Goal: Task Accomplishment & Management: Manage account settings

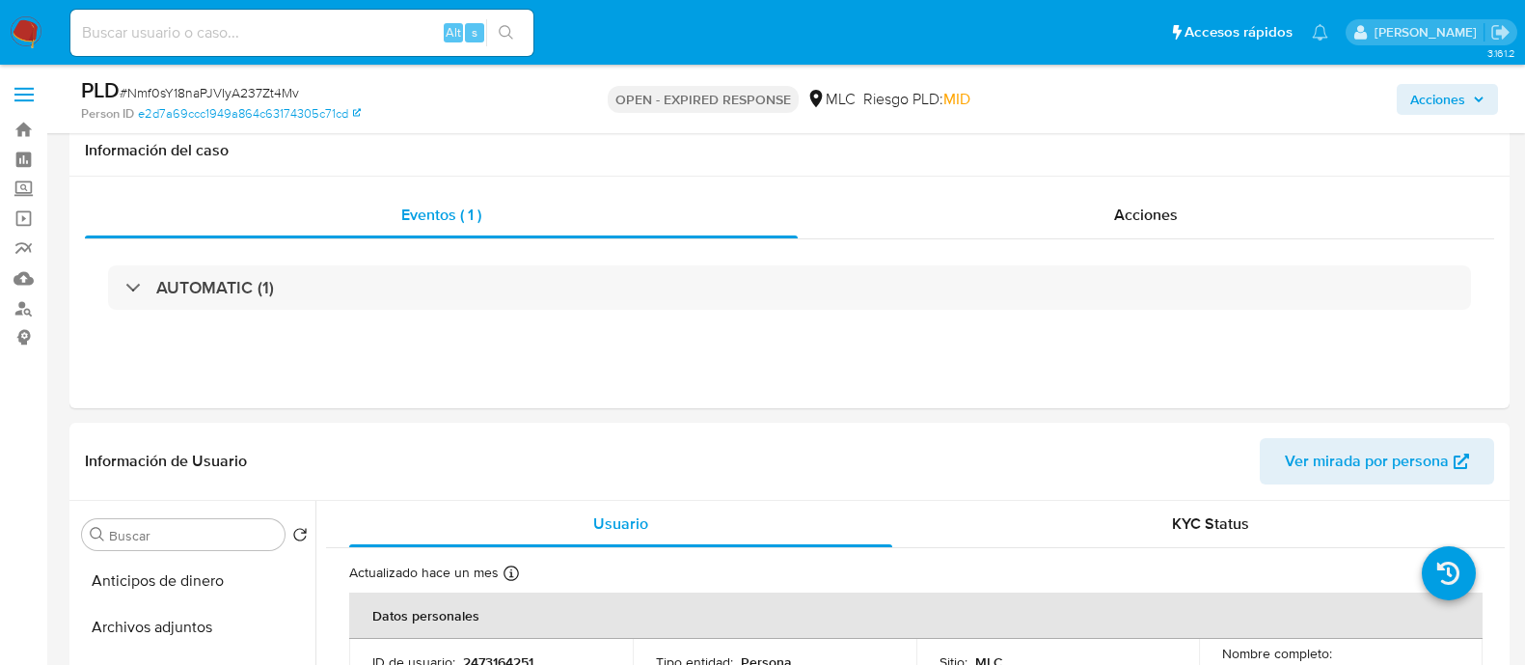
select select "10"
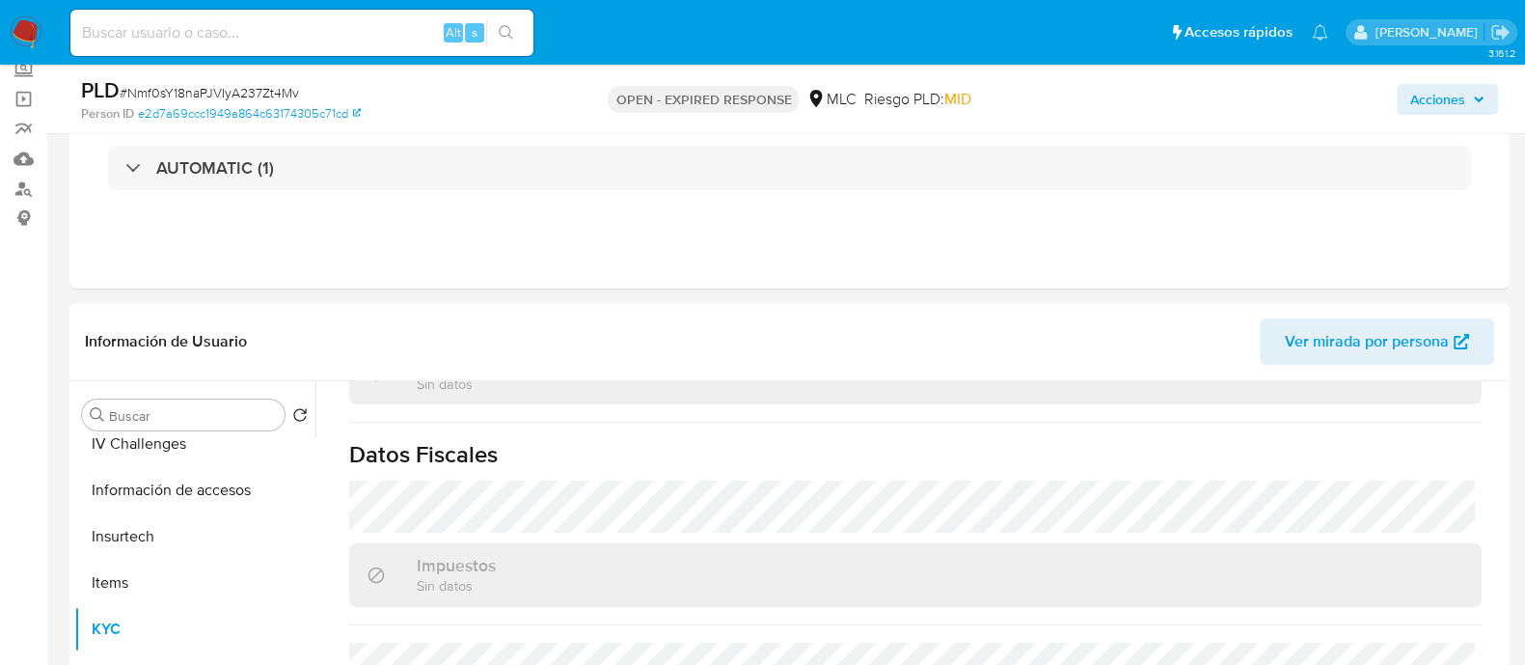
scroll to position [63, 0]
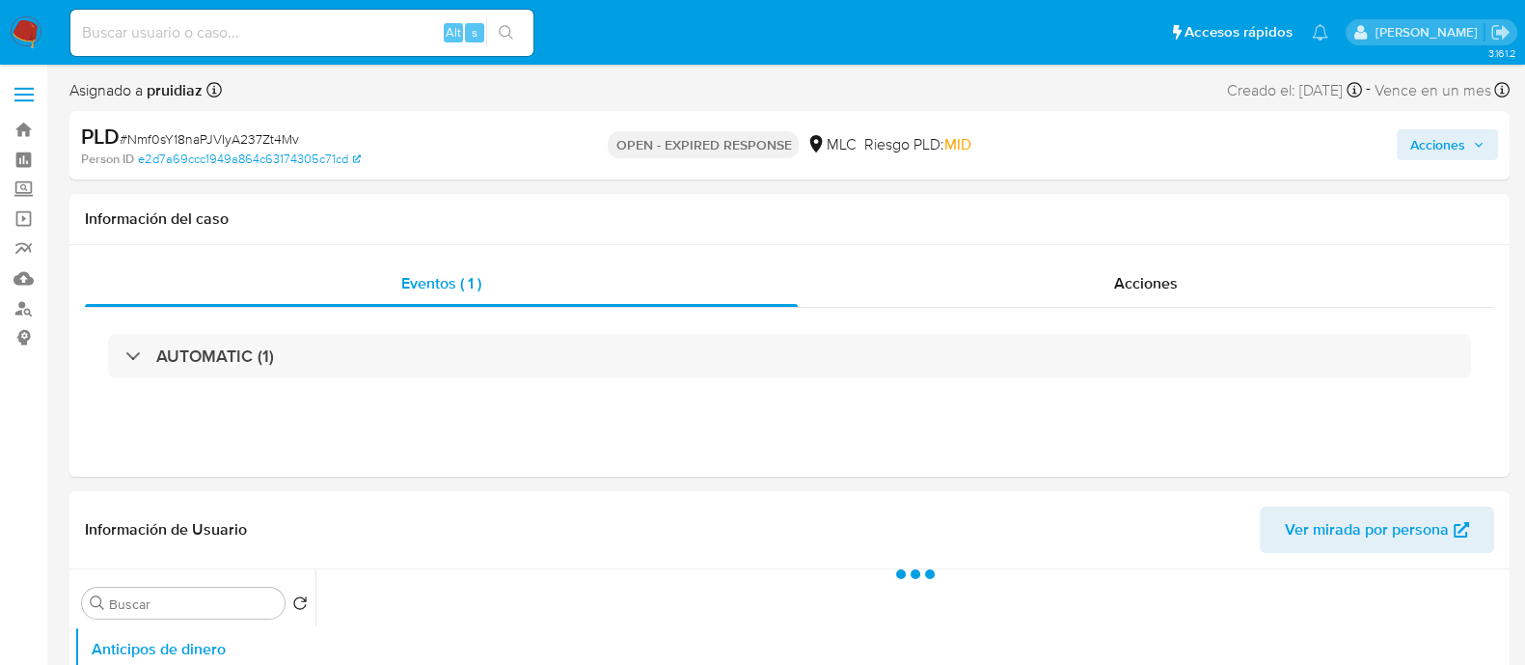
select select "10"
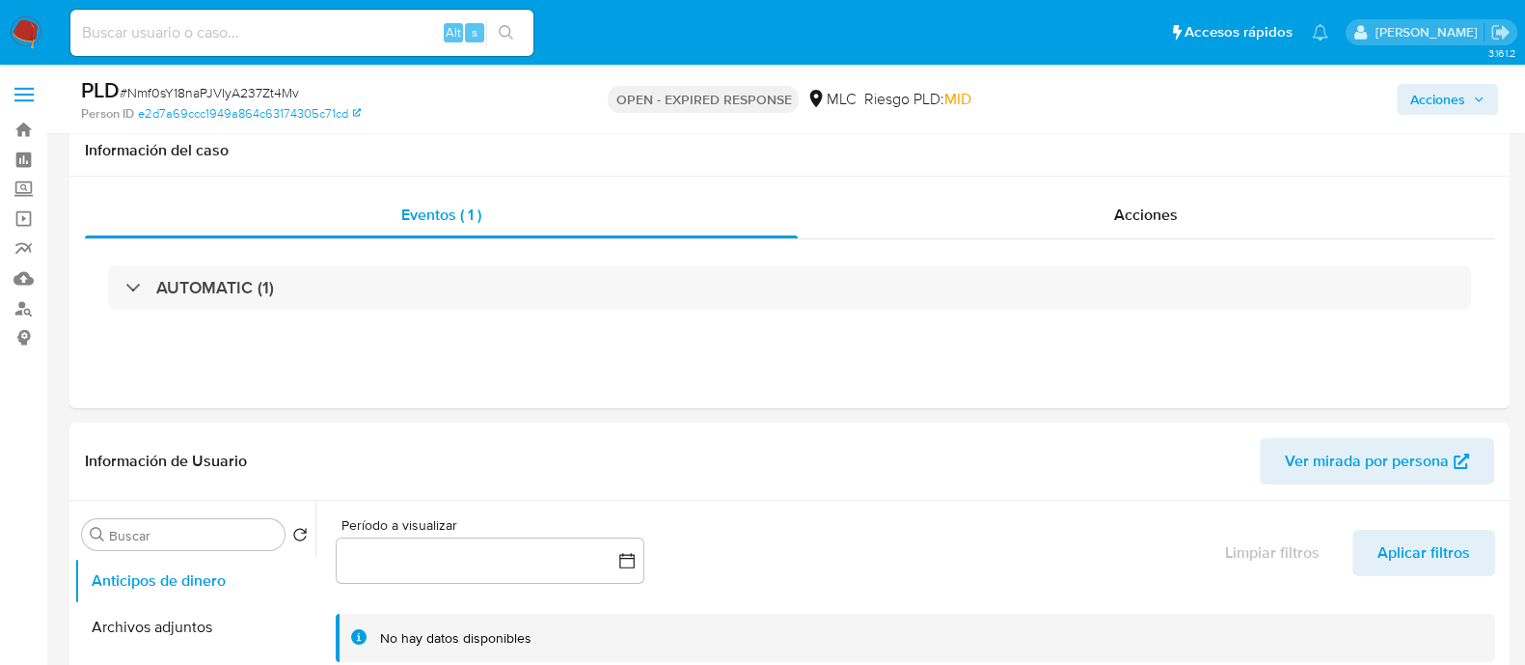
scroll to position [54, 0]
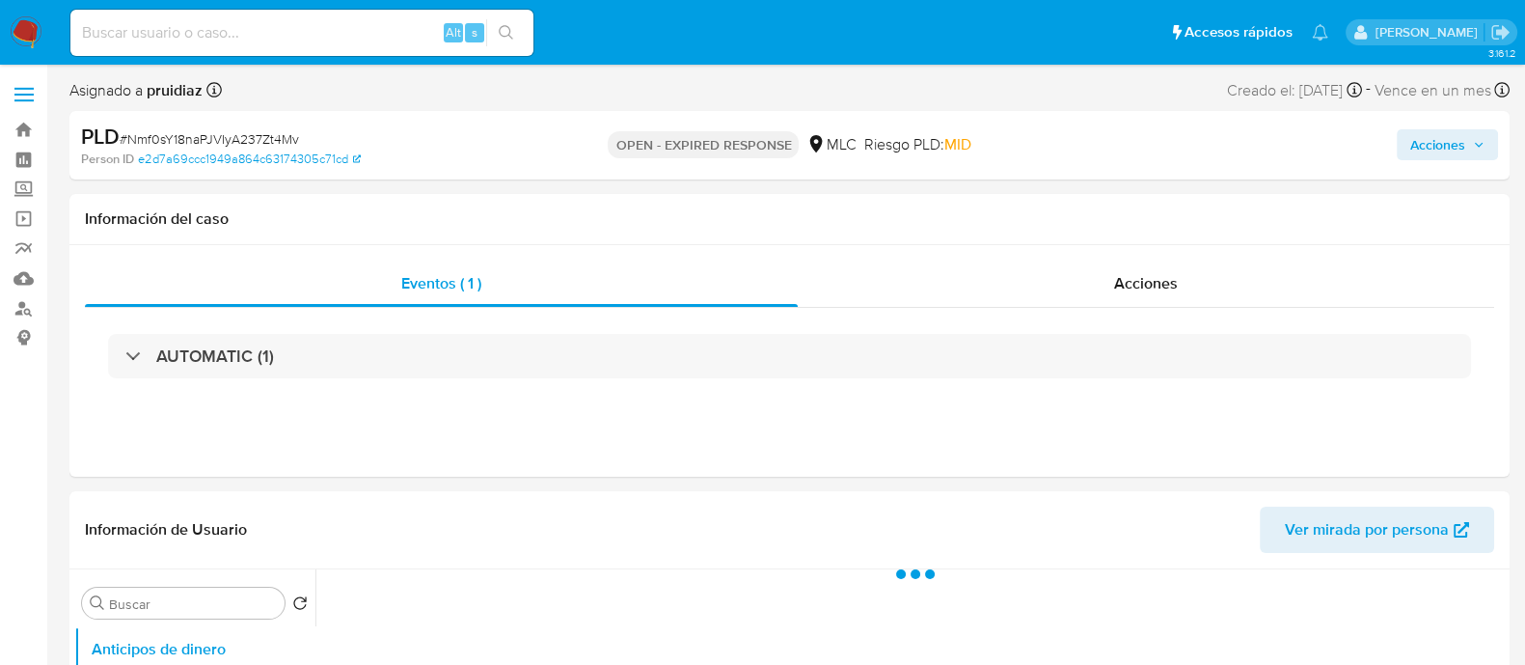
select select "10"
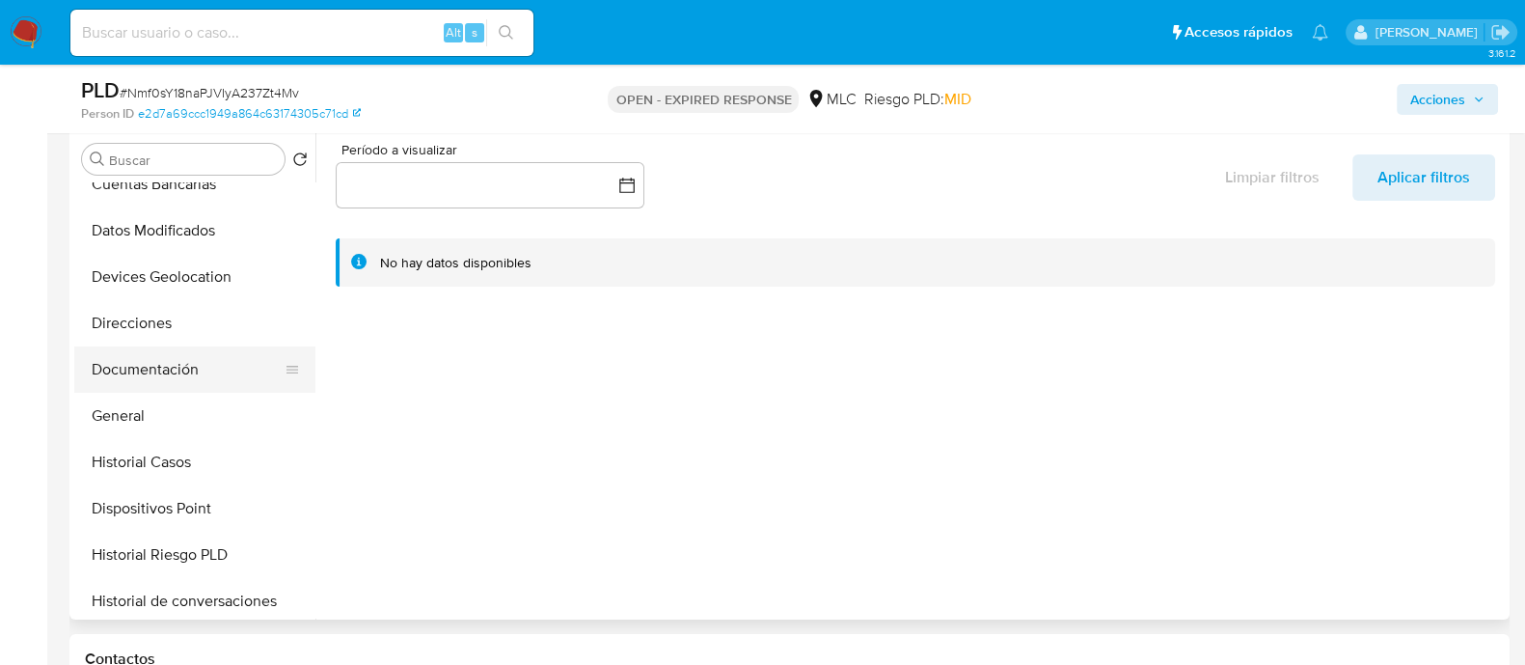
scroll to position [206, 0]
click at [113, 393] on button "General" at bounding box center [187, 416] width 226 height 46
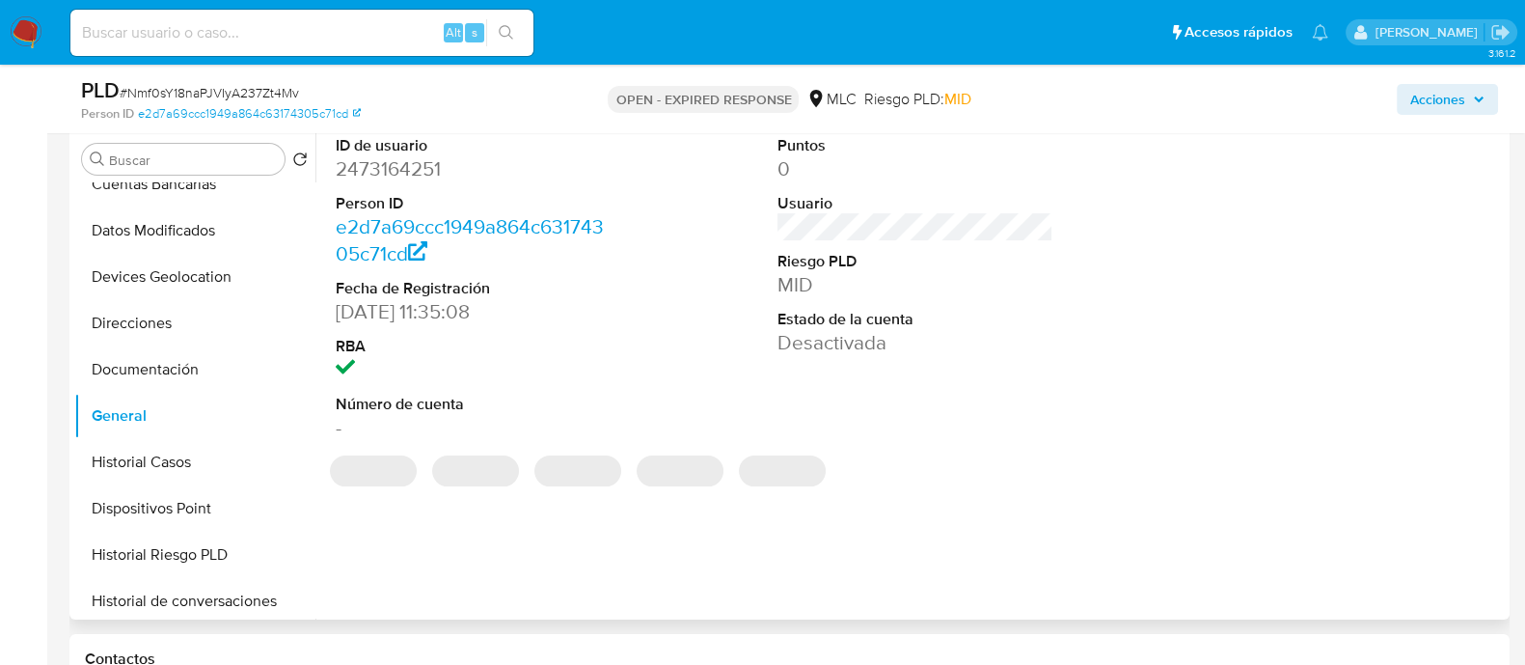
click at [402, 160] on dd "2473164251" at bounding box center [474, 168] width 276 height 27
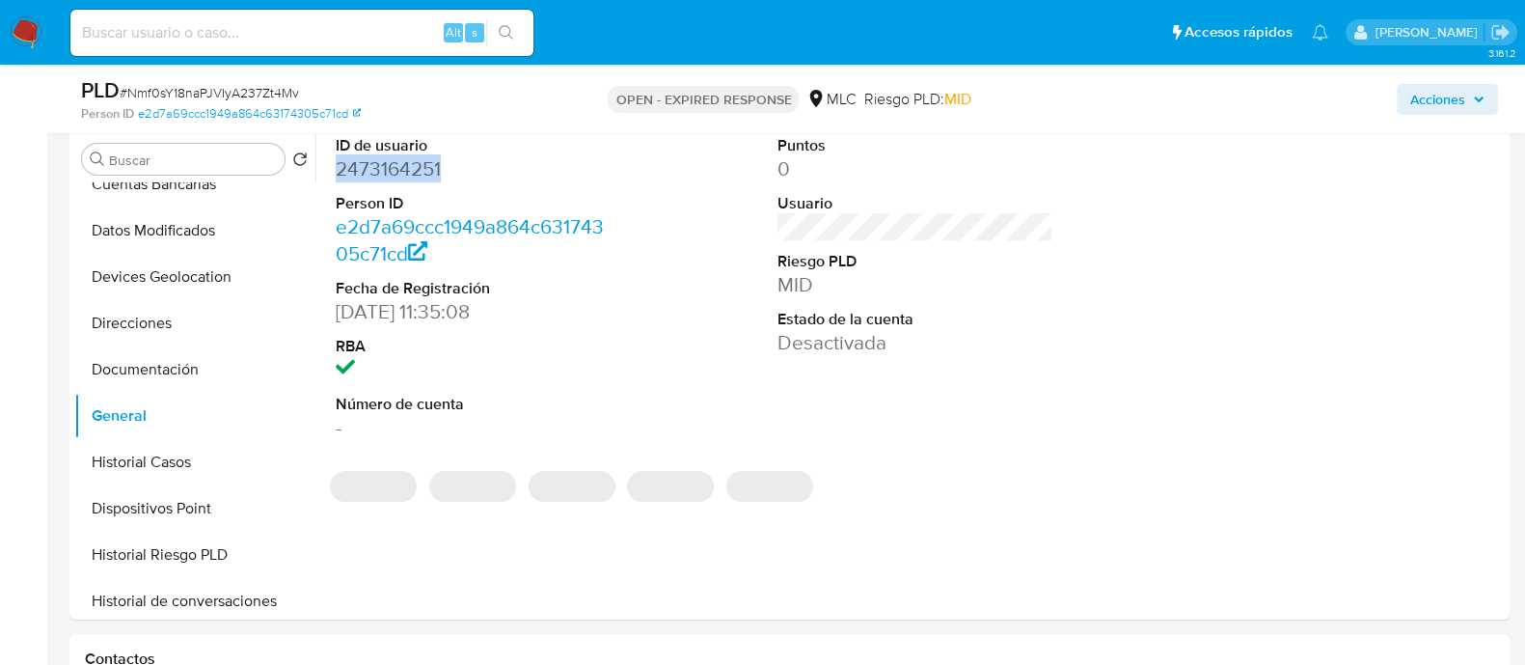
copy dd "2473164251"
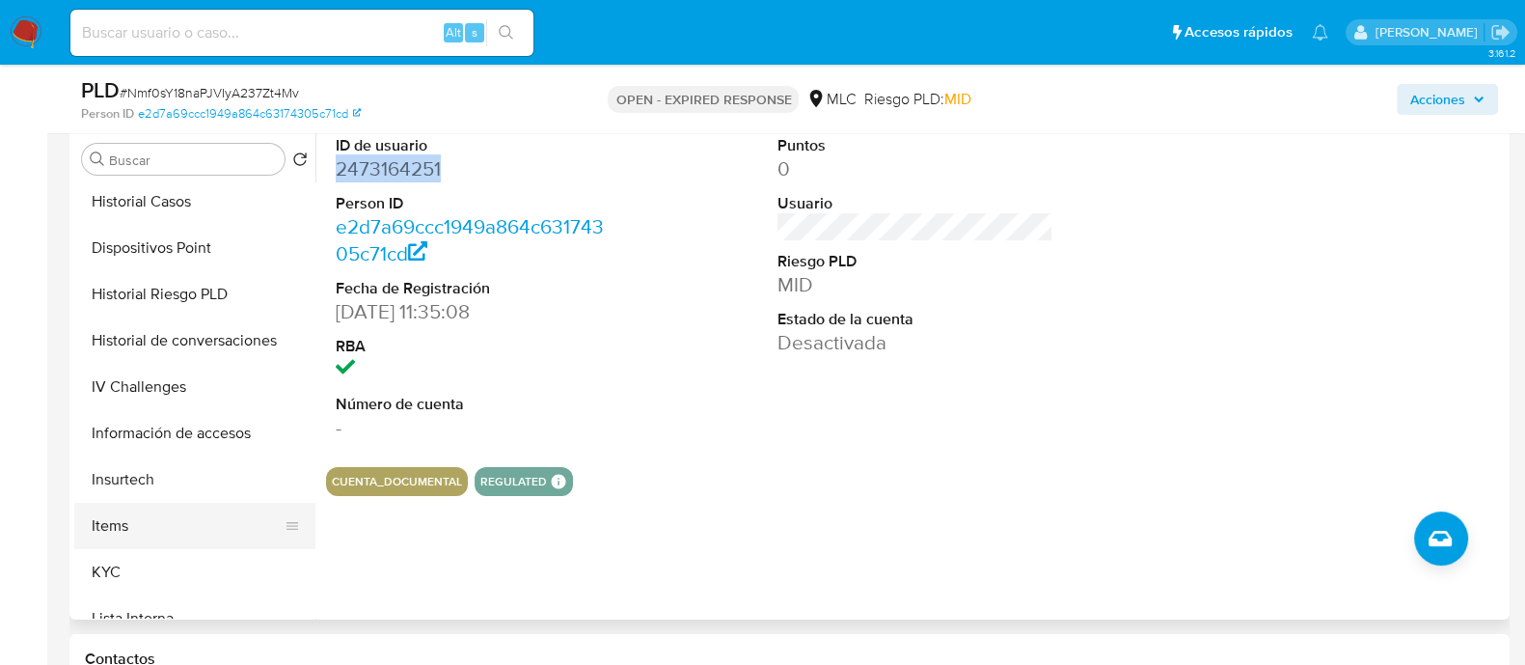
scroll to position [468, 0]
click at [106, 559] on button "KYC" at bounding box center [187, 571] width 226 height 46
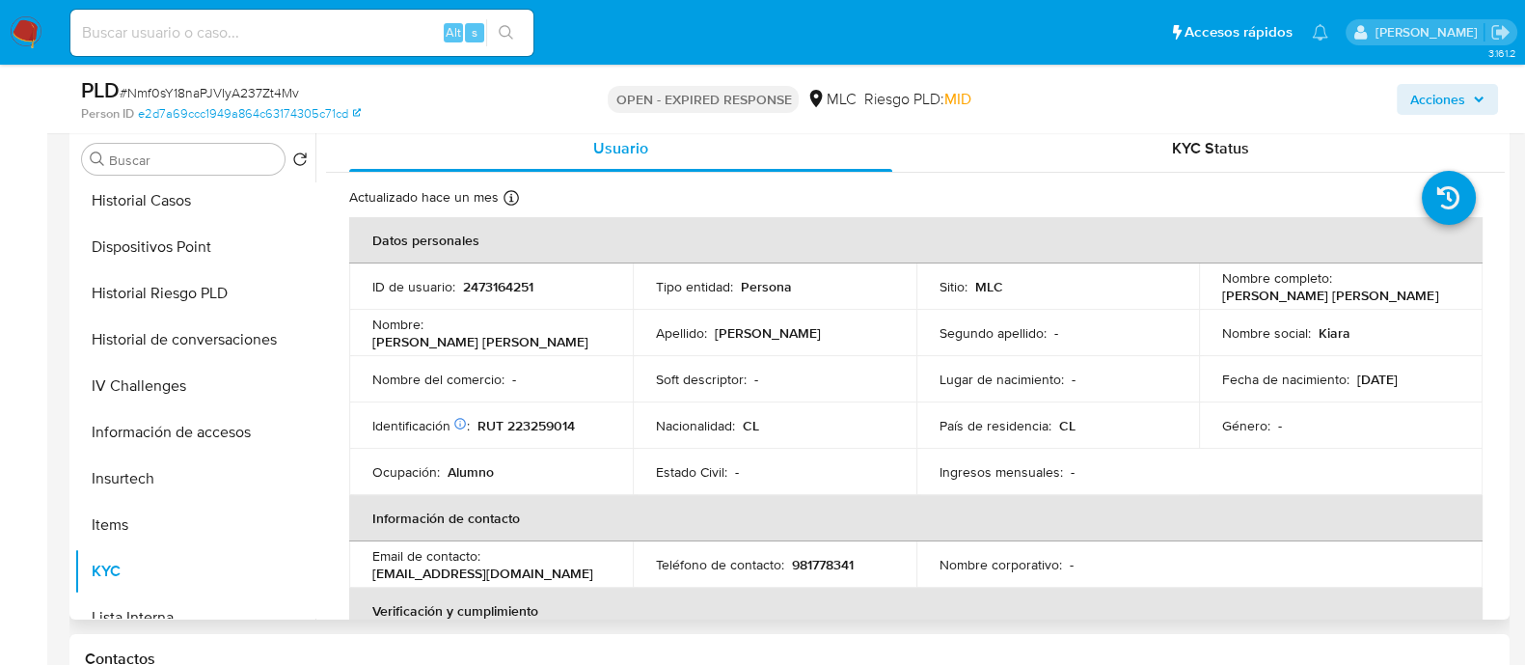
click at [542, 429] on p "RUT 223259014" at bounding box center [526, 425] width 97 height 17
copy p "223259014"
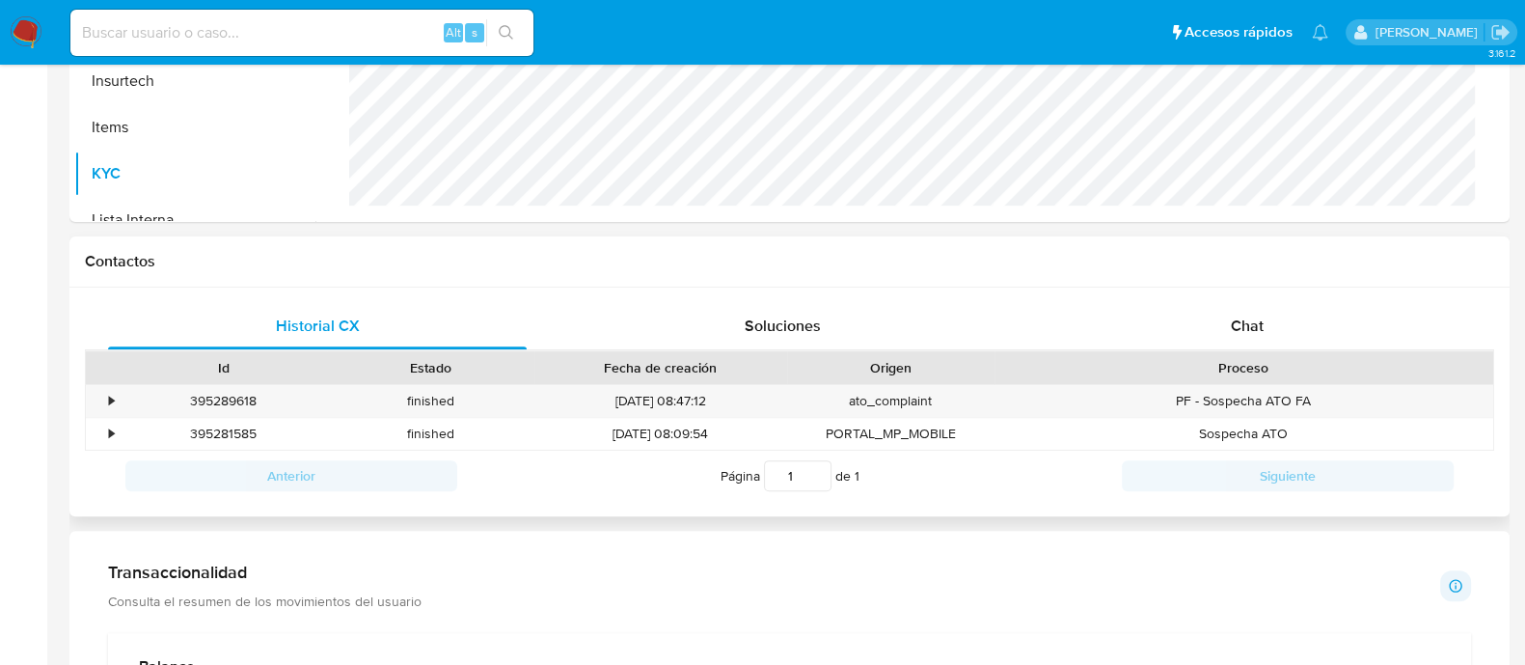
scroll to position [0, 0]
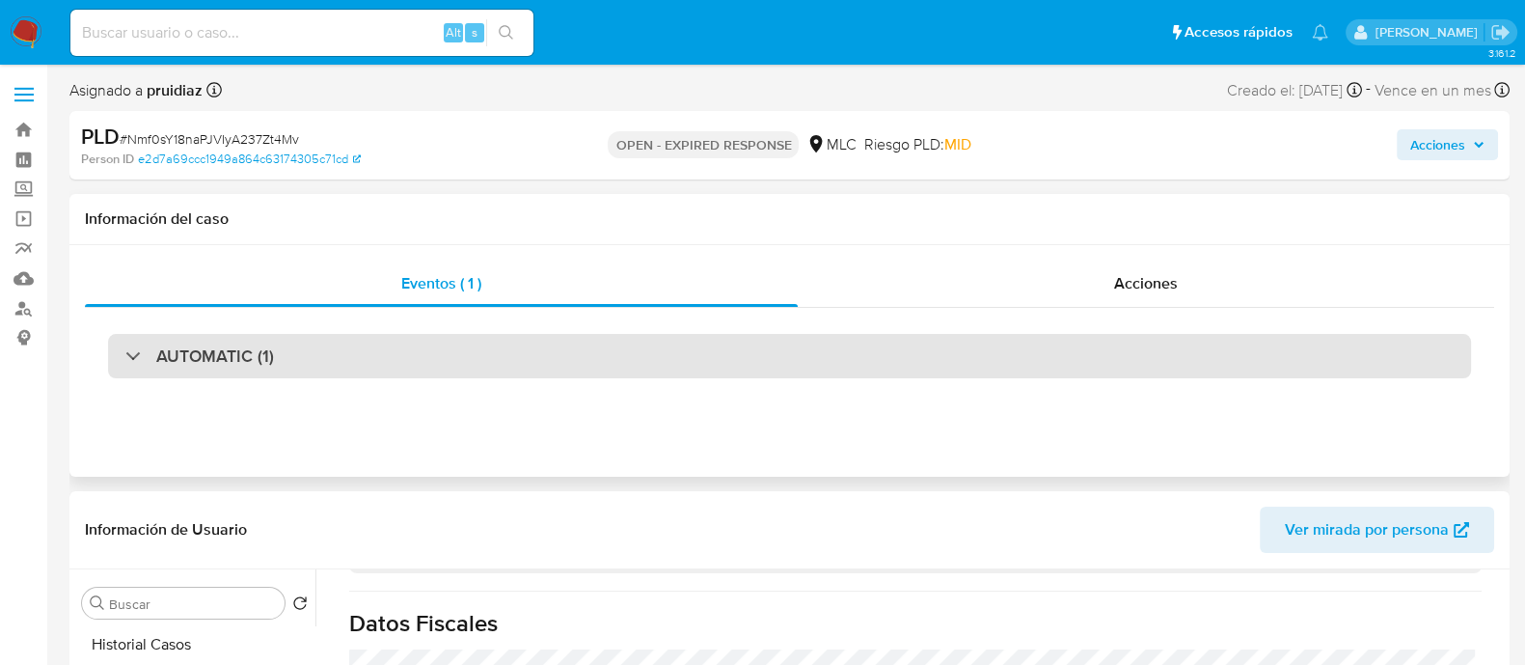
click at [174, 364] on h3 "AUTOMATIC (1)" at bounding box center [215, 355] width 118 height 21
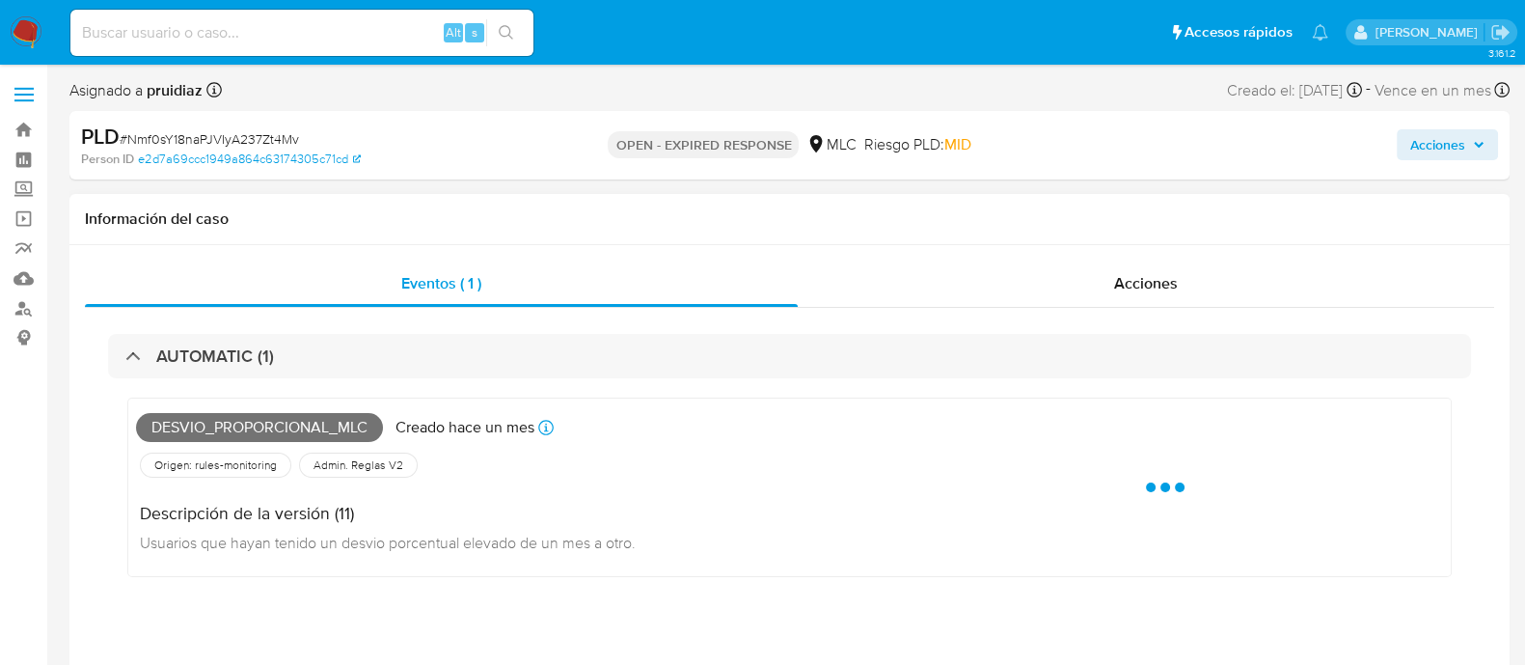
click at [204, 422] on span "Desvio_proporcional_mlc" at bounding box center [259, 427] width 247 height 29
copy span "Desvio_proporcional_mlc"
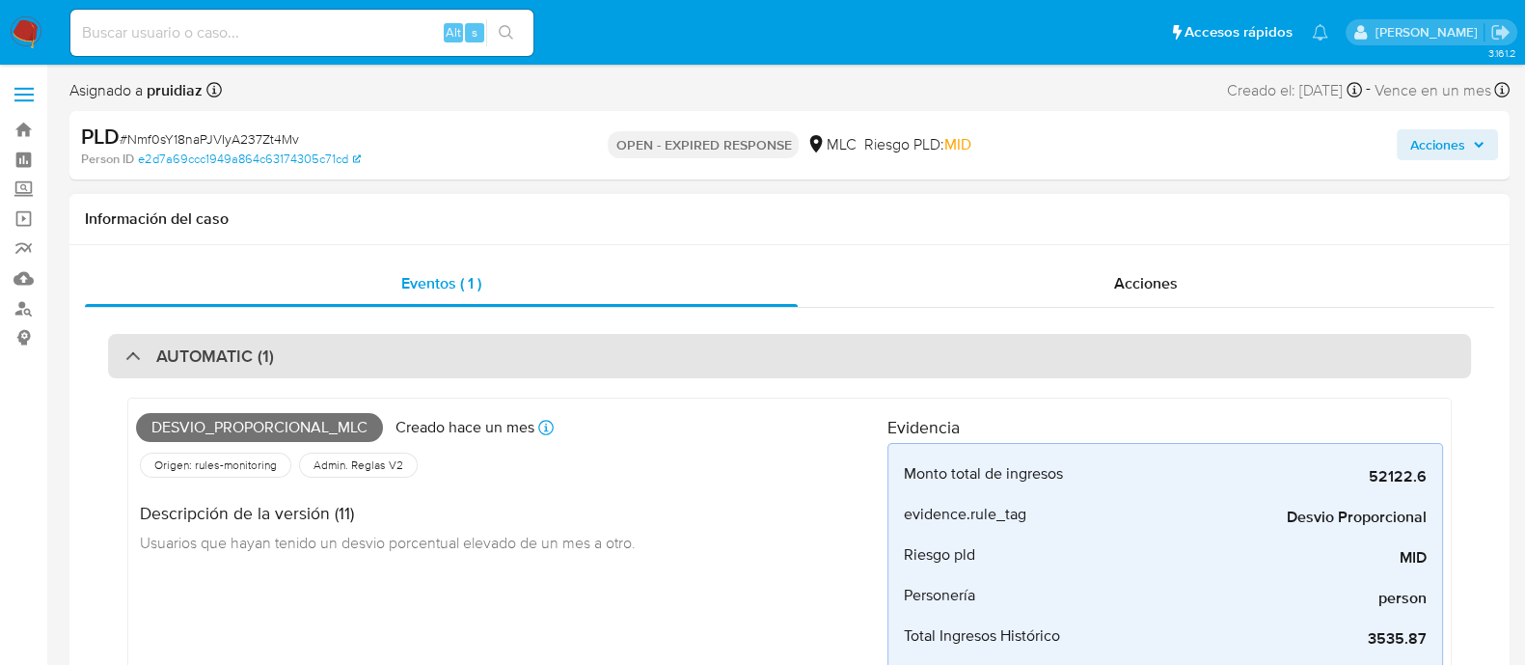
click at [281, 340] on div "AUTOMATIC (1)" at bounding box center [789, 356] width 1363 height 44
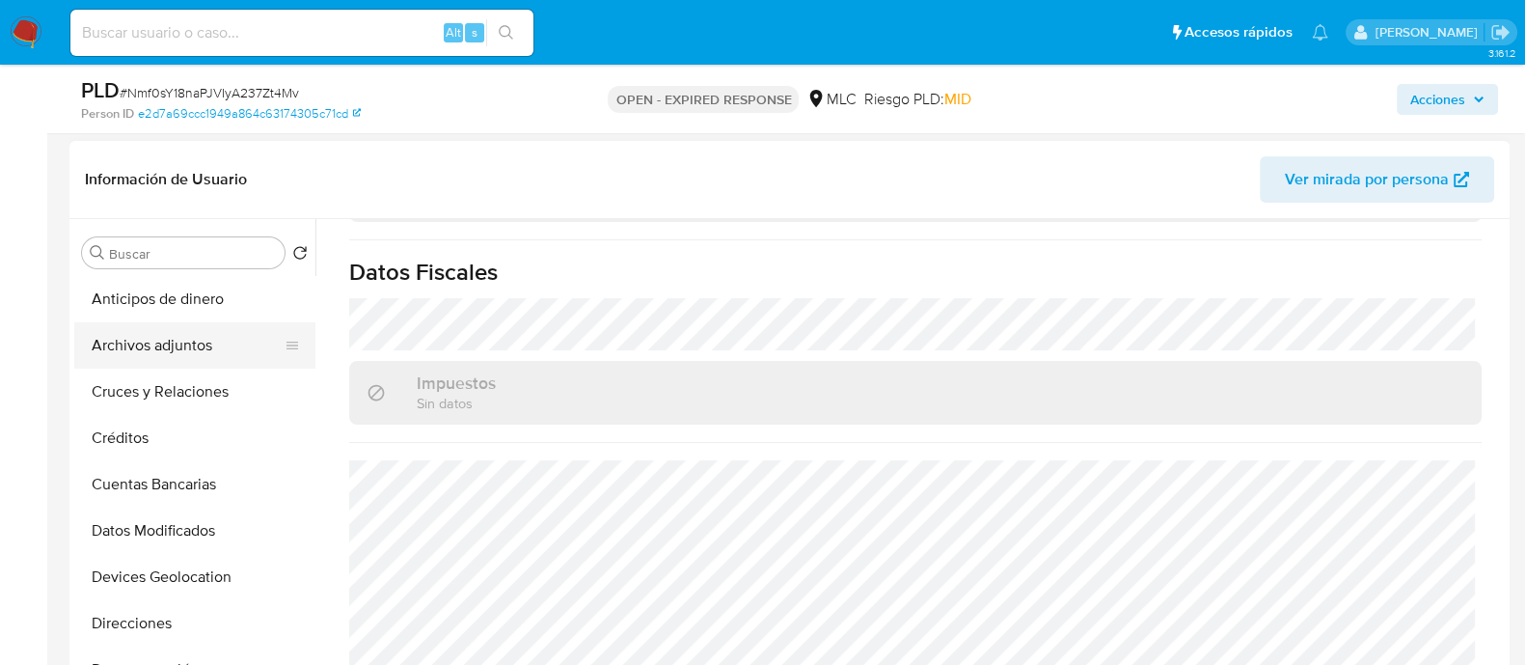
click at [148, 325] on button "Archivos adjuntos" at bounding box center [187, 345] width 226 height 46
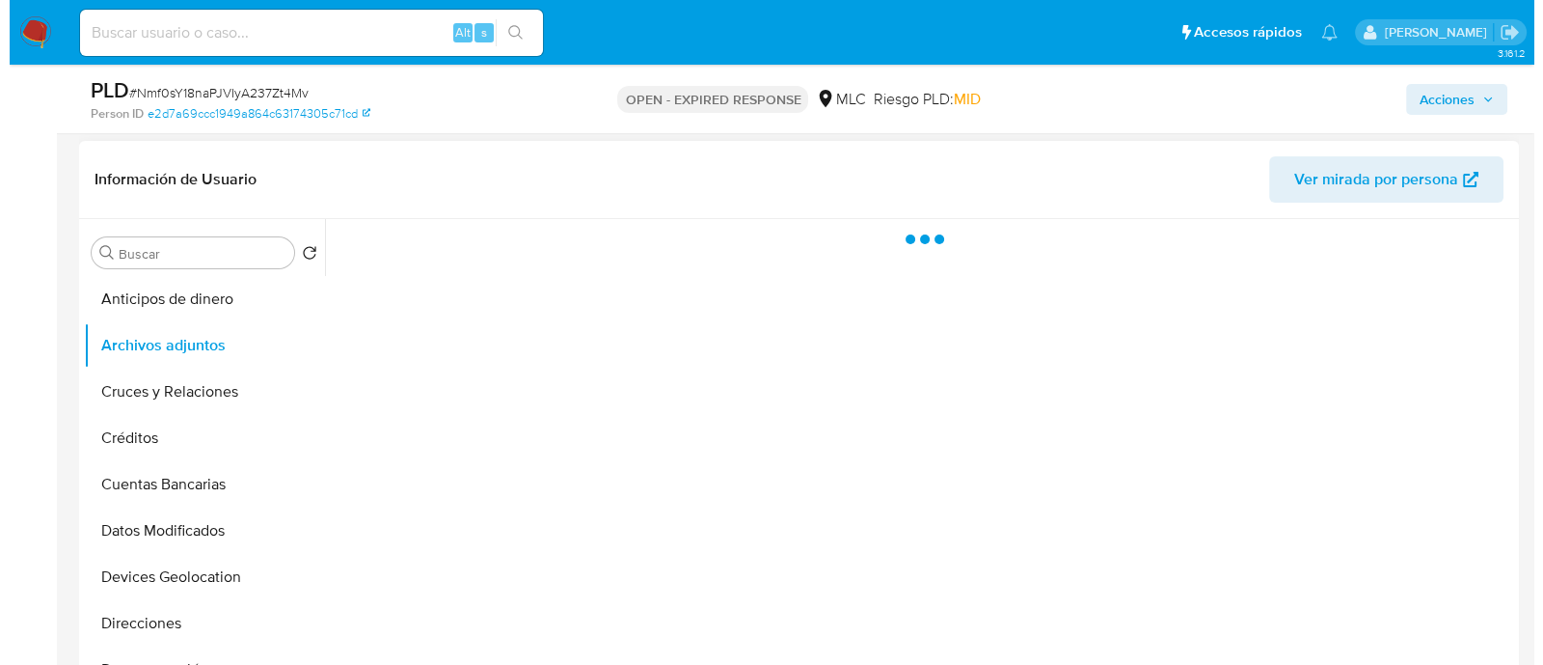
scroll to position [368, 0]
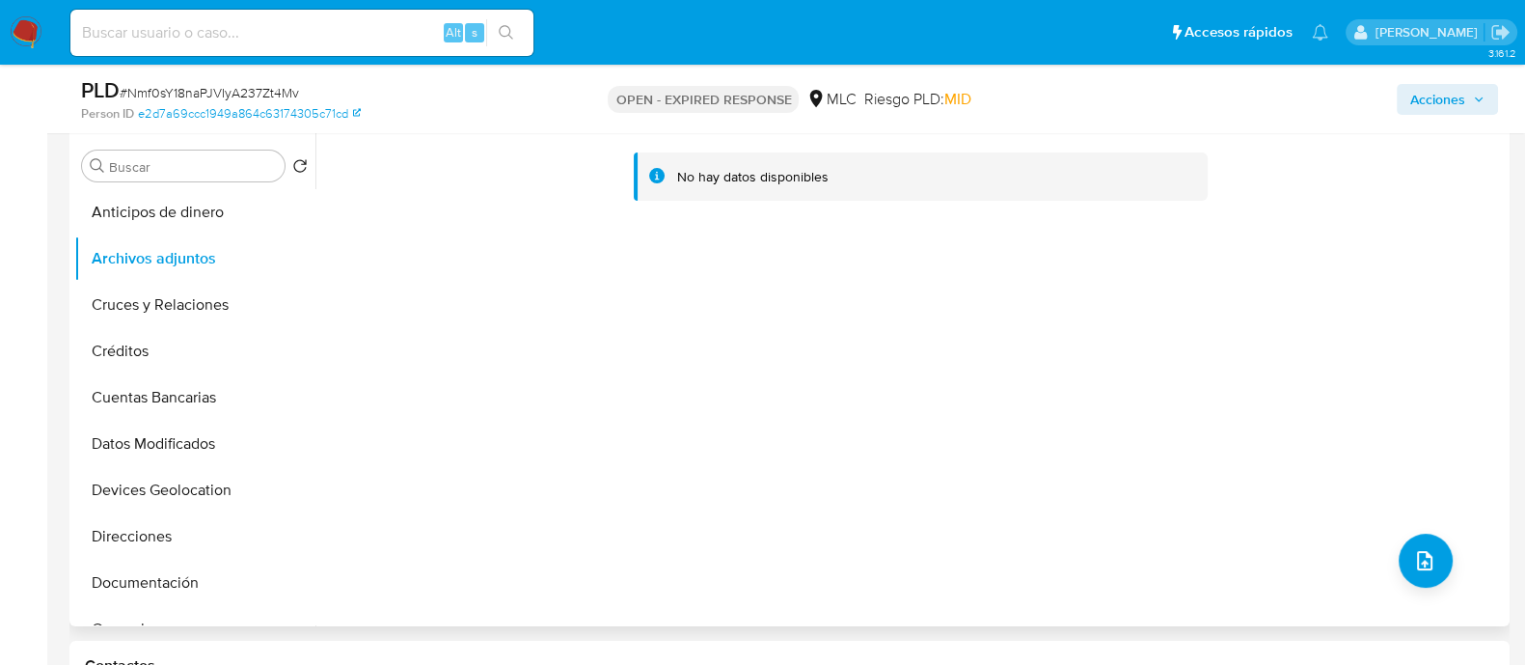
click at [1420, 598] on div "No hay datos disponibles" at bounding box center [909, 379] width 1189 height 494
click at [1423, 561] on icon "upload-file" at bounding box center [1424, 560] width 15 height 19
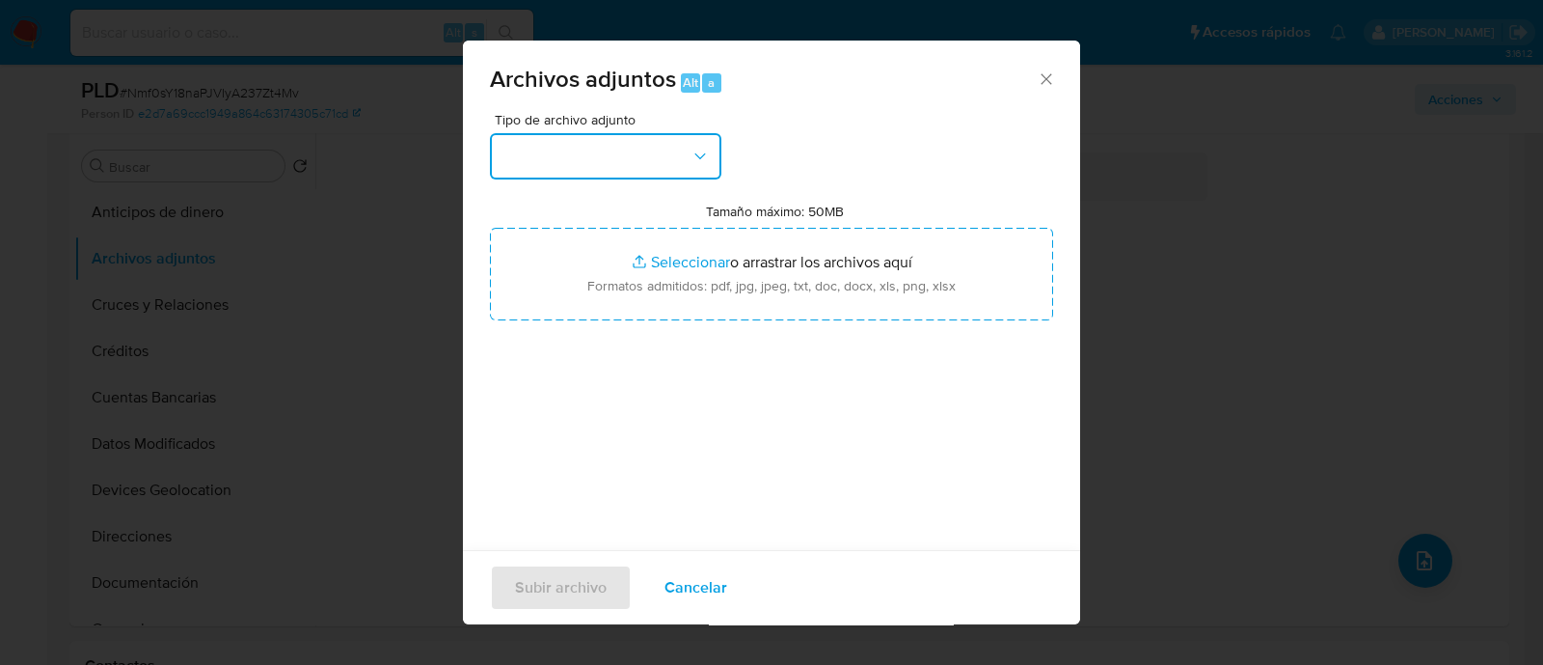
click at [603, 160] on button "button" at bounding box center [606, 156] width 232 height 46
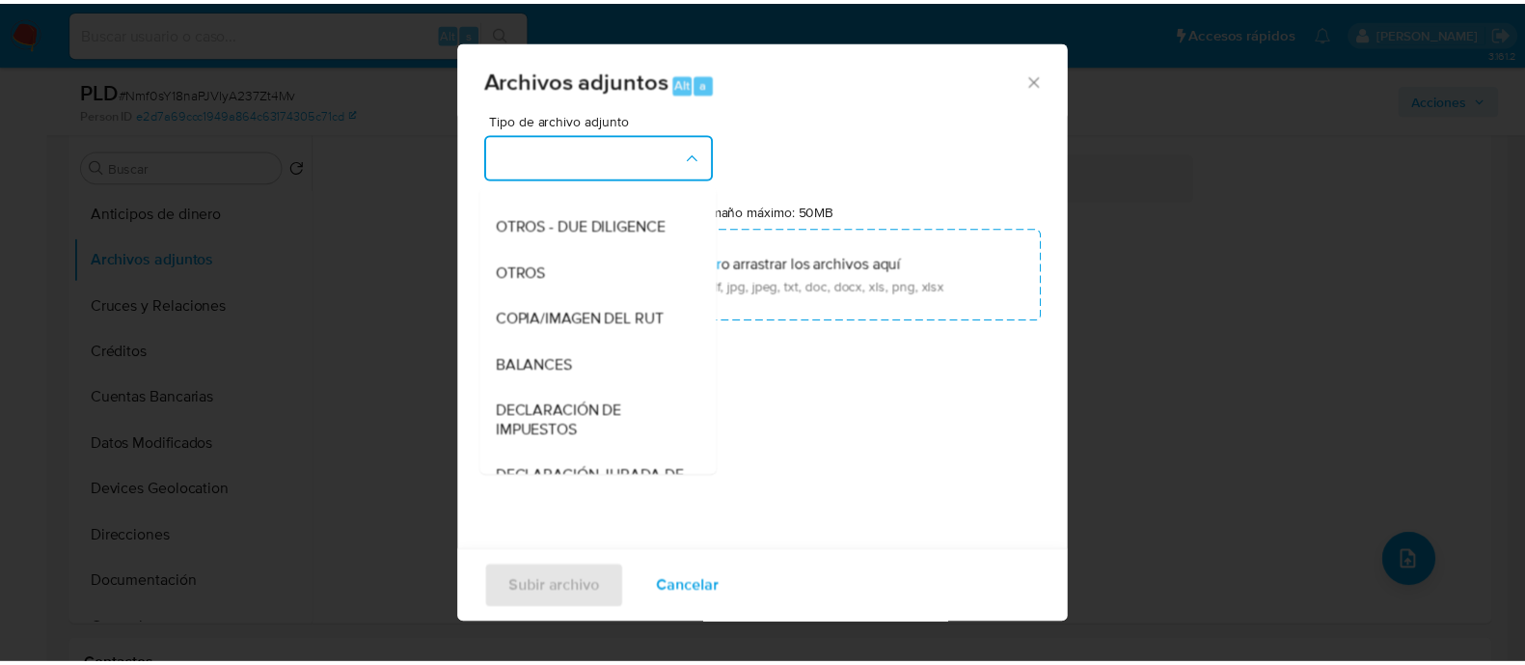
scroll to position [257, 0]
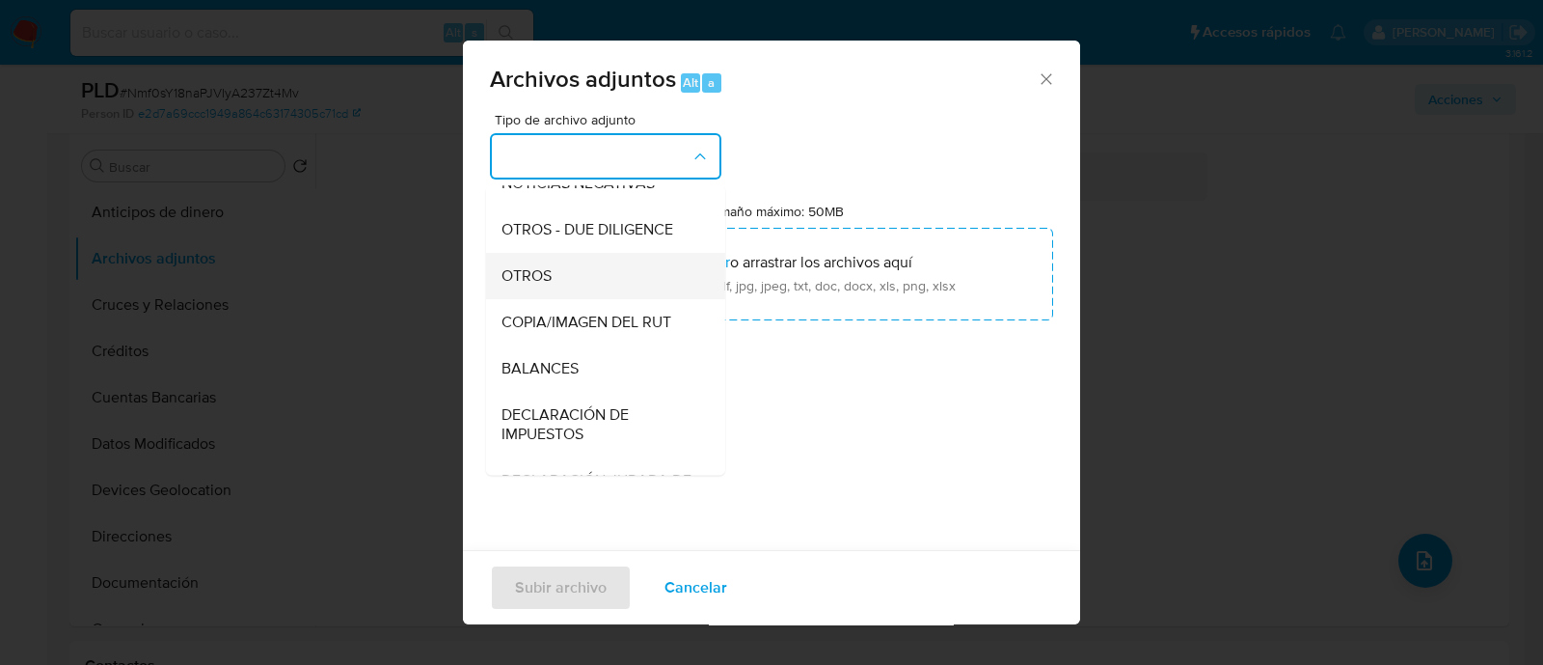
click at [519, 273] on div "OTROS" at bounding box center [600, 276] width 197 height 46
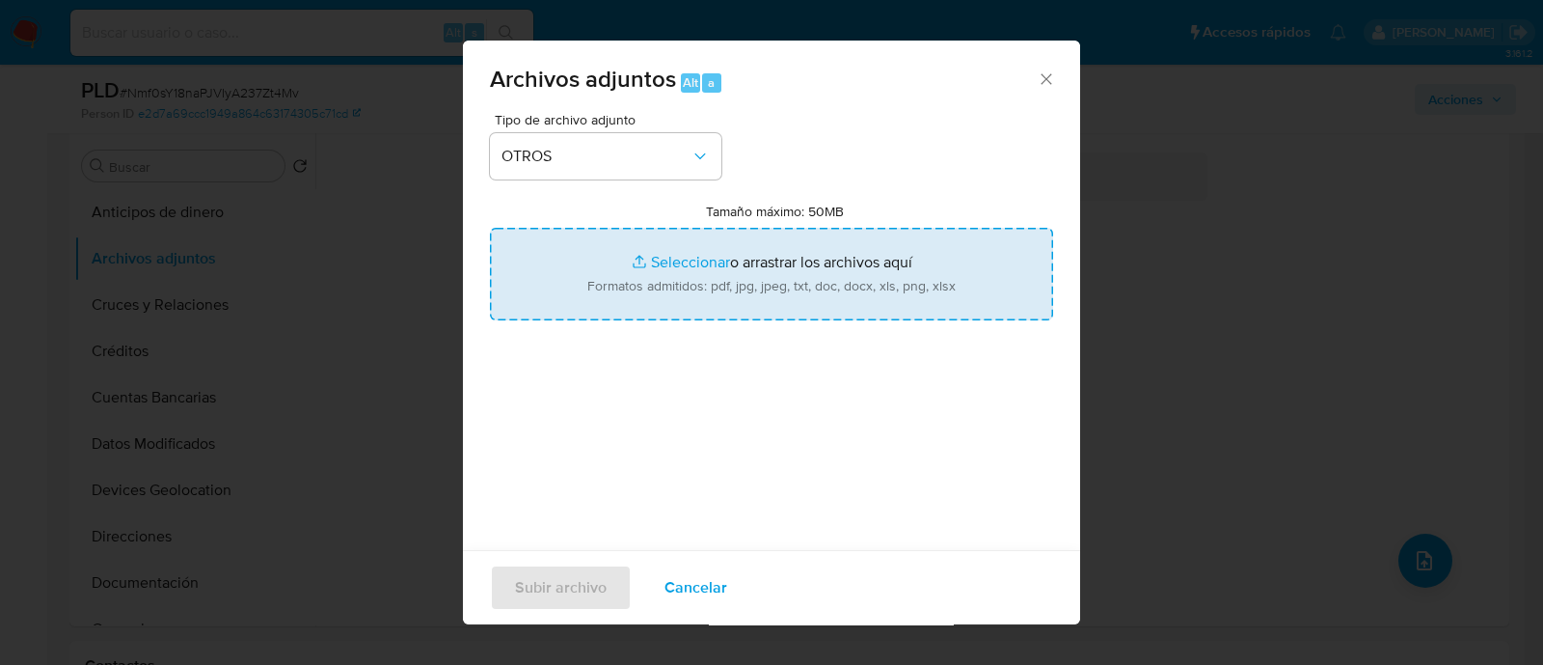
click at [673, 290] on input "Tamaño máximo: 50MB Seleccionar archivos" at bounding box center [771, 274] width 563 height 93
type input "C:\fakepath\2473164251 - 26_09_2025.xlsx"
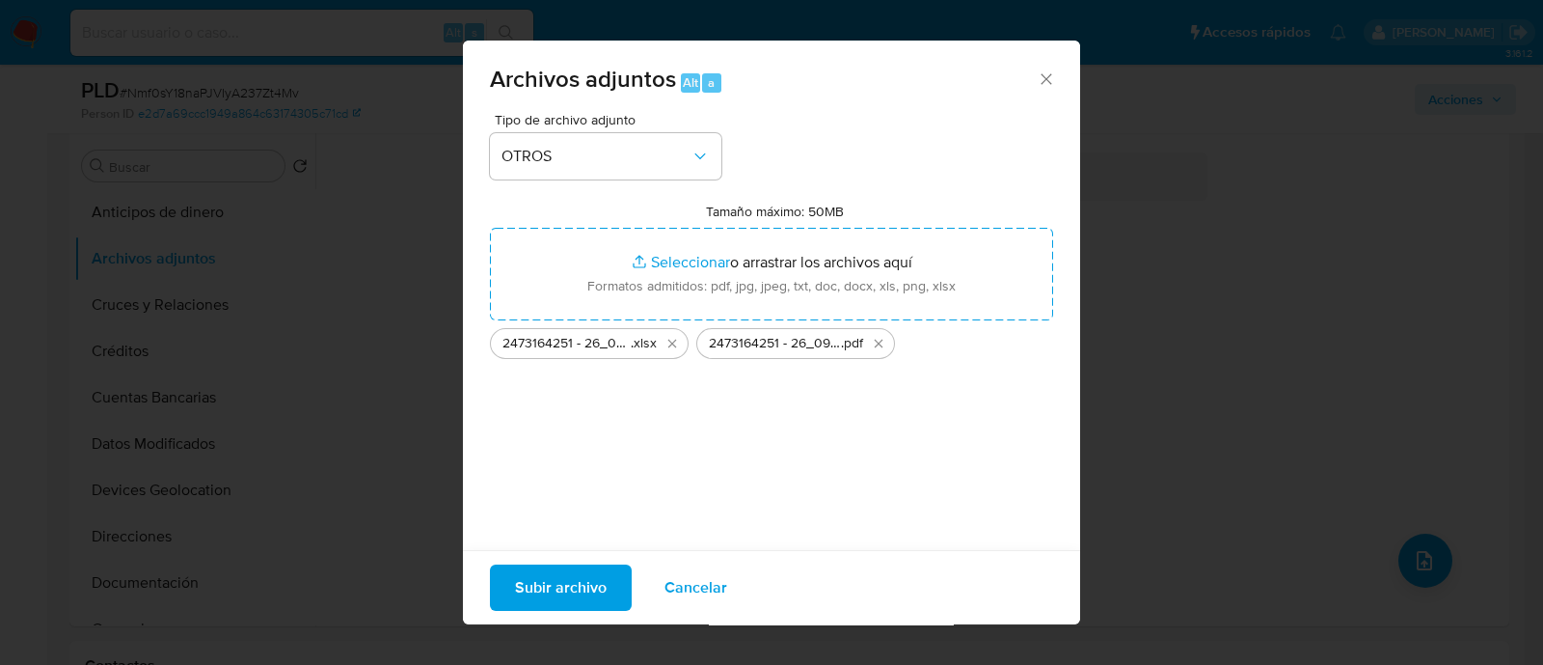
click at [554, 590] on span "Subir archivo" at bounding box center [561, 587] width 92 height 42
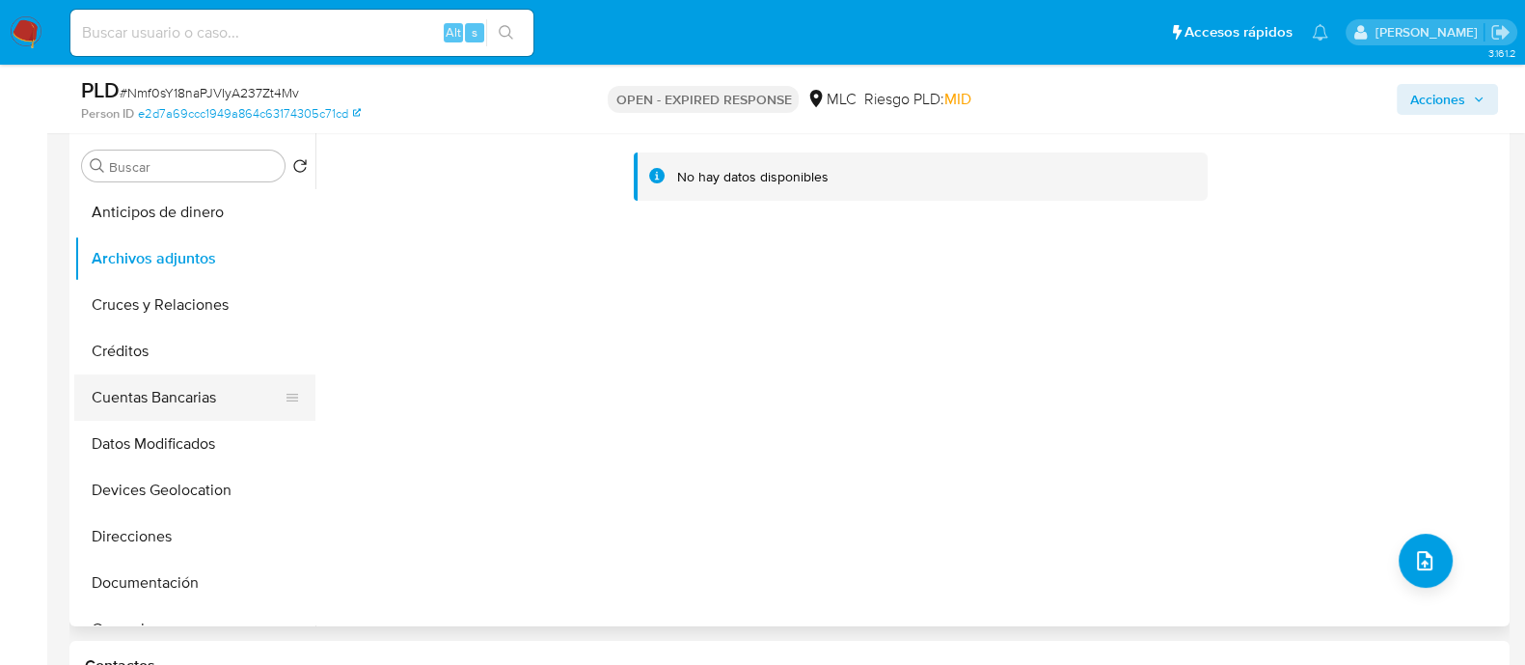
click at [141, 394] on button "Cuentas Bancarias" at bounding box center [187, 397] width 226 height 46
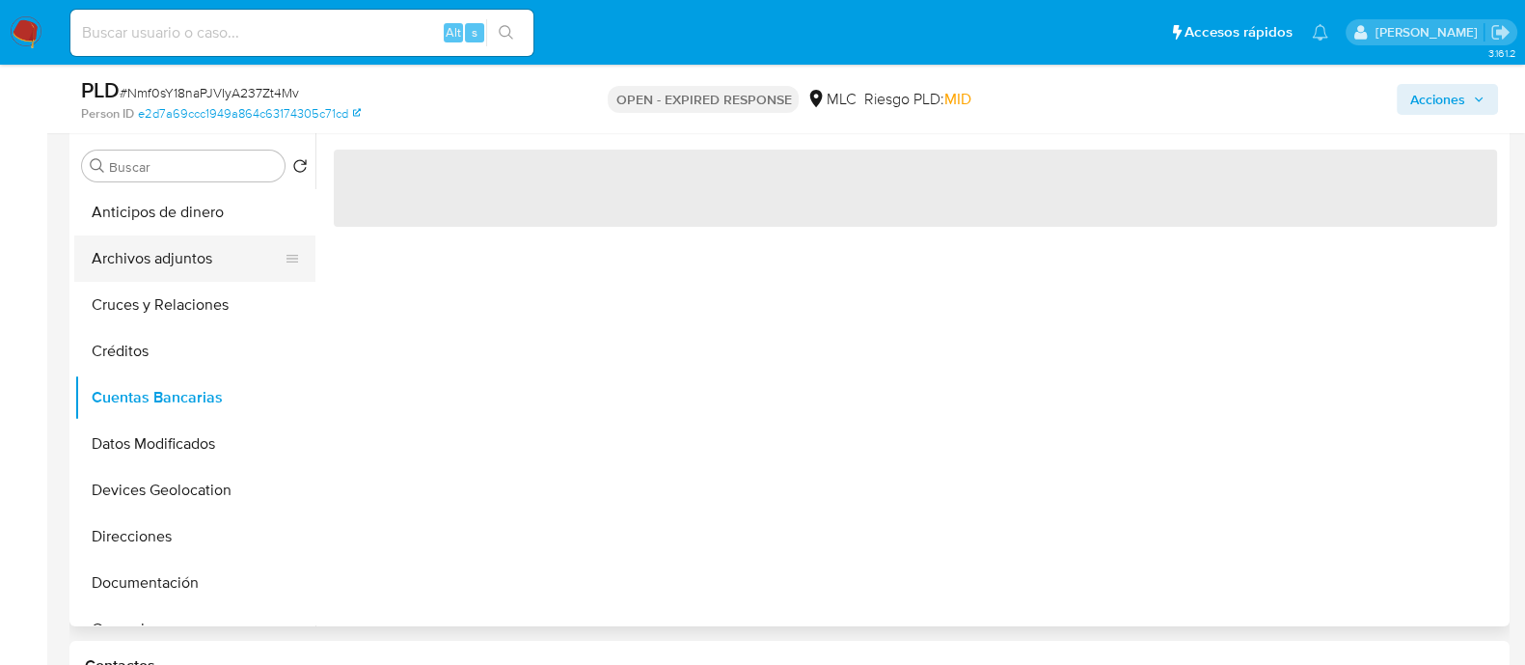
click at [162, 268] on button "Archivos adjuntos" at bounding box center [187, 258] width 226 height 46
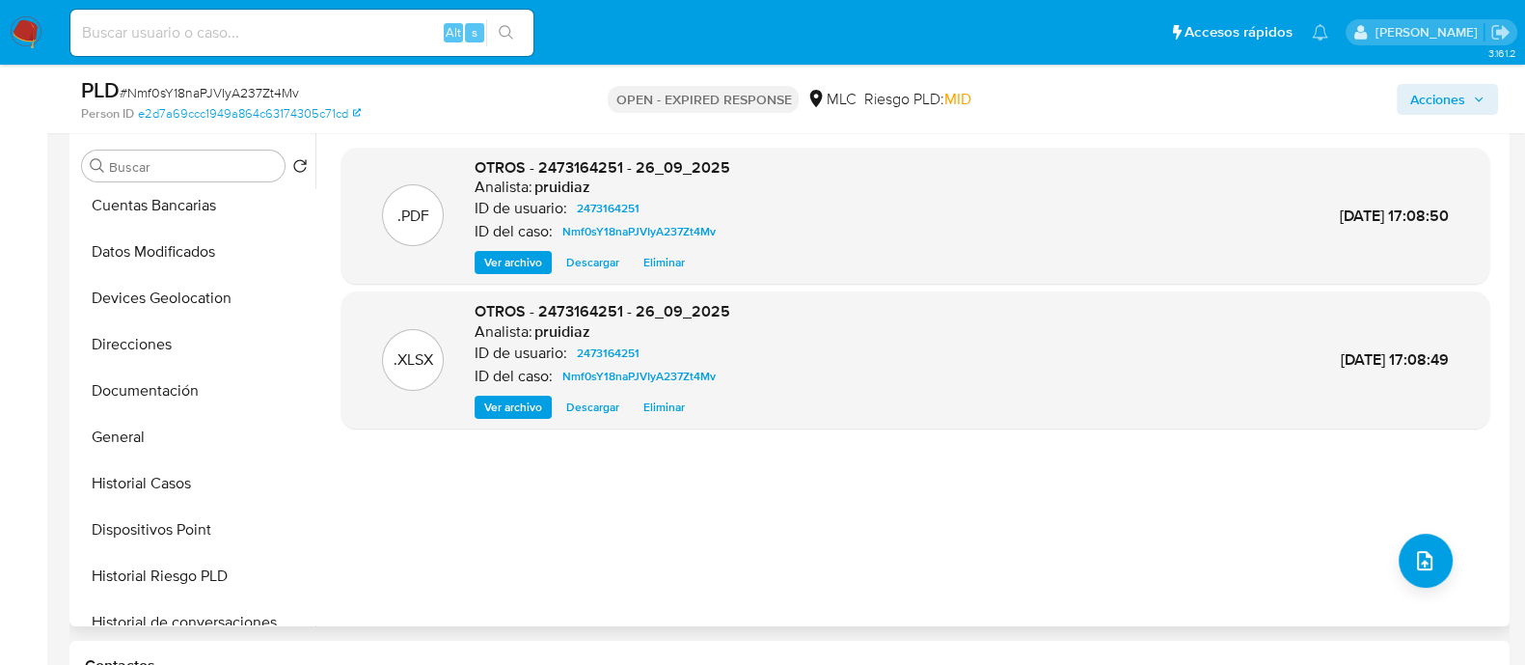
scroll to position [194, 0]
click at [100, 424] on button "General" at bounding box center [187, 435] width 226 height 46
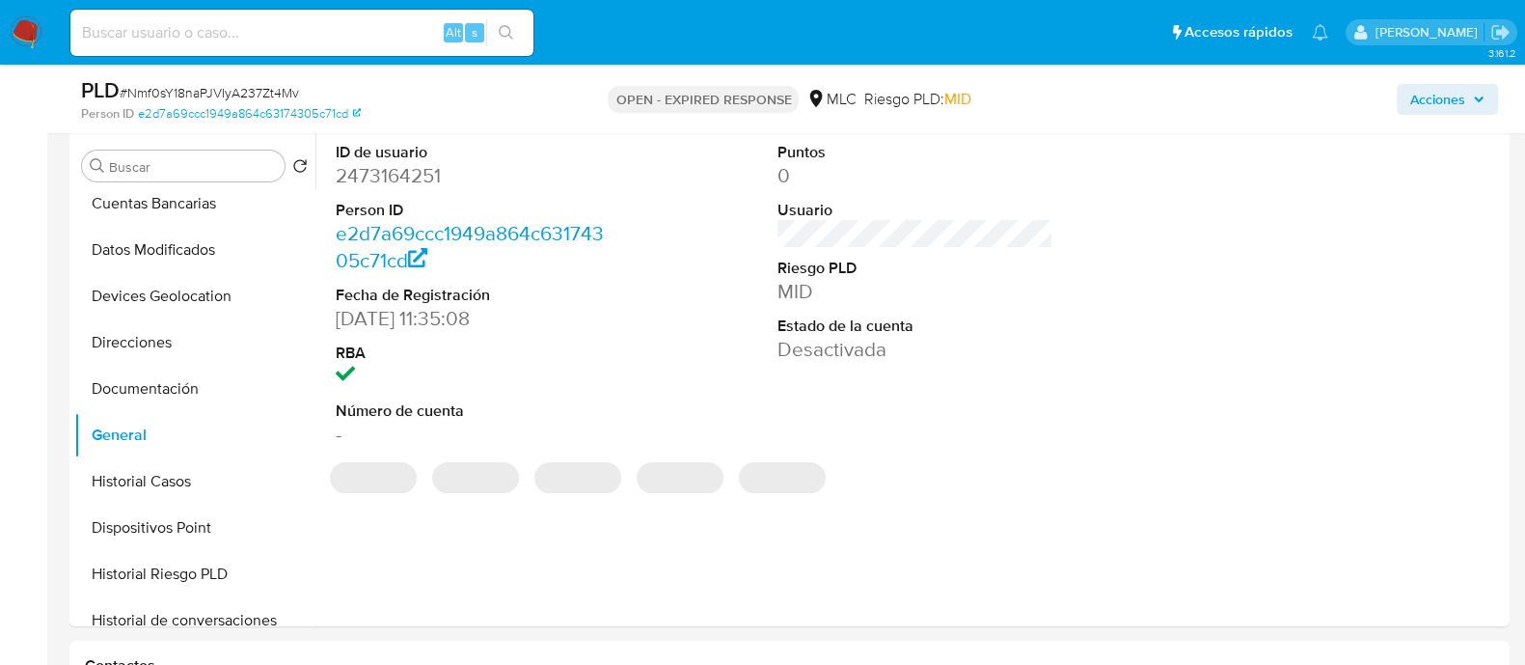
click at [397, 183] on dd "2473164251" at bounding box center [474, 175] width 276 height 27
copy dd "2473164251"
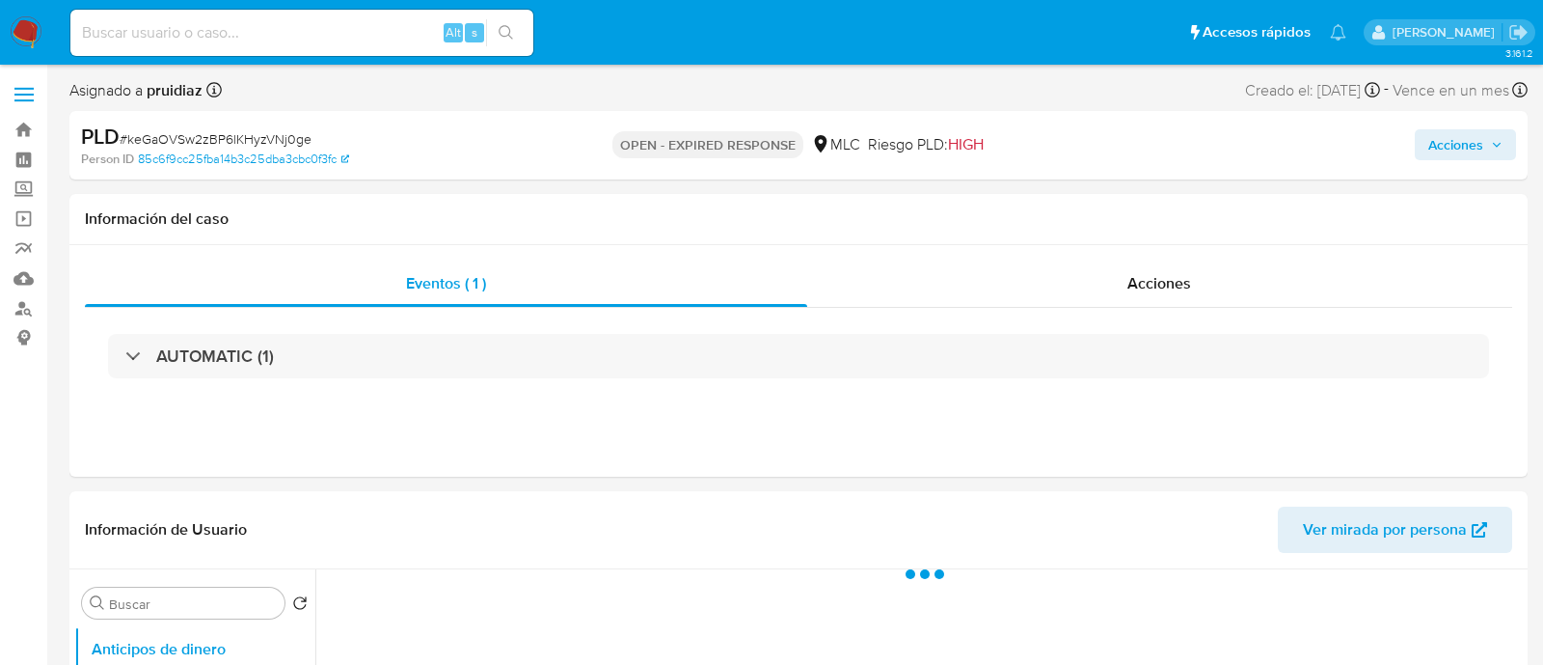
select select "10"
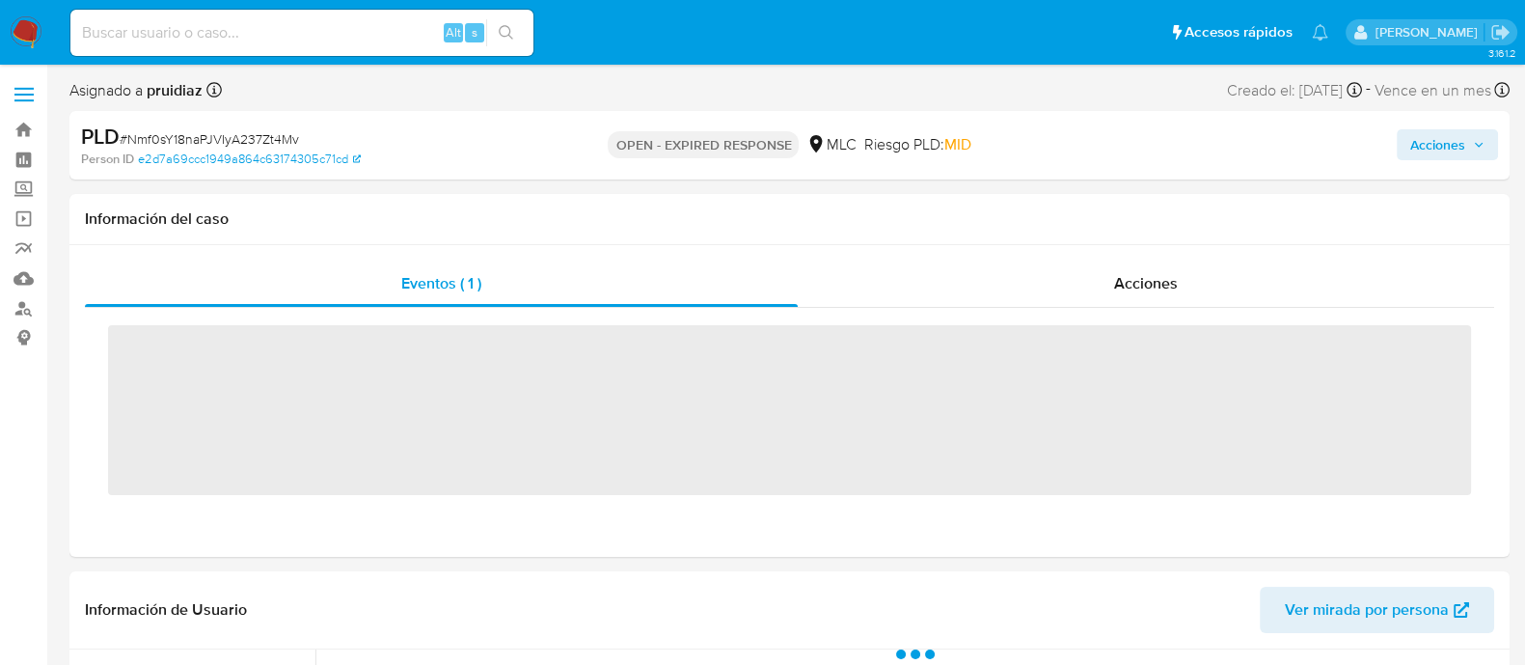
click at [38, 39] on img at bounding box center [26, 32] width 33 height 33
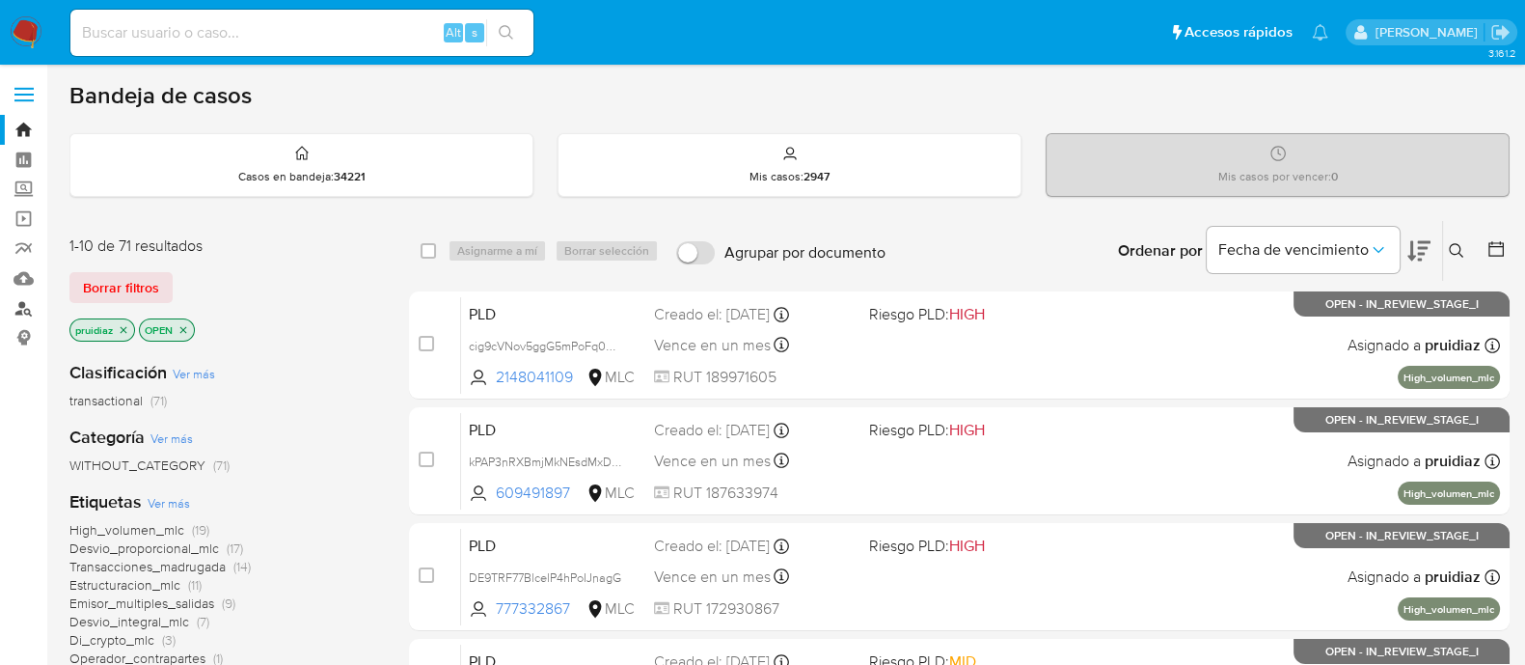
click at [24, 311] on link "Buscador de personas" at bounding box center [115, 308] width 230 height 30
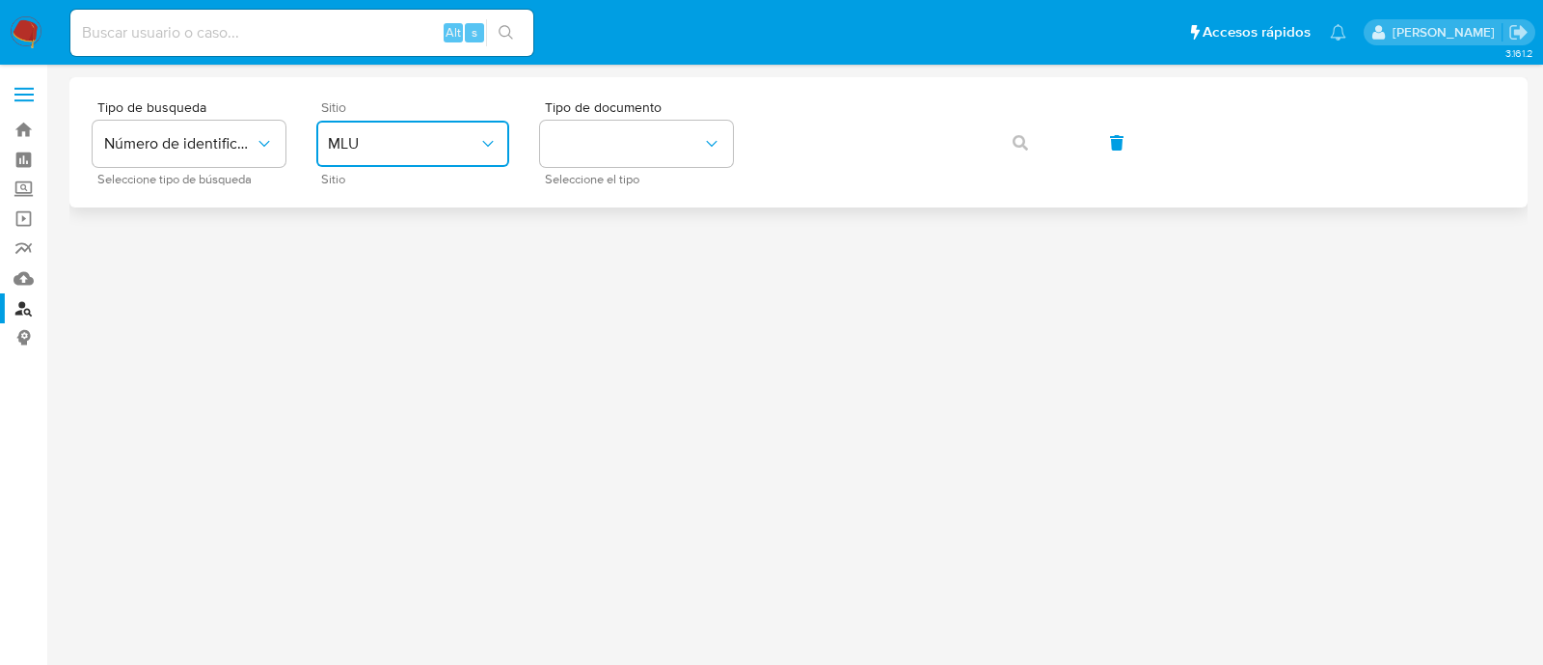
click at [454, 137] on span "MLU" at bounding box center [403, 143] width 150 height 19
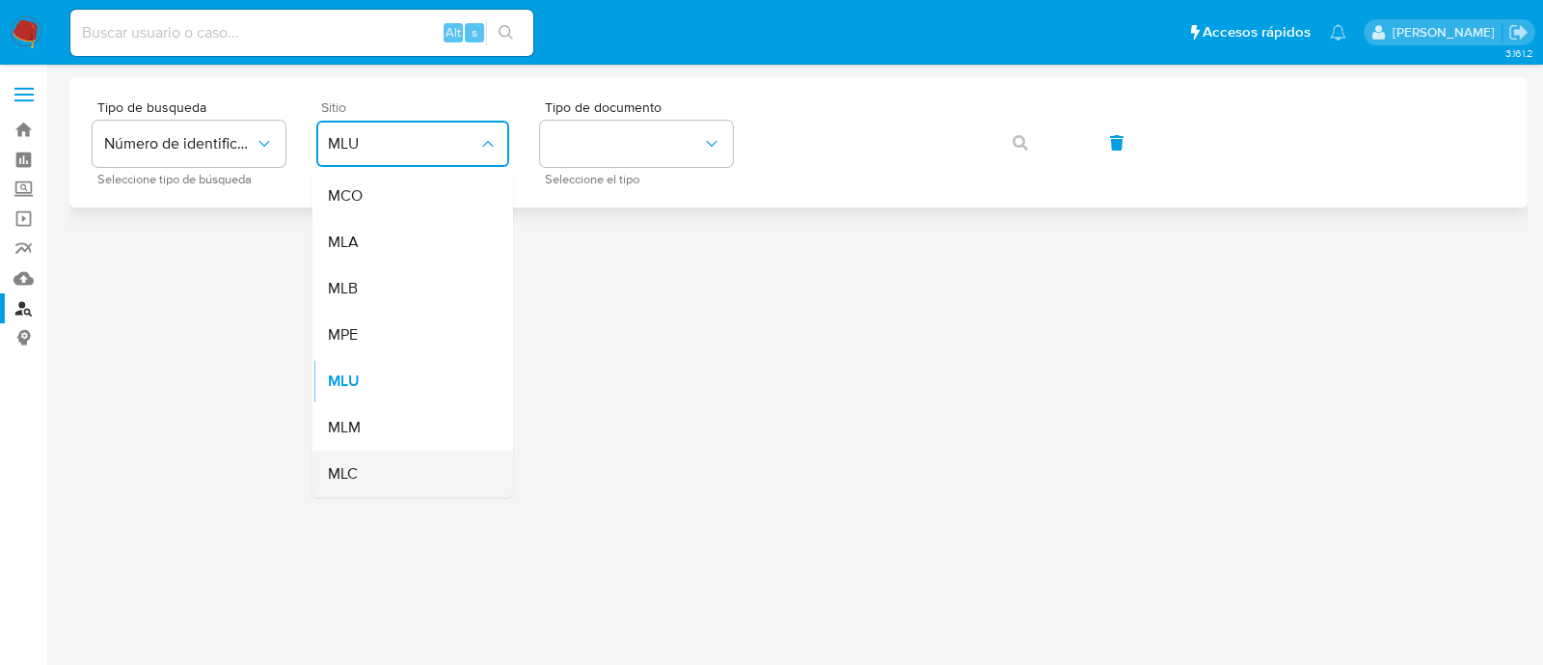
click at [348, 469] on span "MLC" at bounding box center [343, 473] width 30 height 19
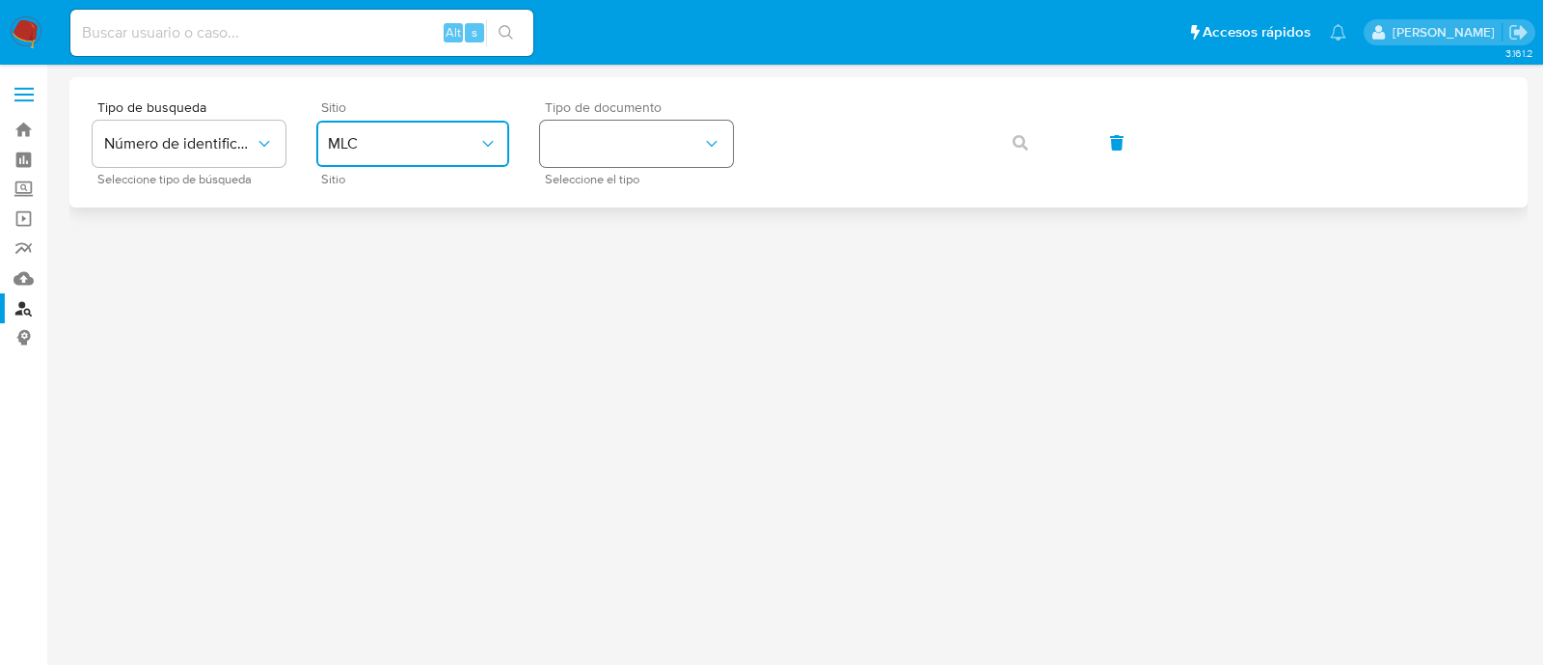
click at [600, 129] on button "identificationType" at bounding box center [636, 144] width 193 height 46
click at [575, 208] on span "RUT" at bounding box center [566, 216] width 29 height 17
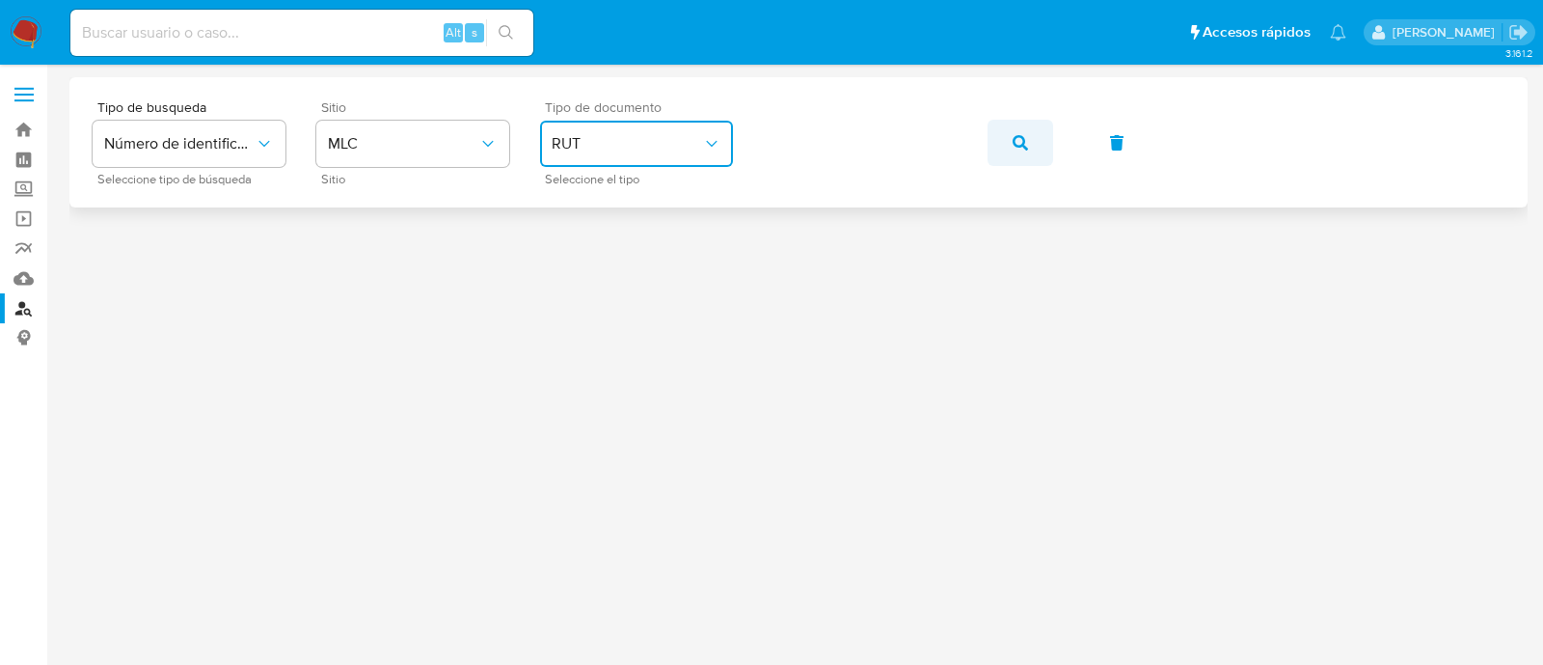
click at [1023, 148] on icon "button" at bounding box center [1020, 142] width 15 height 15
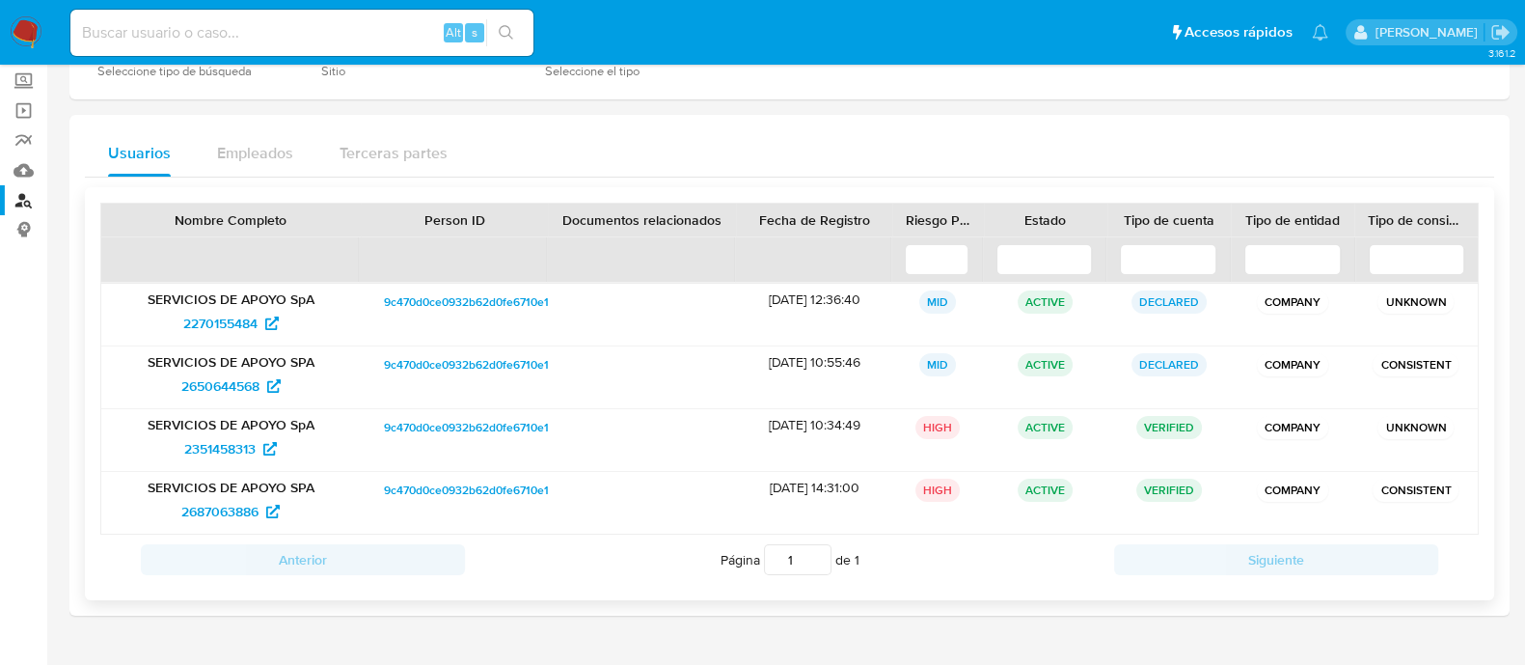
scroll to position [118, 0]
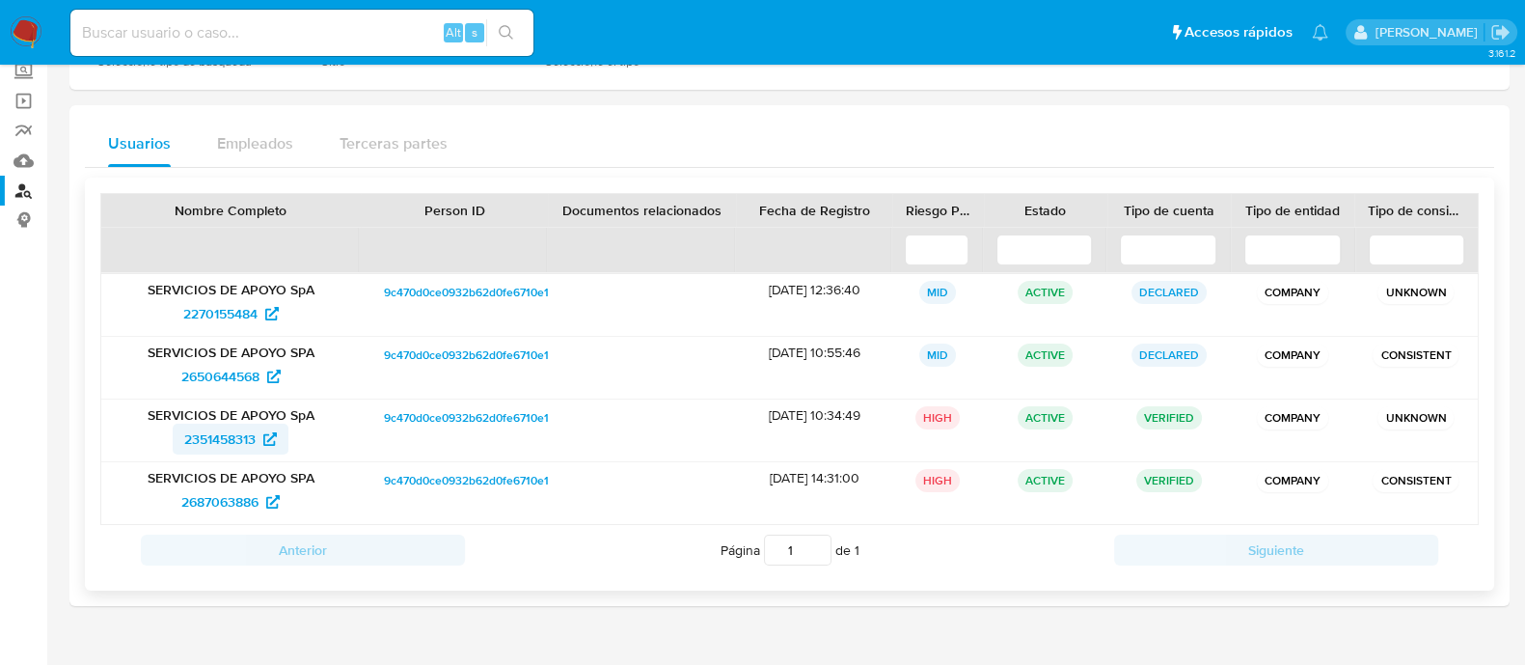
click at [212, 426] on span "2351458313" at bounding box center [219, 438] width 71 height 31
click at [220, 482] on p "SERVICIOS DE APOYO SPA" at bounding box center [231, 477] width 232 height 17
click at [220, 491] on span "2687063886" at bounding box center [219, 501] width 77 height 31
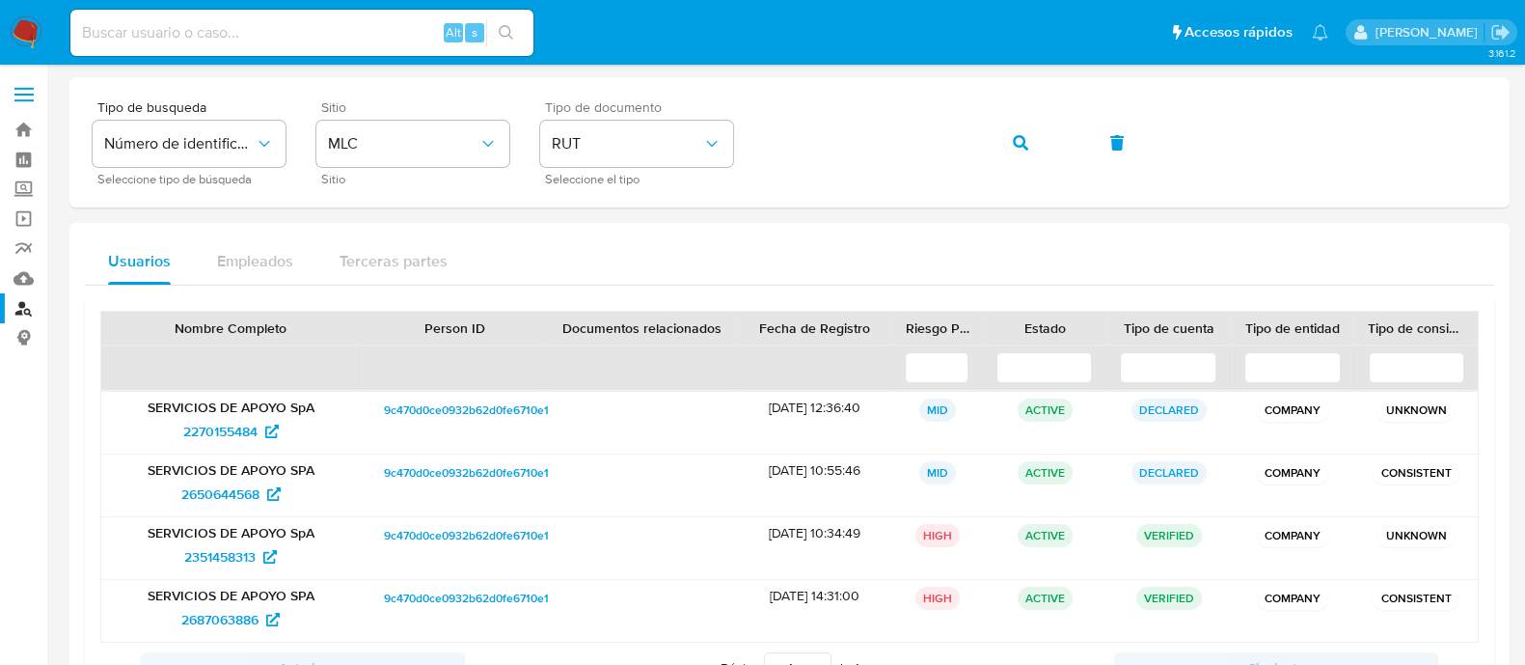
click at [19, 26] on img at bounding box center [26, 32] width 33 height 33
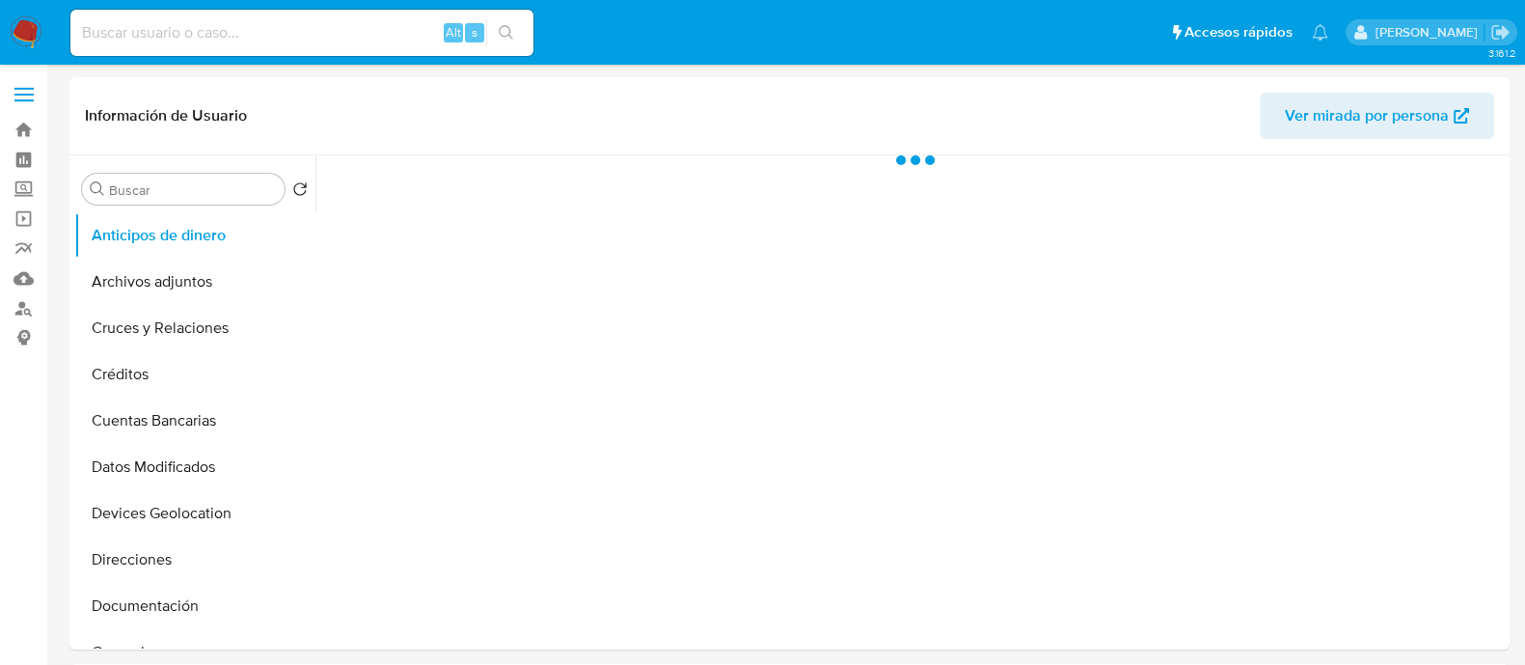
select select "10"
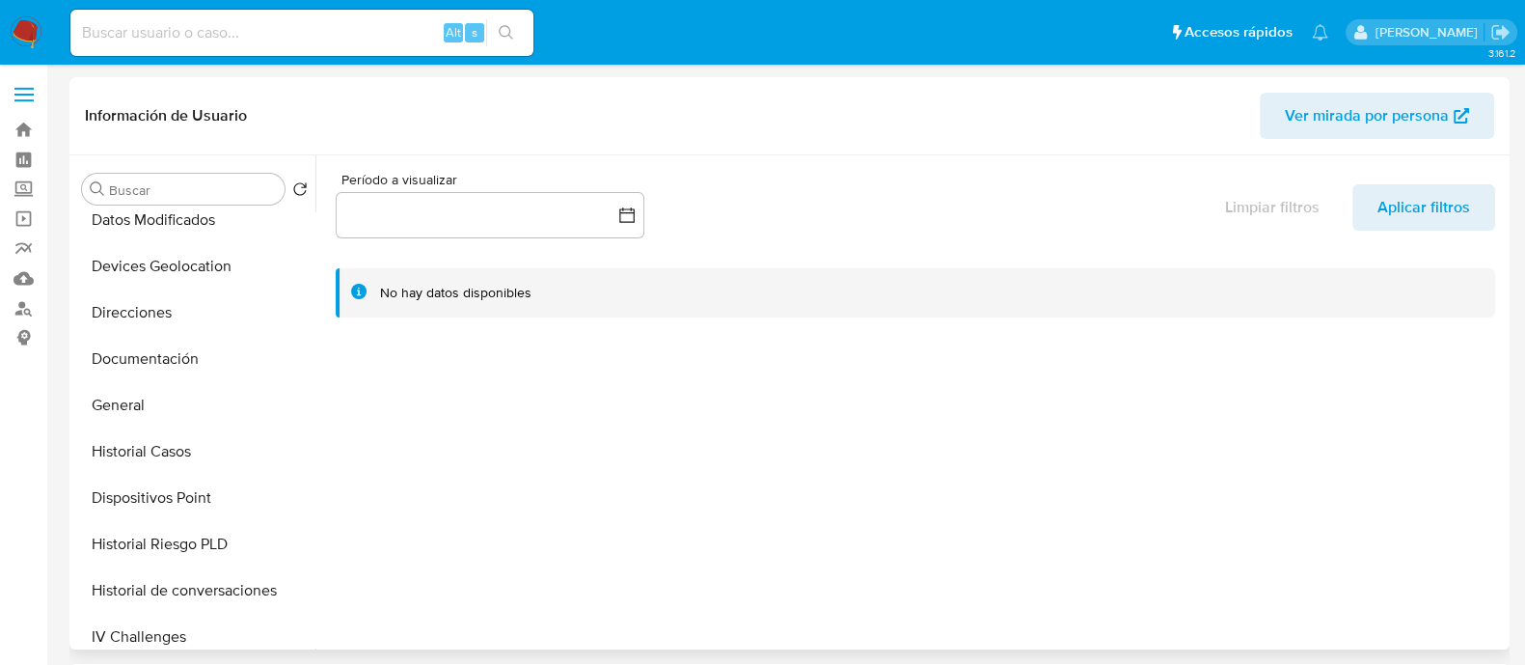
scroll to position [341, 0]
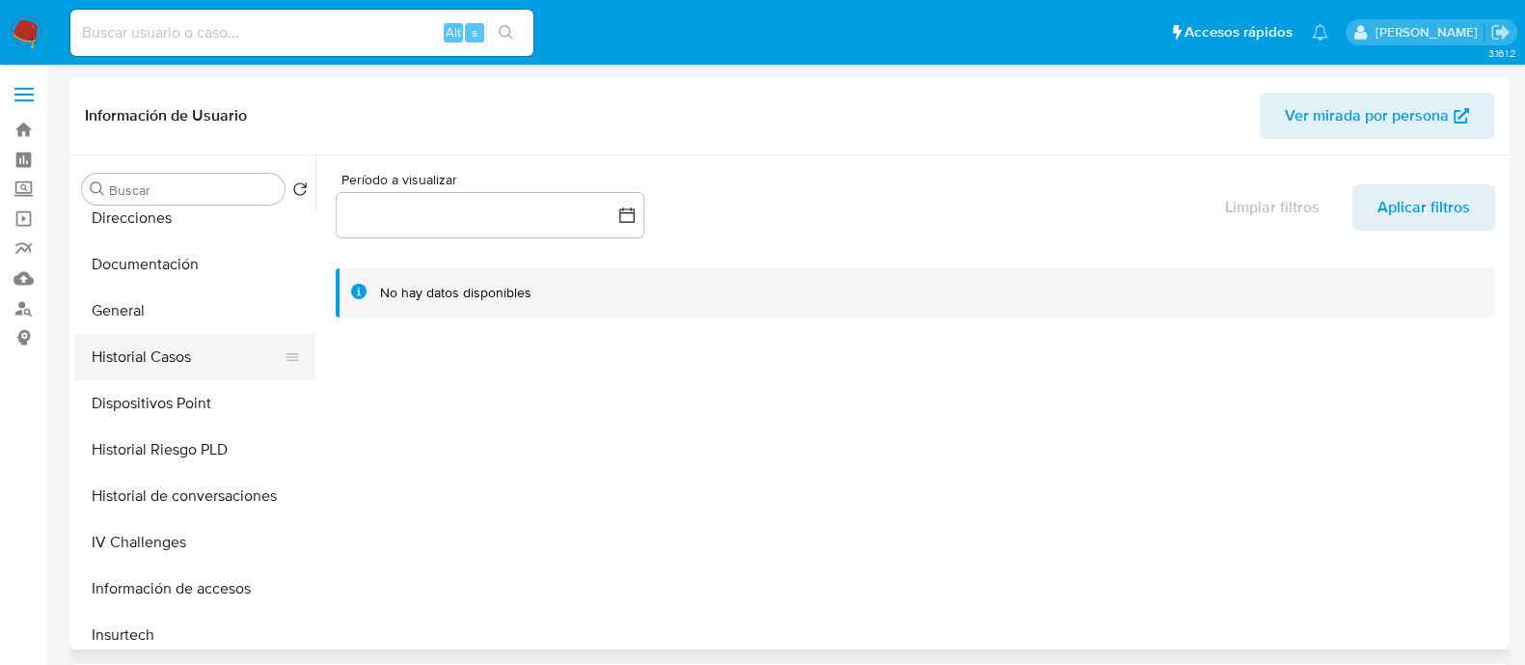
click at [150, 346] on button "Historial Casos" at bounding box center [187, 357] width 226 height 46
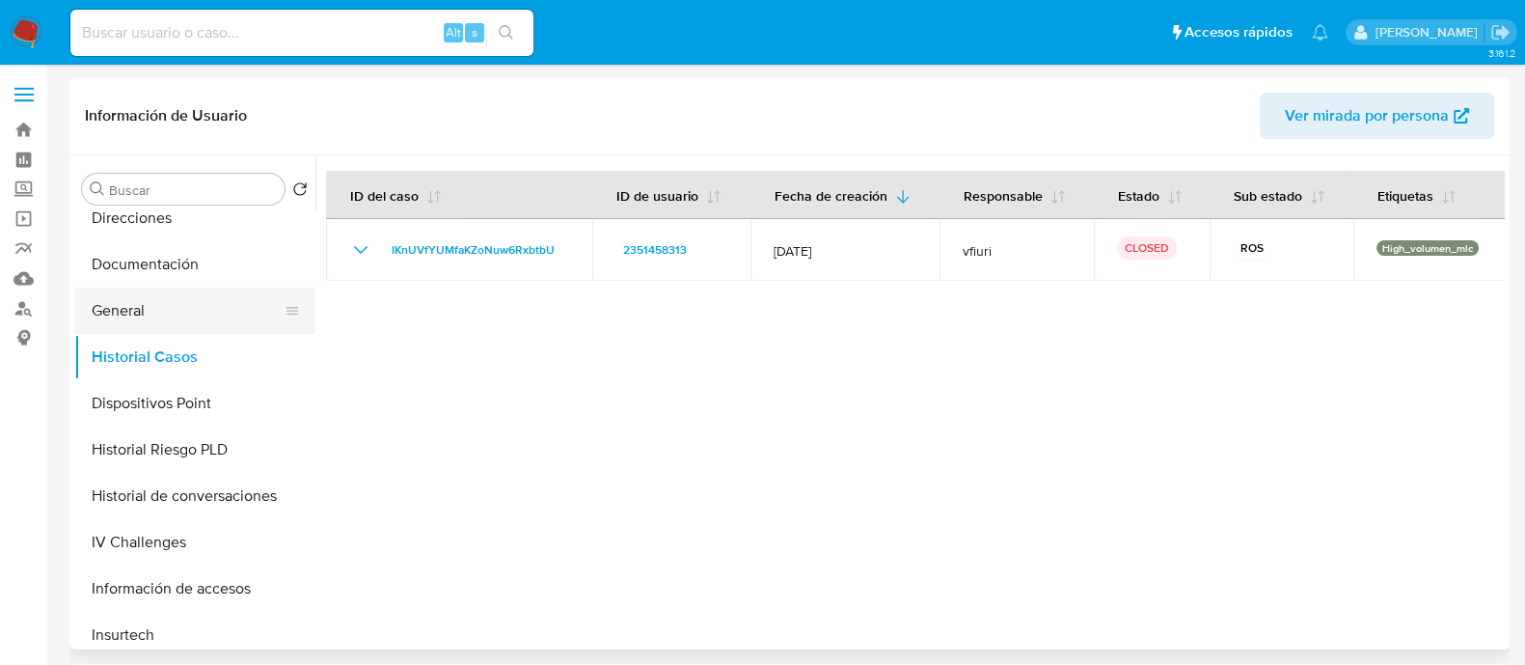
scroll to position [0, 0]
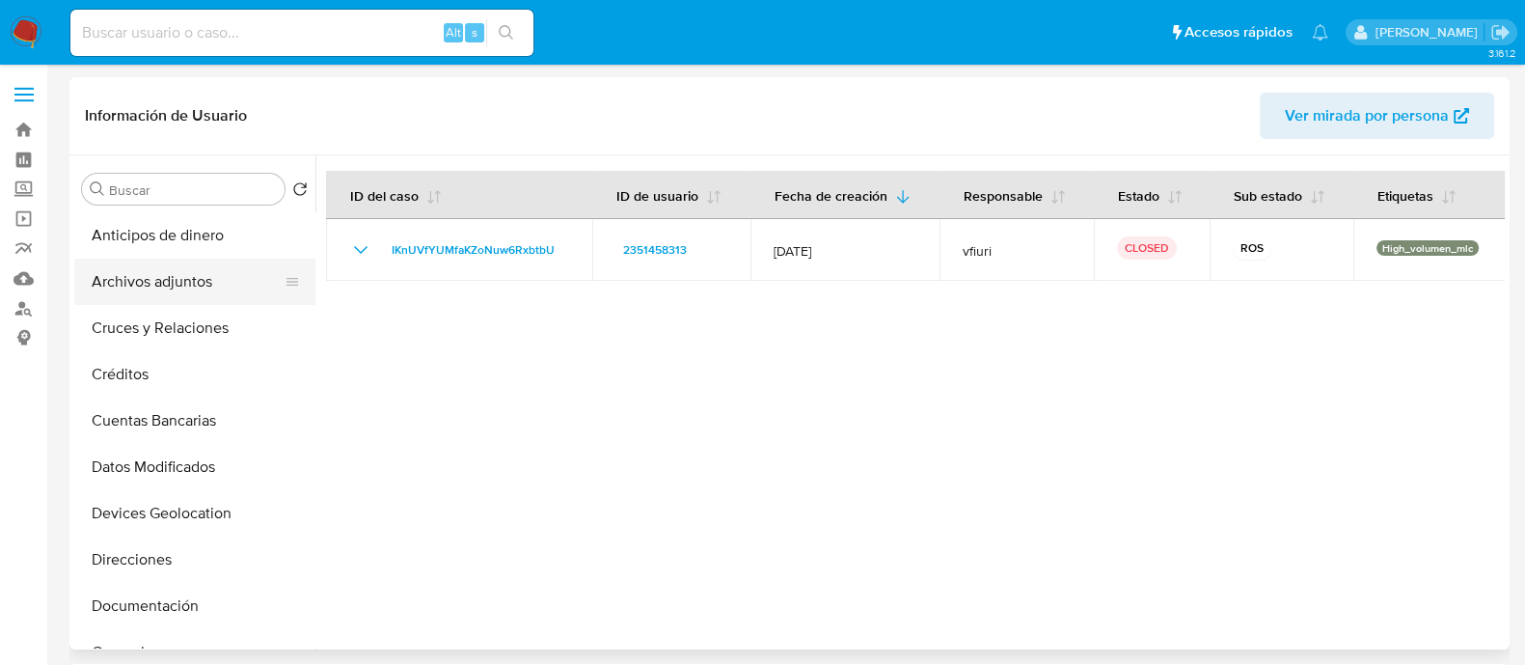
click at [140, 289] on button "Archivos adjuntos" at bounding box center [187, 282] width 226 height 46
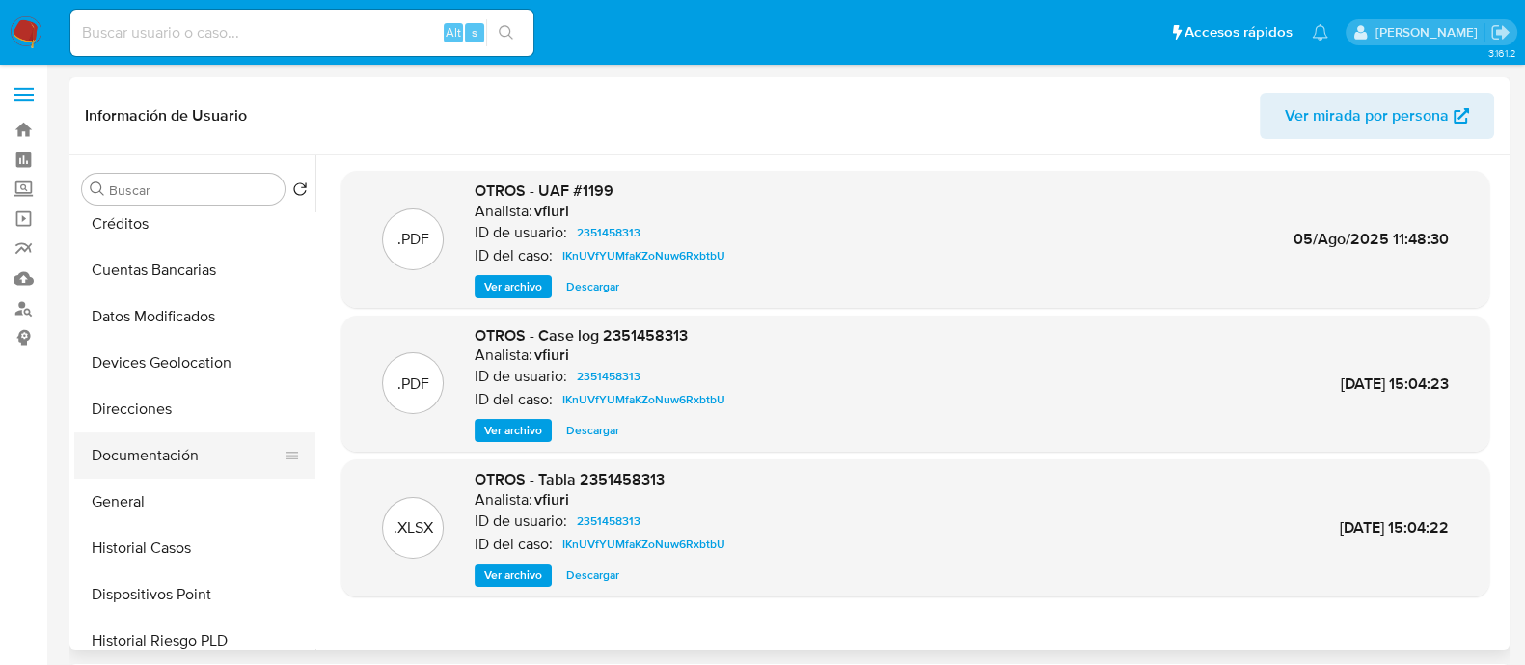
scroll to position [151, 0]
click at [136, 450] on button "Documentación" at bounding box center [187, 454] width 226 height 46
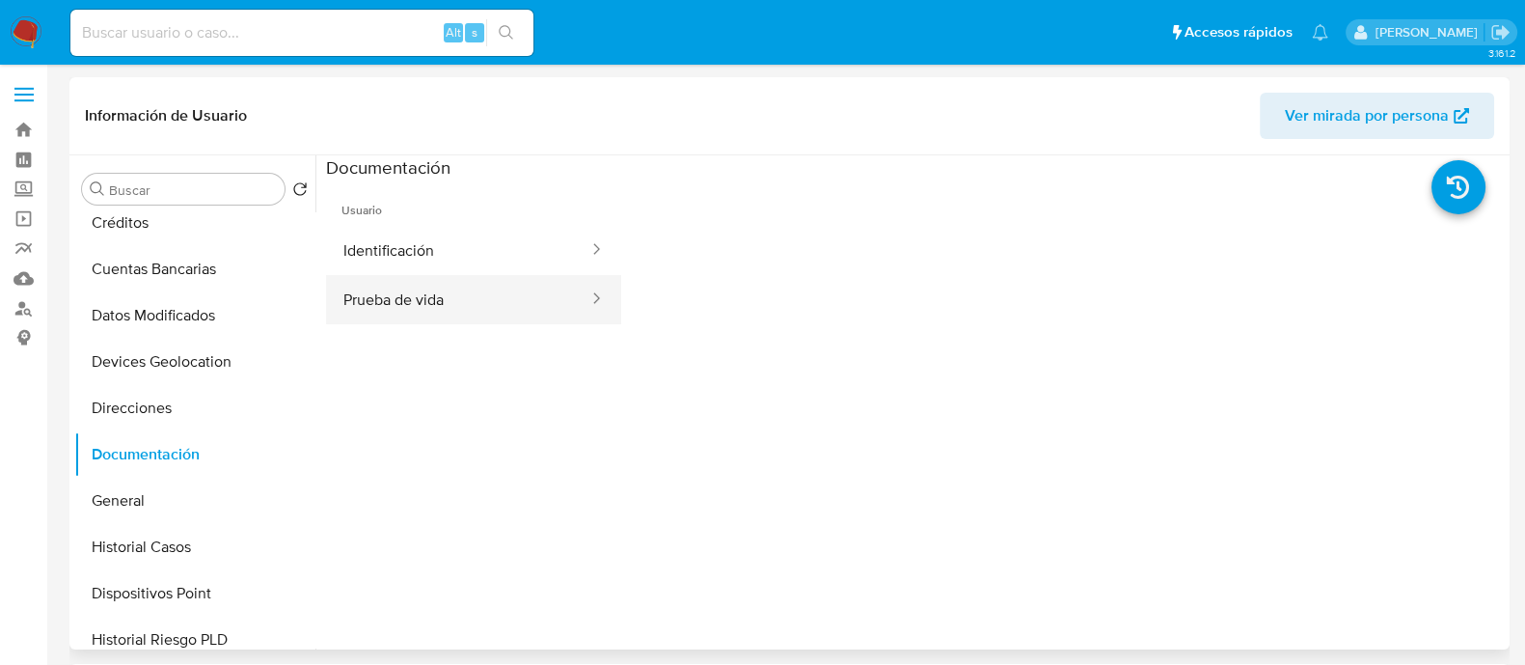
click at [395, 285] on button "Prueba de vida" at bounding box center [458, 299] width 264 height 49
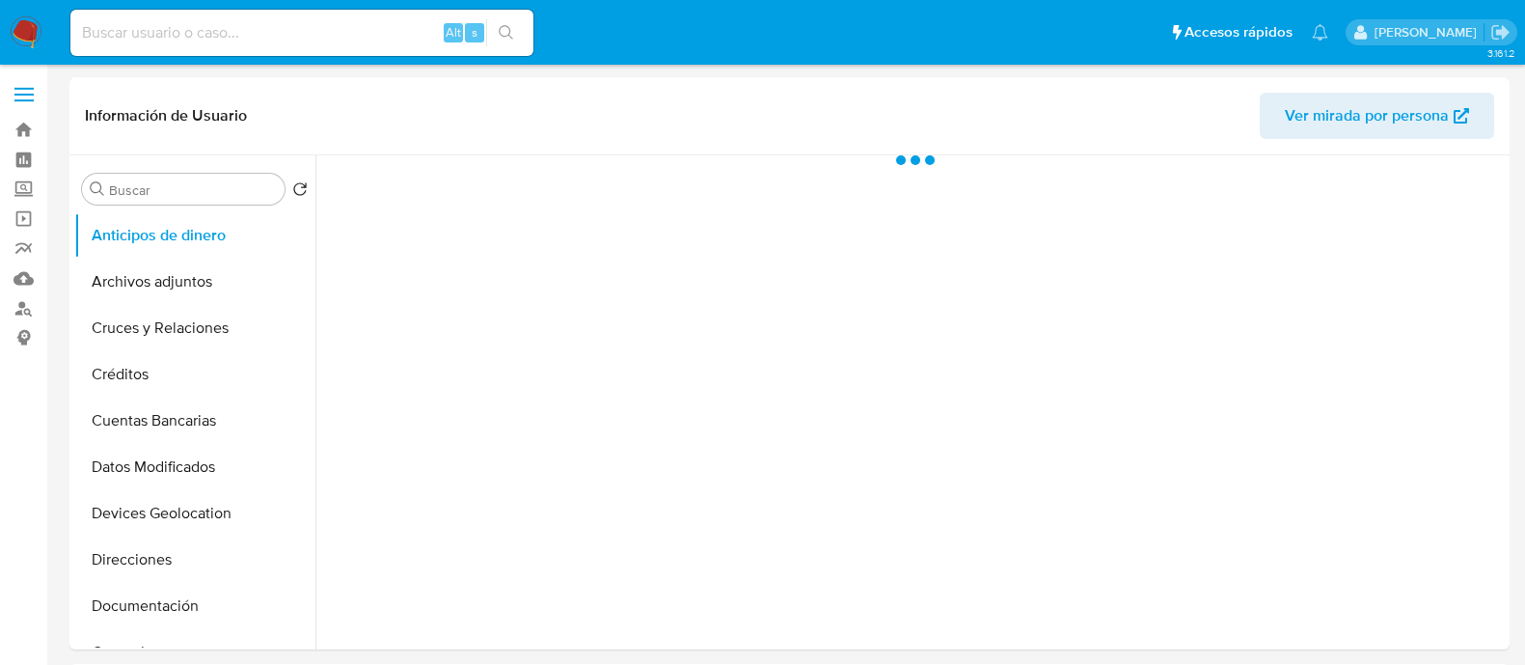
select select "10"
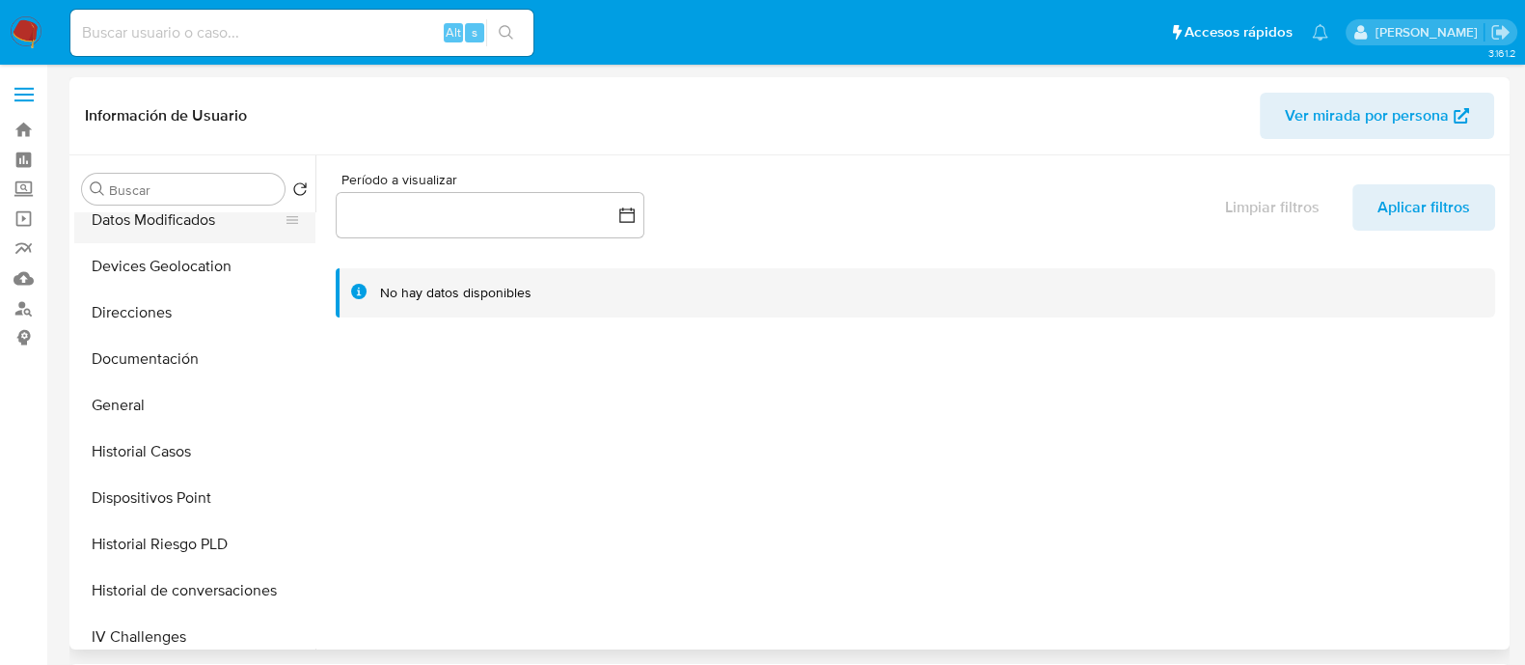
scroll to position [308, 0]
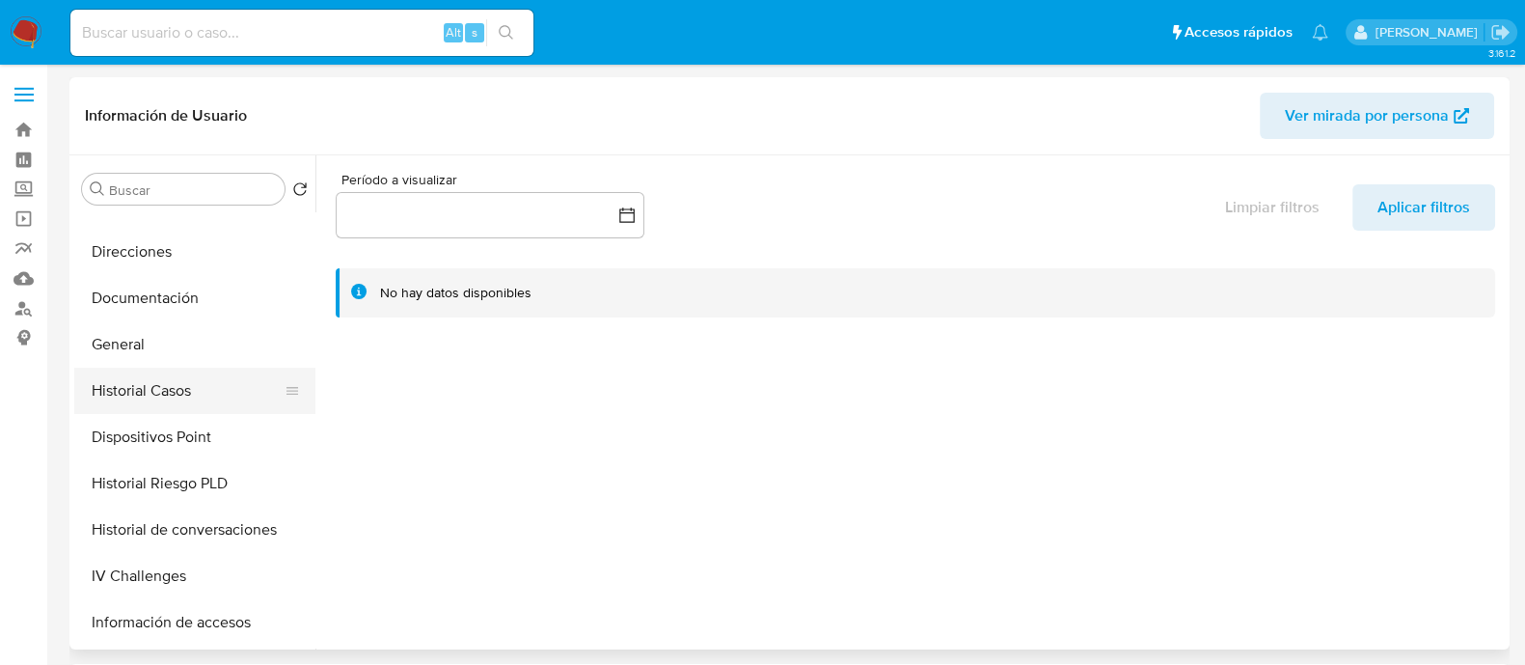
click at [150, 391] on button "Historial Casos" at bounding box center [187, 391] width 226 height 46
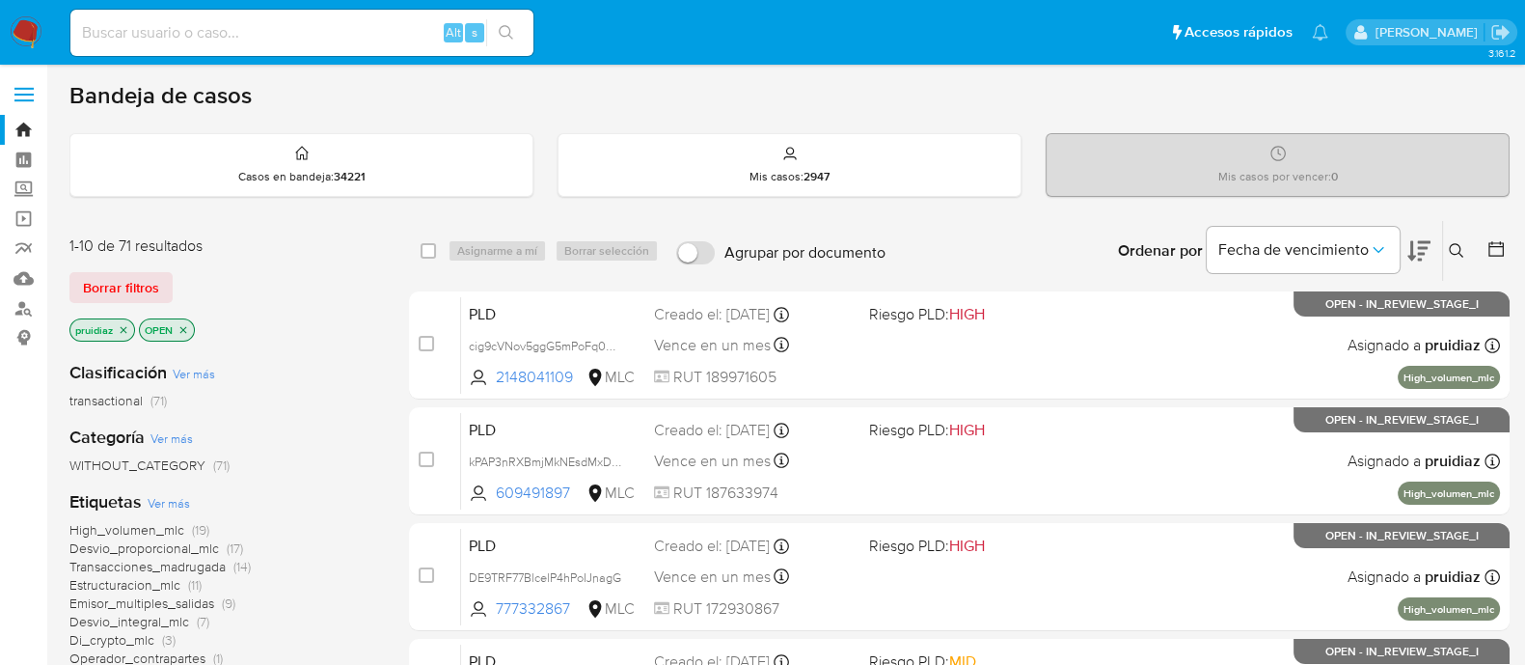
click at [1454, 265] on div "Ingrese ID de usuario o caso Buscar Borrar filtros" at bounding box center [1458, 251] width 33 height 60
click at [1454, 260] on button at bounding box center [1459, 250] width 32 height 23
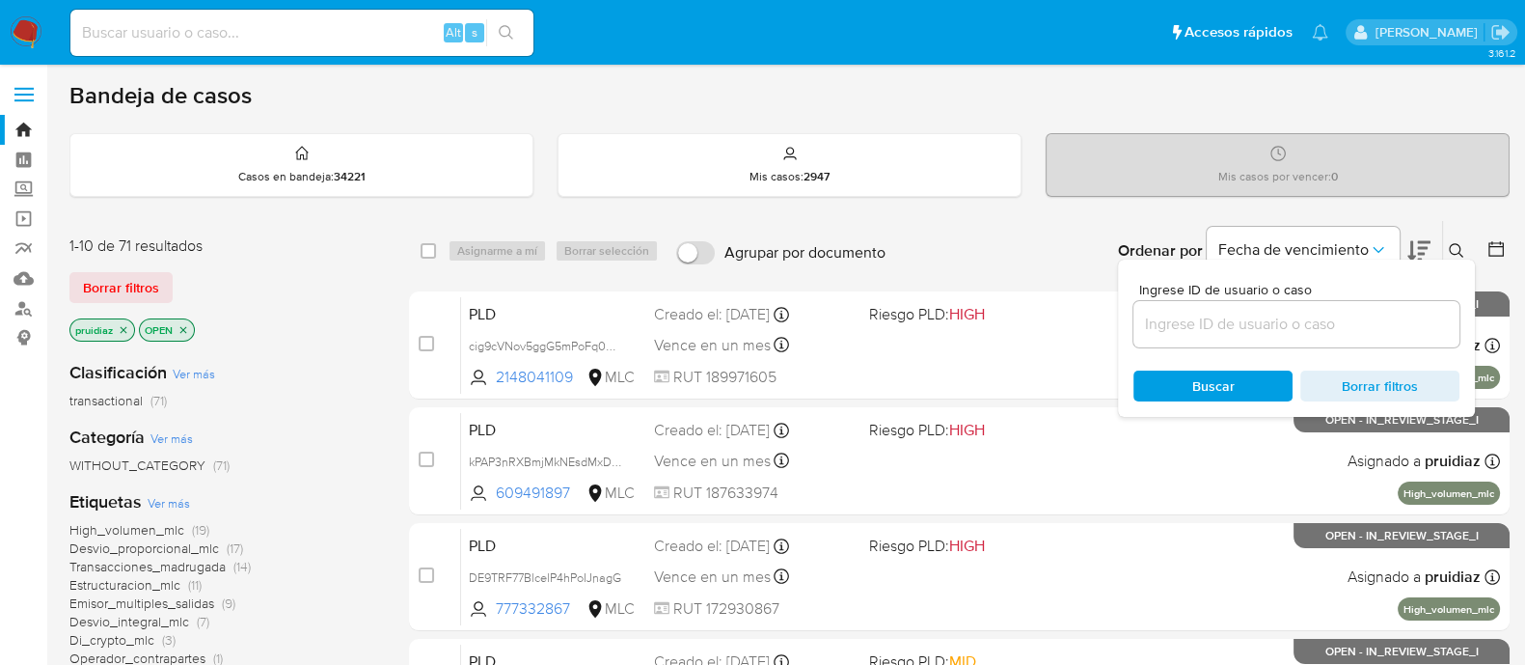
click at [1259, 335] on div at bounding box center [1296, 324] width 326 height 46
click at [1258, 321] on input at bounding box center [1296, 324] width 326 height 25
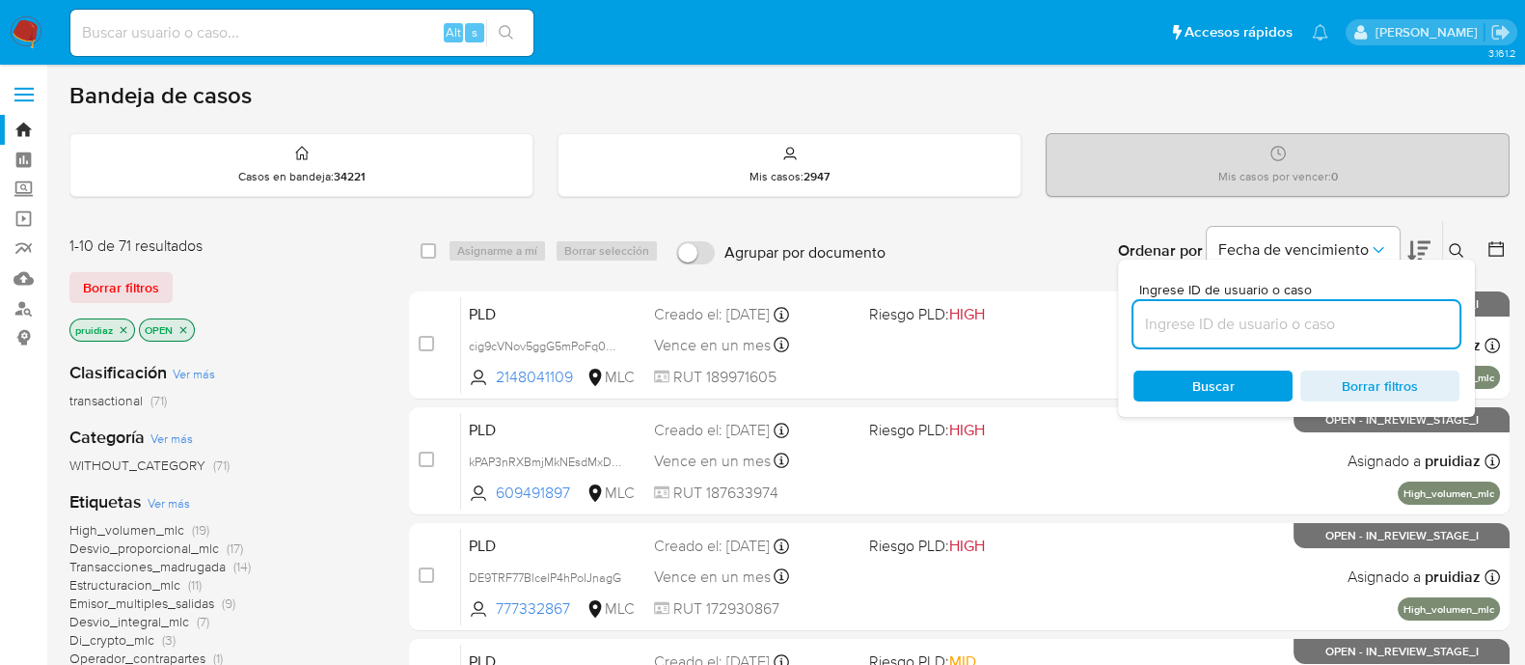
paste input "2473164251"
type input "2473164251"
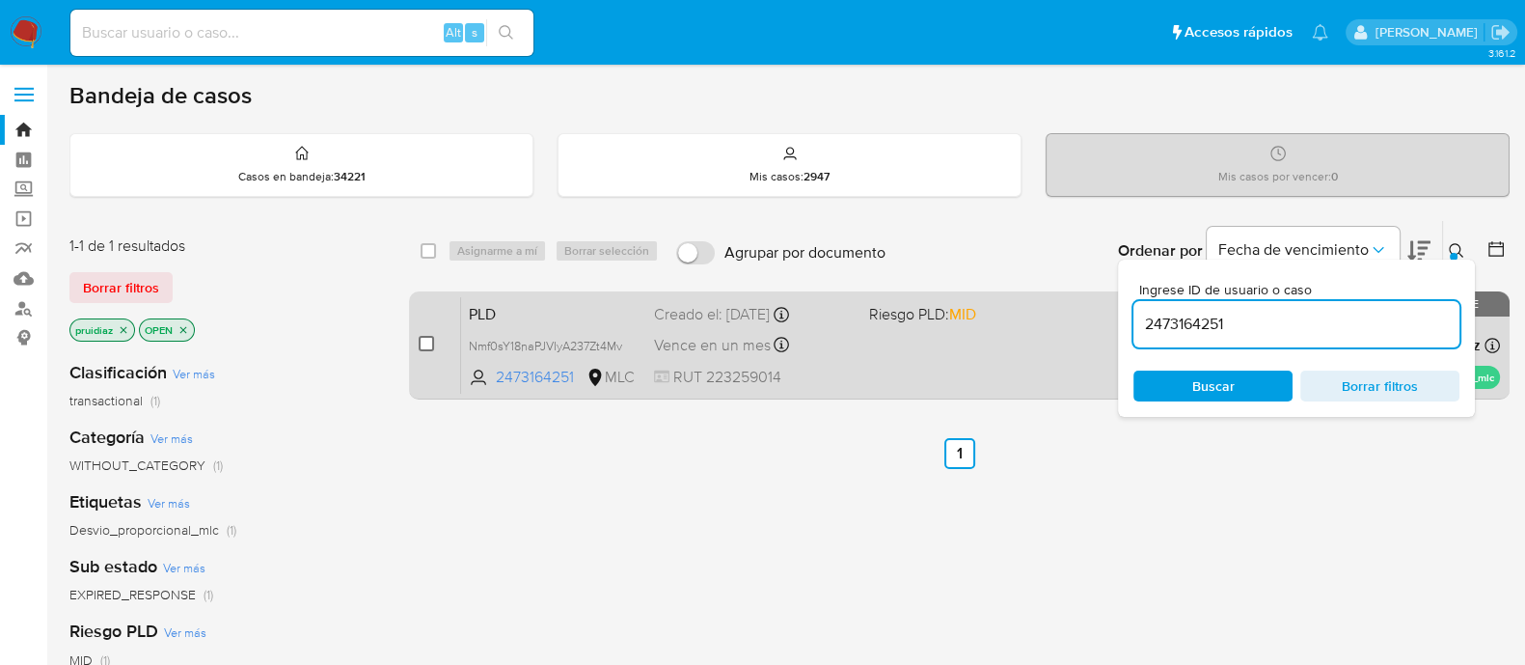
click at [420, 341] on input "checkbox" at bounding box center [426, 343] width 15 height 15
checkbox input "true"
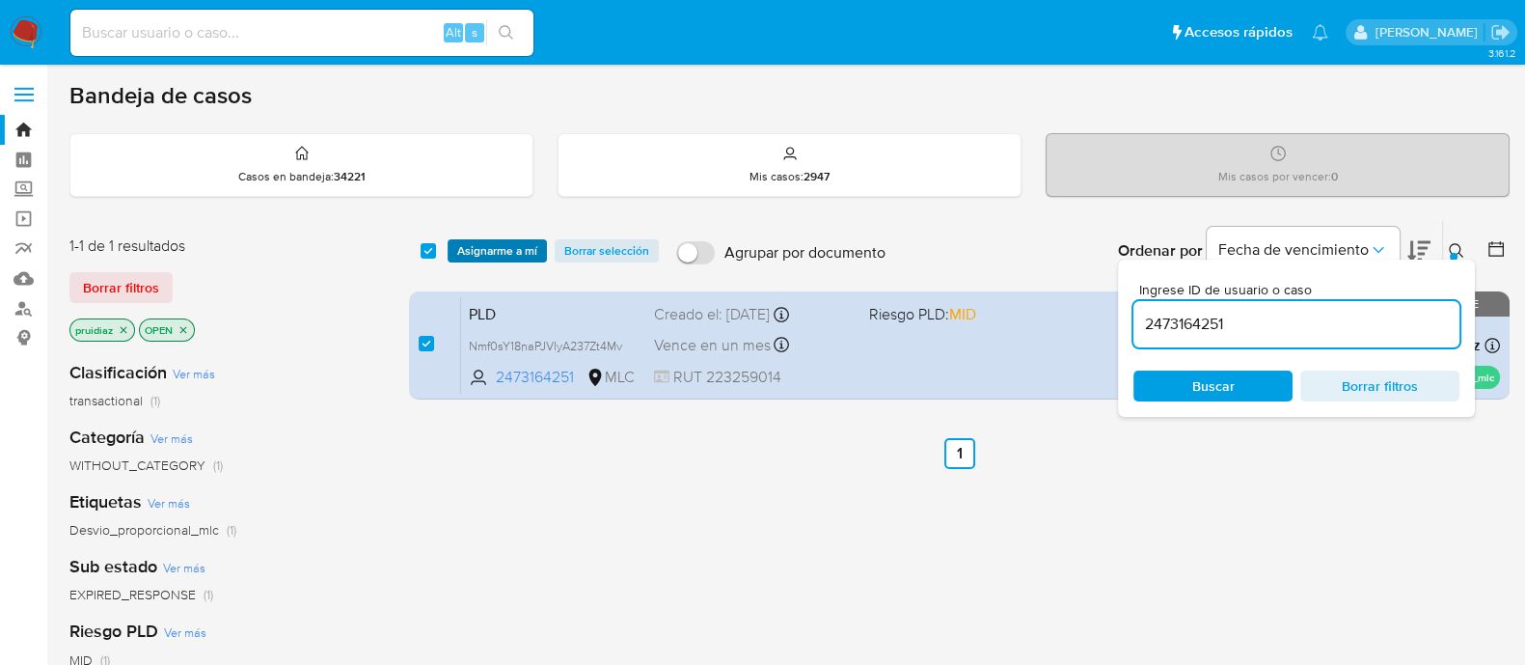
click at [493, 256] on span "Asignarme a mí" at bounding box center [497, 250] width 80 height 19
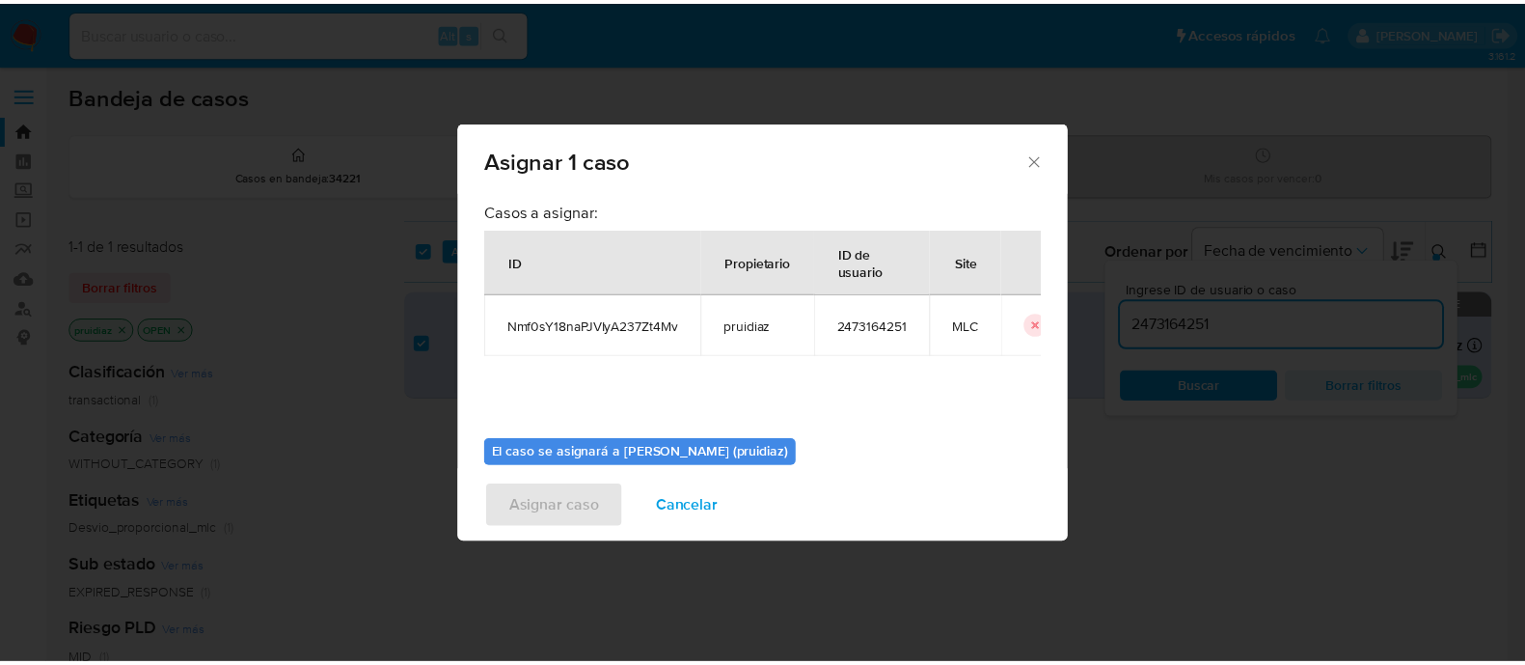
scroll to position [99, 0]
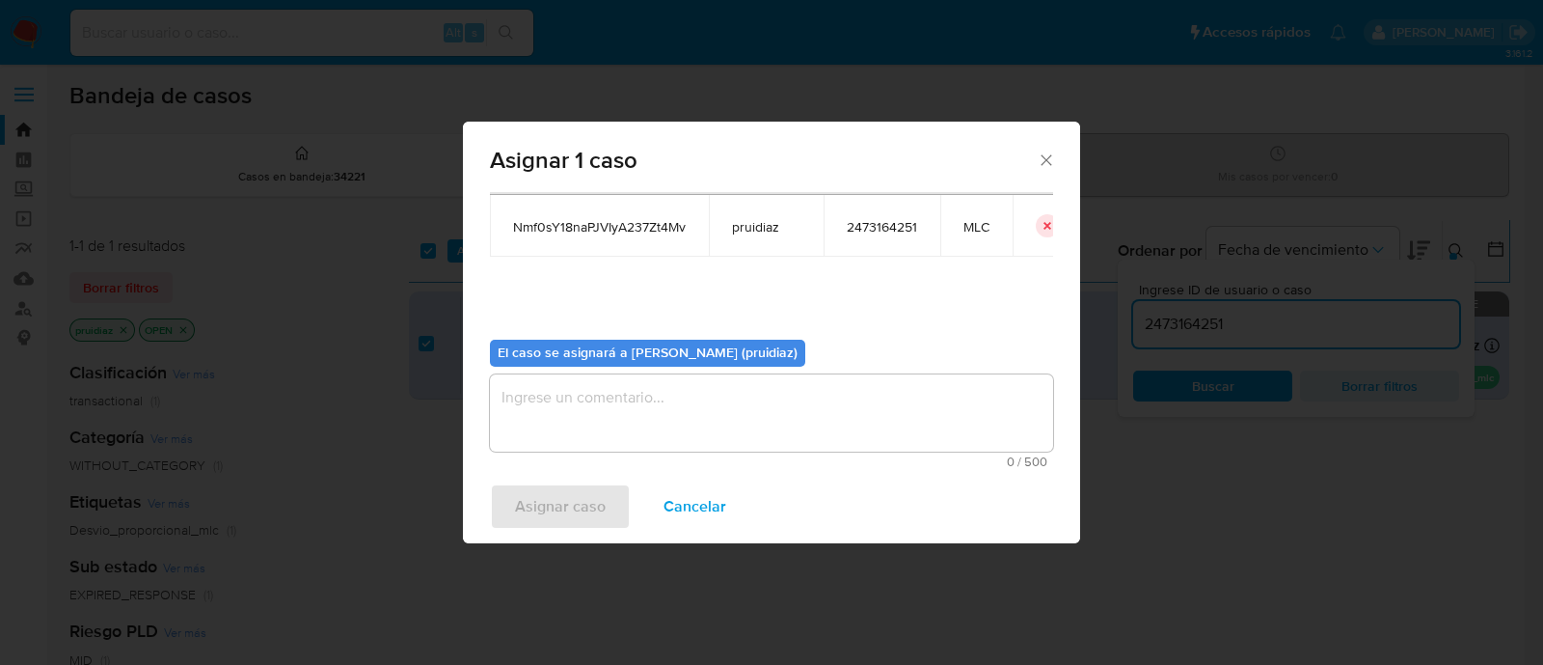
click at [666, 406] on textarea "assign-modal" at bounding box center [771, 412] width 563 height 77
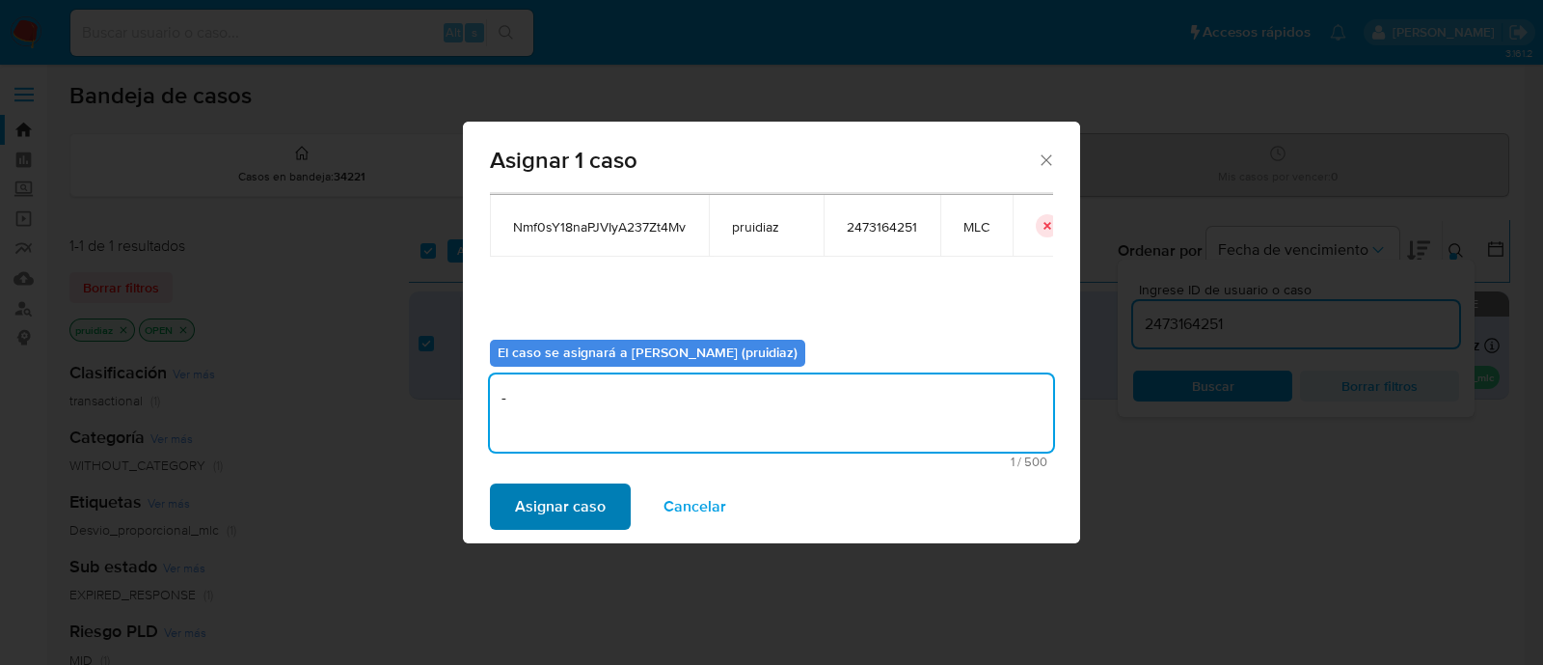
type textarea "-"
click at [566, 508] on span "Asignar caso" at bounding box center [560, 506] width 91 height 42
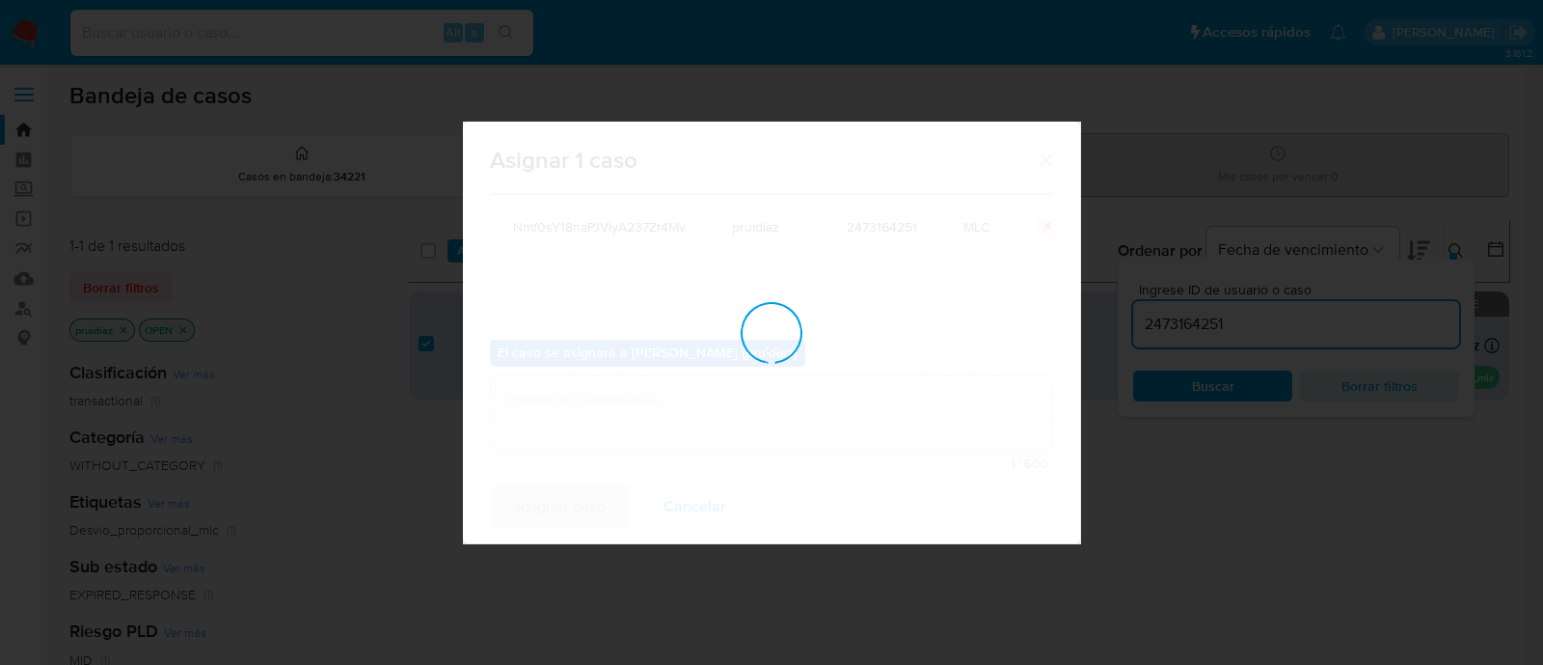
checkbox input "false"
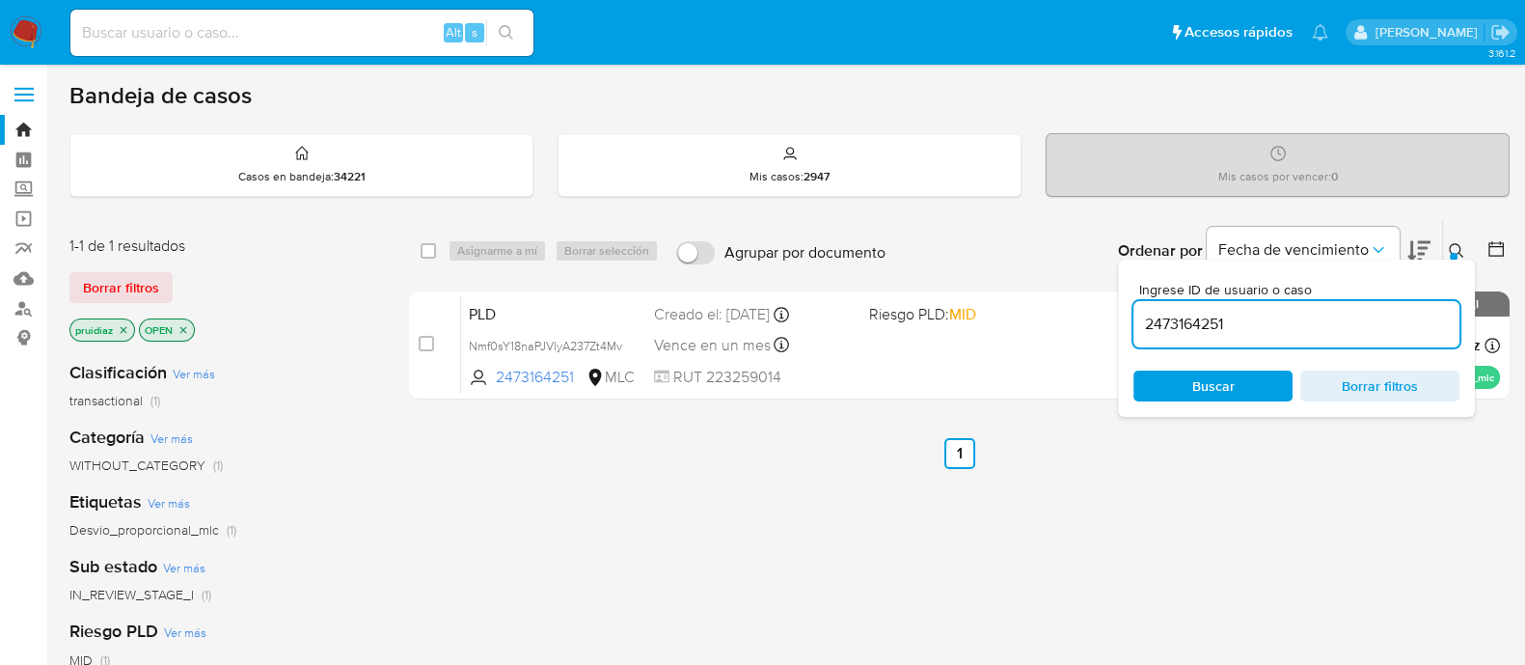
click at [10, 31] on img at bounding box center [26, 32] width 33 height 33
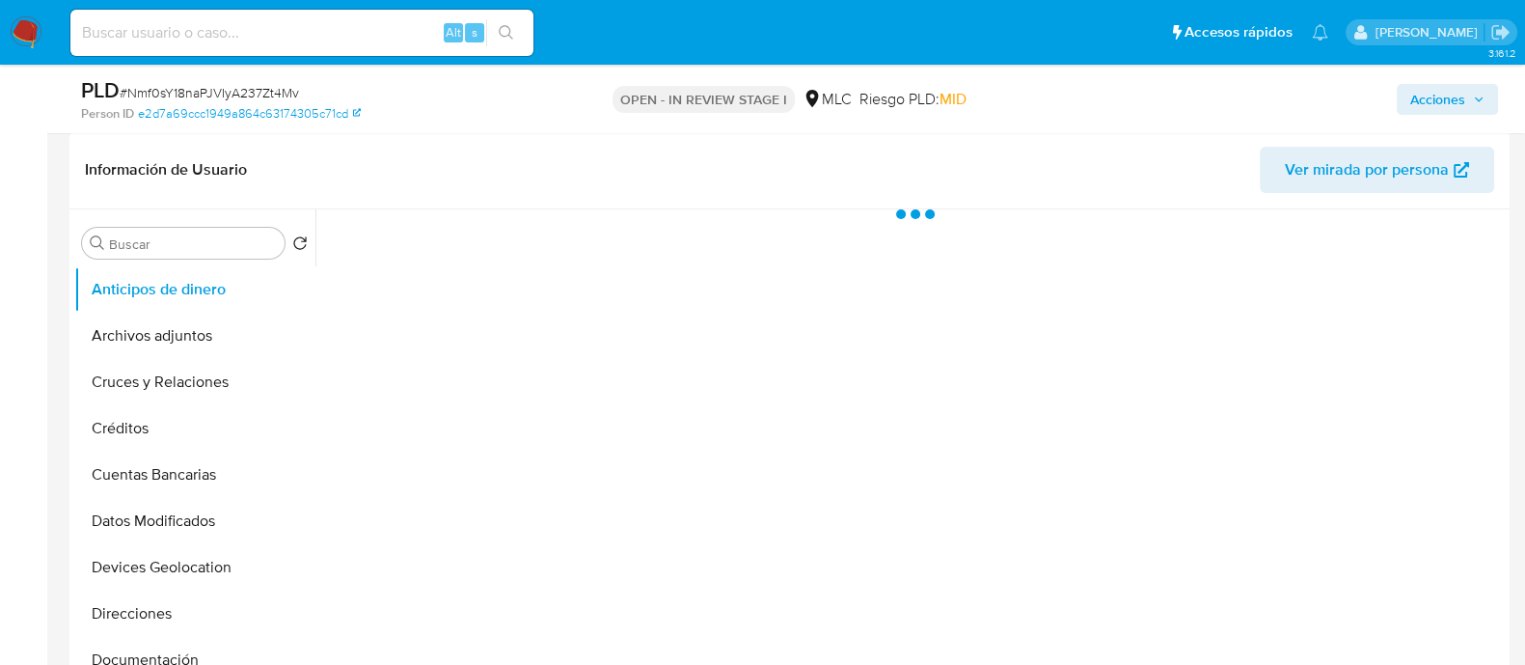
select select "10"
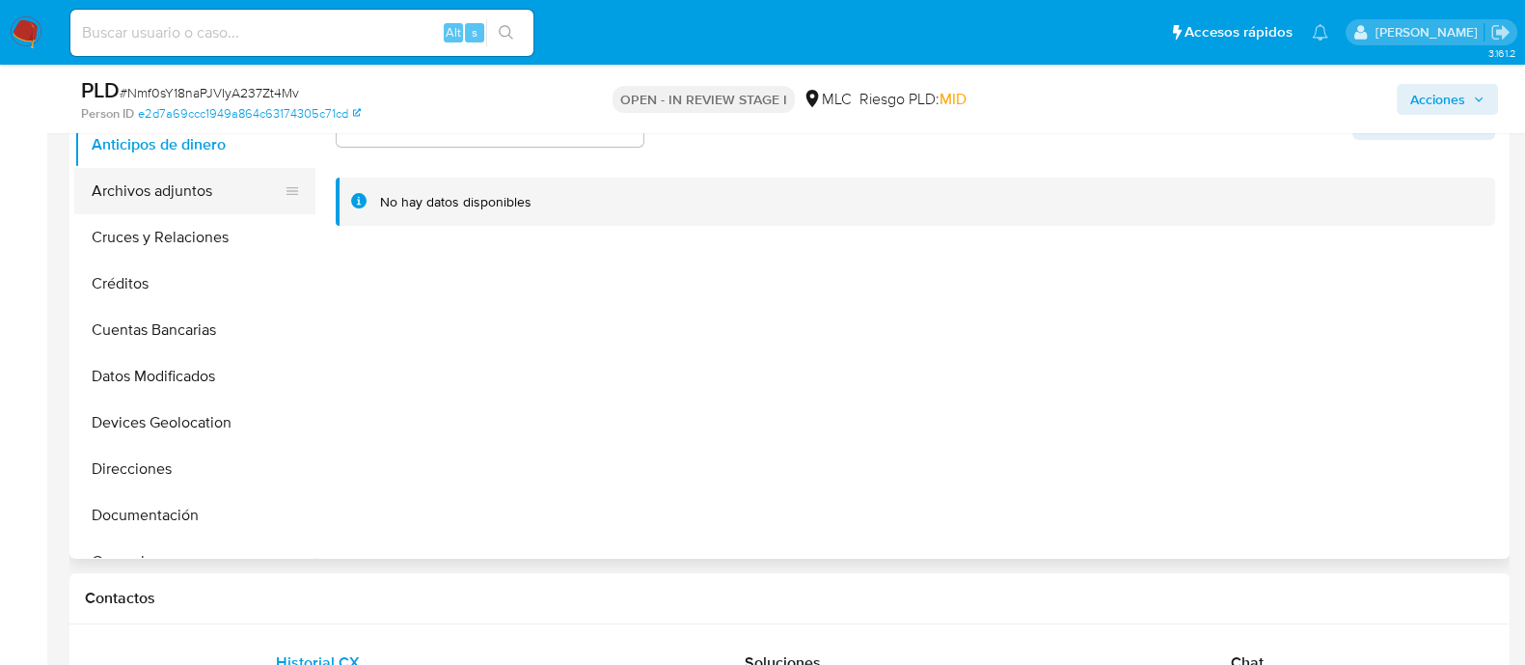
click at [110, 176] on button "Archivos adjuntos" at bounding box center [187, 191] width 226 height 46
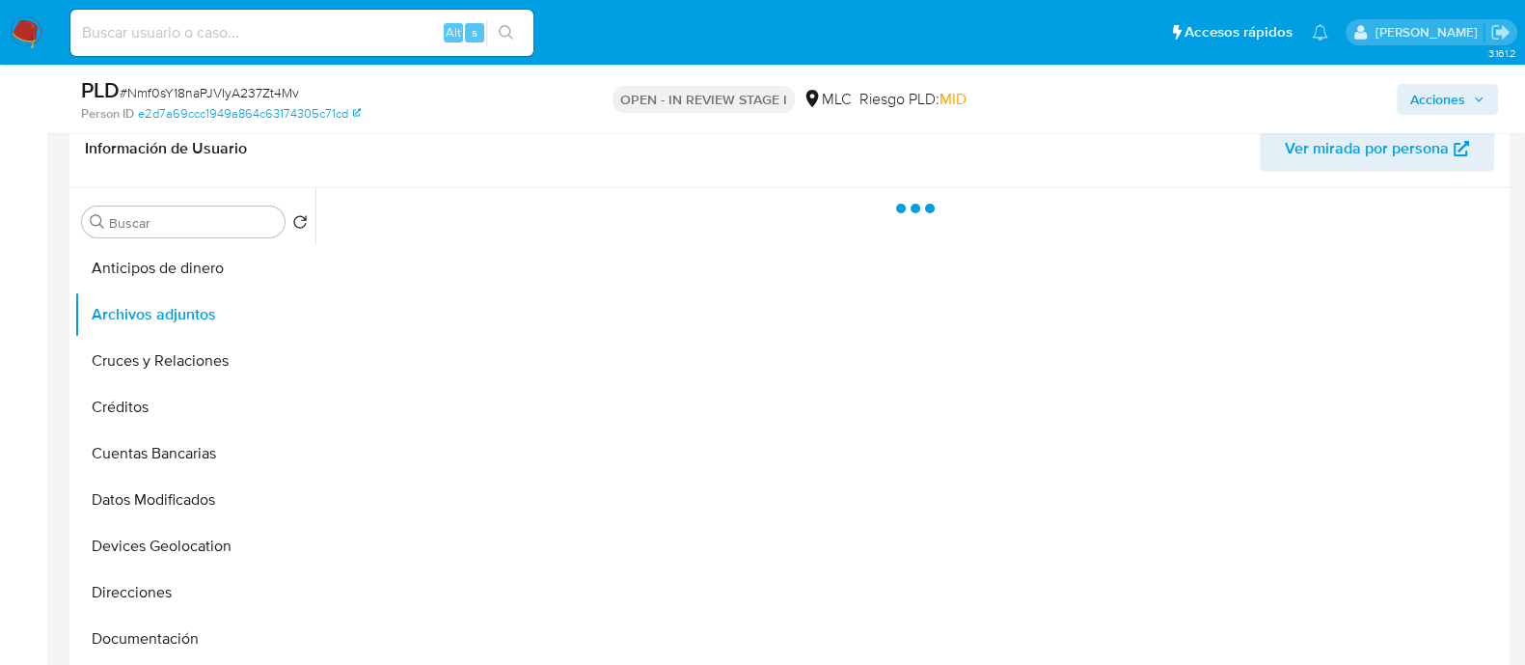
scroll to position [311, 0]
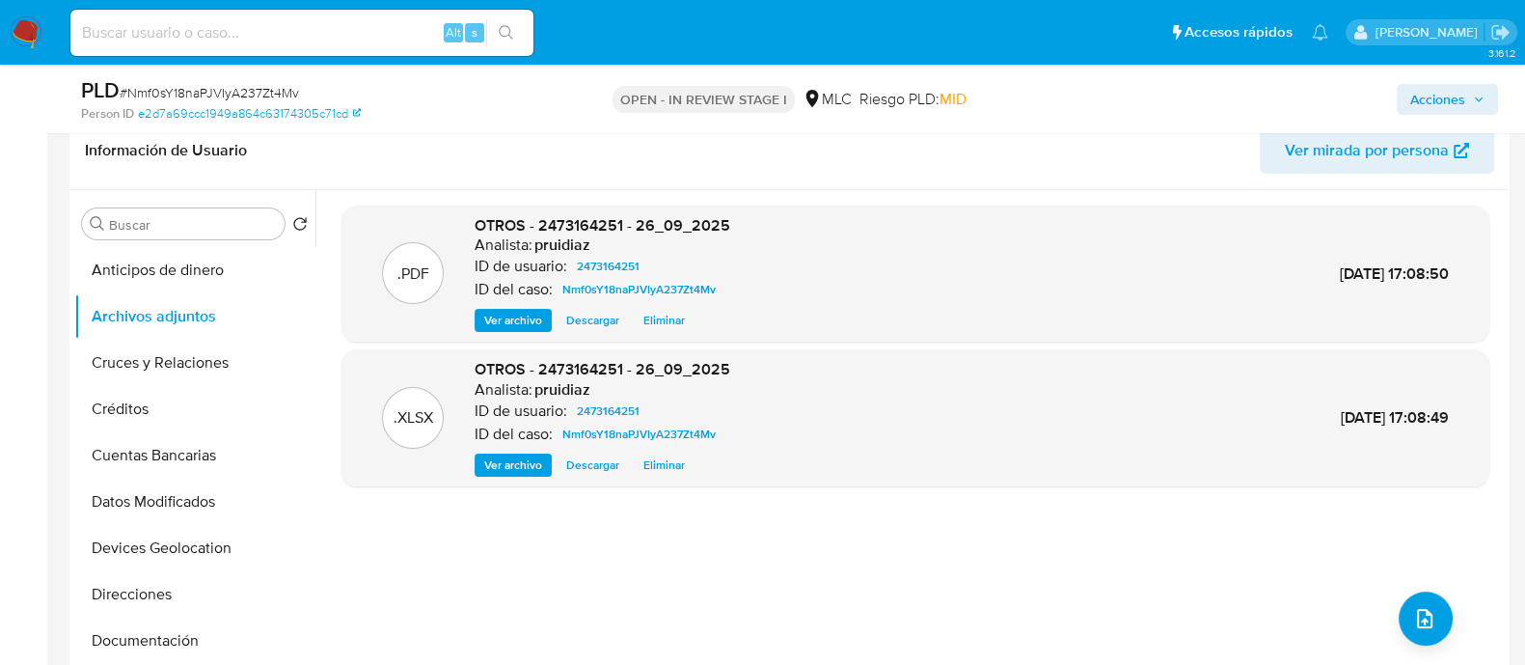
click at [1460, 108] on span "Acciones" at bounding box center [1437, 99] width 55 height 31
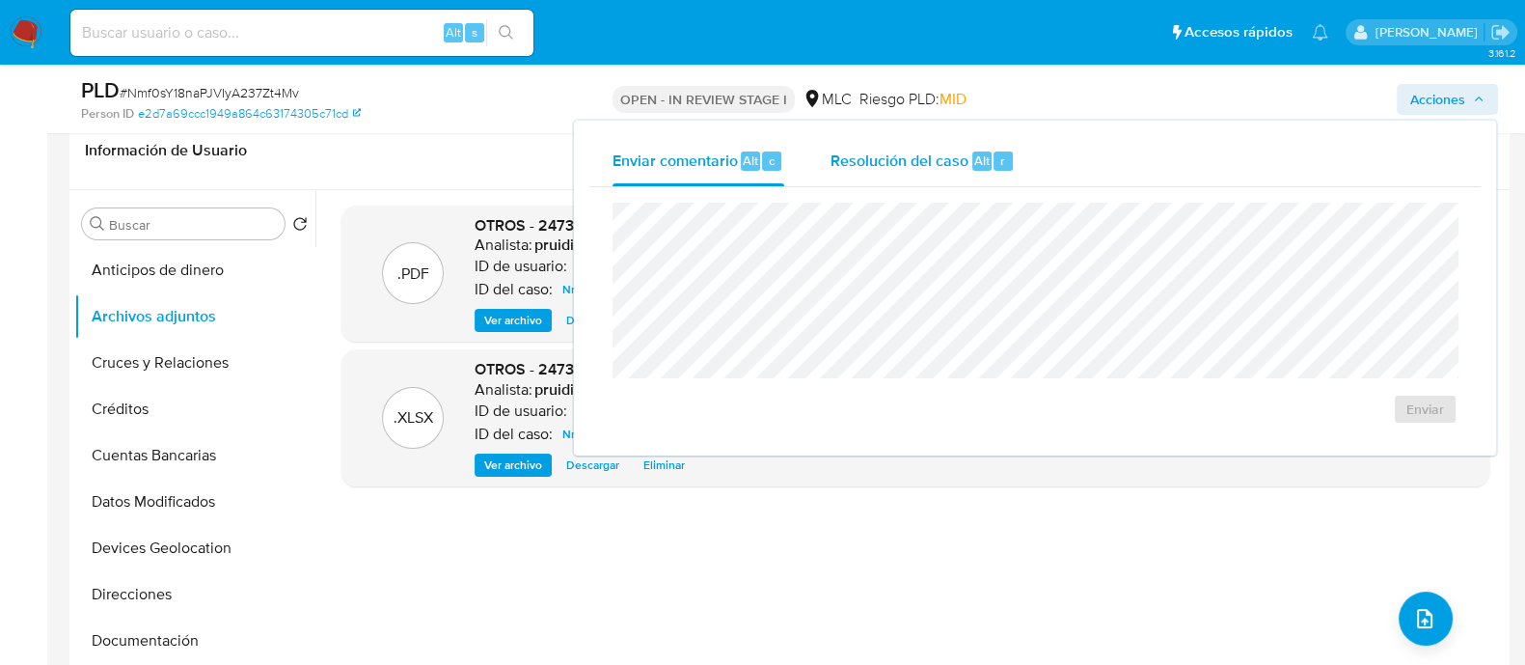
click at [966, 151] on span "Resolución del caso" at bounding box center [900, 160] width 138 height 22
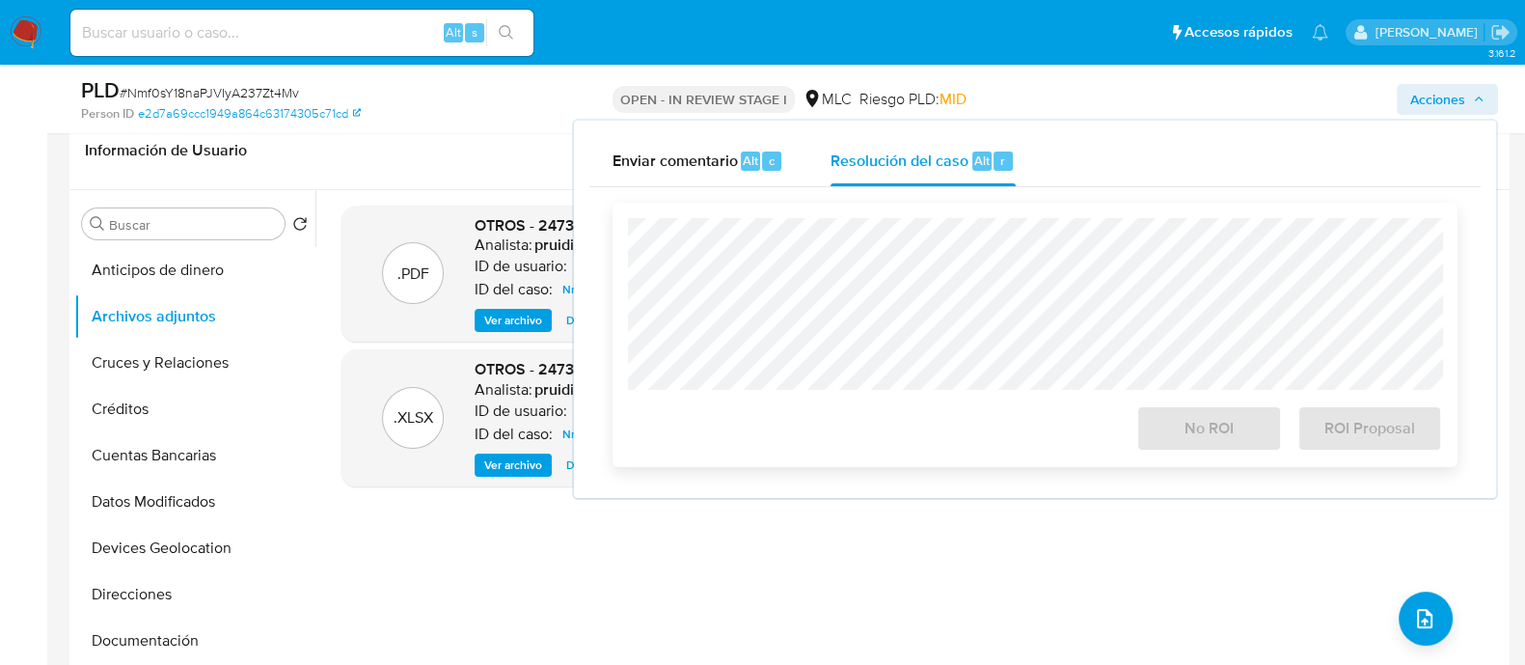
click at [902, 224] on div "Cierre de caso No ROI ROI Proposal" at bounding box center [1034, 334] width 891 height 295
click at [1389, 411] on span "ROI Proposal" at bounding box center [1370, 428] width 95 height 42
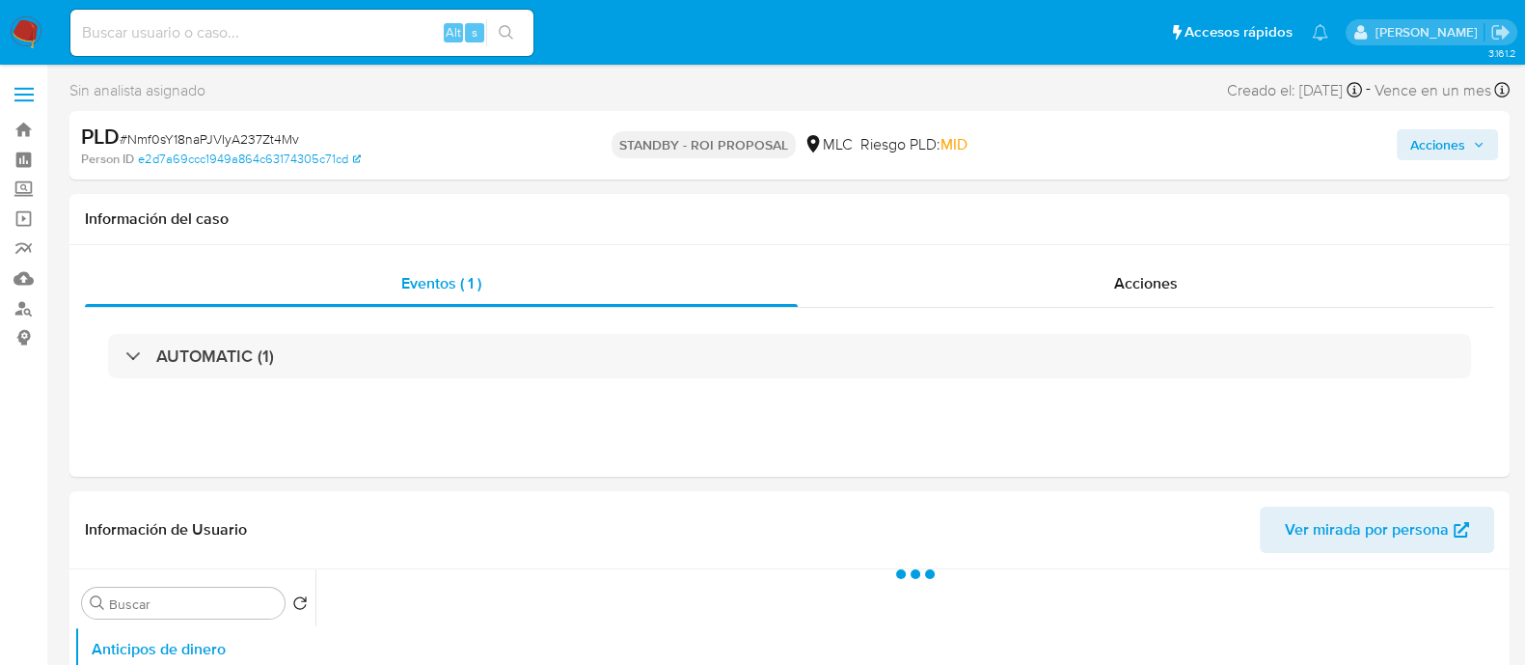
select select "10"
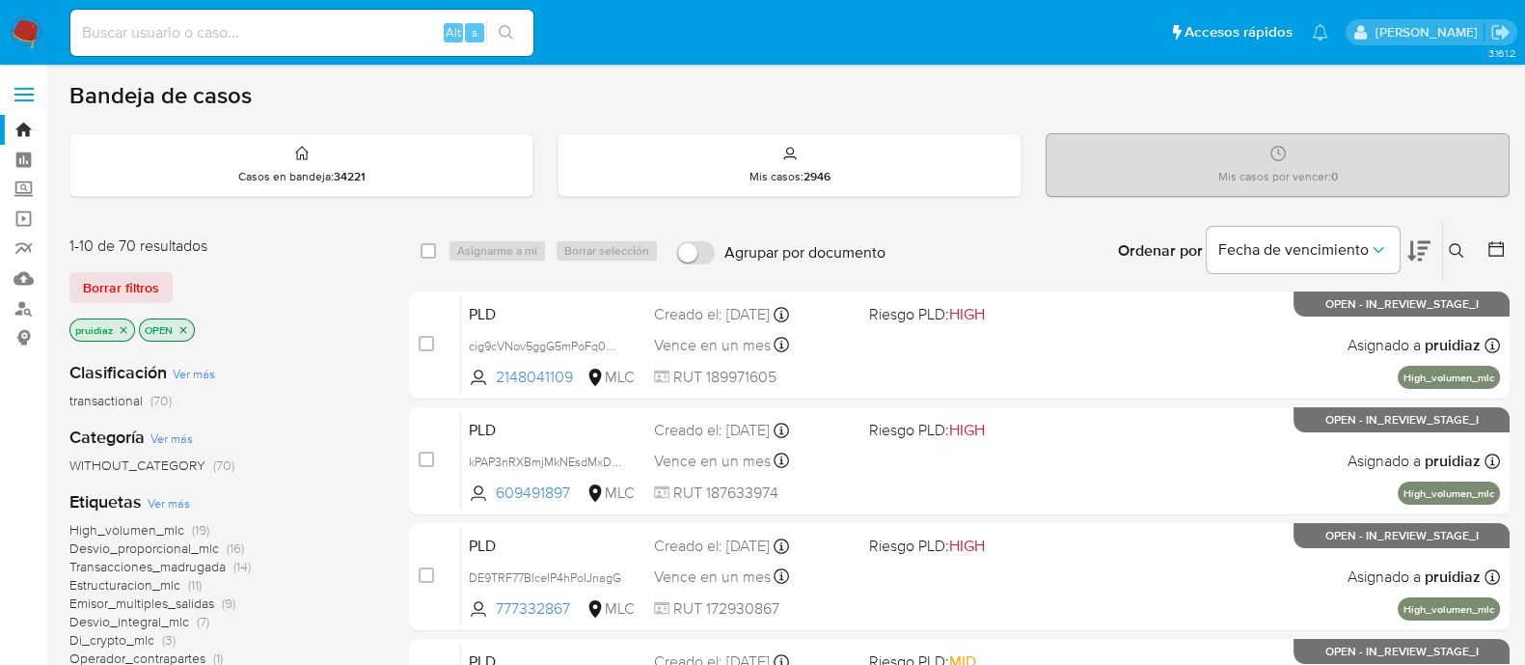
click at [1455, 249] on icon at bounding box center [1456, 250] width 15 height 15
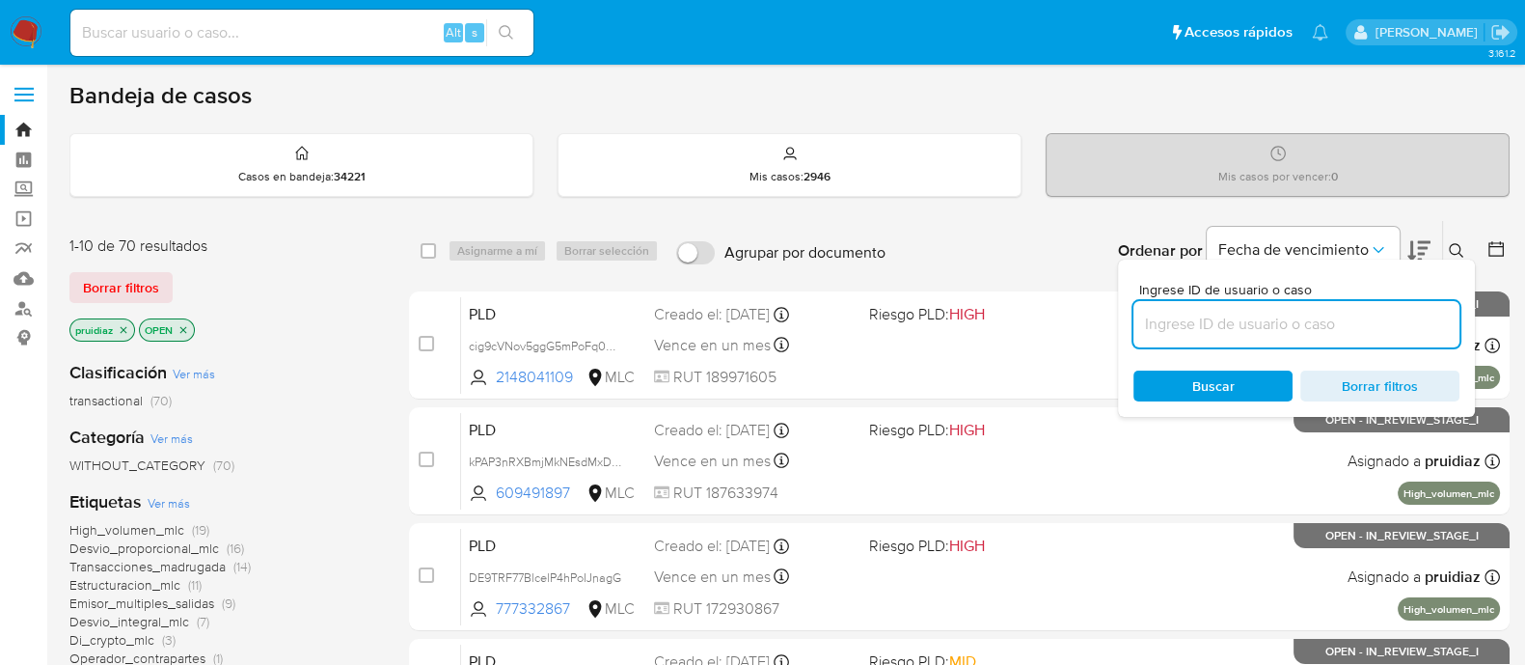
click at [1250, 315] on input at bounding box center [1296, 324] width 326 height 25
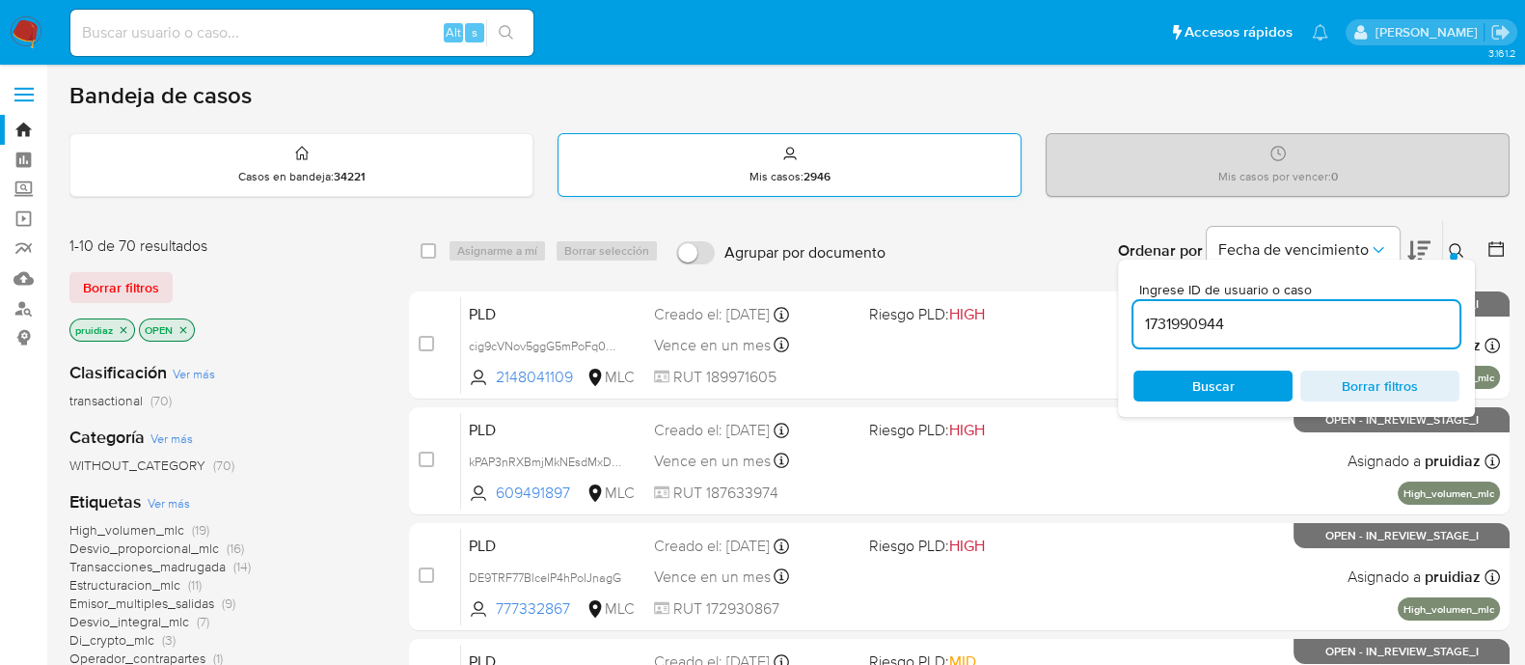
type input "1731990944"
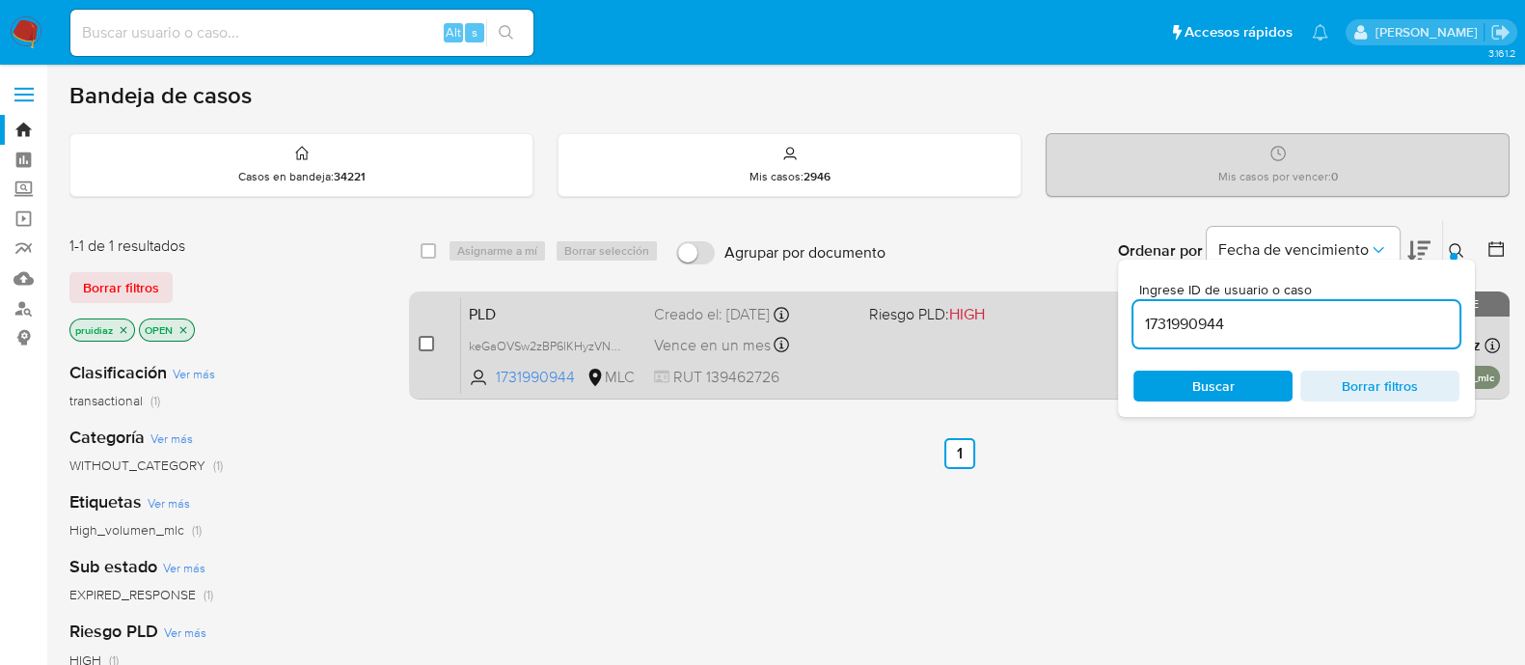
click at [426, 336] on input "checkbox" at bounding box center [426, 343] width 15 height 15
checkbox input "true"
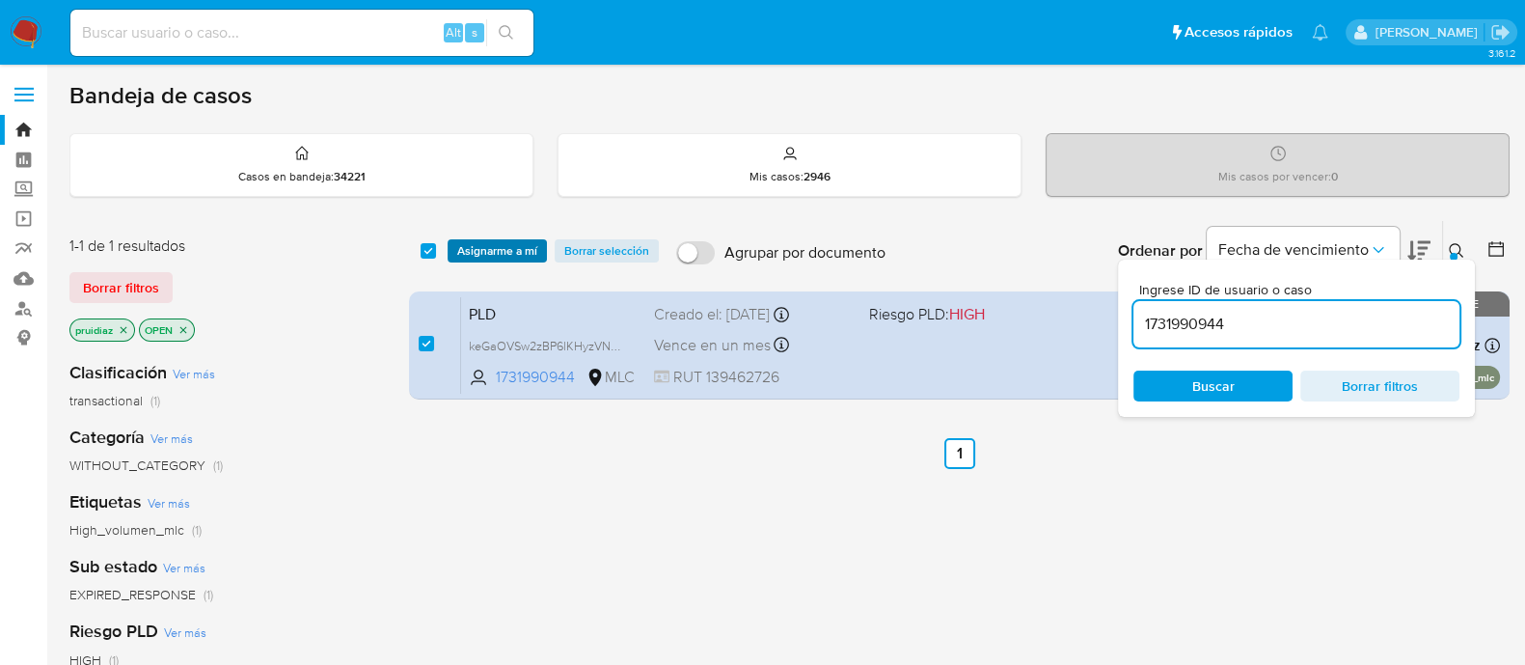
click at [510, 253] on span "Asignarme a mí" at bounding box center [497, 250] width 80 height 19
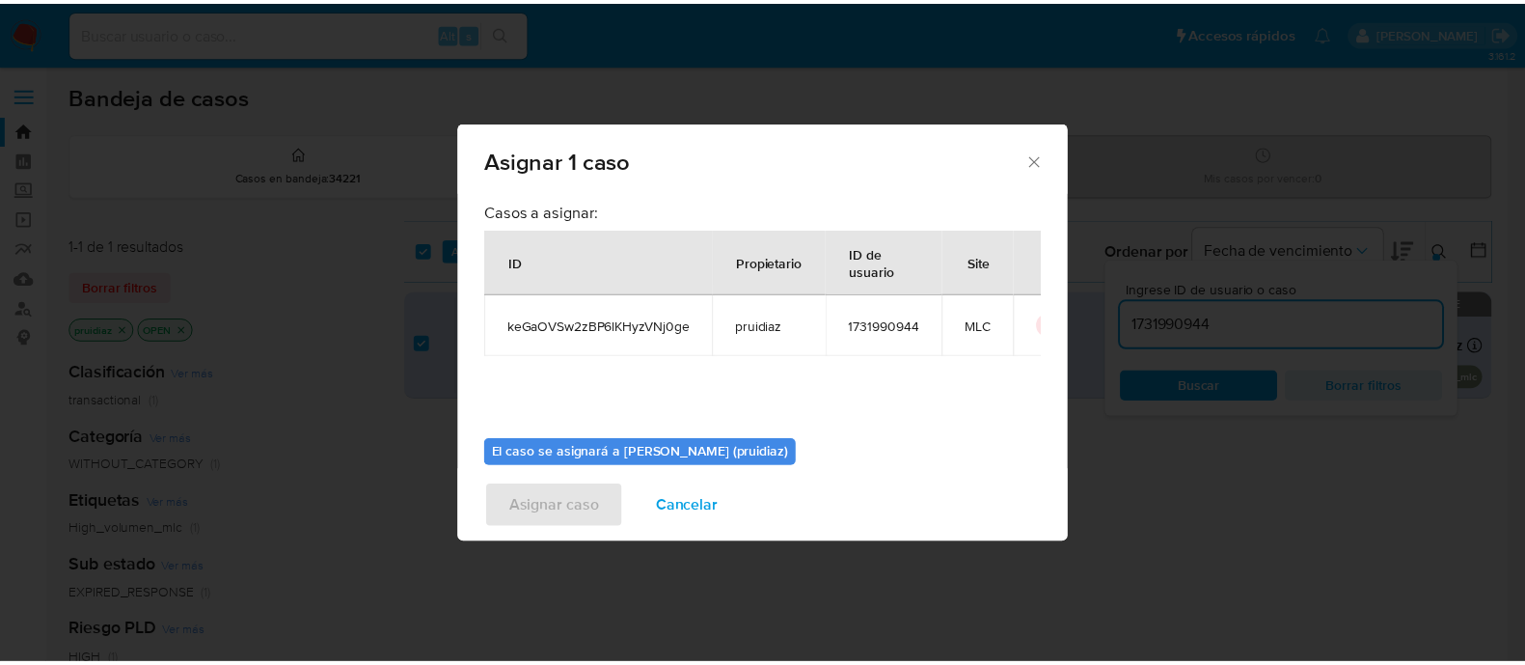
scroll to position [99, 0]
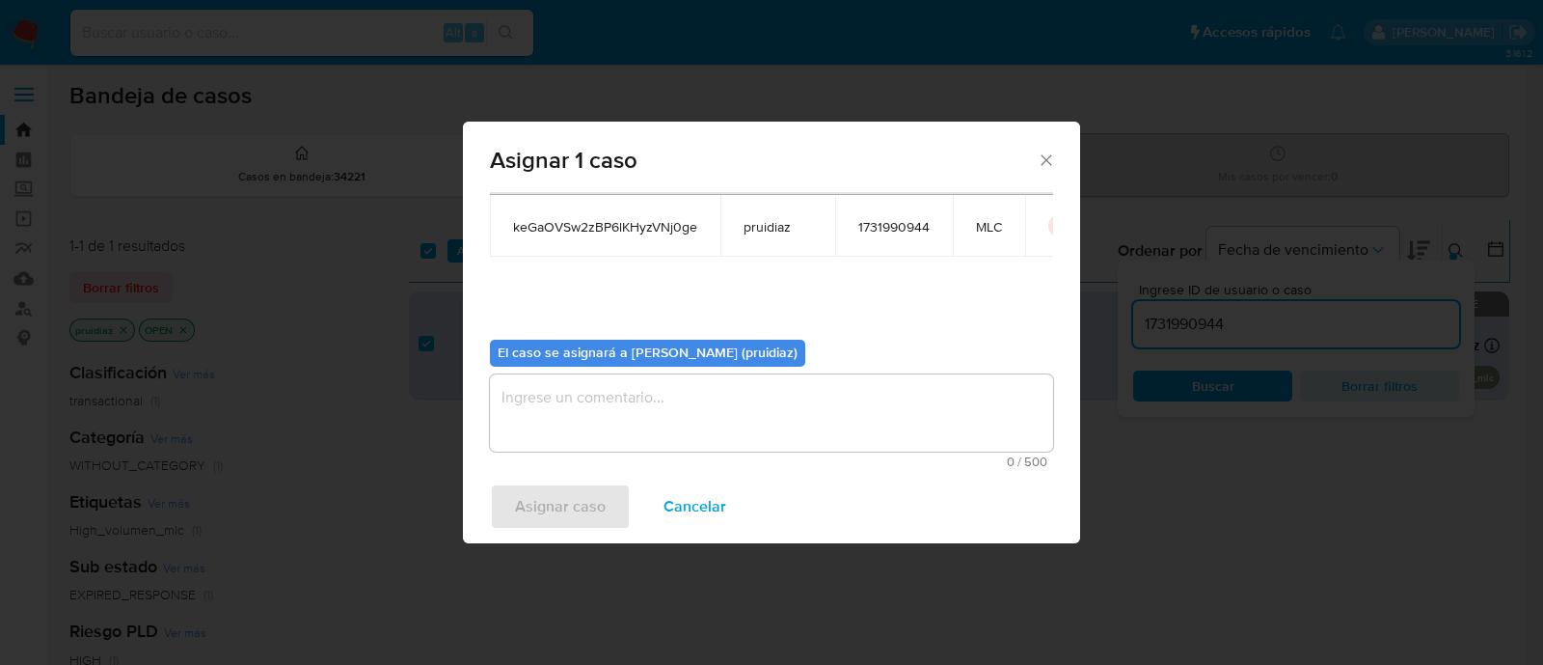
click at [681, 406] on textarea "assign-modal" at bounding box center [771, 412] width 563 height 77
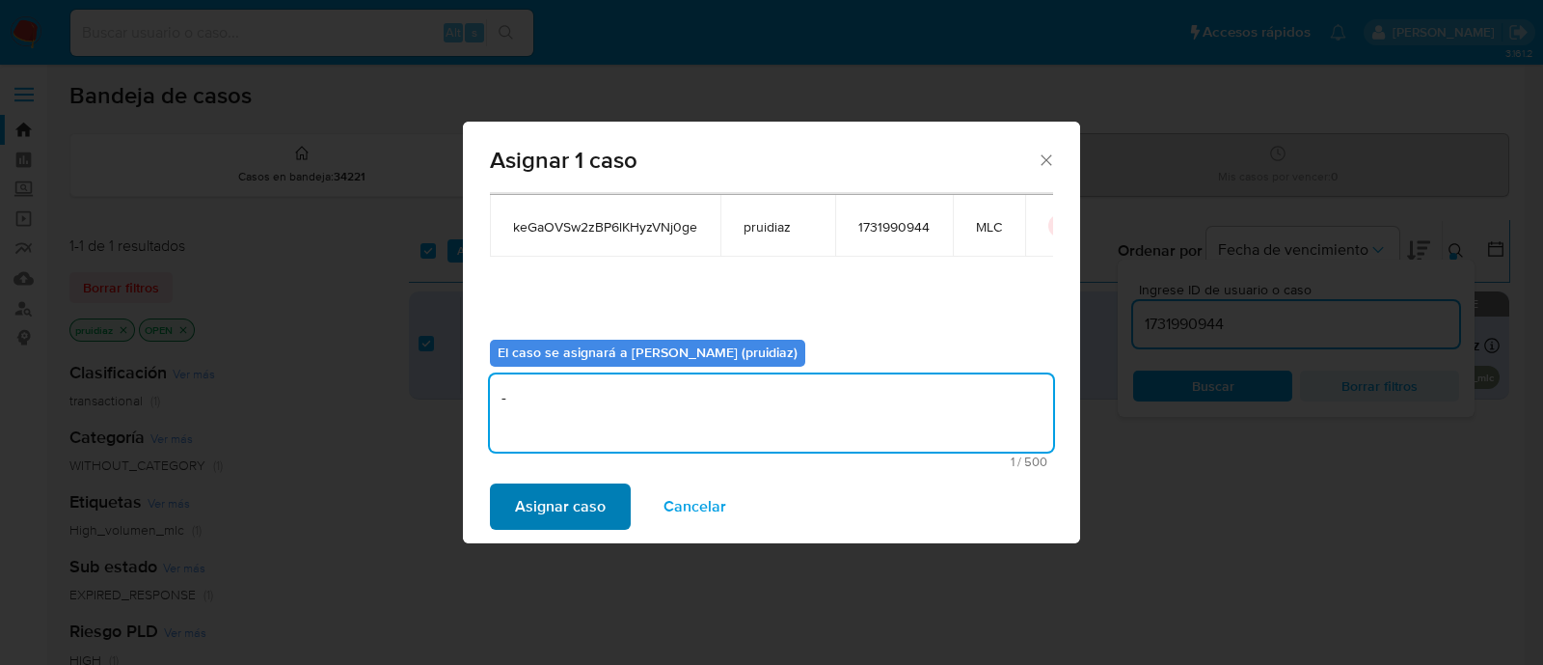
type textarea "-"
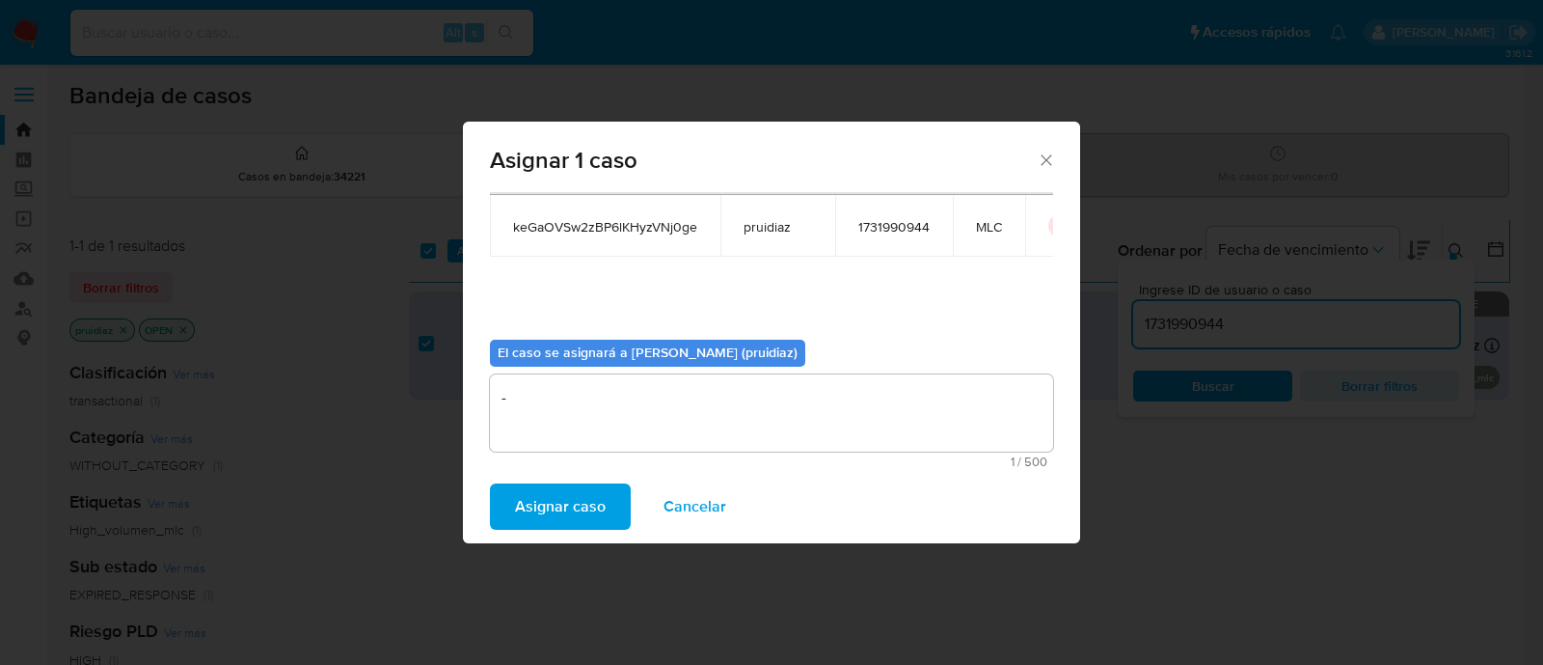
click at [544, 528] on span "Asignar caso" at bounding box center [560, 506] width 91 height 42
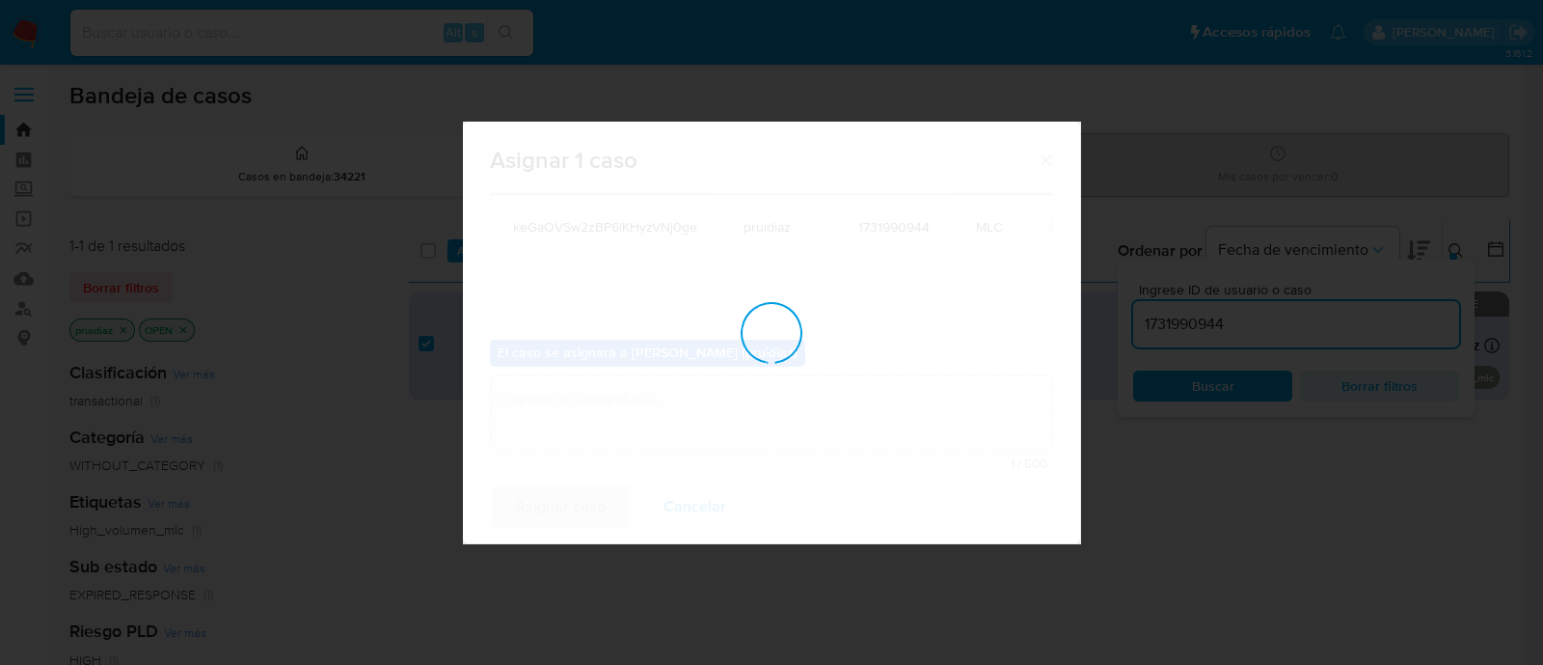
checkbox input "false"
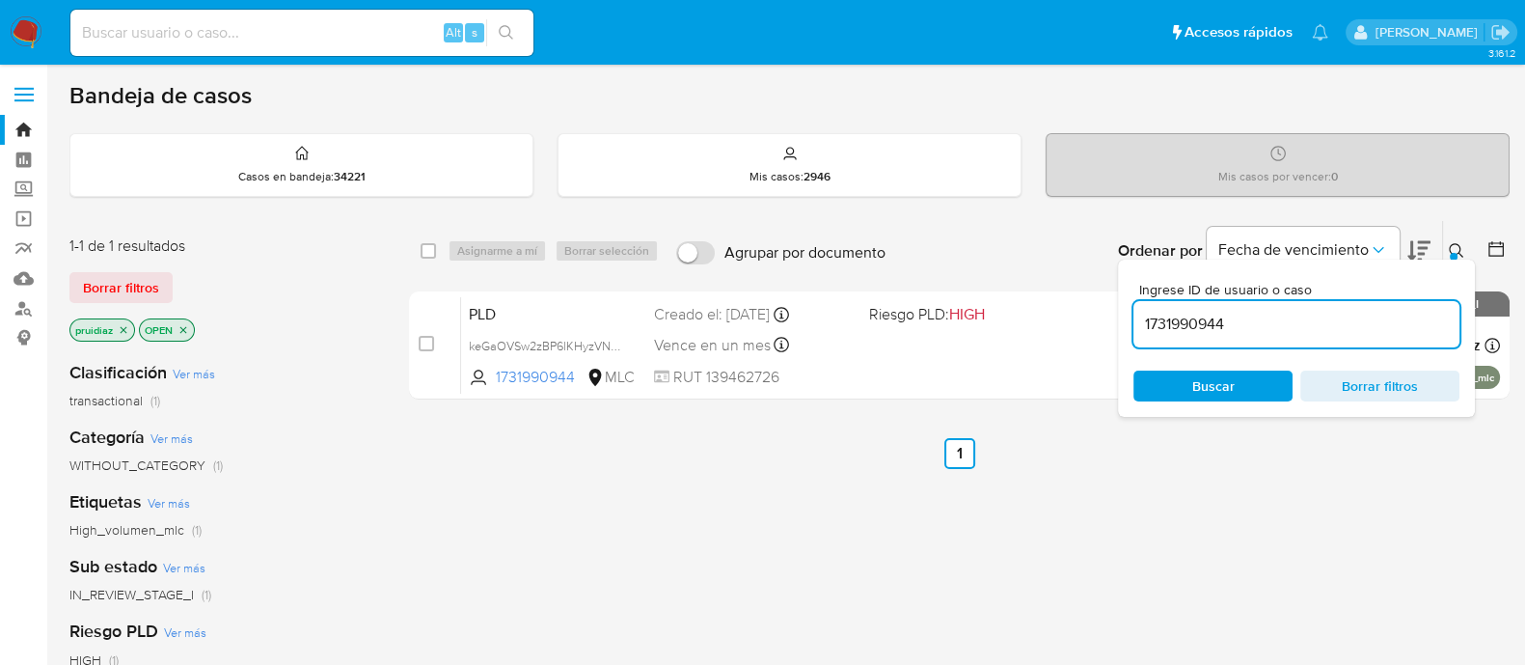
click at [38, 33] on img at bounding box center [26, 32] width 33 height 33
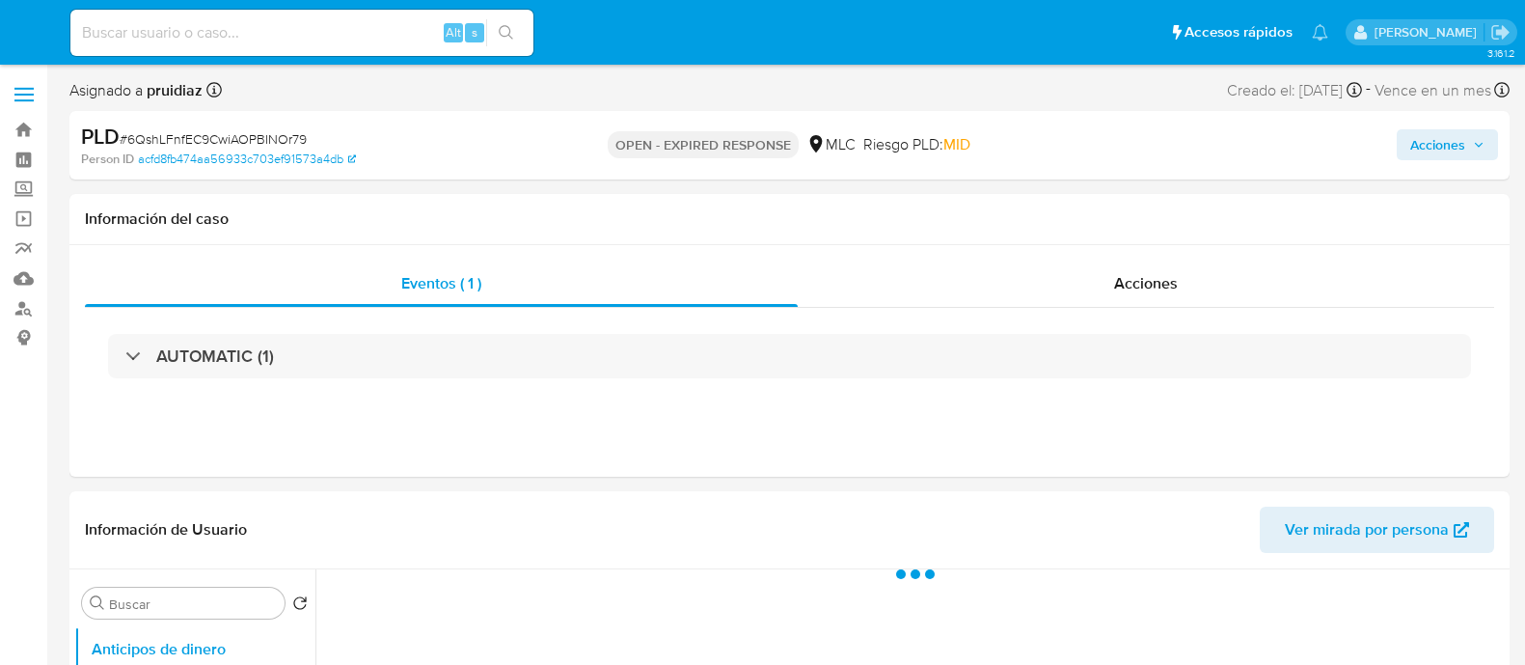
select select "10"
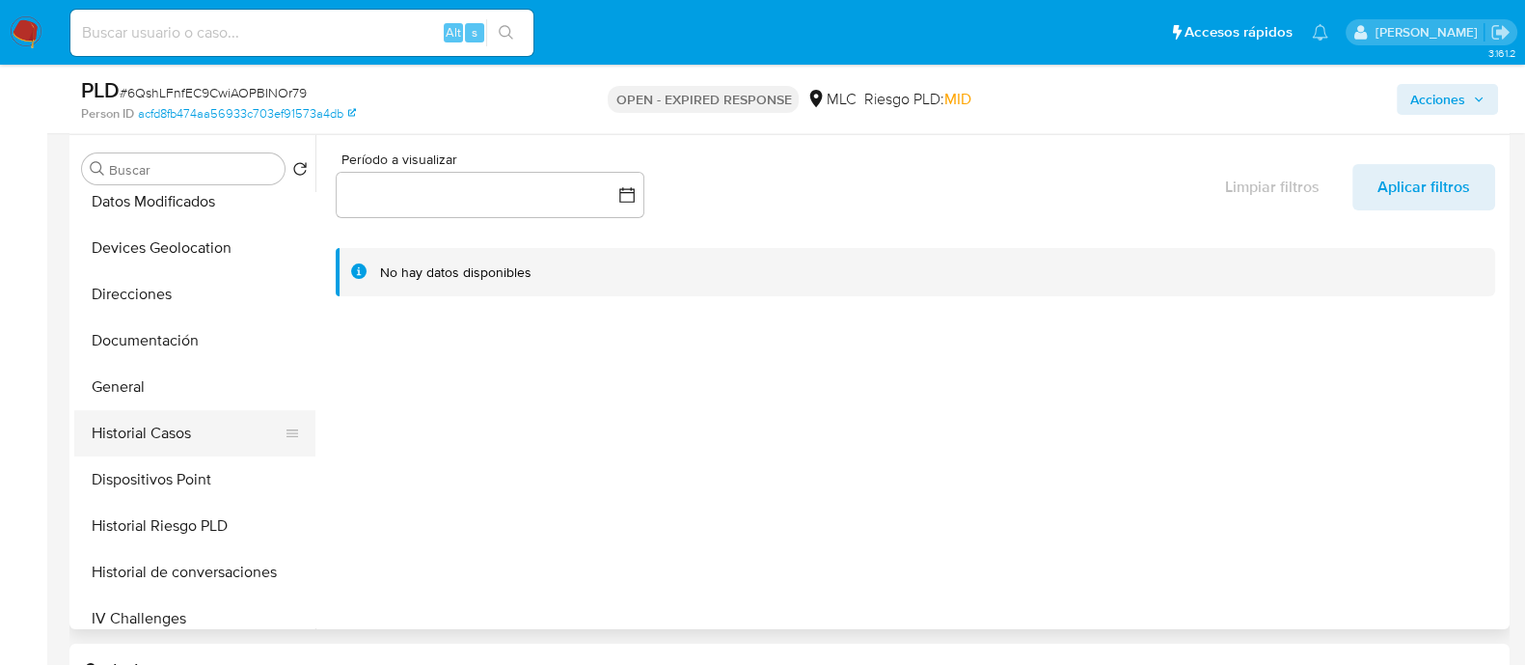
scroll to position [245, 0]
click at [148, 422] on button "Historial Casos" at bounding box center [187, 433] width 226 height 46
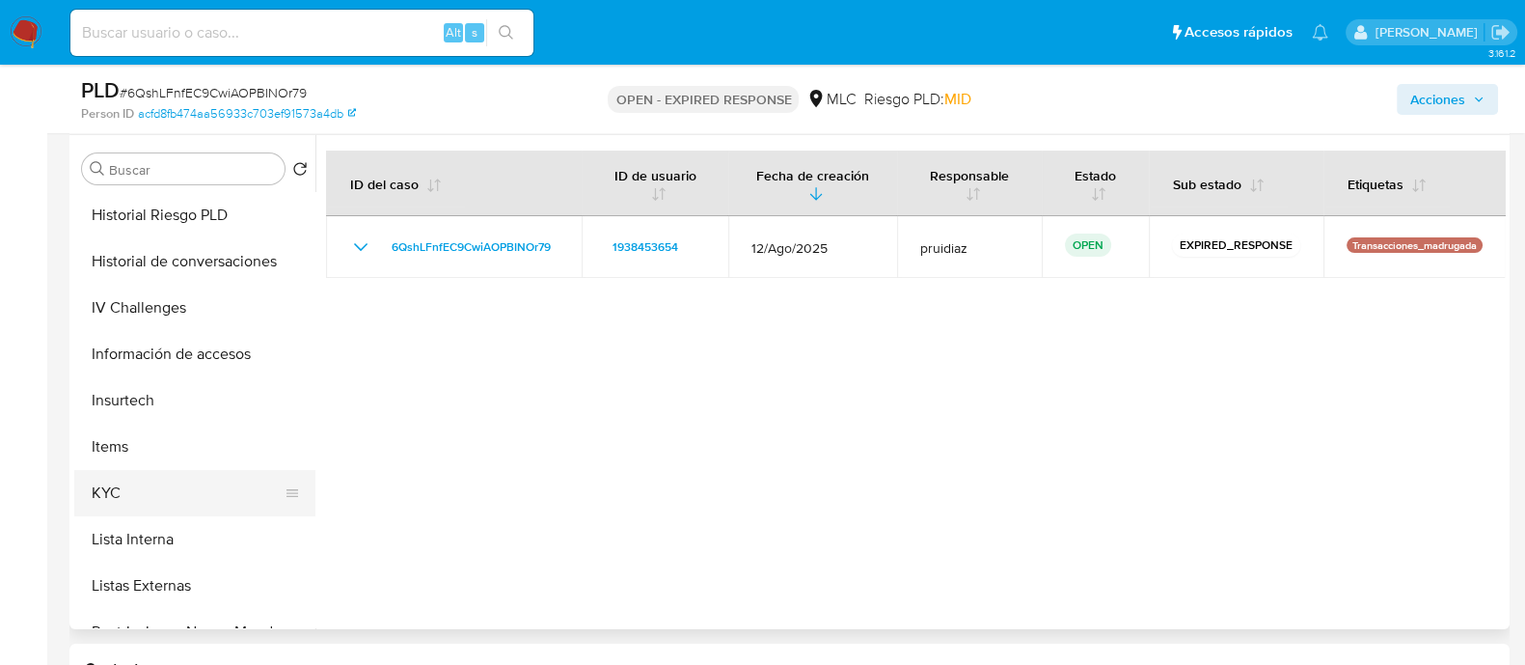
scroll to position [564, 0]
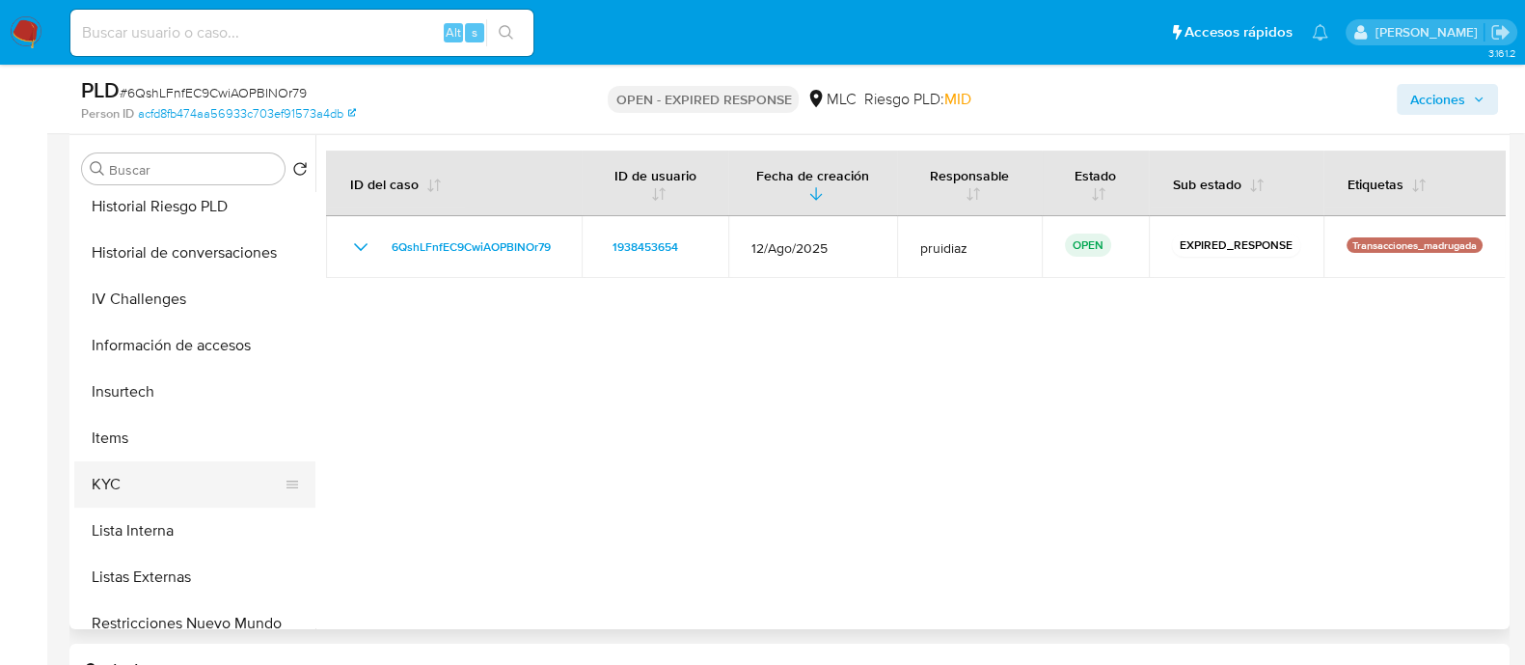
click at [92, 493] on button "KYC" at bounding box center [187, 484] width 226 height 46
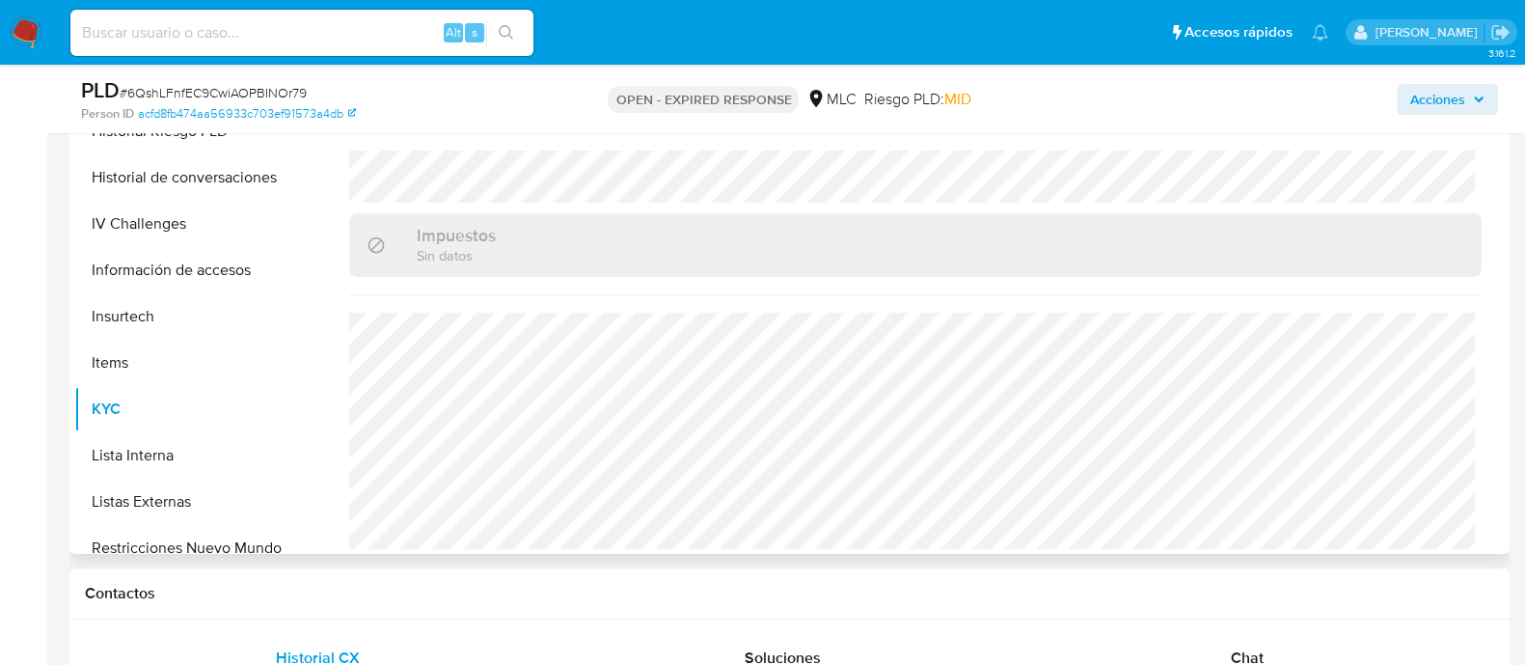
scroll to position [443, 0]
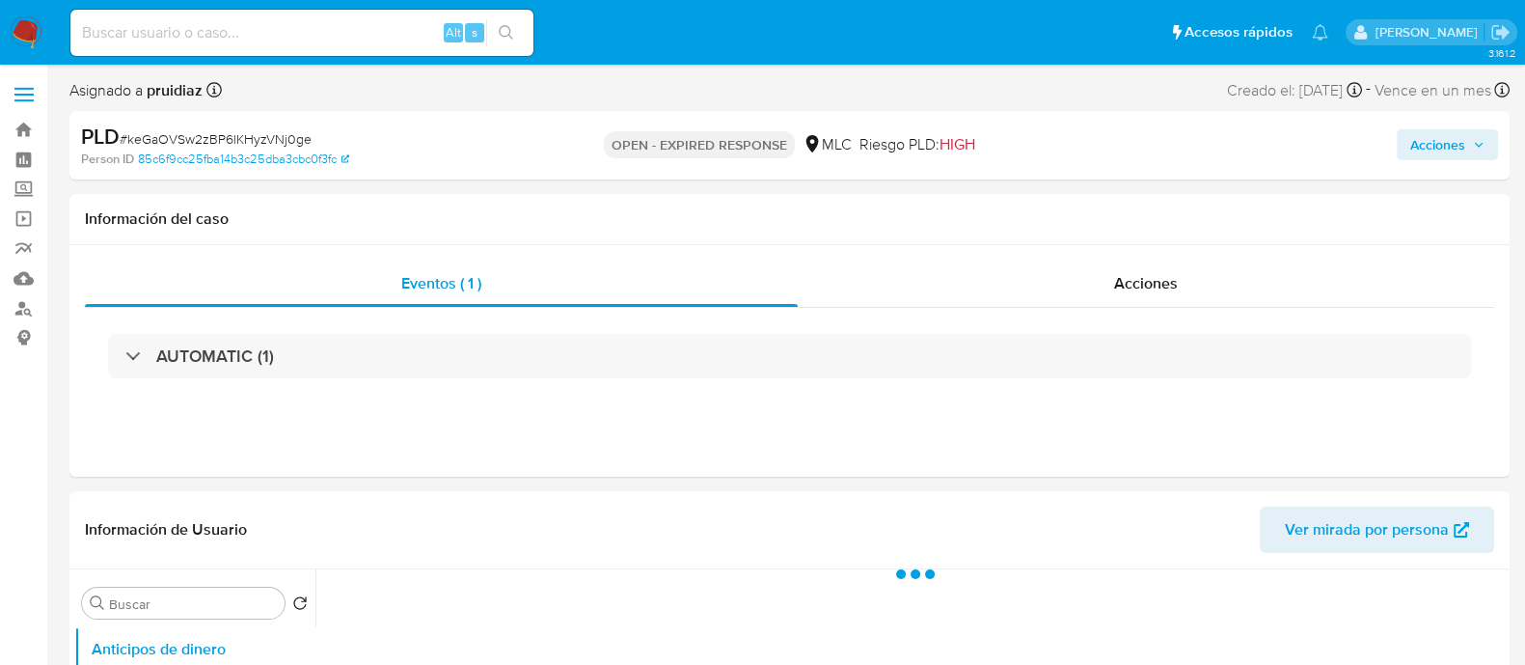
select select "10"
click at [251, 139] on span "# keGaOVSw2zBP6lKHyzVNj0ge" at bounding box center [216, 138] width 192 height 19
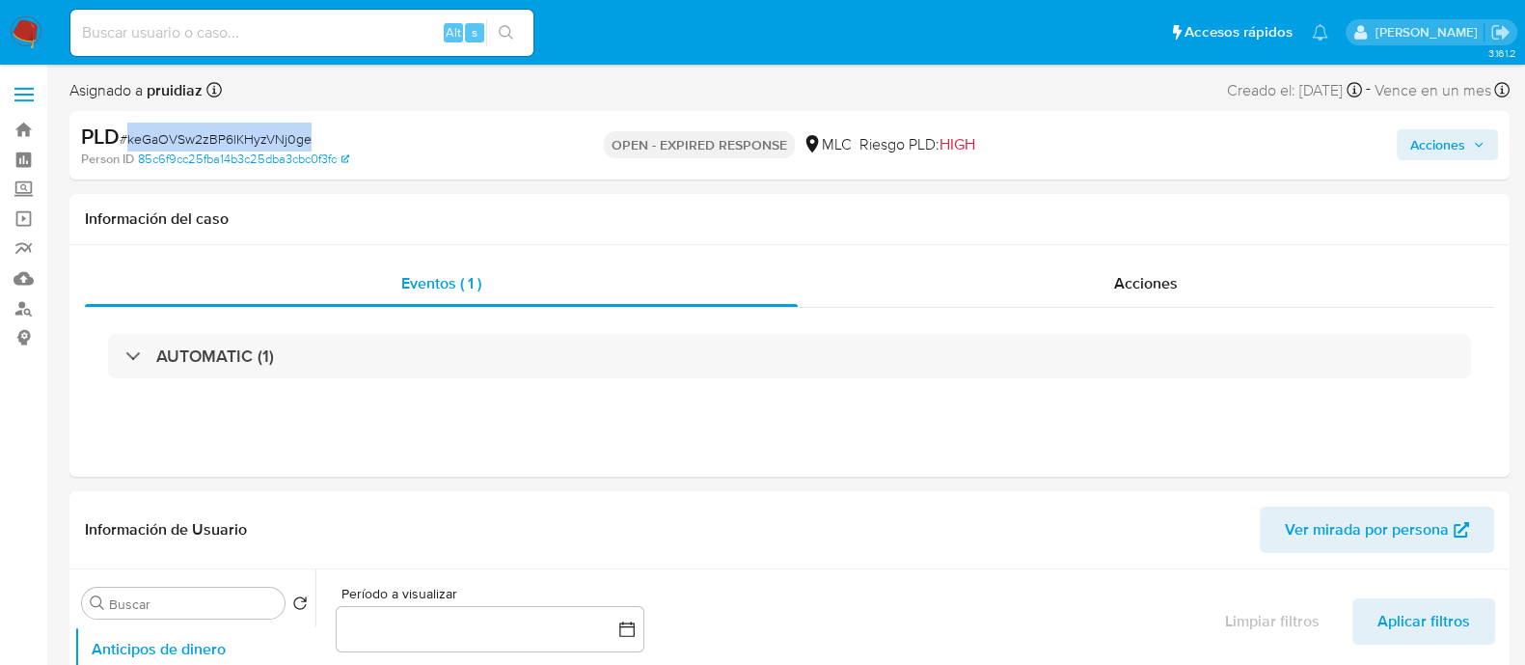
click at [251, 139] on span "# keGaOVSw2zBP6lKHyzVNj0ge" at bounding box center [216, 138] width 192 height 19
copy span "keGaOVSw2zBP6lKHyzVNj0ge"
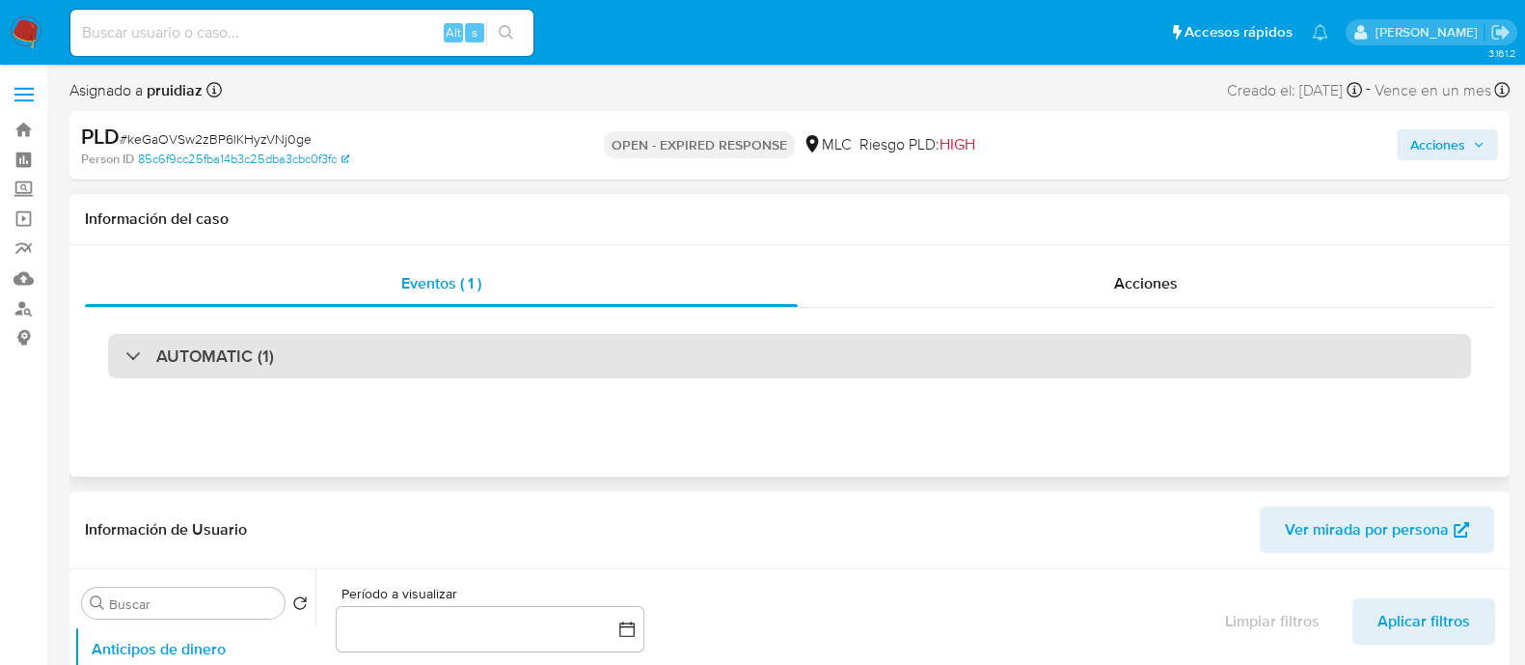
click at [273, 344] on div "AUTOMATIC (1)" at bounding box center [789, 356] width 1363 height 44
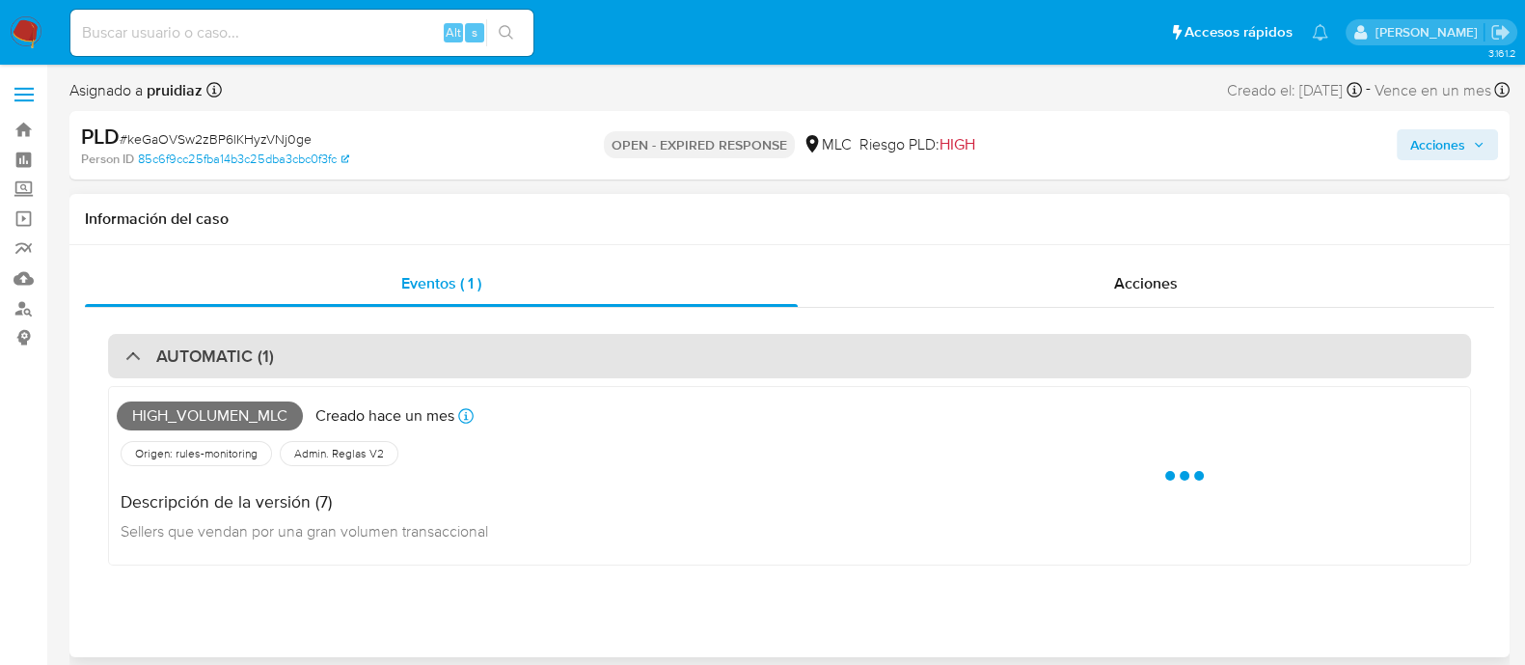
click at [273, 344] on div "AUTOMATIC (1)" at bounding box center [789, 356] width 1363 height 44
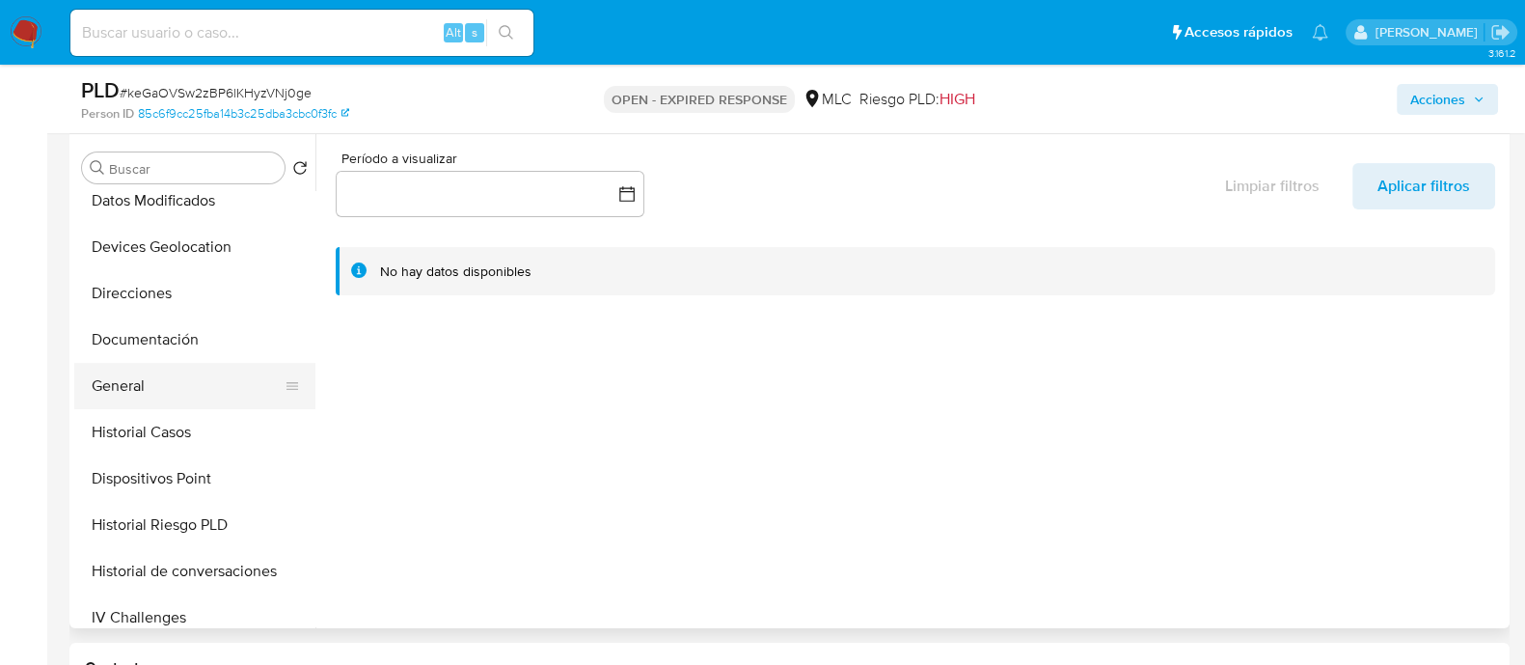
scroll to position [247, 0]
click at [143, 422] on button "Historial Casos" at bounding box center [187, 430] width 226 height 46
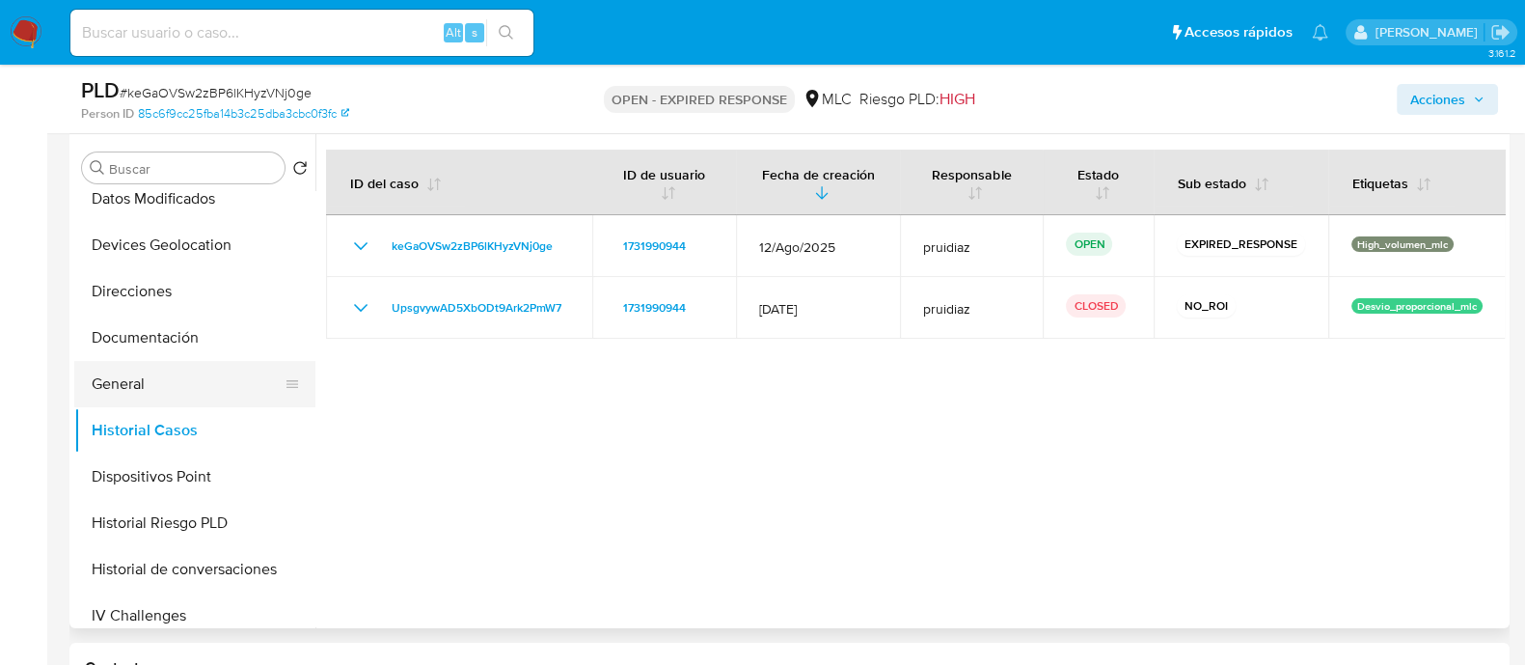
click at [130, 398] on button "General" at bounding box center [187, 384] width 226 height 46
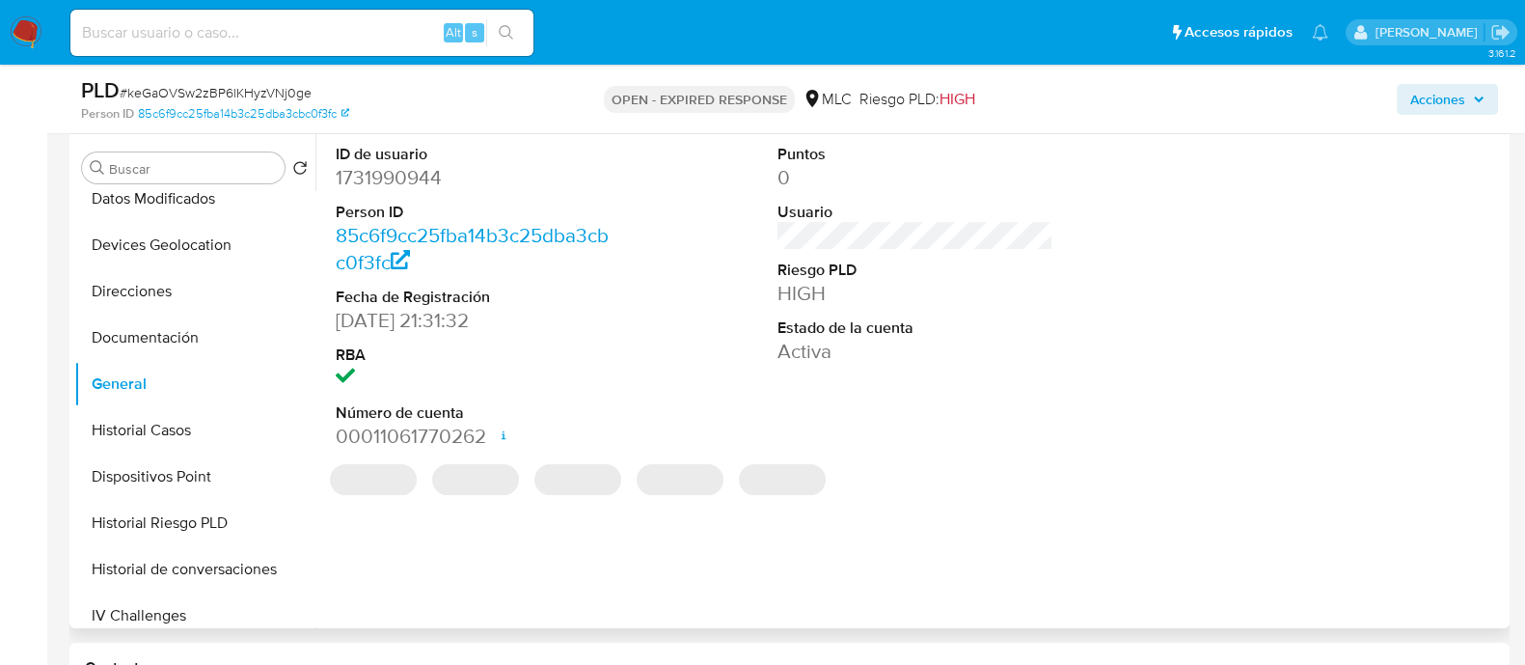
click at [416, 184] on dd "1731990944" at bounding box center [474, 177] width 276 height 27
copy dd "1731990944"
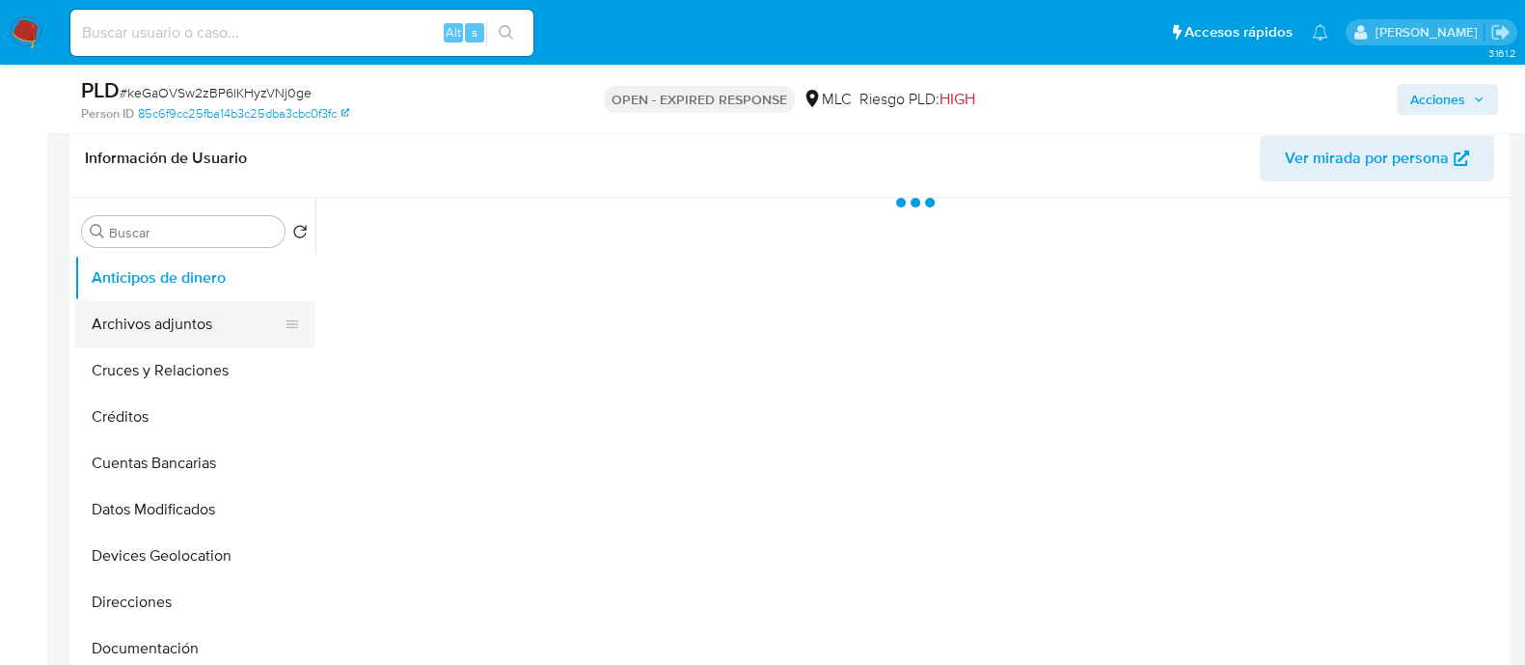
scroll to position [304, 0]
select select "10"
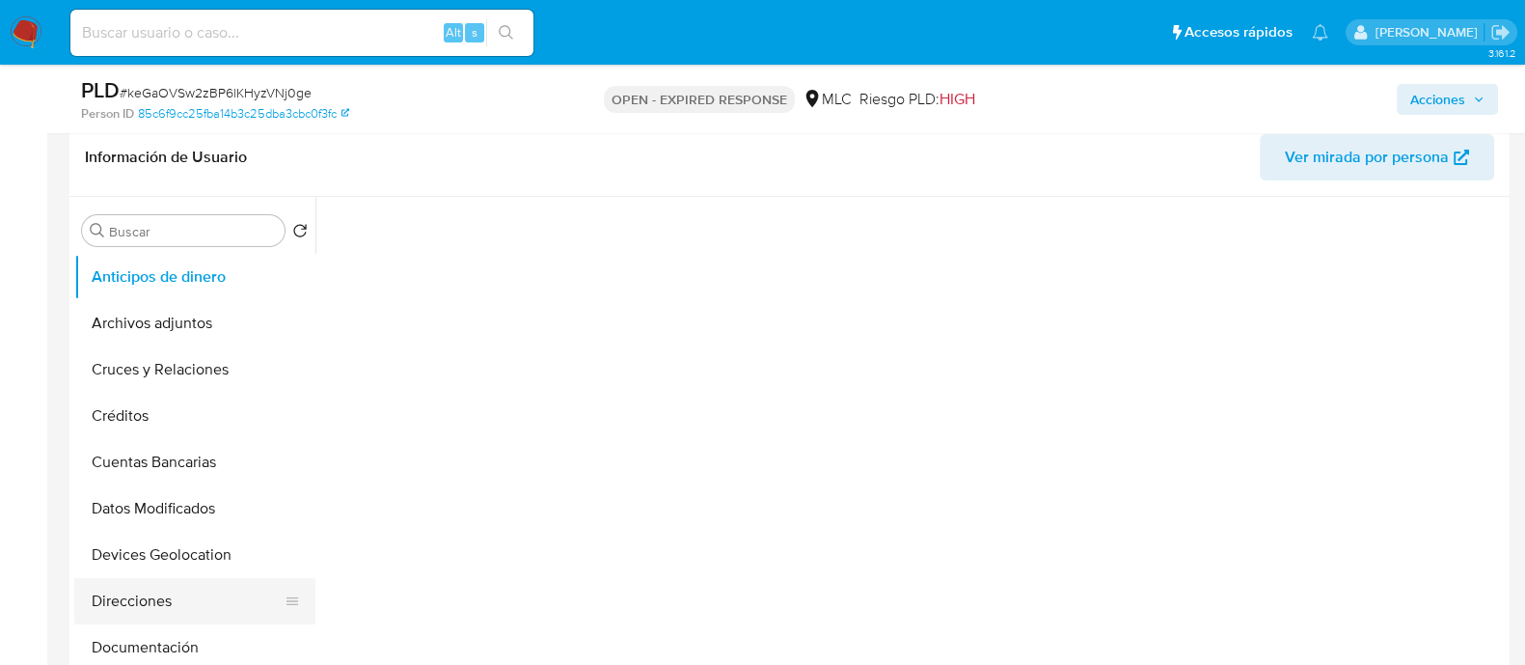
scroll to position [196, 0]
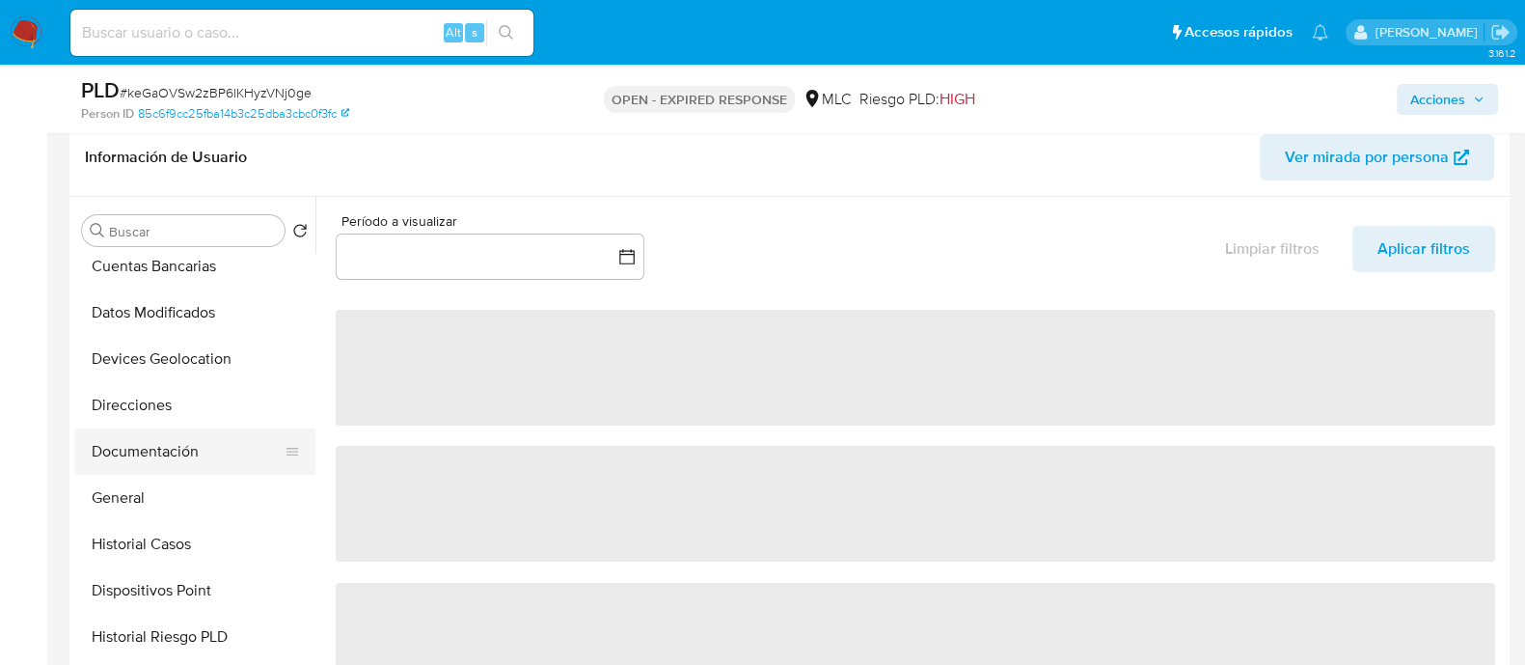
click at [125, 446] on button "Documentación" at bounding box center [187, 451] width 226 height 46
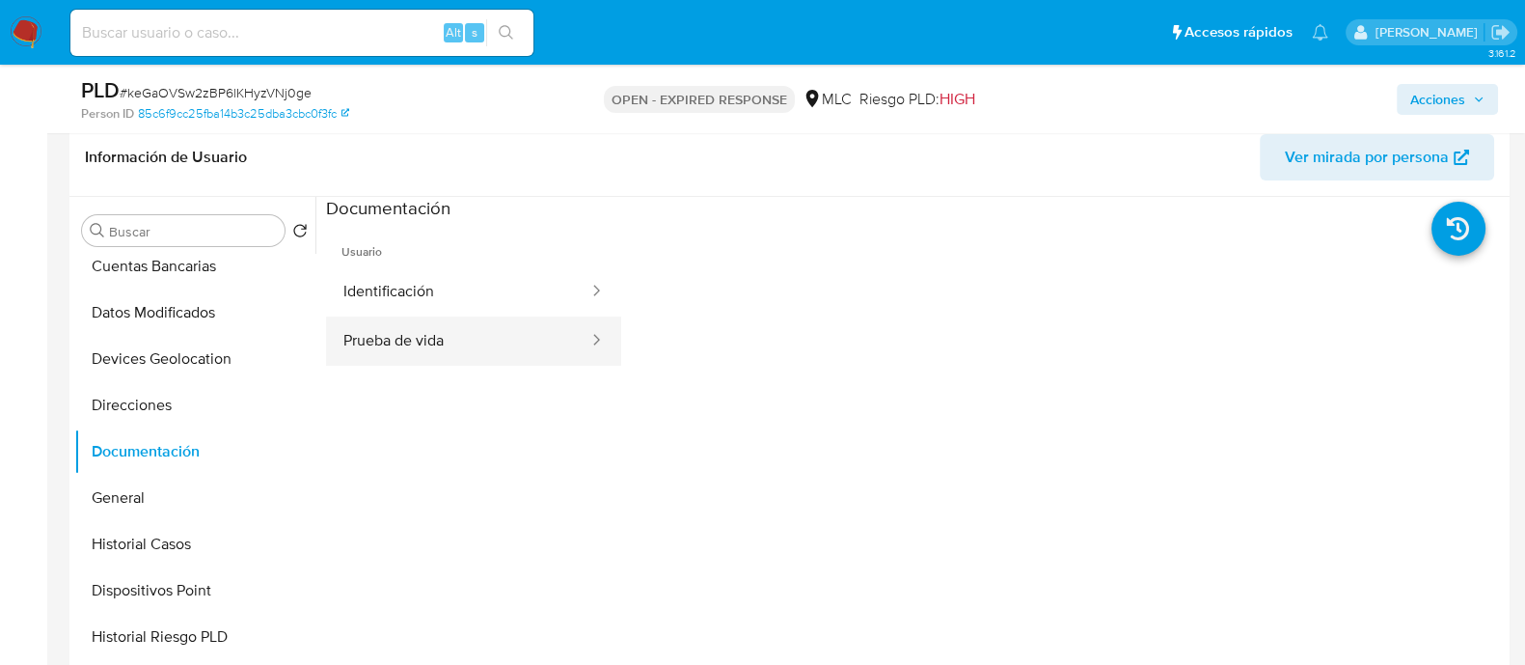
click at [466, 344] on button "Prueba de vida" at bounding box center [458, 340] width 264 height 49
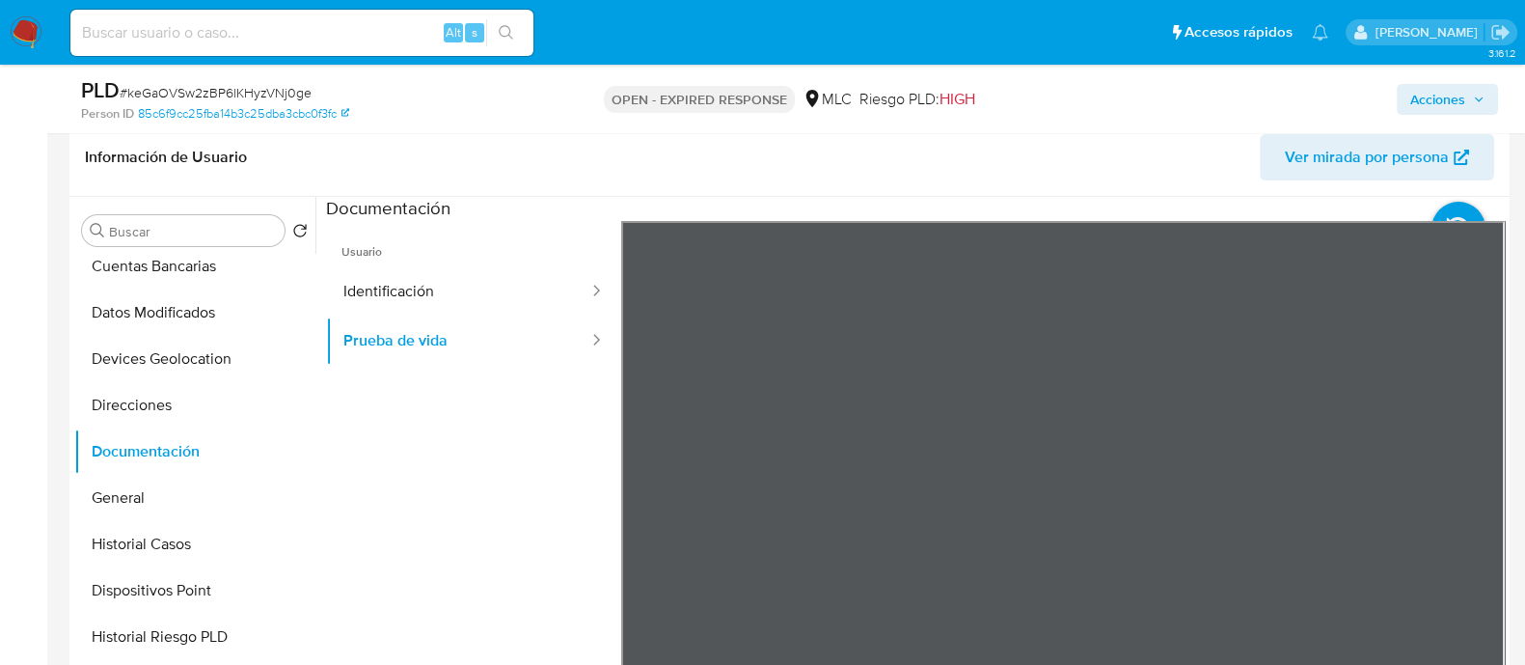
drag, startPoint x: 1031, startPoint y: 135, endPoint x: 1120, endPoint y: 559, distance: 433.6
click at [1120, 559] on div at bounding box center [1063, 537] width 885 height 633
click at [241, 94] on span "# keGaOVSw2zBP6lKHyzVNj0ge" at bounding box center [216, 92] width 192 height 19
copy span "keGaOVSw2zBP6lKHyzVNj0ge"
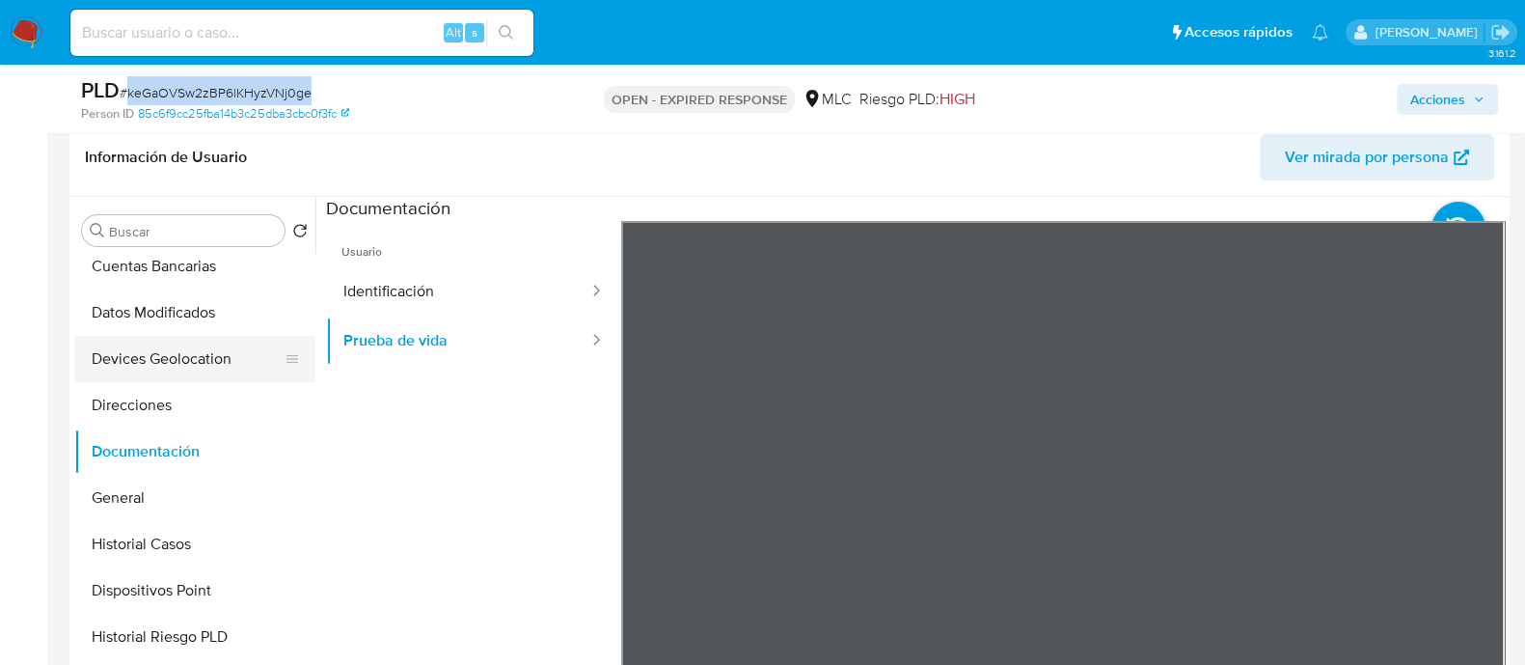
scroll to position [283, 0]
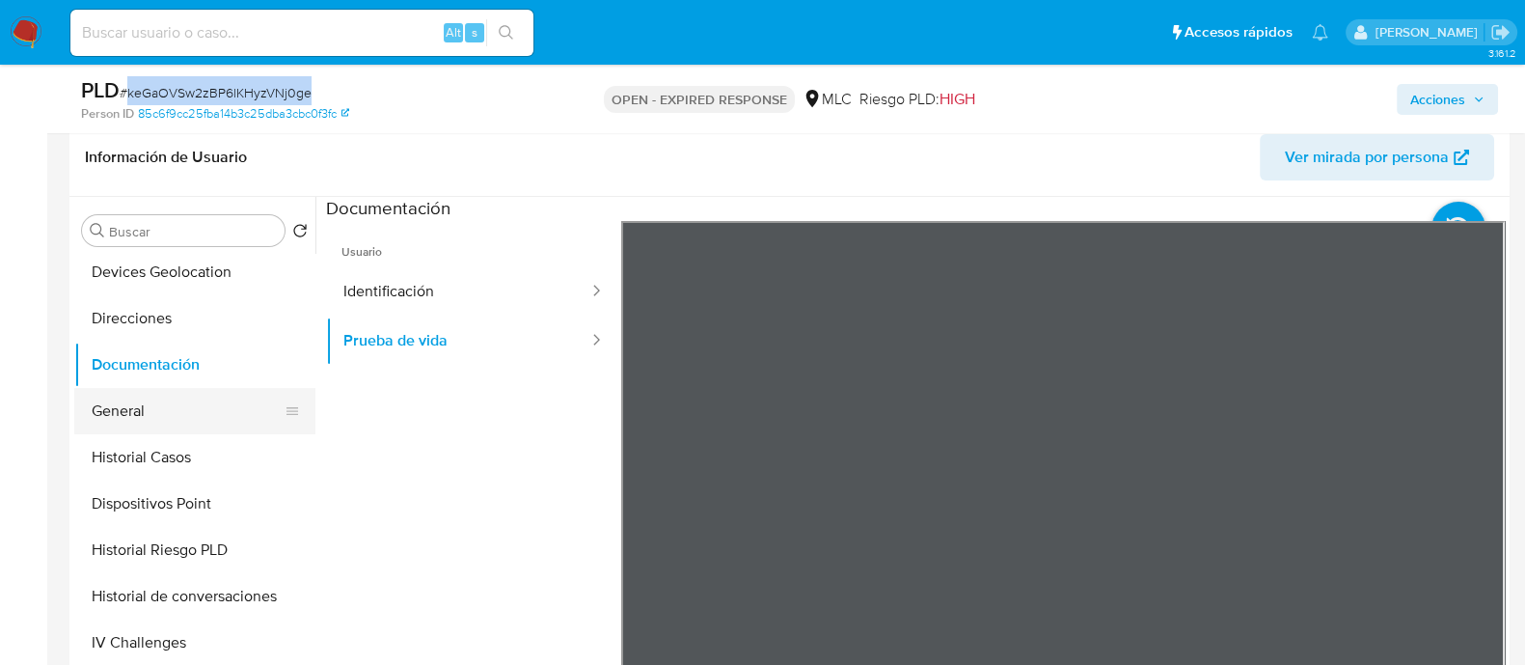
click at [122, 417] on button "General" at bounding box center [187, 411] width 226 height 46
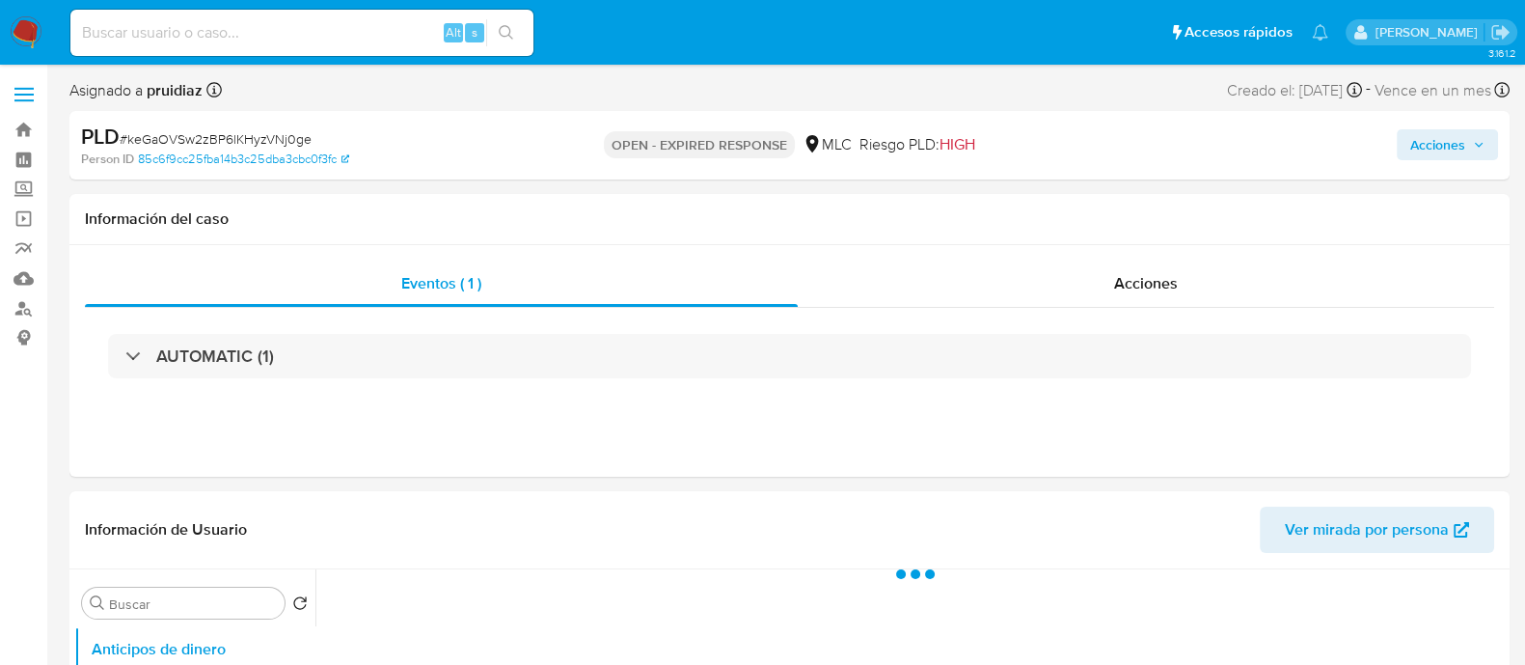
select select "10"
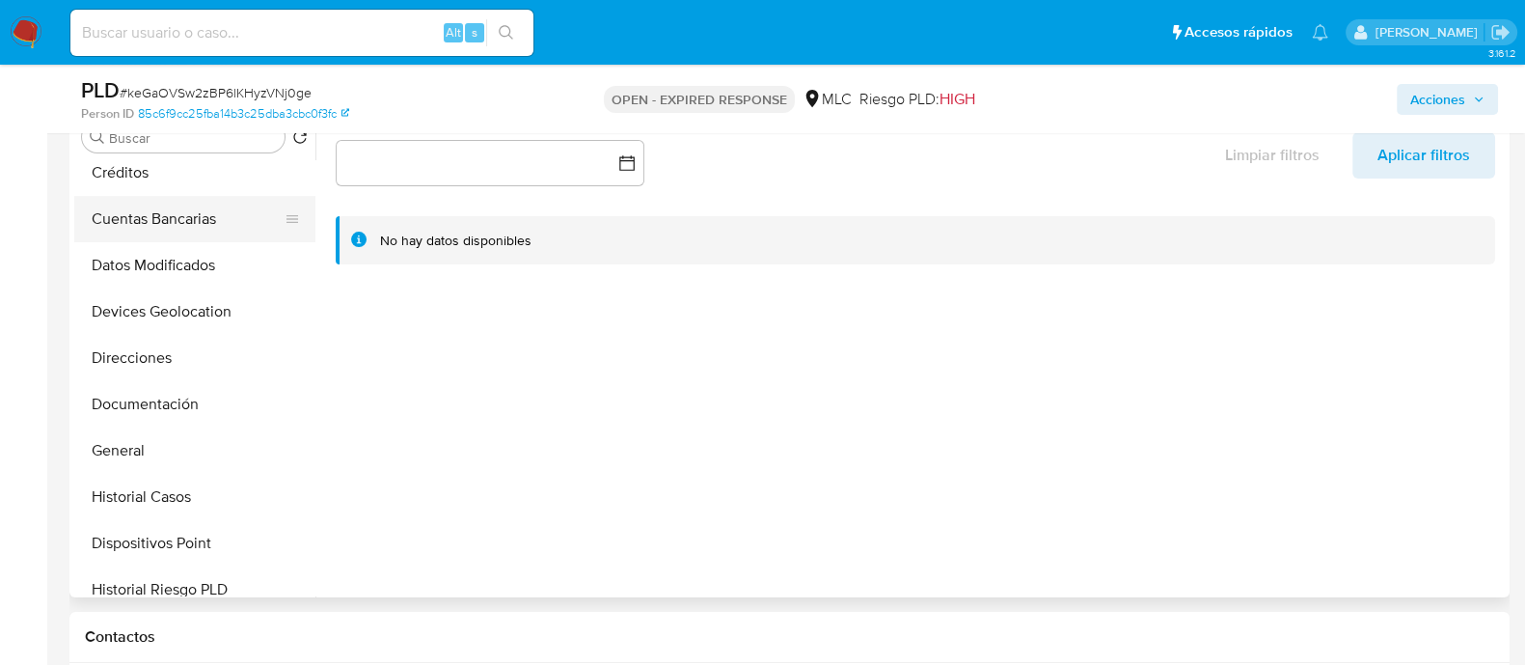
scroll to position [150, 0]
click at [111, 441] on button "General" at bounding box center [187, 449] width 226 height 46
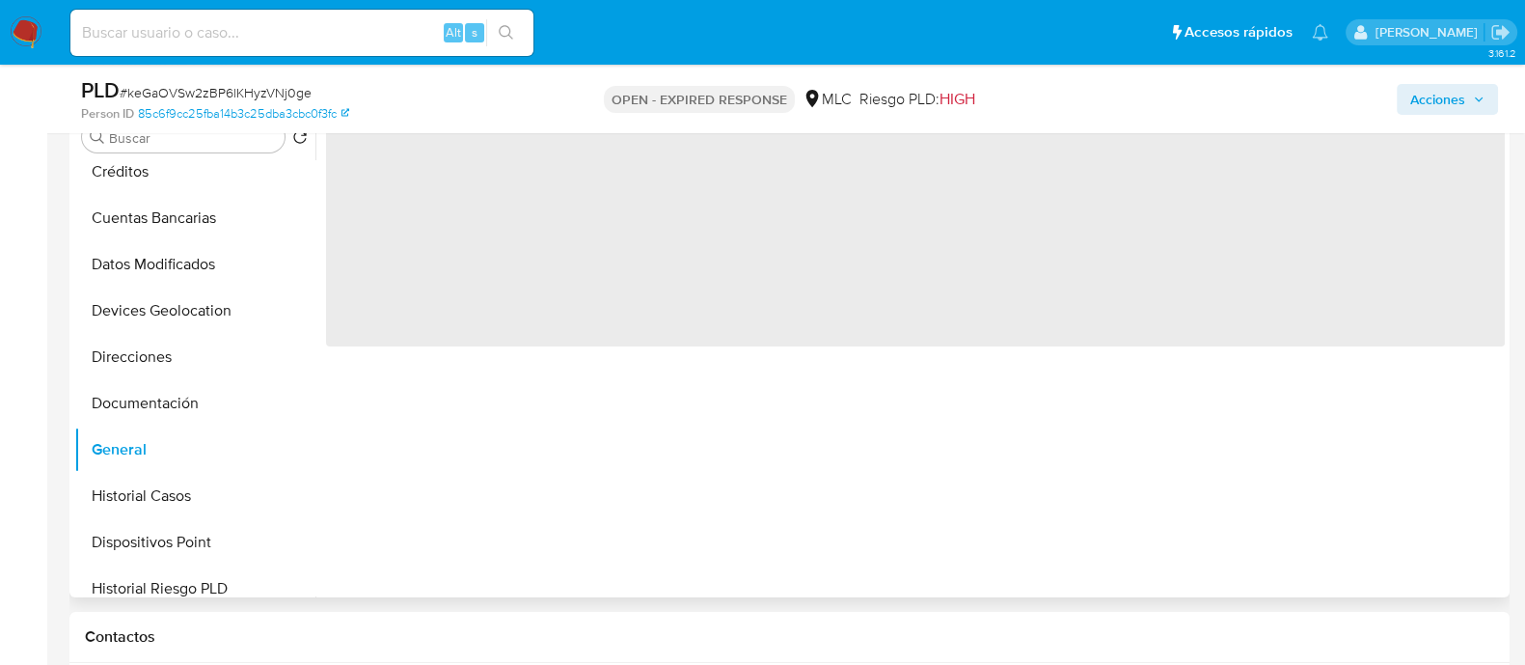
scroll to position [337, 0]
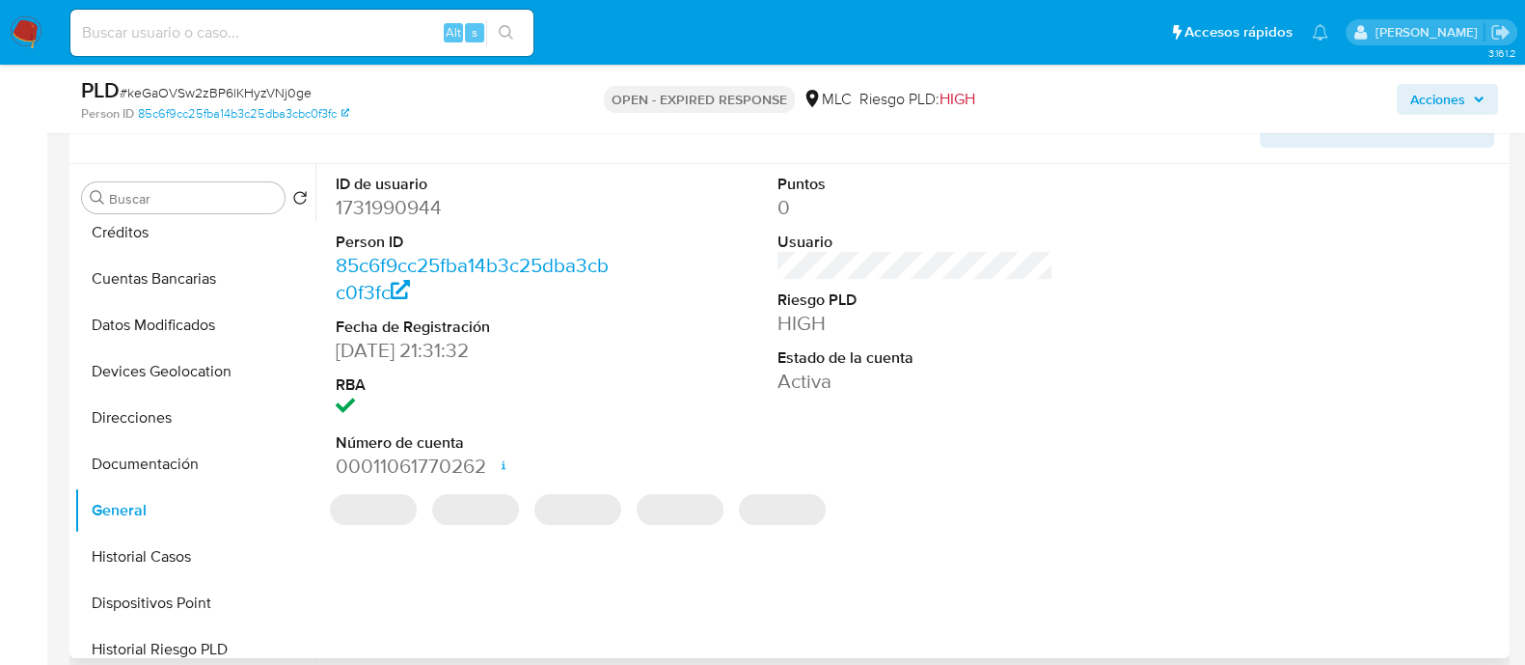
click at [420, 212] on dd "1731990944" at bounding box center [474, 207] width 276 height 27
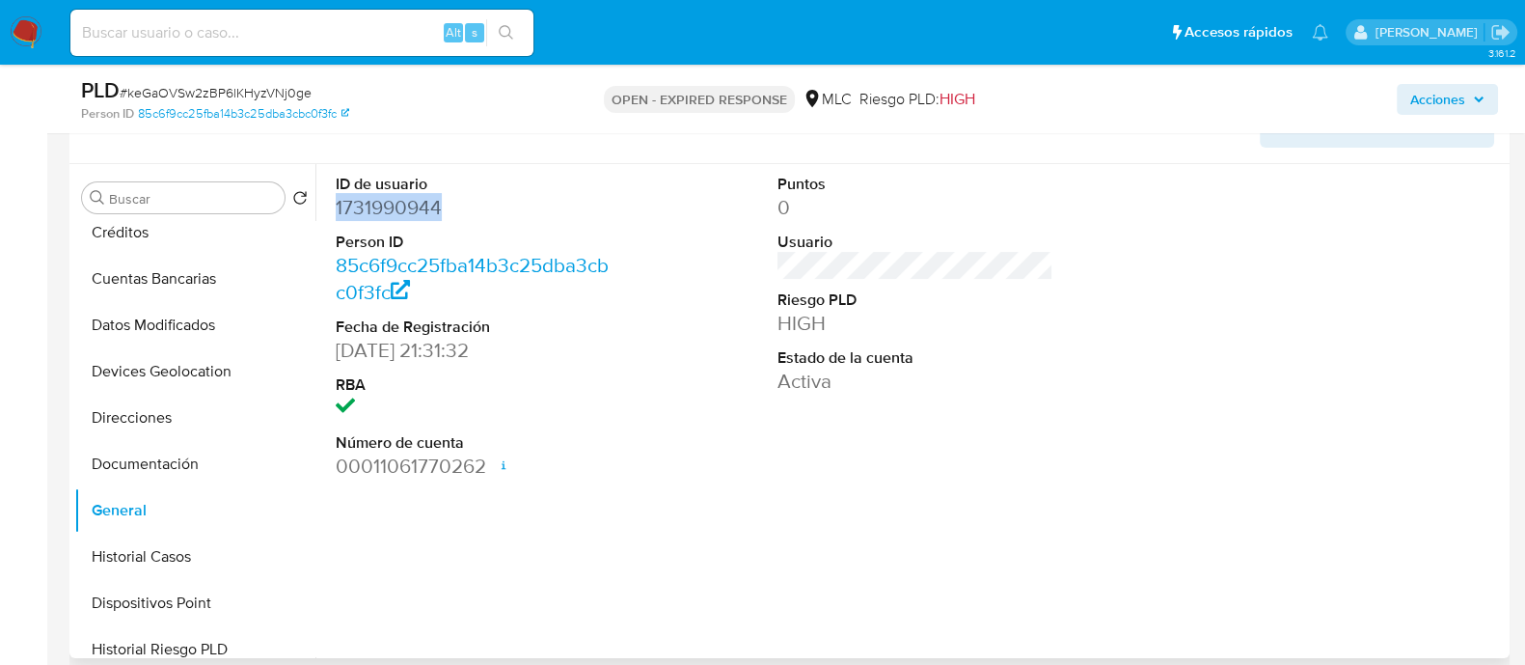
copy dd "1731990944"
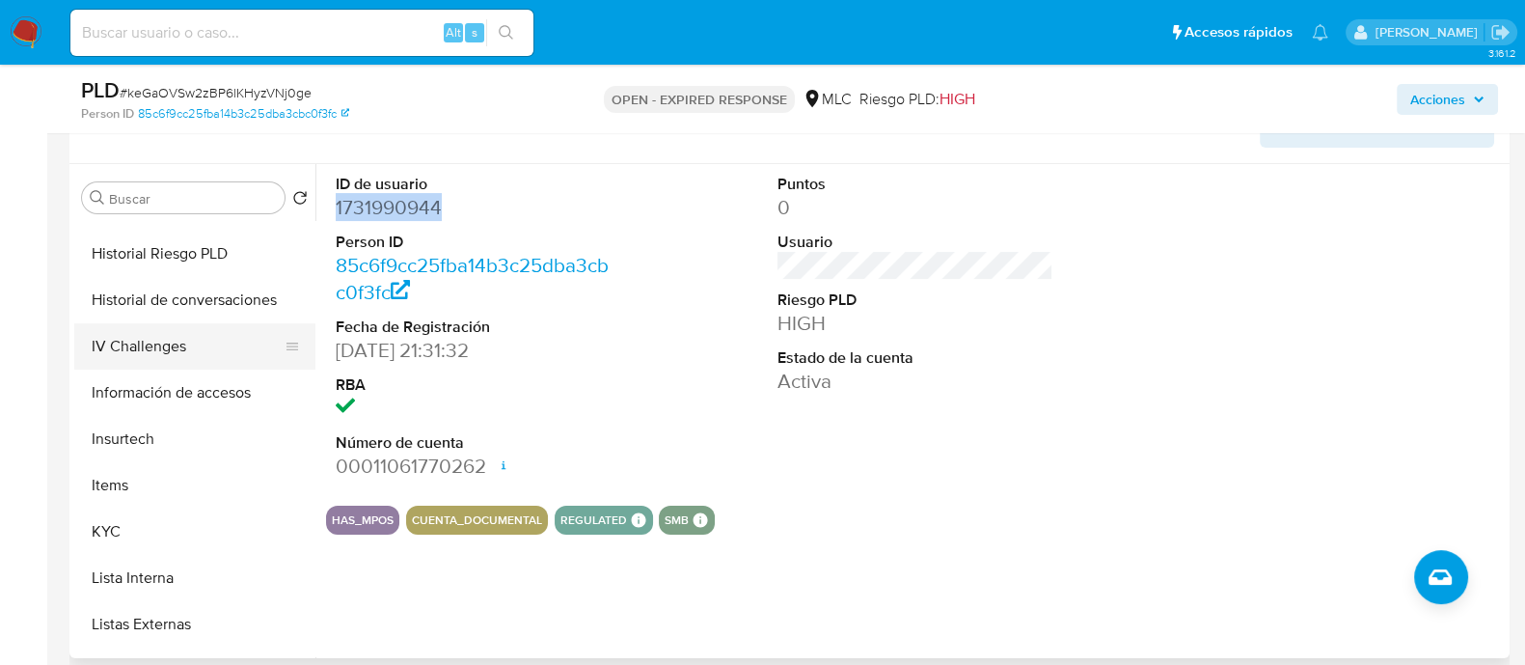
scroll to position [554, 0]
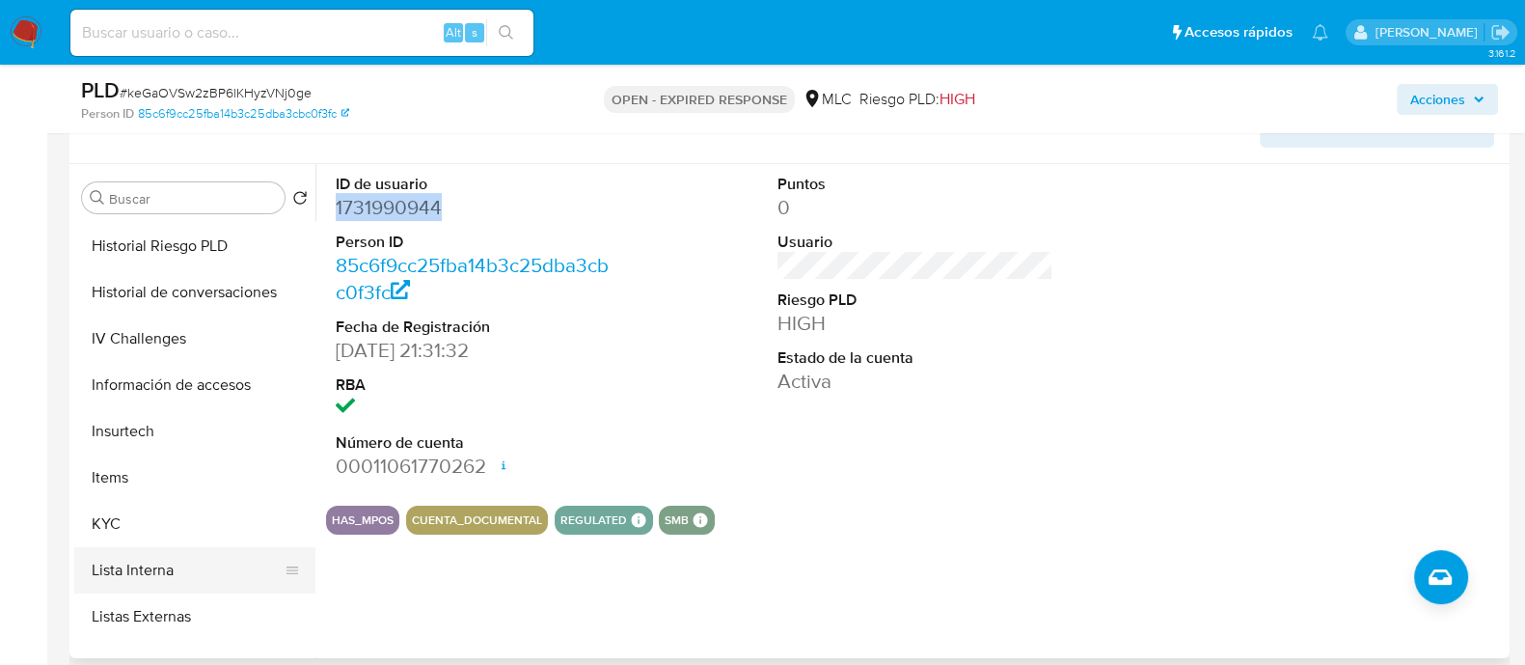
click at [106, 548] on button "Lista Interna" at bounding box center [187, 570] width 226 height 46
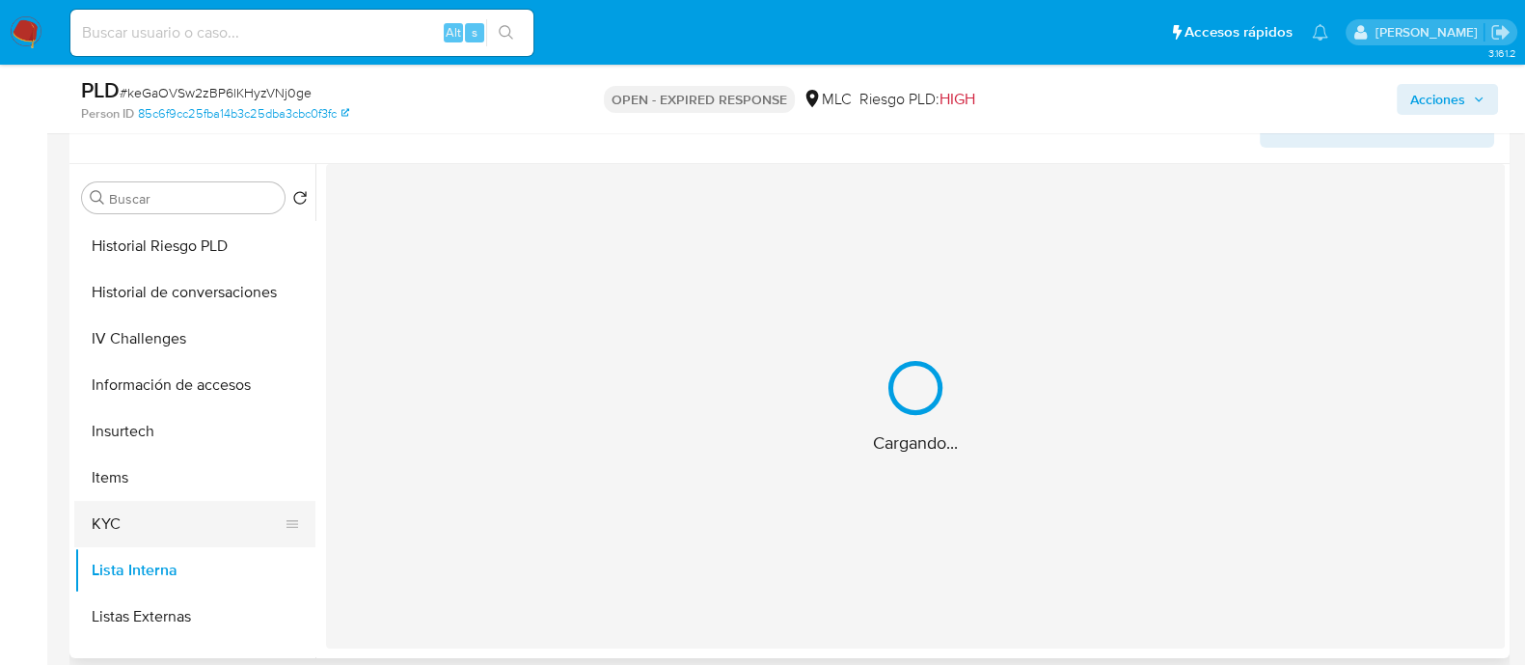
click at [126, 514] on button "KYC" at bounding box center [187, 524] width 226 height 46
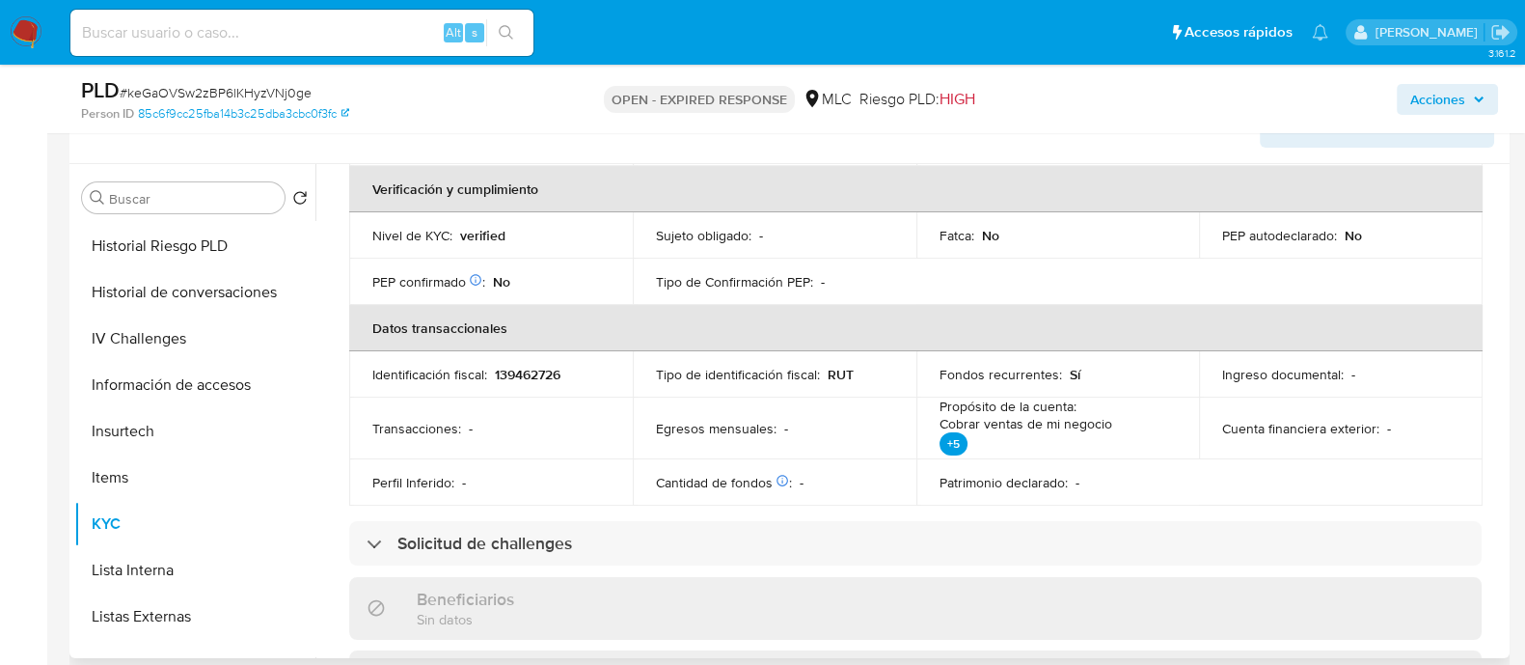
scroll to position [0, 0]
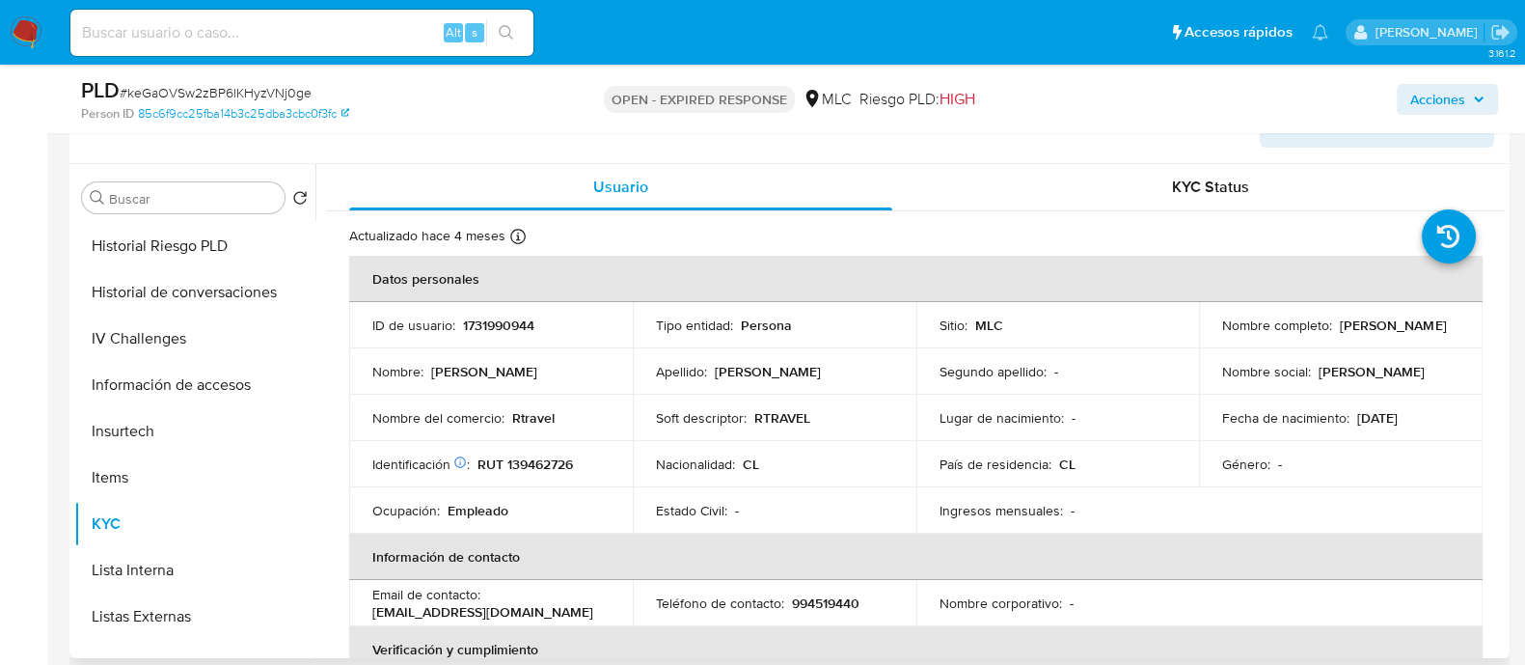
click at [529, 457] on p "RUT 139462726" at bounding box center [526, 463] width 96 height 17
copy p "139462726"
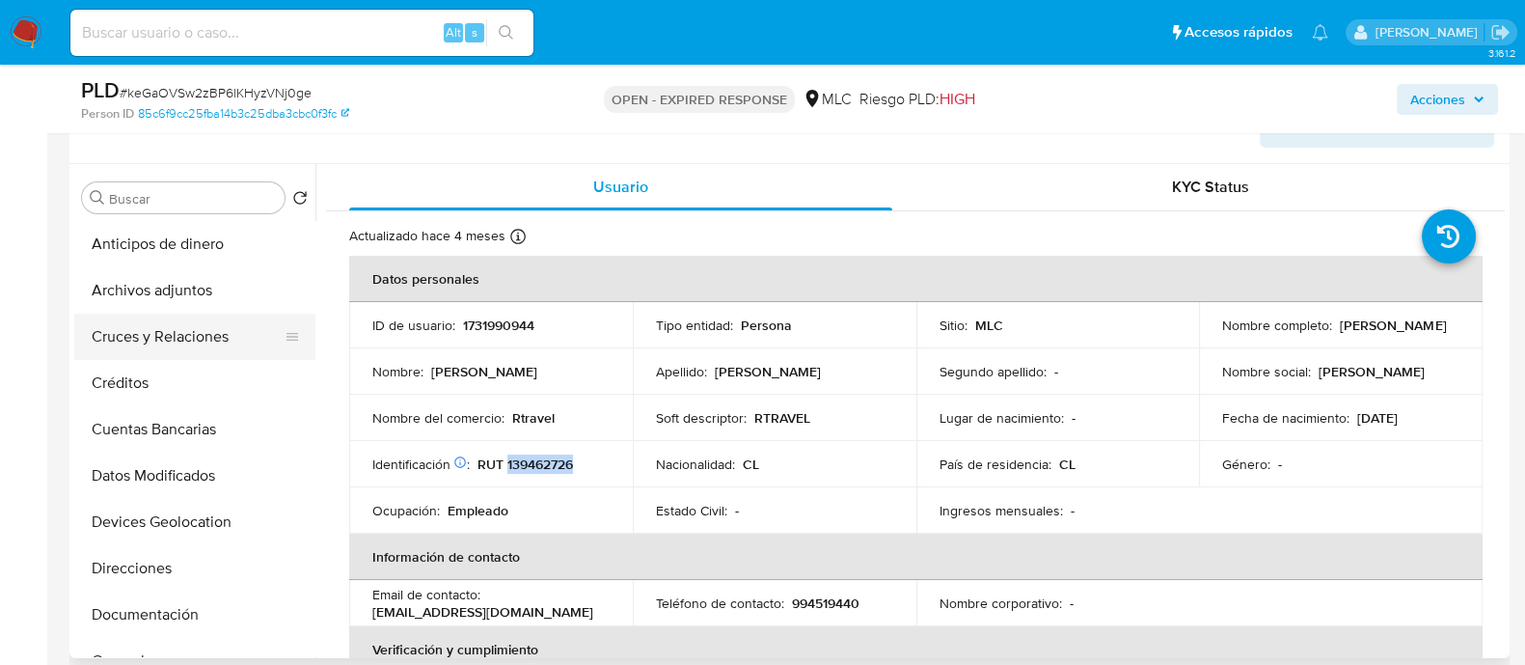
click at [169, 325] on button "Cruces y Relaciones" at bounding box center [187, 337] width 226 height 46
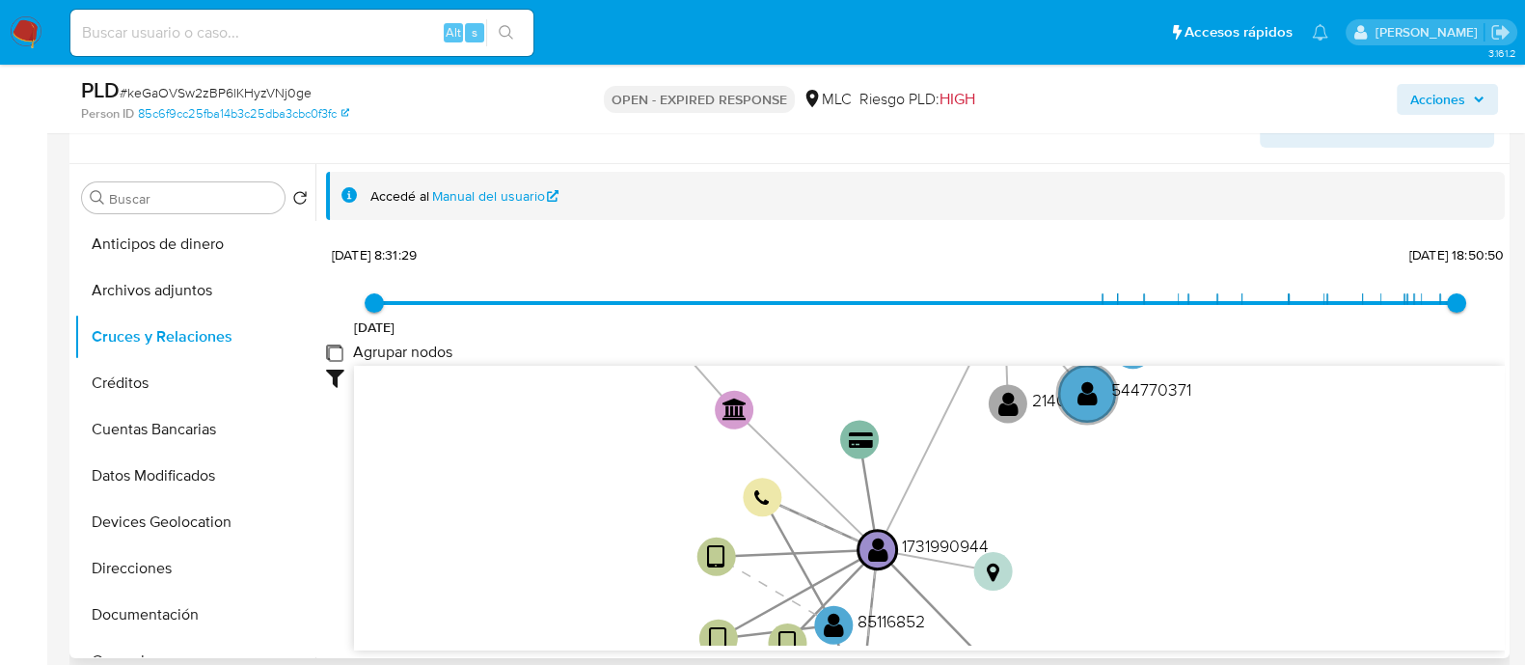
click at [333, 353] on group_nodes "Agrupar nodos" at bounding box center [333, 351] width 15 height 15
checkbox group_nodes "true"
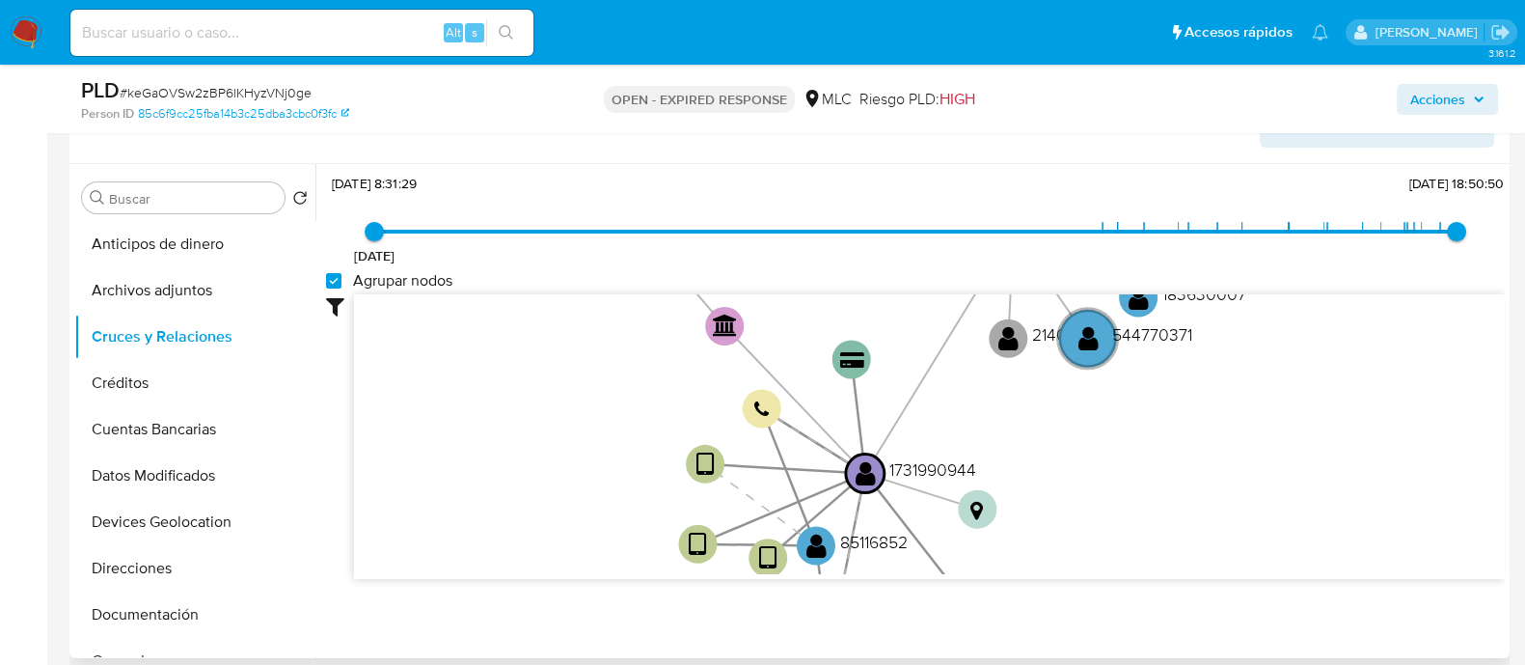
scroll to position [72, 0]
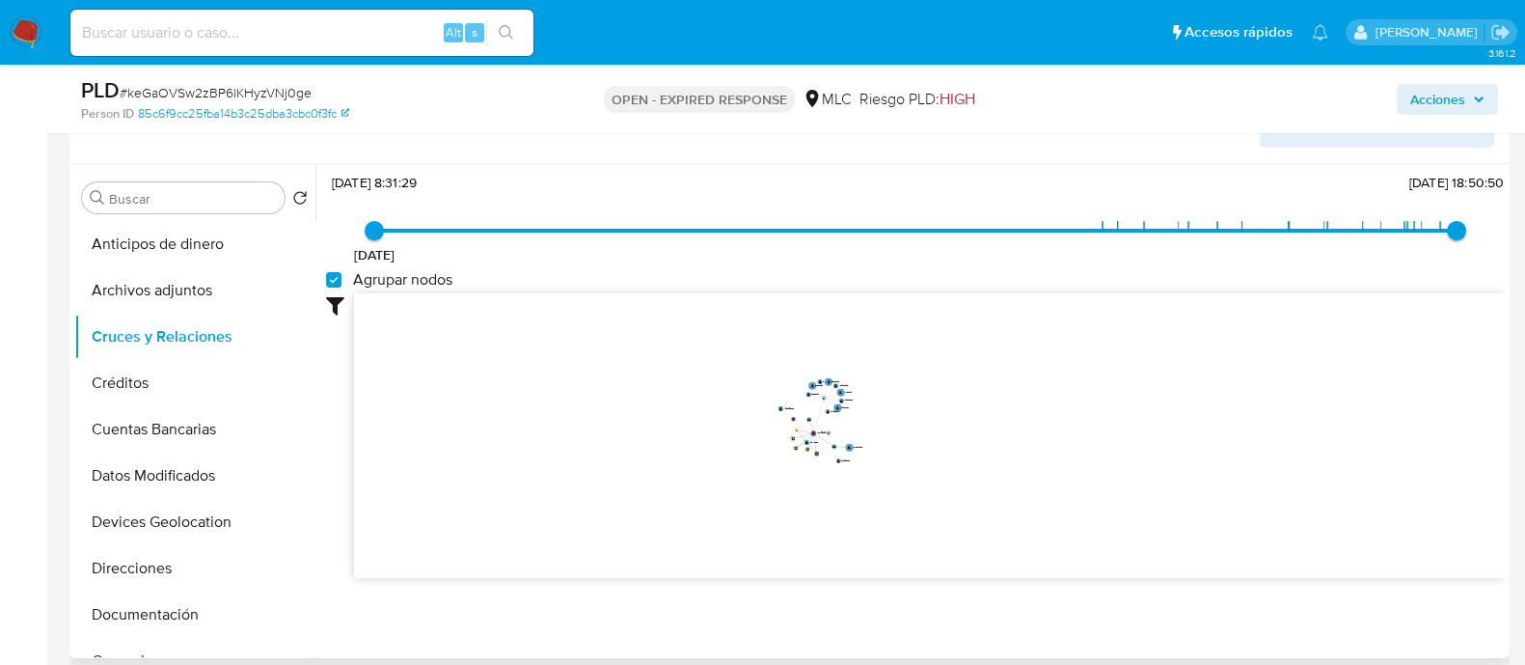
drag, startPoint x: 969, startPoint y: 397, endPoint x: 997, endPoint y: 403, distance: 28.6
click at [997, 403] on icon "user-1731990944  1731990944 device-65f647f51d5cea5653ac77d8  device-66c27454e…" at bounding box center [929, 433] width 1151 height 280
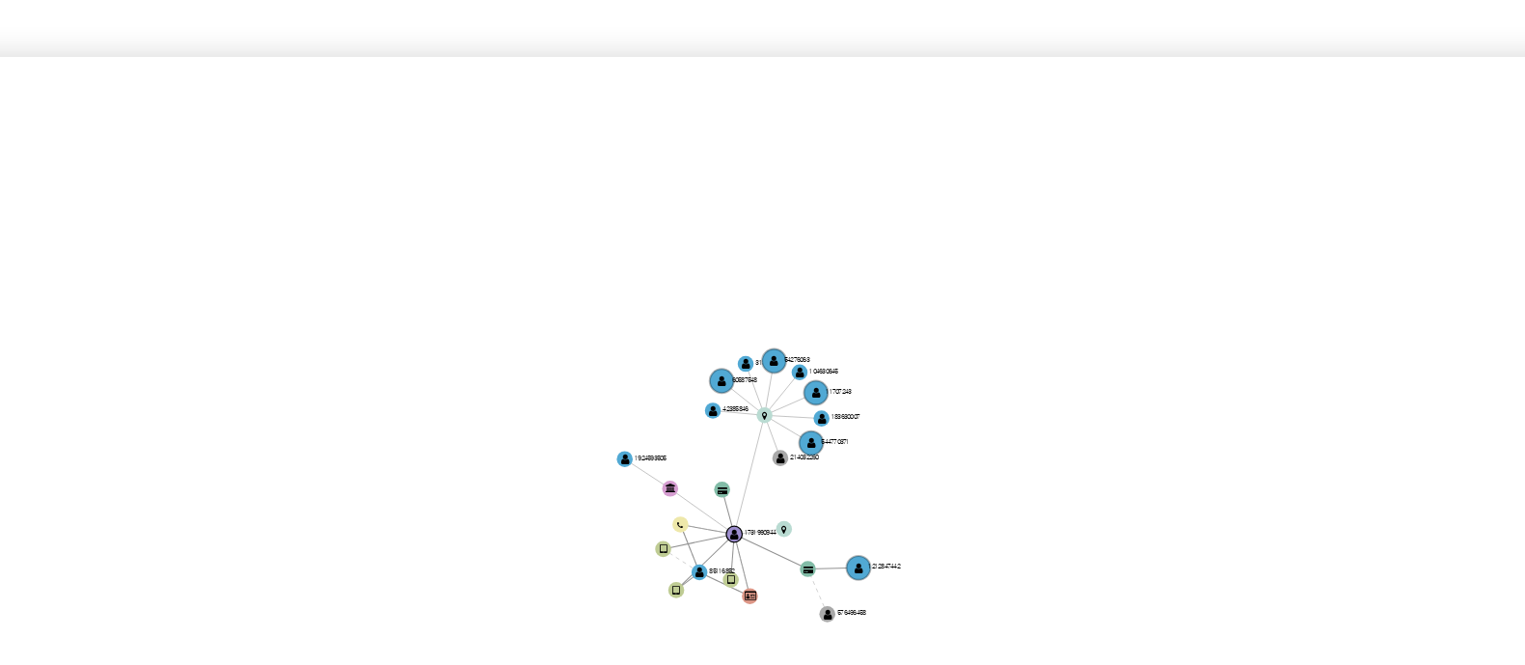
scroll to position [337, 0]
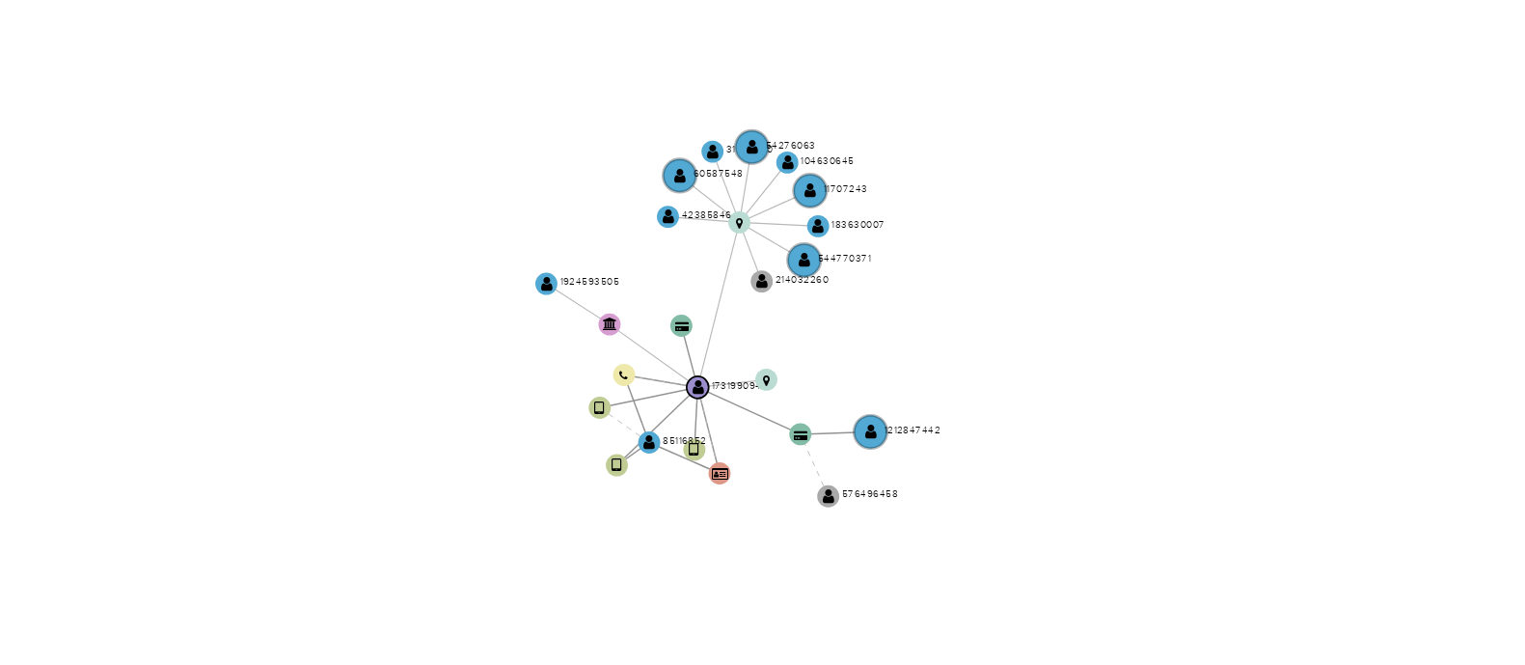
drag, startPoint x: 886, startPoint y: 376, endPoint x: 892, endPoint y: 332, distance: 44.9
click at [892, 332] on icon "user-1731990944  1731990944 device-65f647f51d5cea5653ac77d8  device-66c27454e…" at bounding box center [929, 433] width 1151 height 280
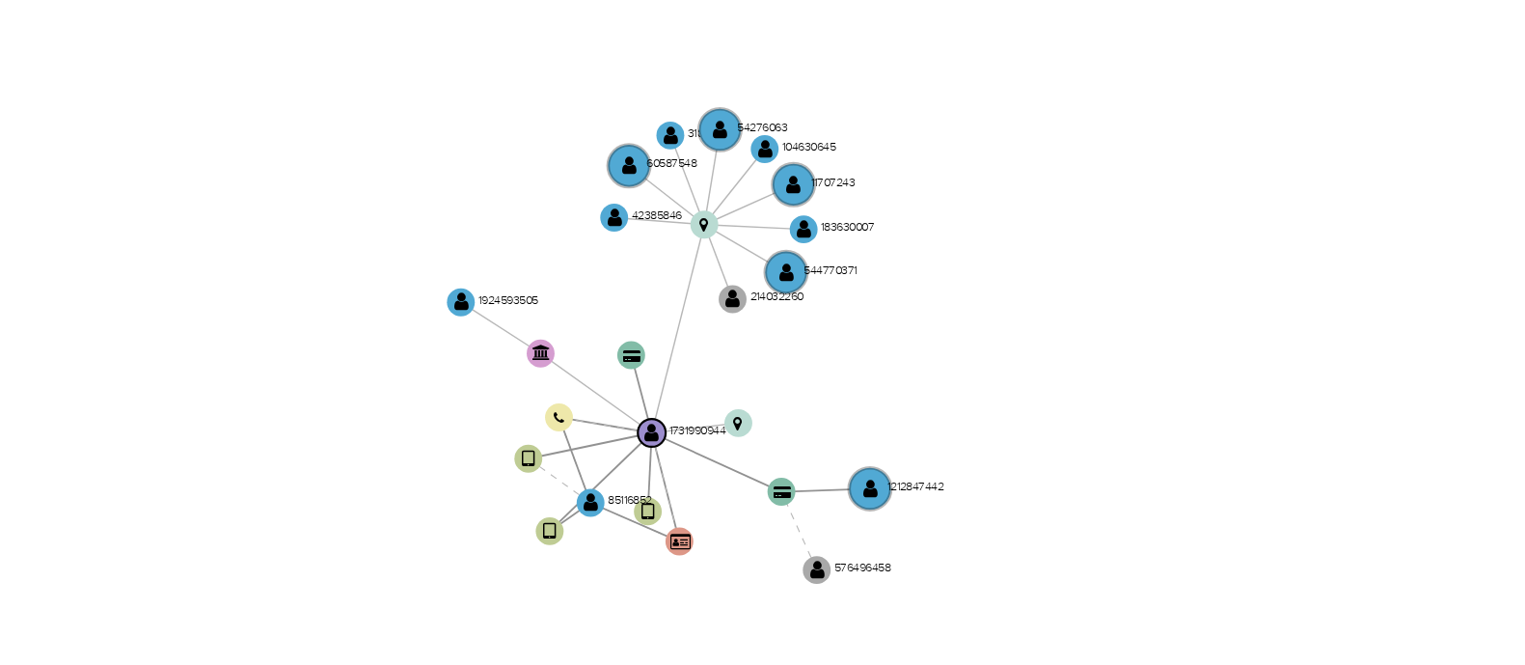
drag, startPoint x: 892, startPoint y: 332, endPoint x: 898, endPoint y: 311, distance: 22.0
click at [898, 311] on icon "user-1731990944  1731990944 device-65f647f51d5cea5653ac77d8  device-66c27454e…" at bounding box center [929, 433] width 1151 height 280
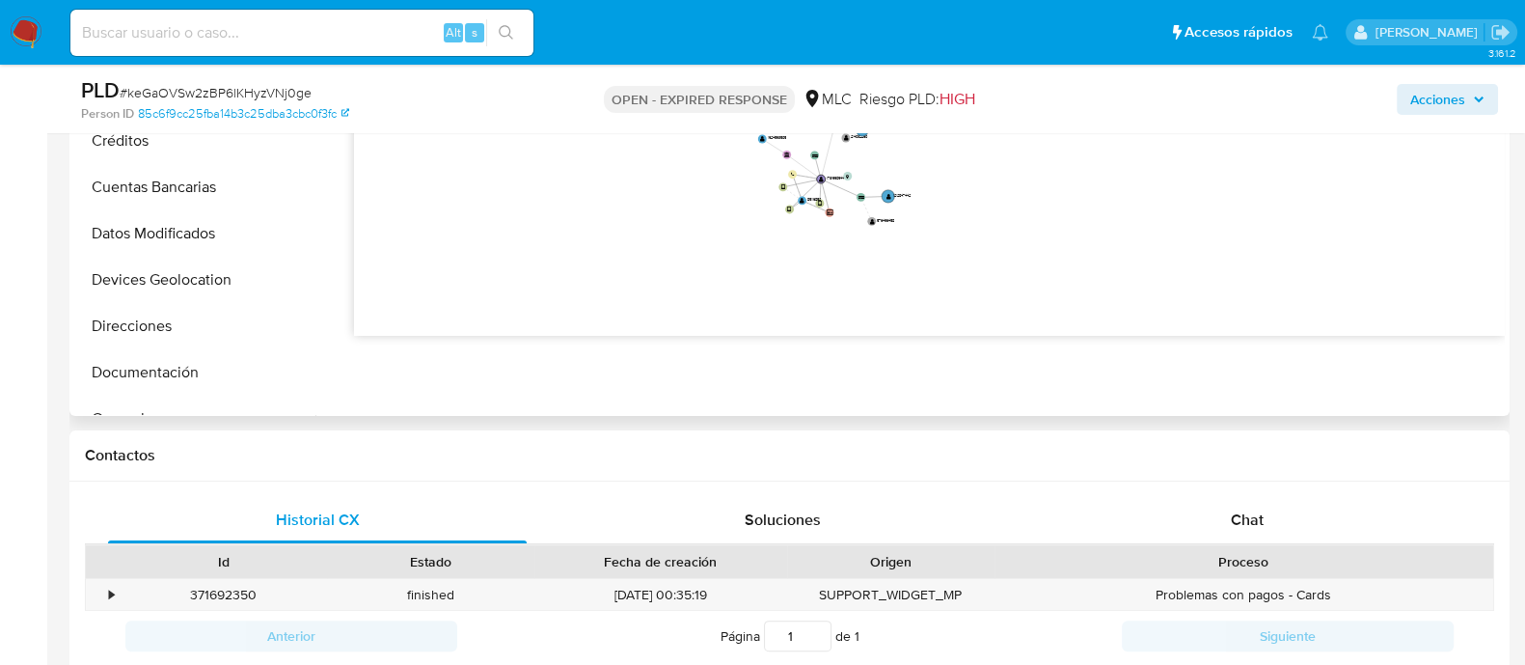
scroll to position [588, 0]
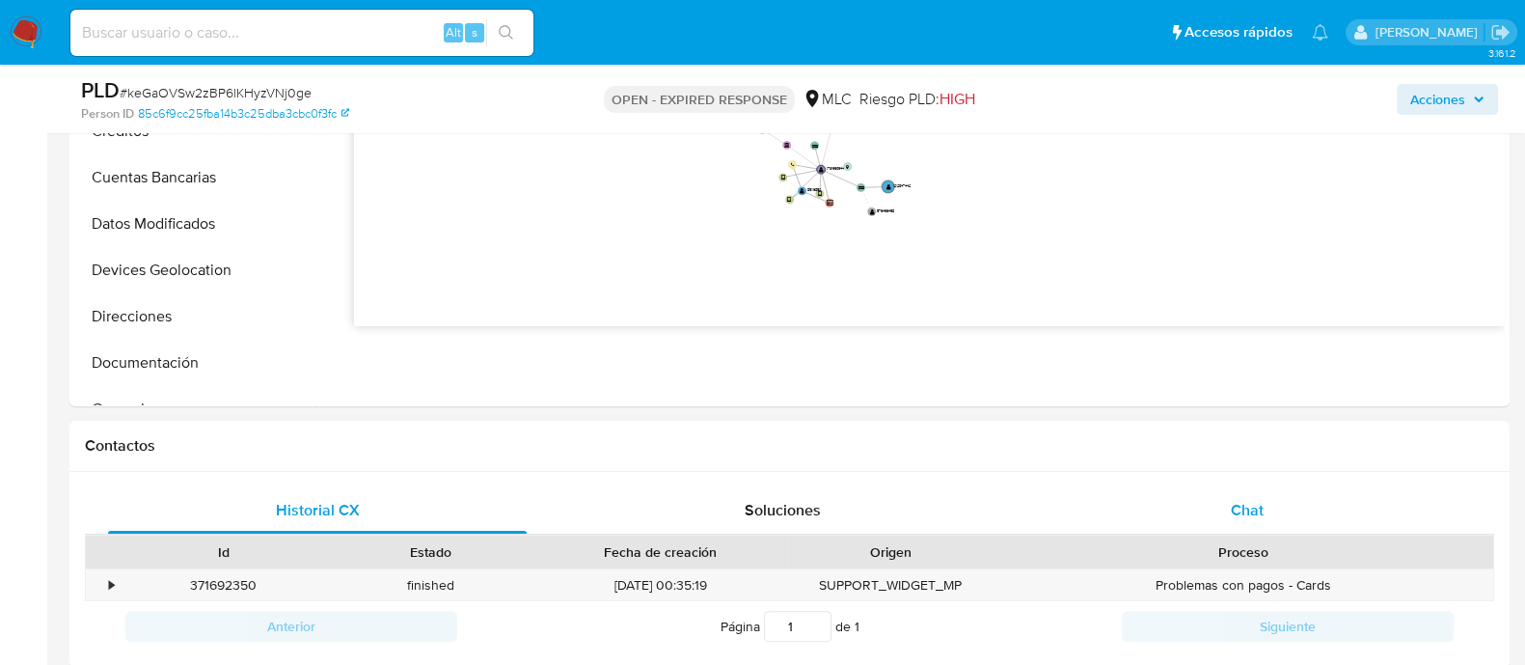
click at [1247, 502] on span "Chat" at bounding box center [1247, 510] width 33 height 22
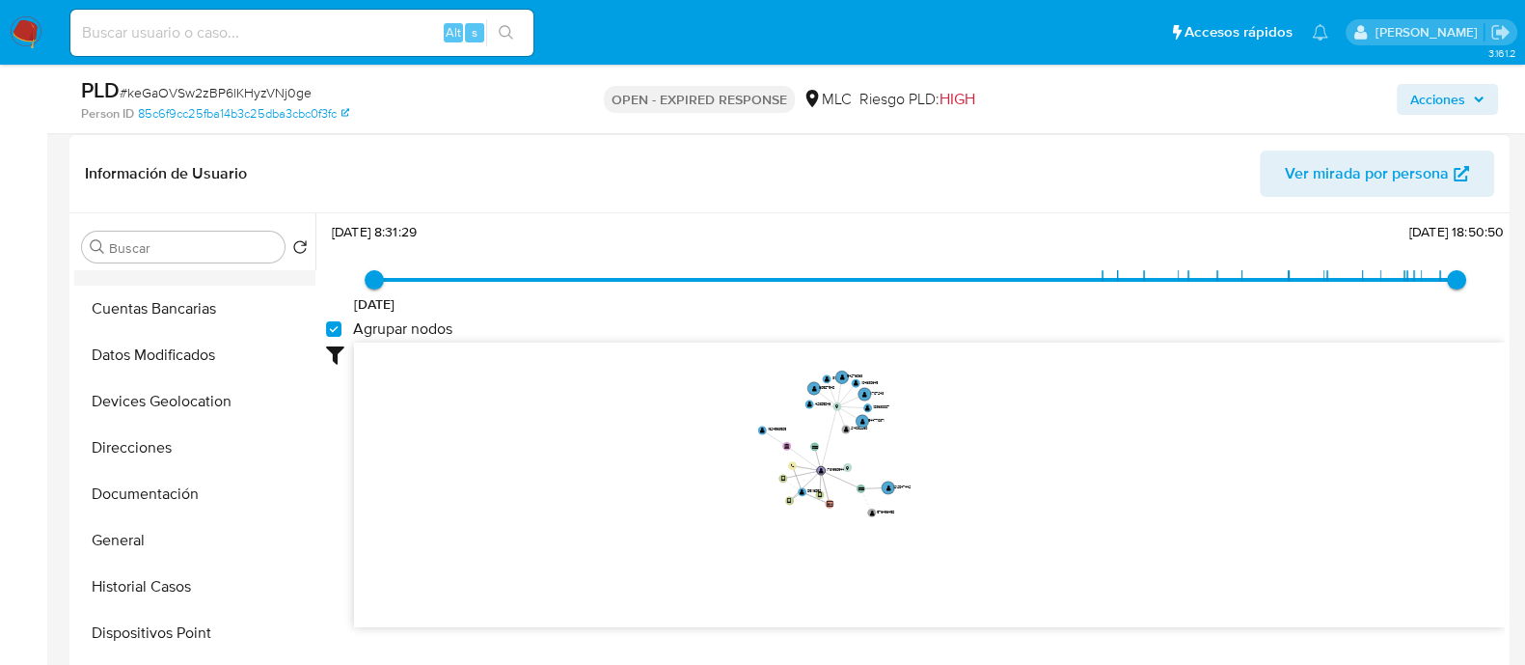
scroll to position [173, 0]
click at [162, 486] on button "Documentación" at bounding box center [187, 491] width 226 height 46
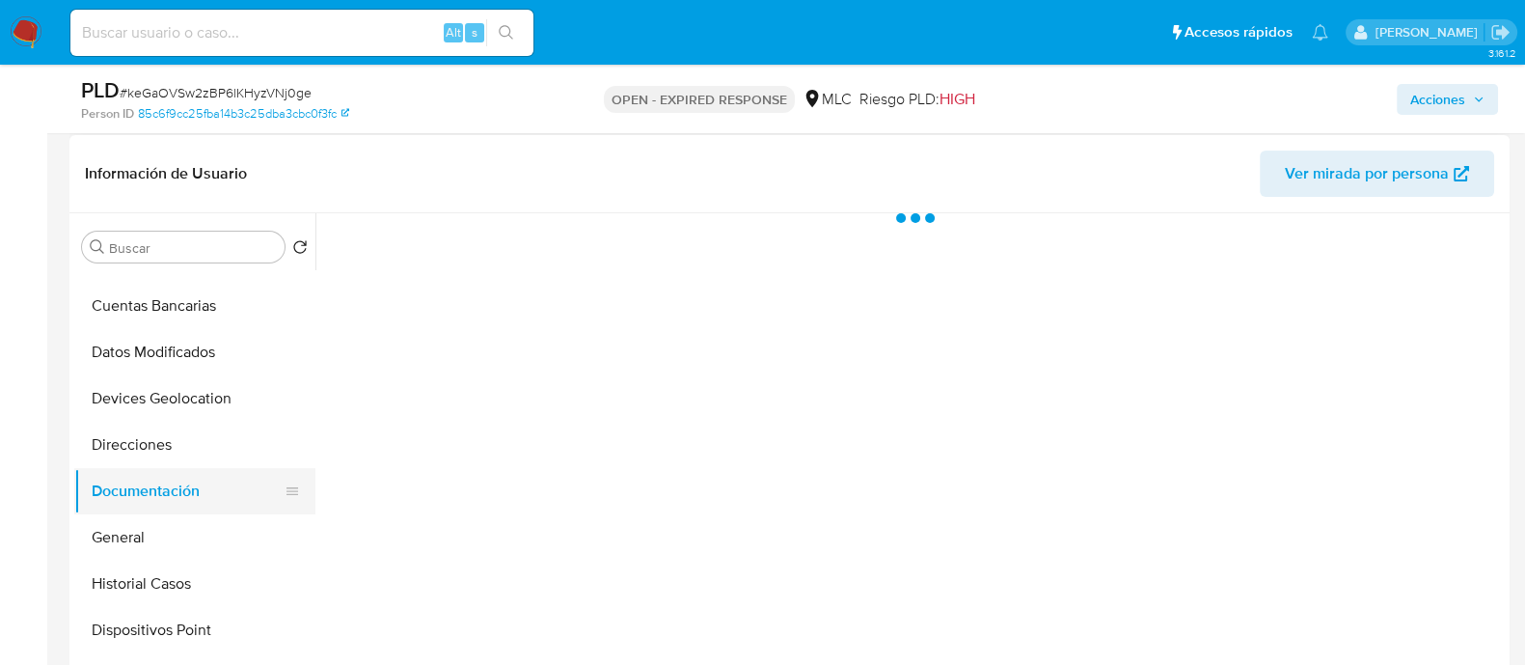
scroll to position [0, 0]
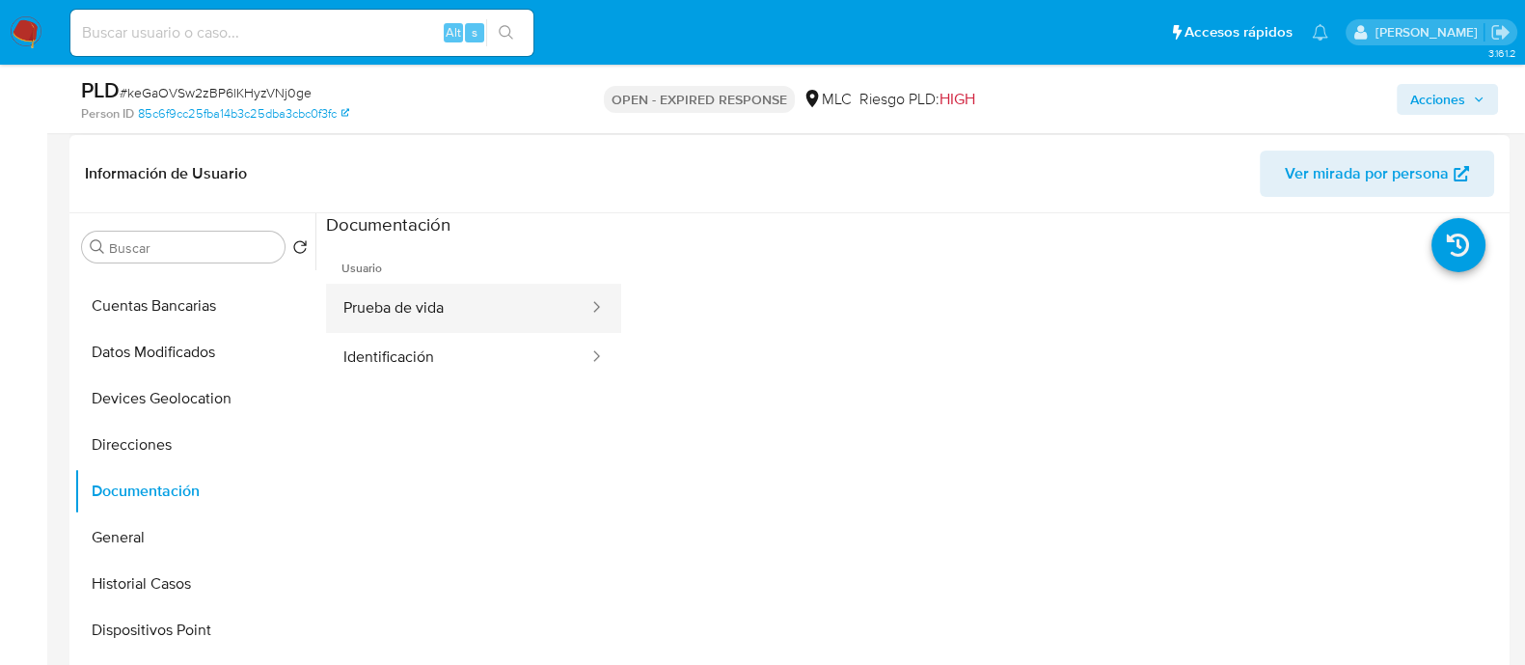
click at [521, 297] on button "Prueba de vida" at bounding box center [458, 308] width 264 height 49
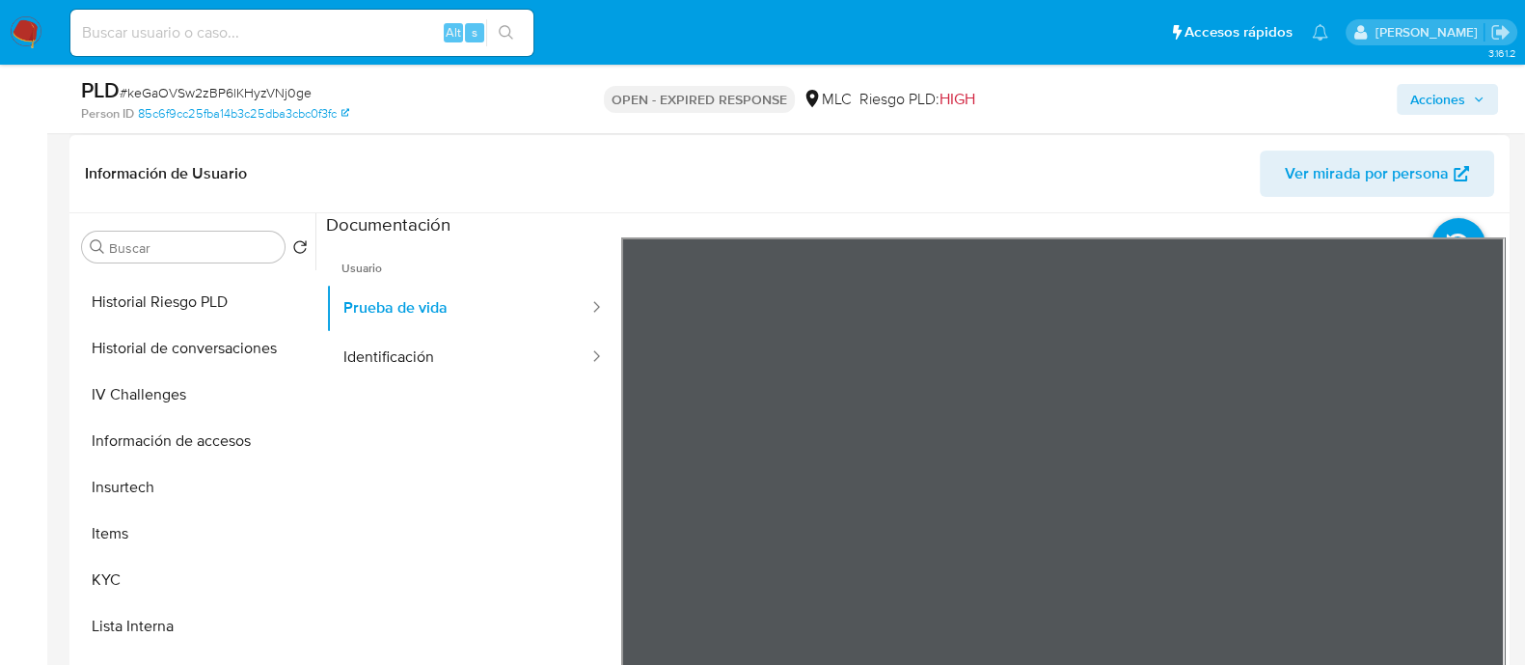
scroll to position [603, 0]
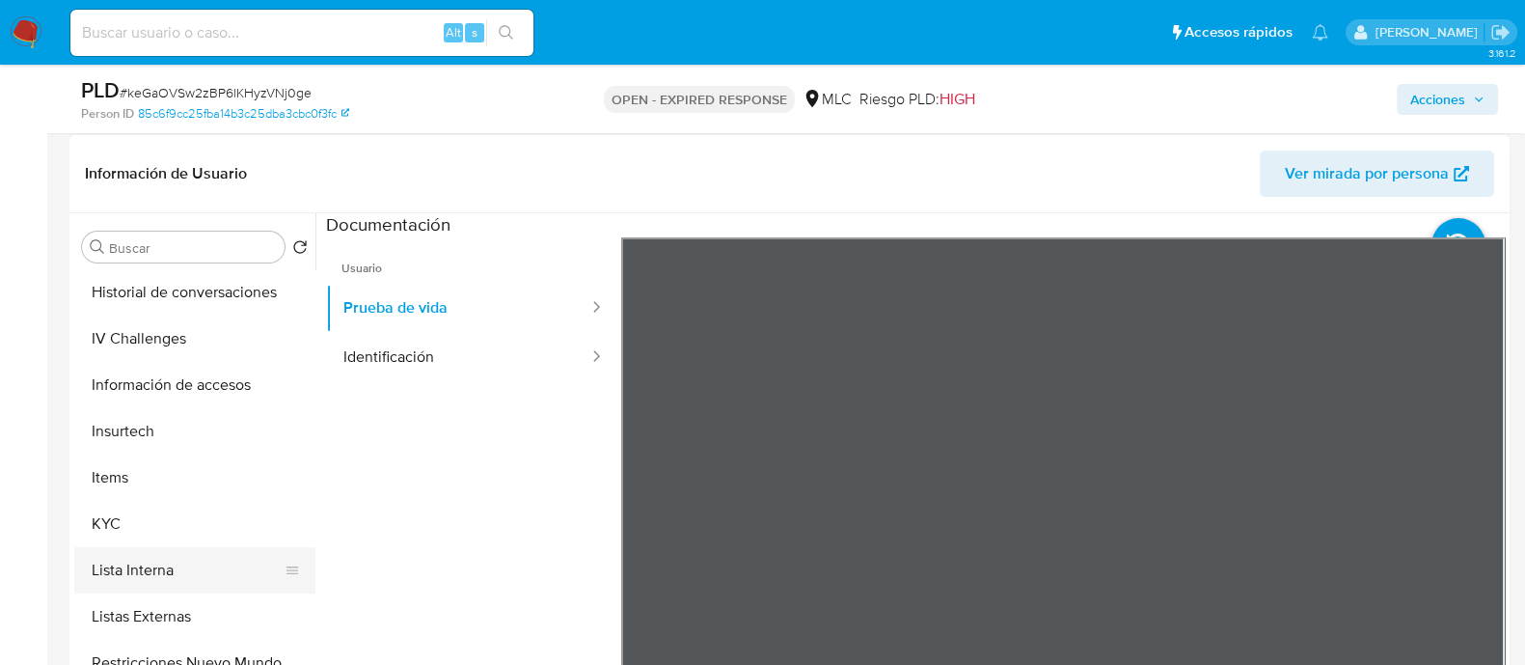
click at [125, 551] on button "Lista Interna" at bounding box center [187, 570] width 226 height 46
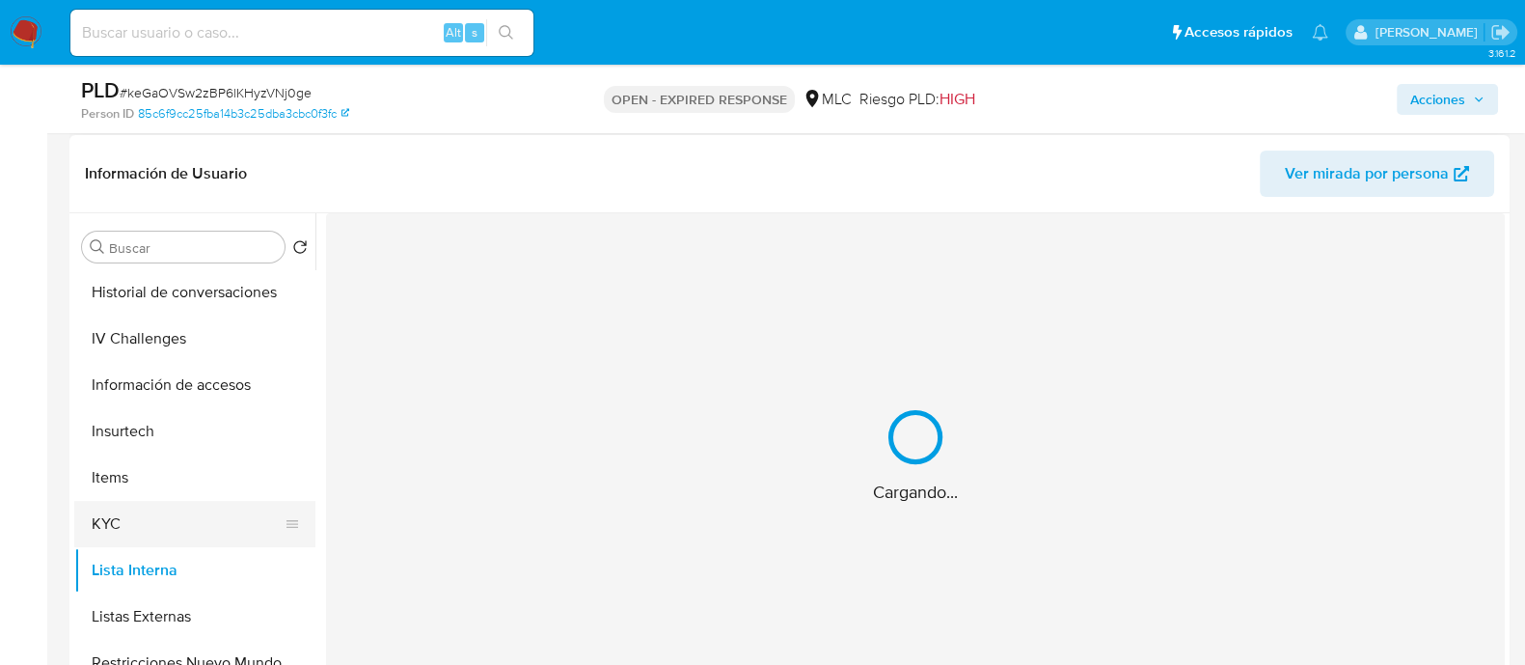
click at [144, 504] on button "KYC" at bounding box center [187, 524] width 226 height 46
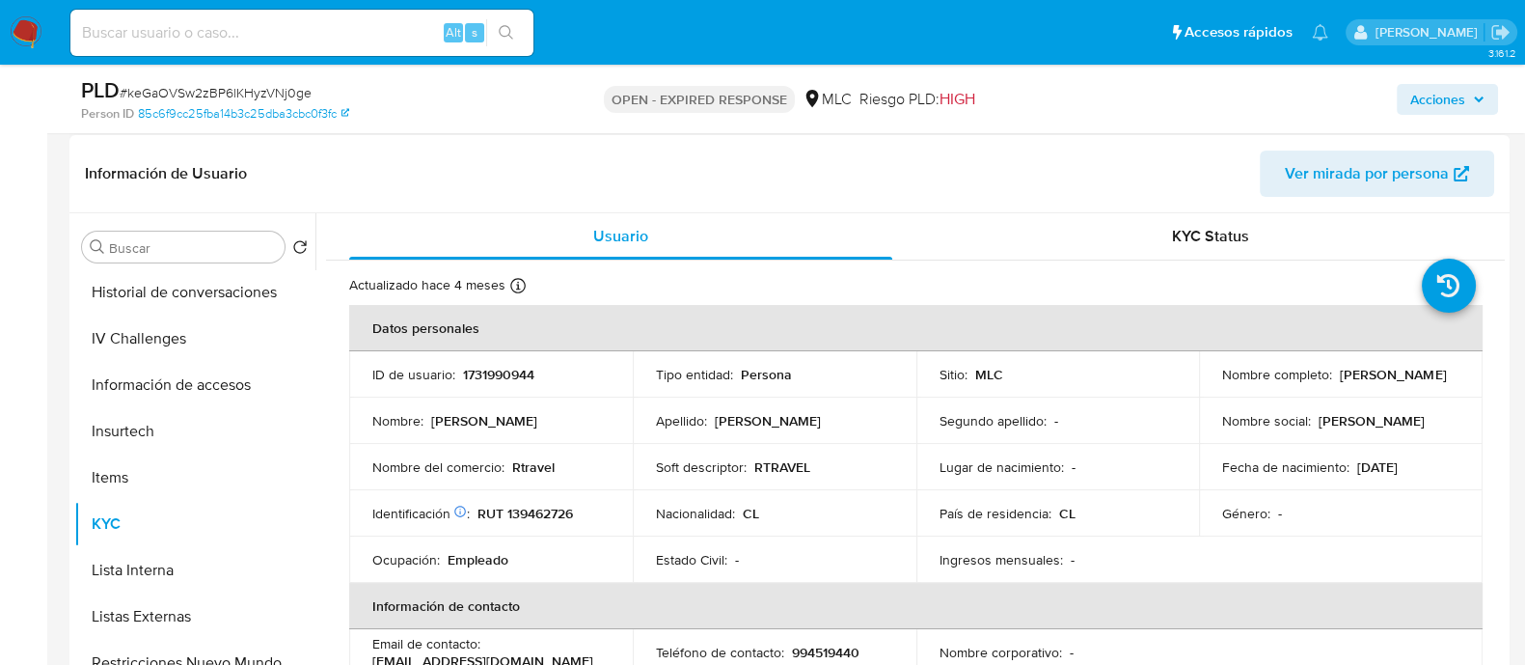
drag, startPoint x: 1395, startPoint y: 390, endPoint x: 1206, endPoint y: 382, distance: 189.2
click at [1206, 382] on td "Nombre completo : Claudia Andrea Vargas Ortiz" at bounding box center [1341, 374] width 284 height 46
copy p "Claudia Andrea Vargas Ortiz"
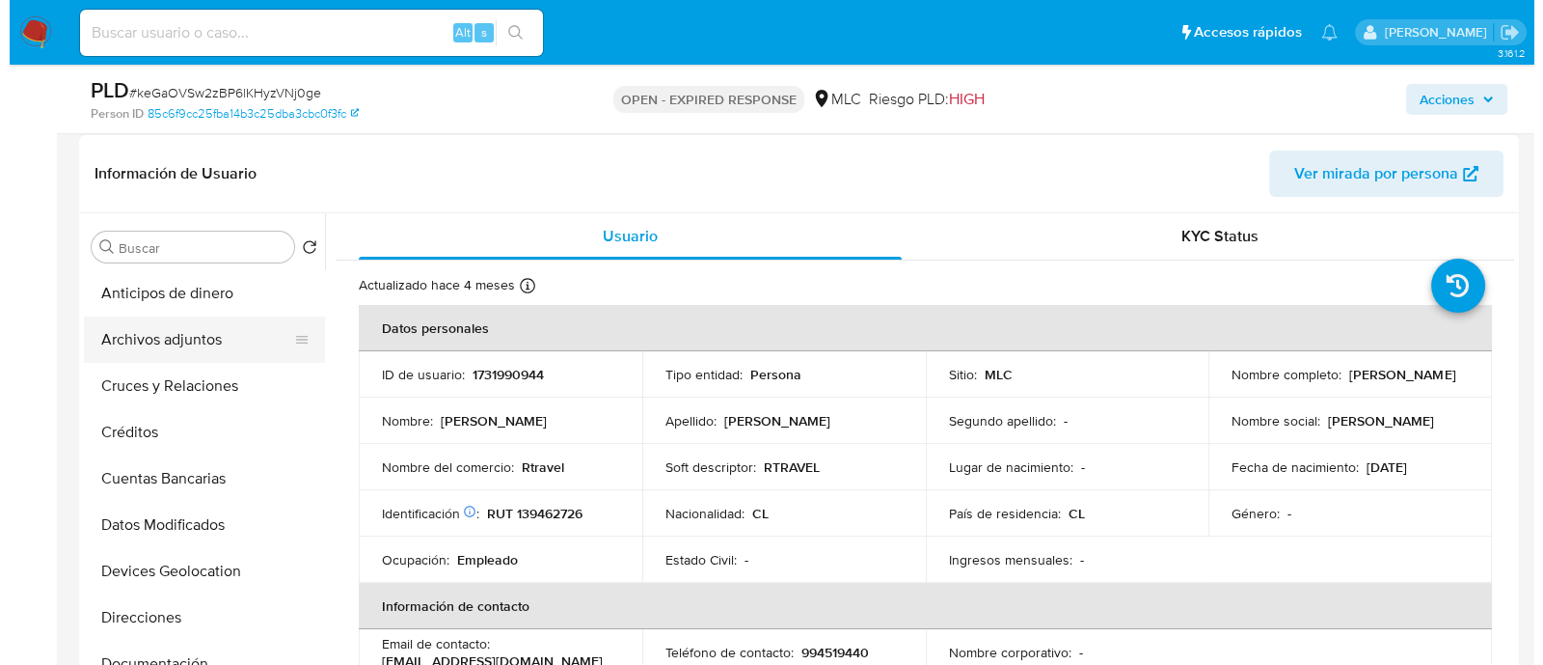
scroll to position [1, 0]
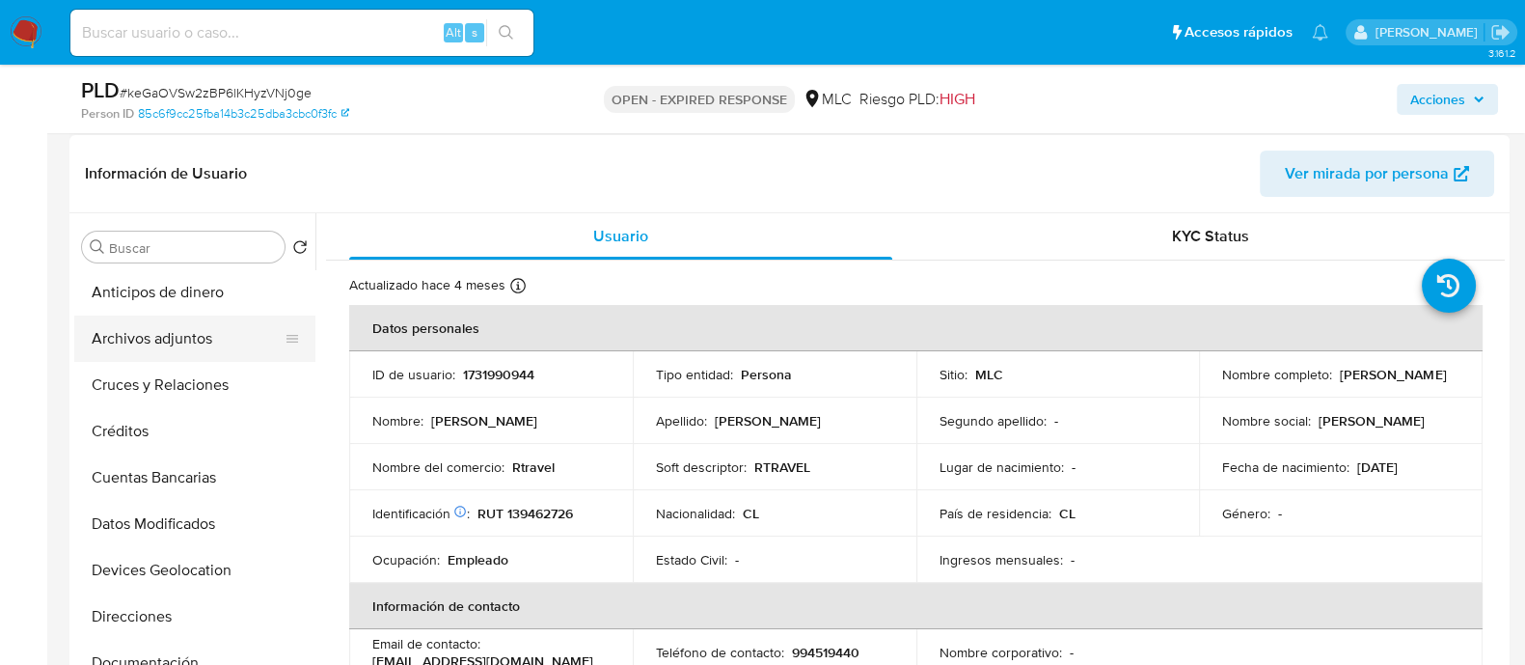
click at [130, 322] on button "Archivos adjuntos" at bounding box center [187, 338] width 226 height 46
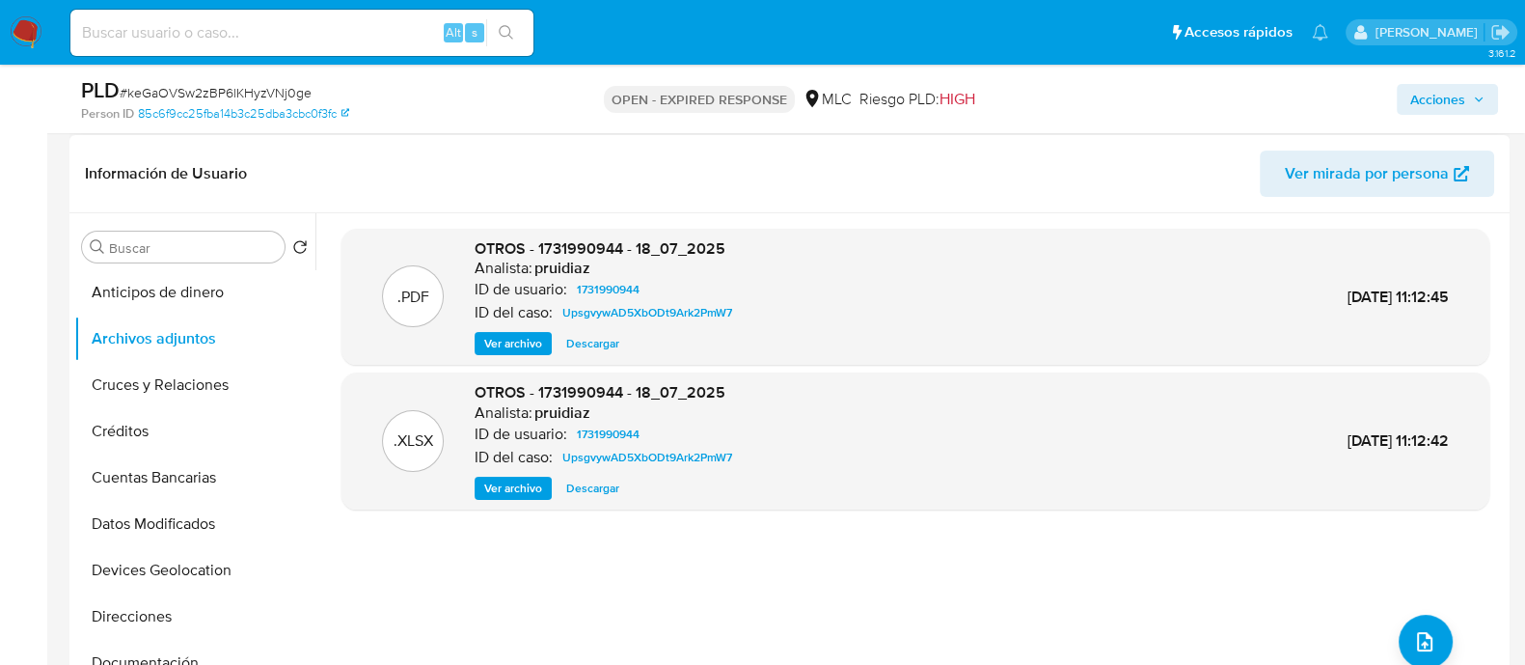
click at [506, 349] on span "Ver archivo" at bounding box center [513, 343] width 58 height 19
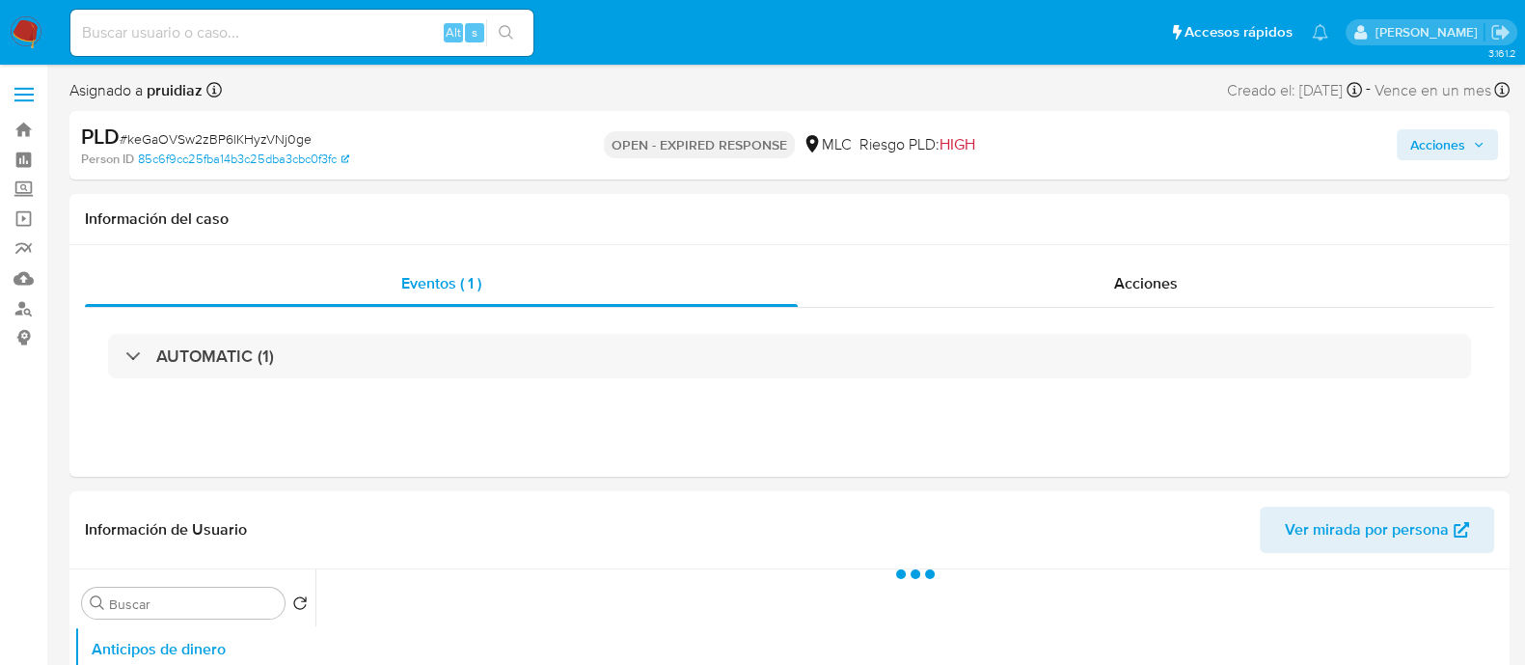
select select "10"
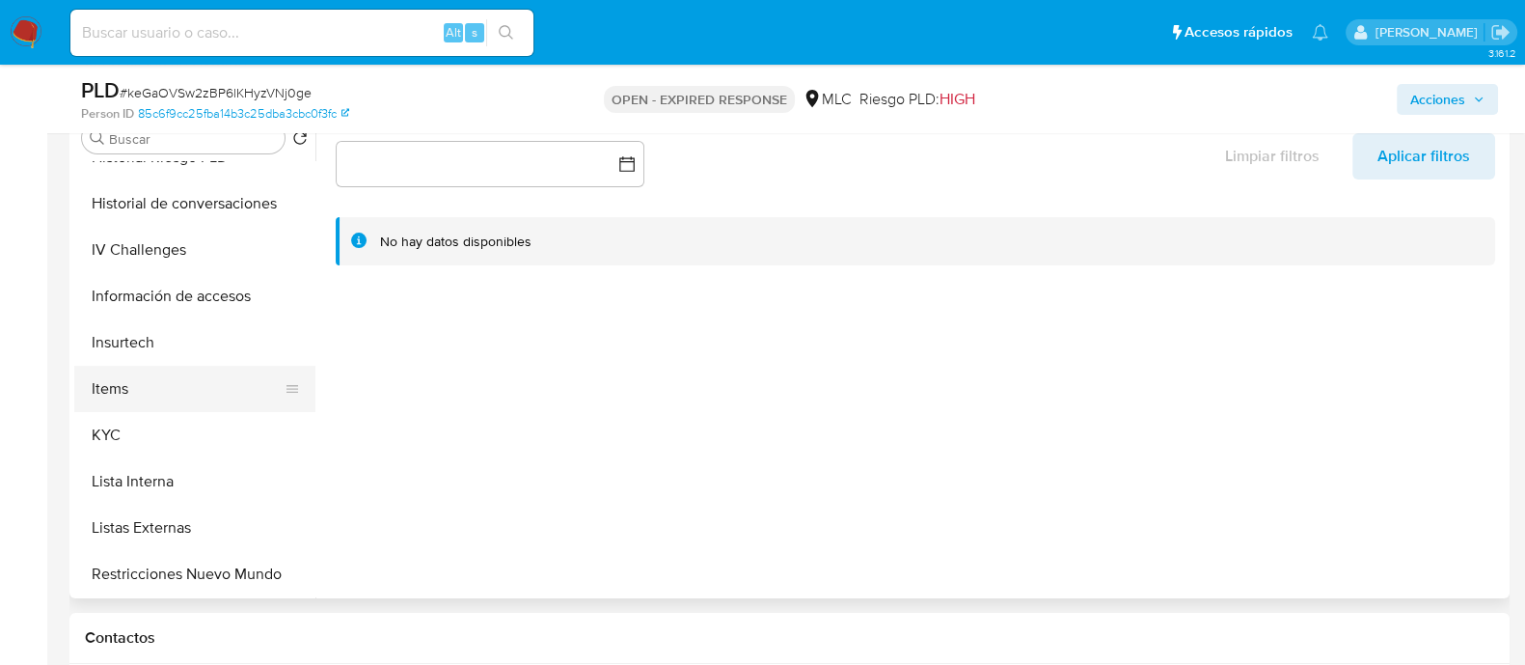
scroll to position [584, 0]
click at [133, 430] on button "KYC" at bounding box center [187, 434] width 226 height 46
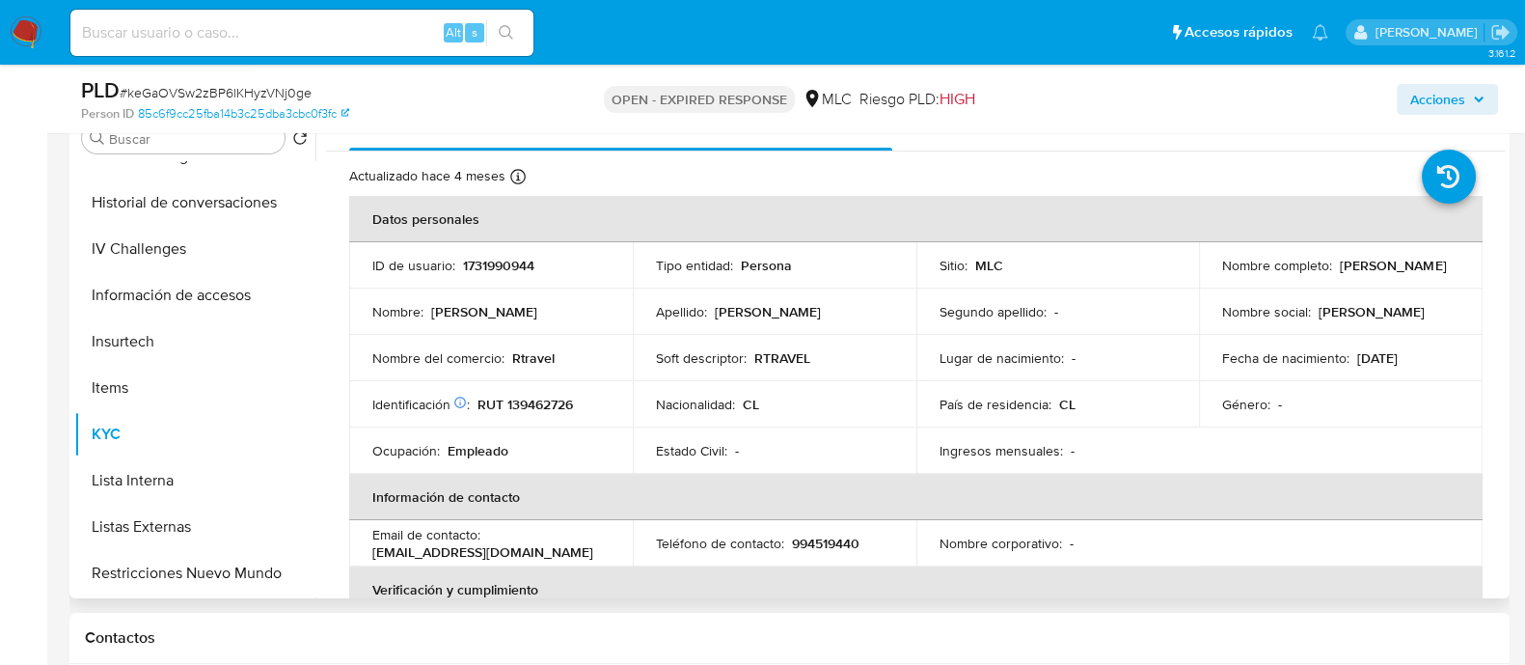
click at [544, 396] on p "RUT 139462726" at bounding box center [526, 404] width 96 height 17
copy p "139462726"
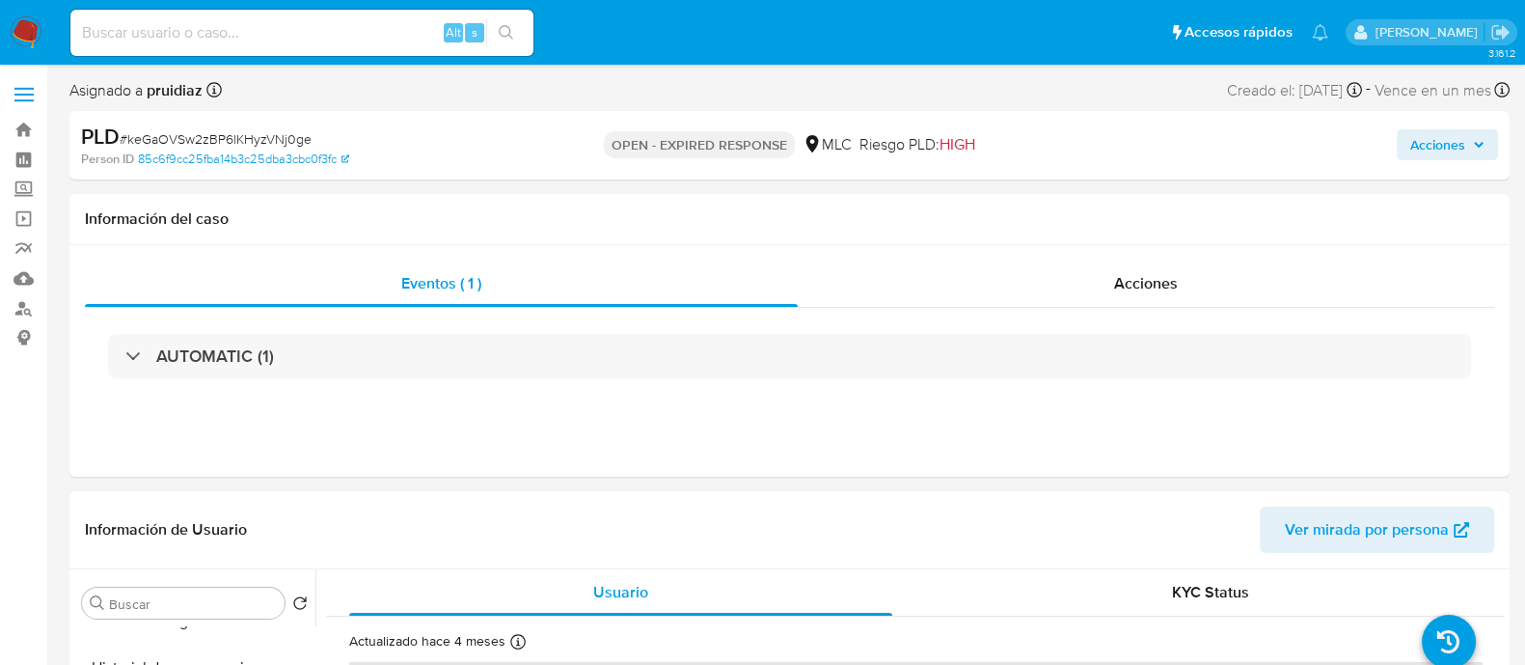
scroll to position [0, 0]
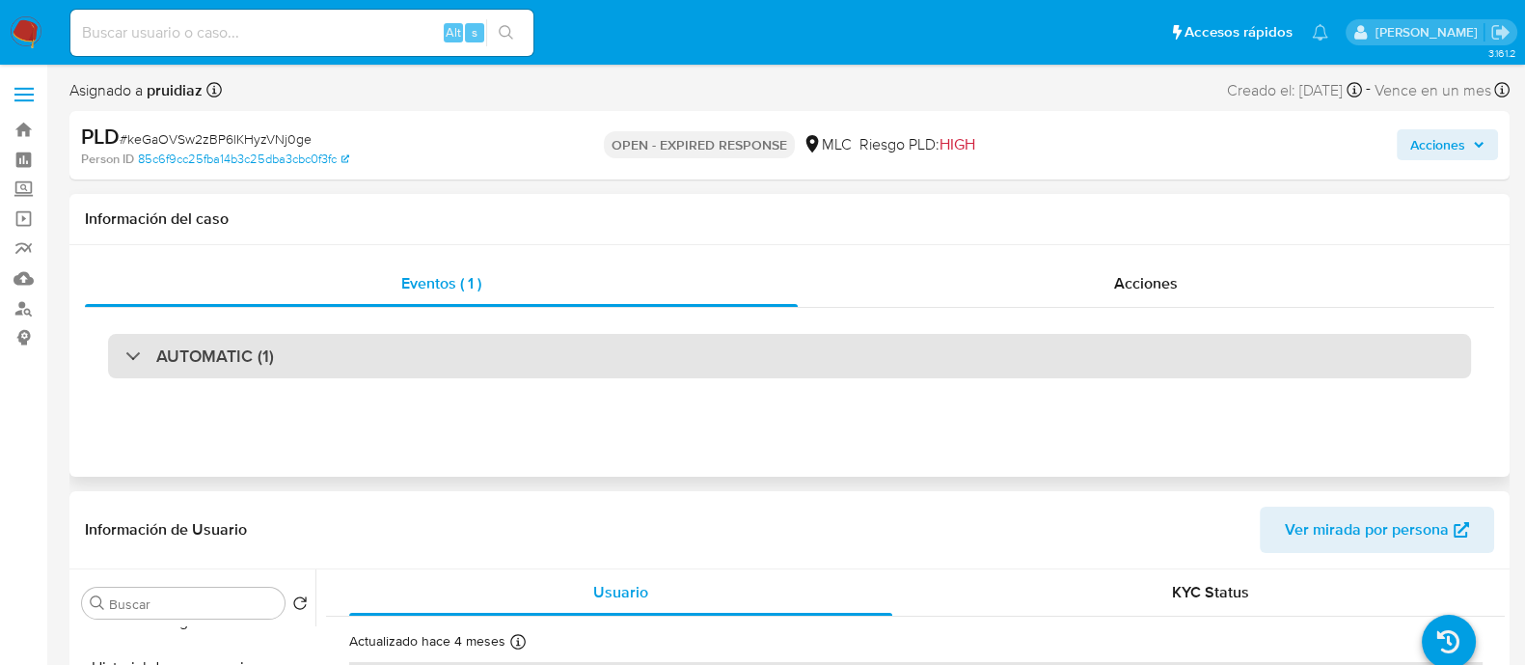
click at [214, 345] on h3 "AUTOMATIC (1)" at bounding box center [215, 355] width 118 height 21
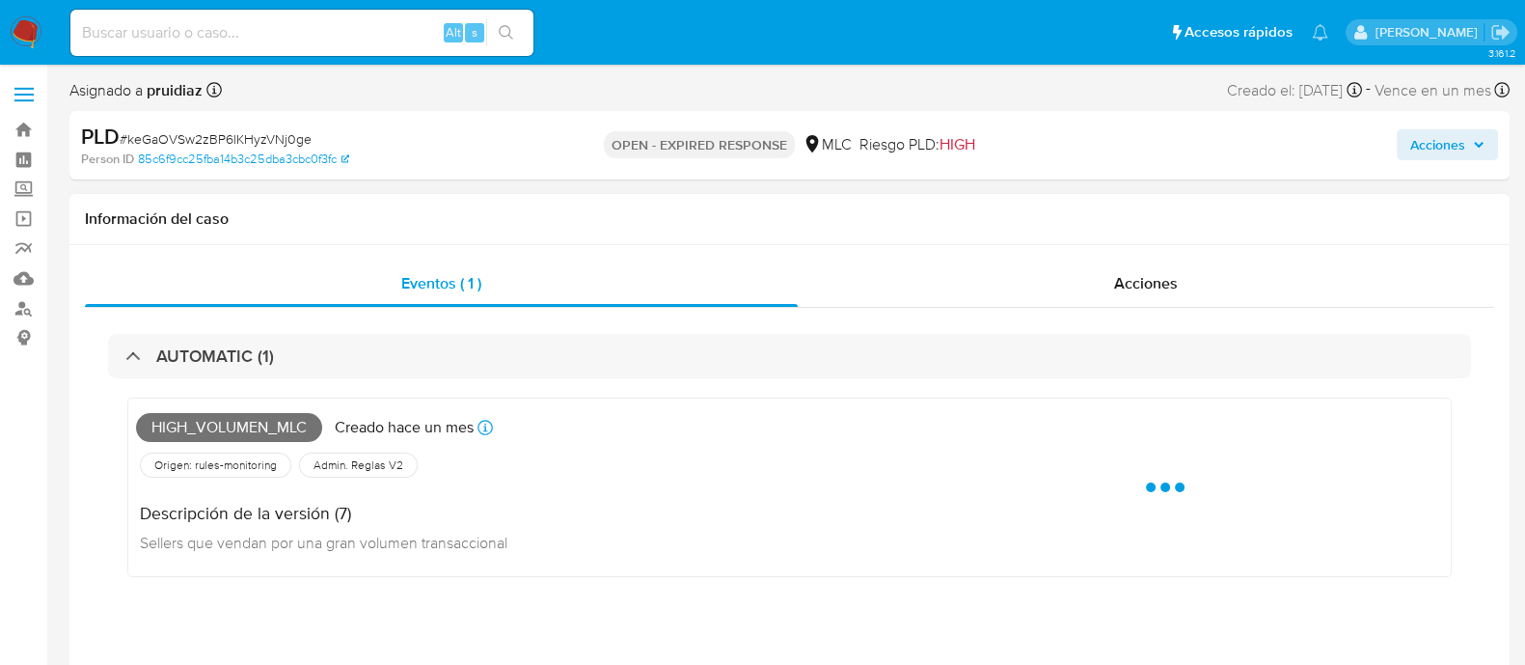
click at [169, 424] on span "High_volumen_mlc" at bounding box center [229, 427] width 186 height 29
copy span "High_volumen_mlc"
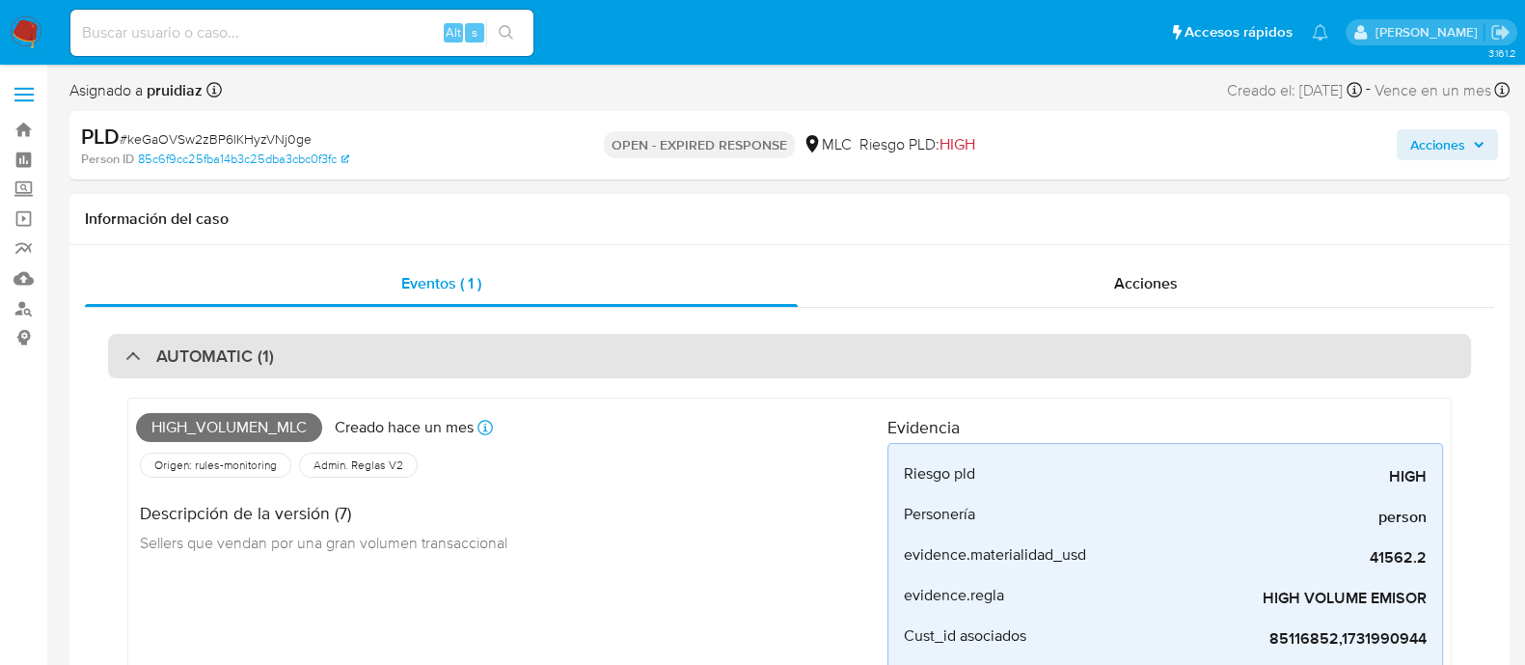
click at [224, 335] on div "AUTOMATIC (1)" at bounding box center [789, 356] width 1363 height 44
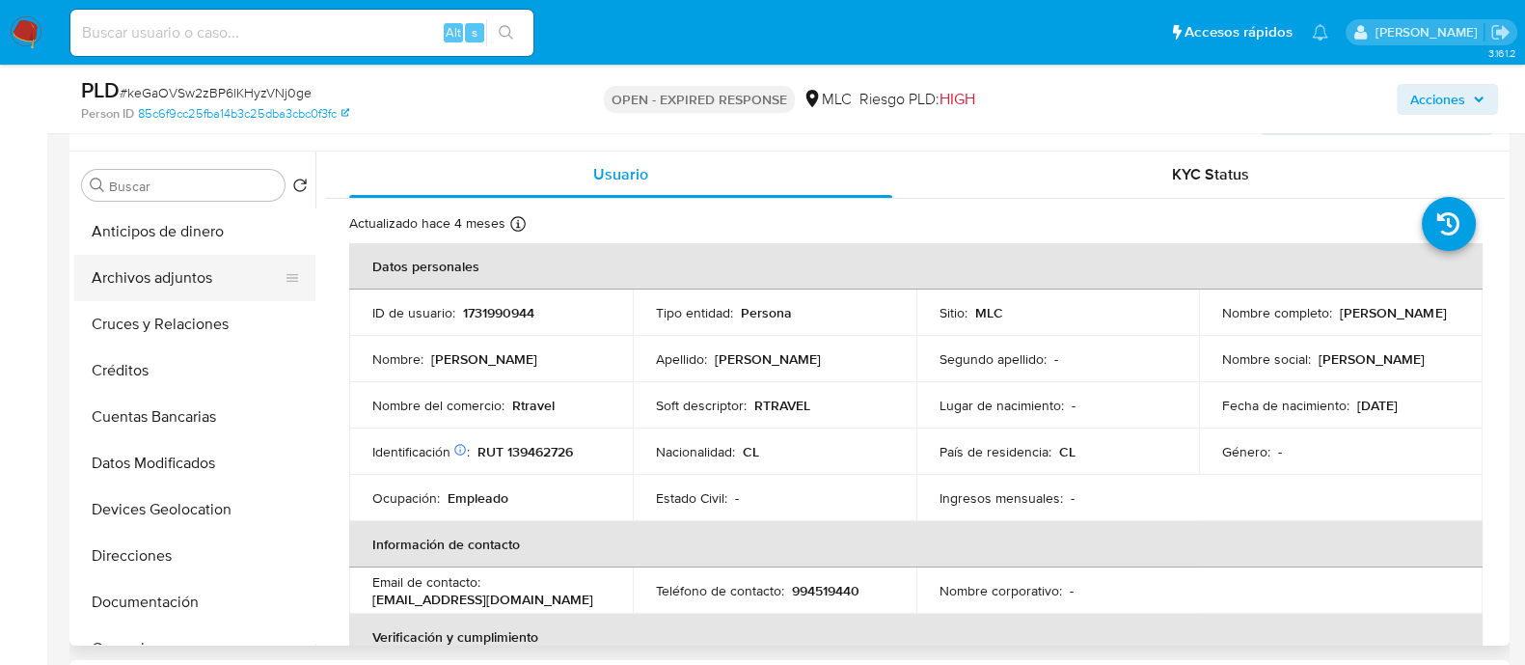
click at [154, 266] on button "Archivos adjuntos" at bounding box center [187, 278] width 226 height 46
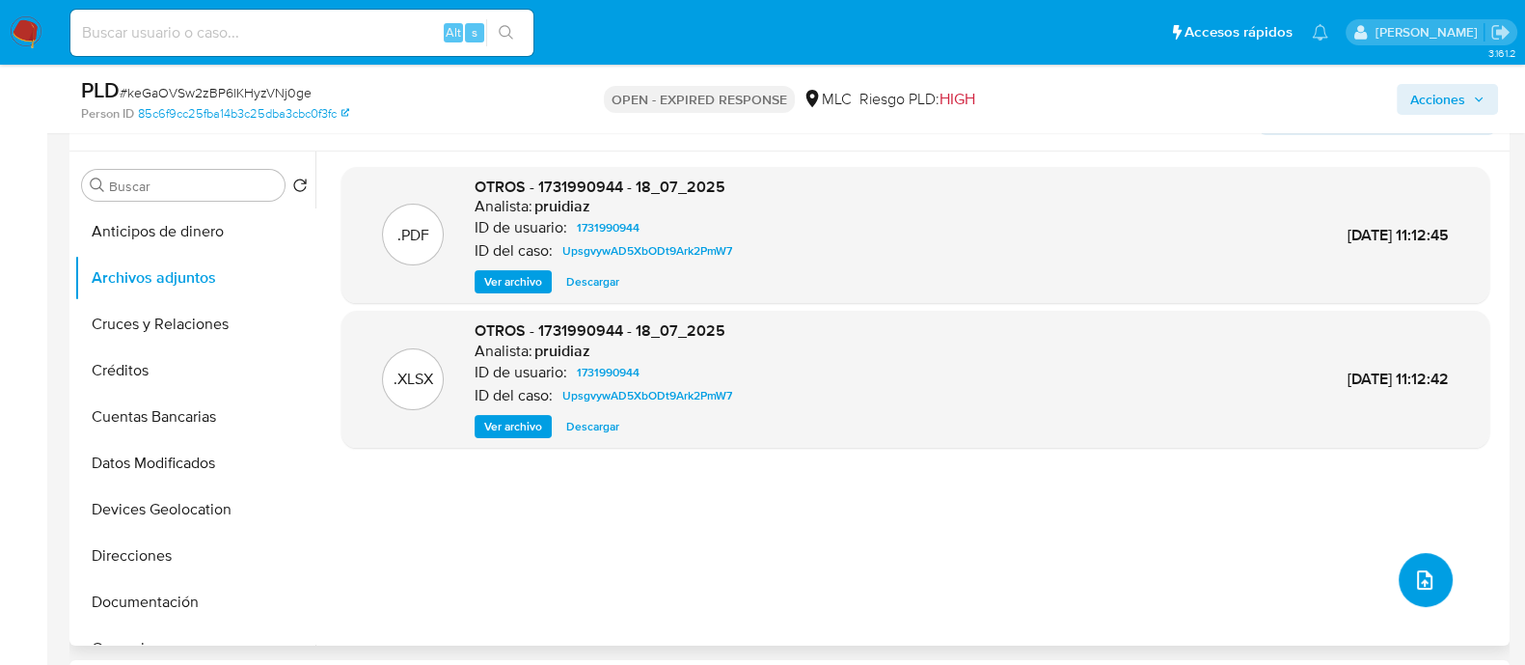
click at [1414, 576] on icon "upload-file" at bounding box center [1424, 579] width 23 height 23
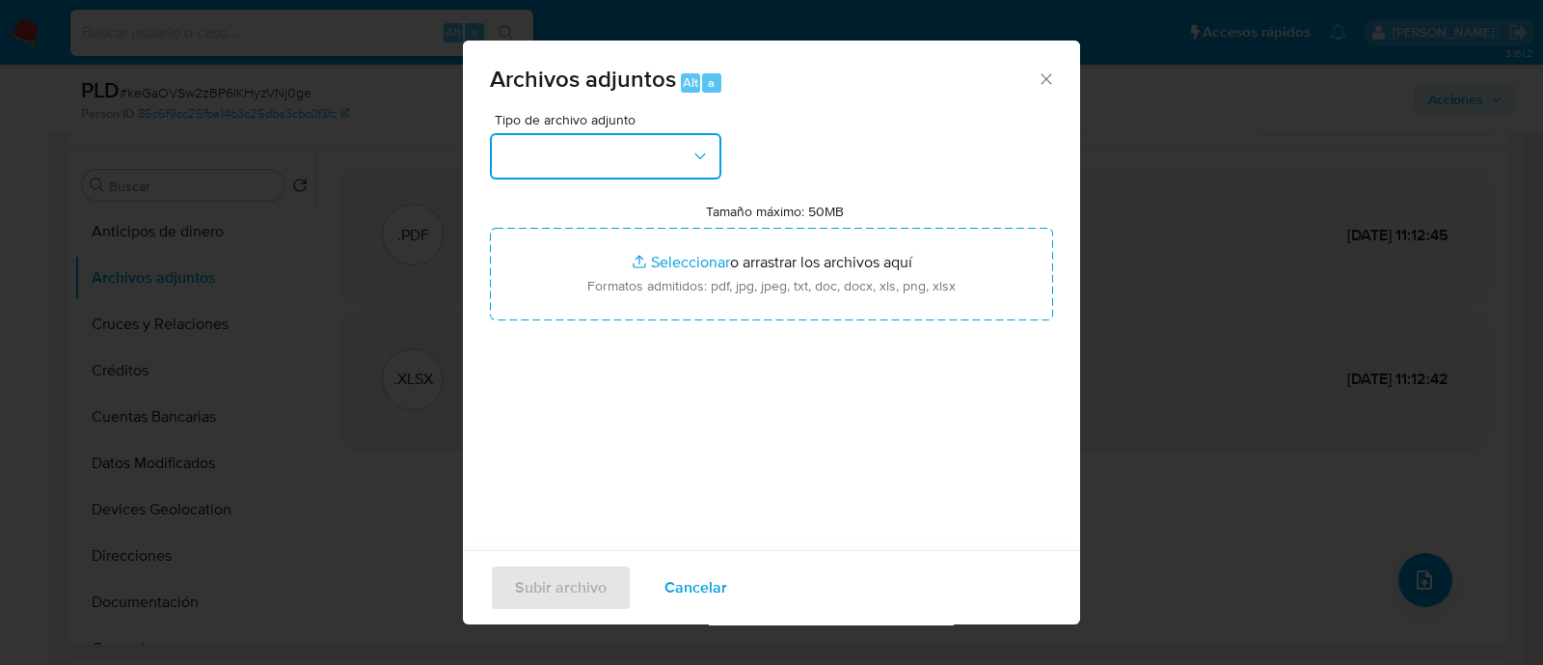
click at [628, 156] on button "button" at bounding box center [606, 156] width 232 height 46
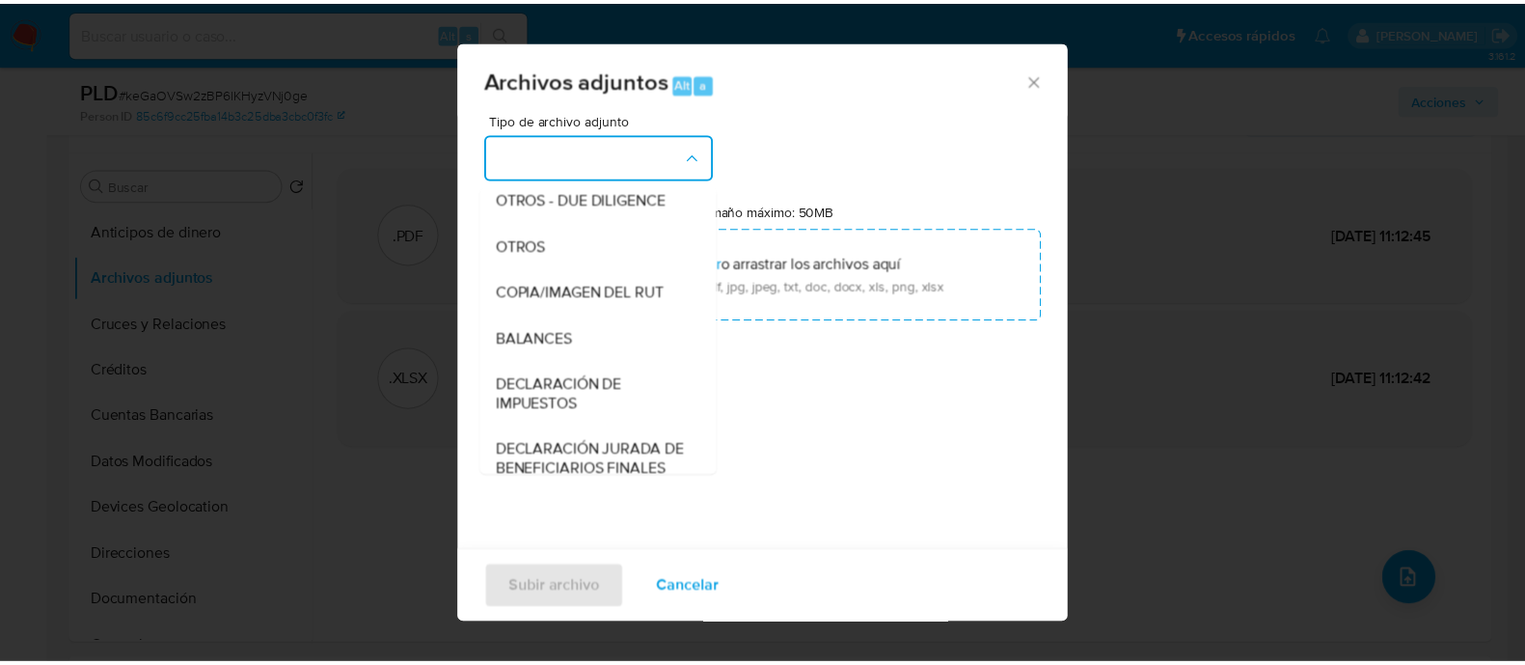
scroll to position [273, 0]
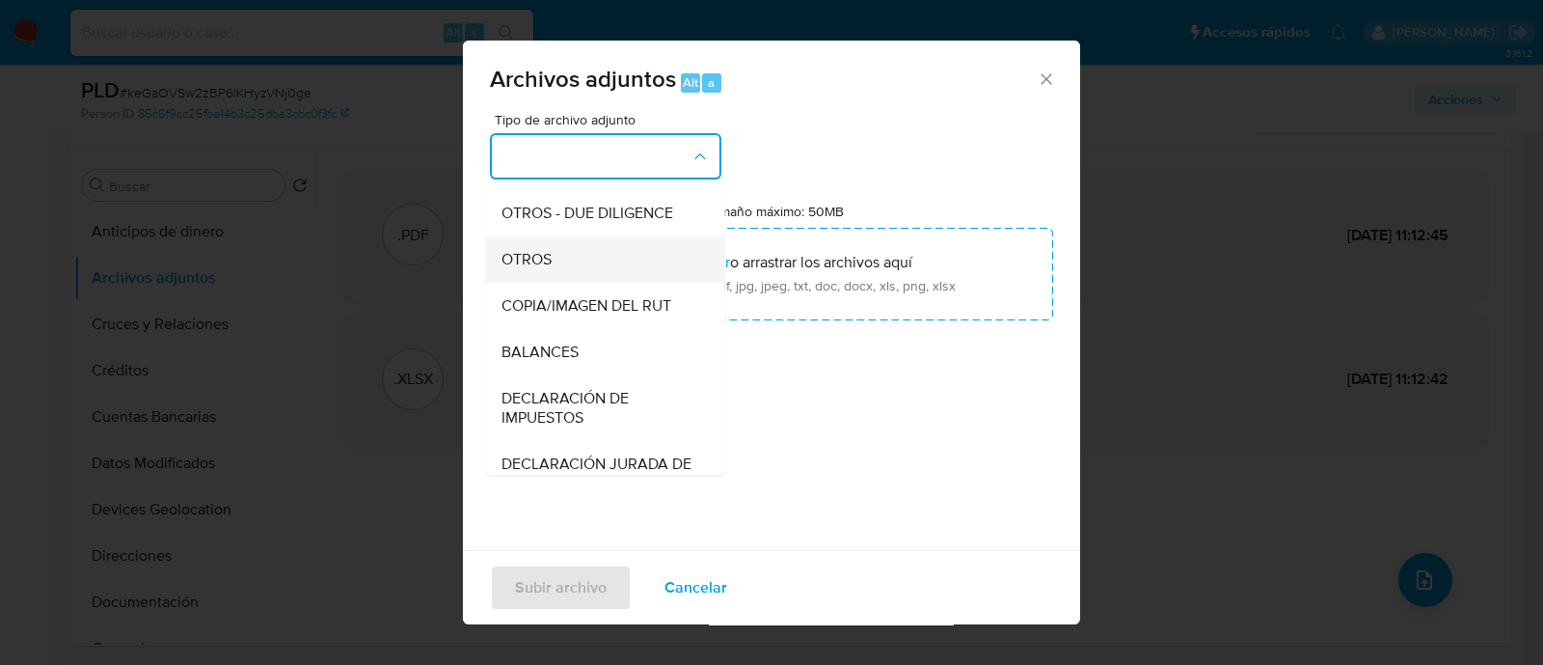
click at [533, 269] on span "OTROS" at bounding box center [527, 259] width 50 height 19
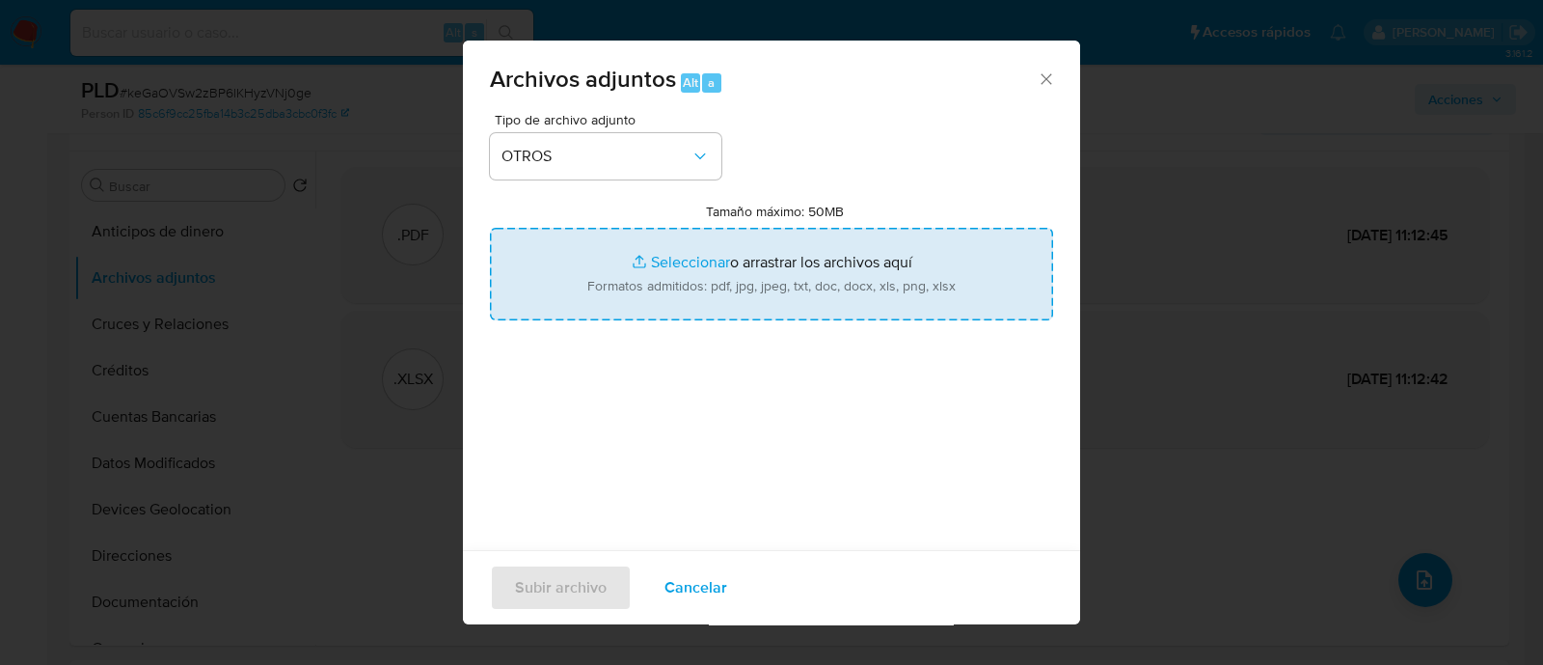
click at [786, 278] on input "Tamaño máximo: 50MB Seleccionar archivos" at bounding box center [771, 274] width 563 height 93
click at [673, 262] on input "Tamaño máximo: 50MB Seleccionar archivos" at bounding box center [771, 274] width 563 height 93
type input "C:\fakepath\1731990944 - 26_09_2025.xlsx"
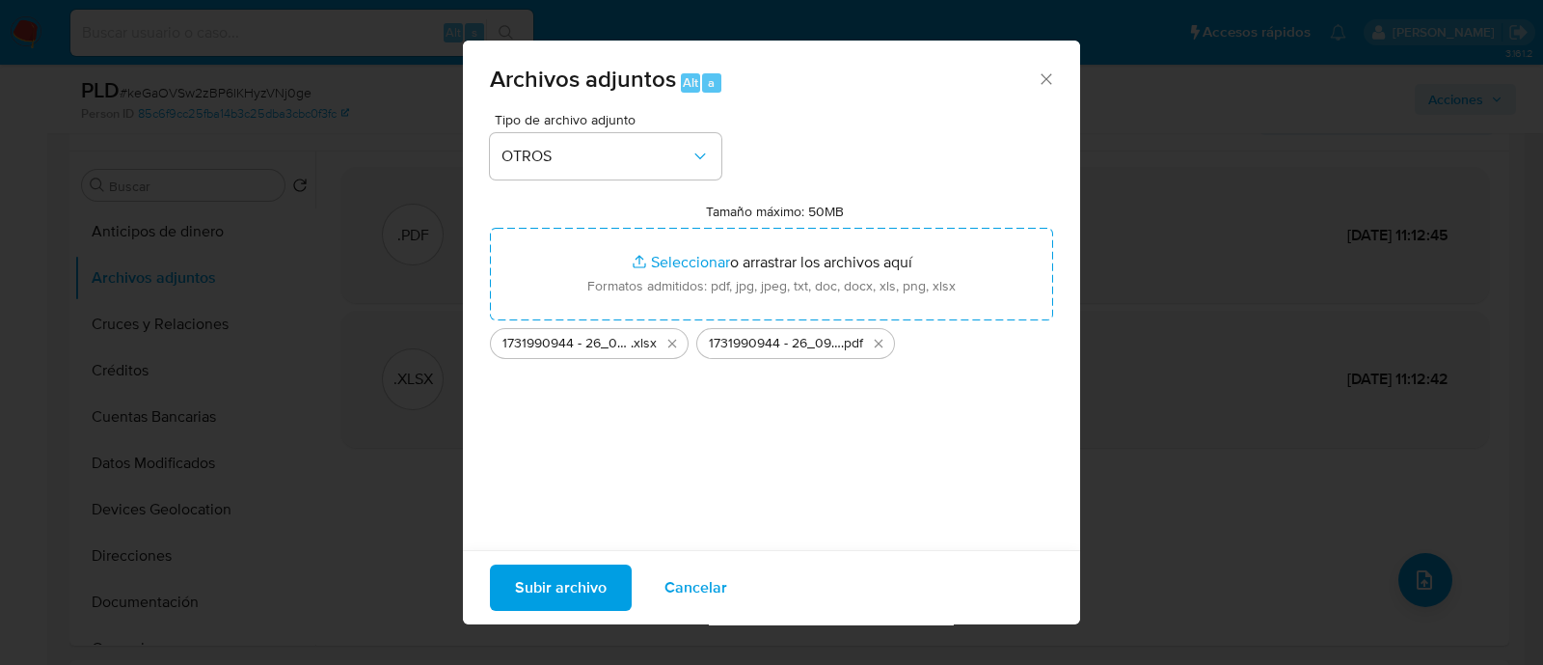
click at [588, 589] on span "Subir archivo" at bounding box center [561, 587] width 92 height 42
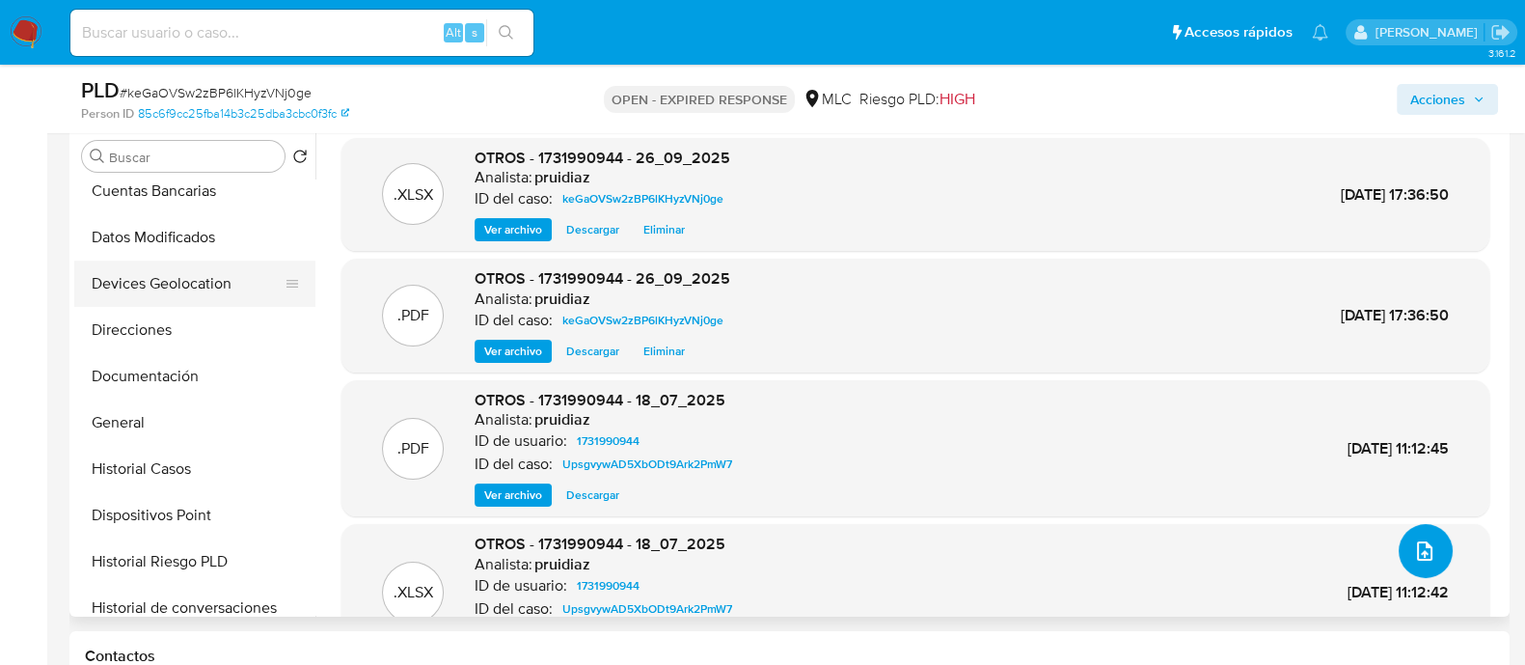
scroll to position [199, 0]
click at [118, 422] on button "General" at bounding box center [187, 420] width 226 height 46
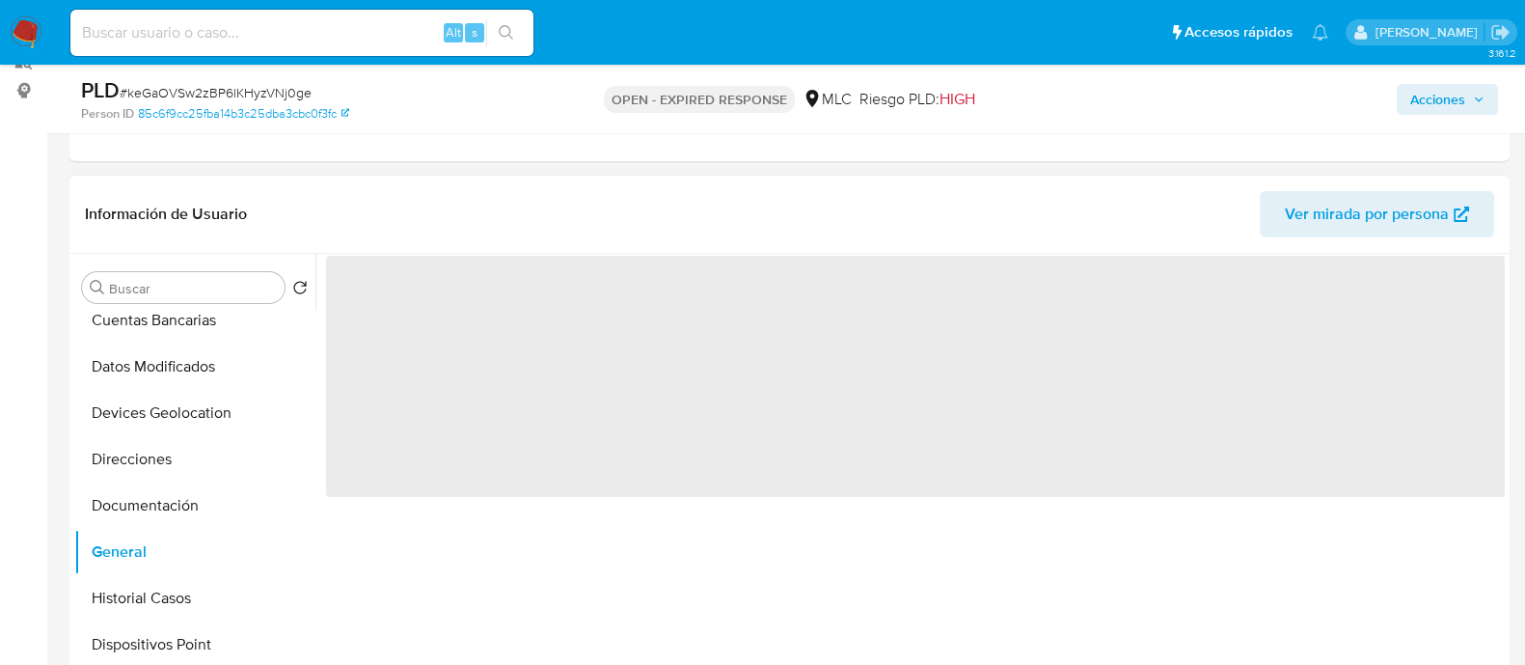
scroll to position [245, 0]
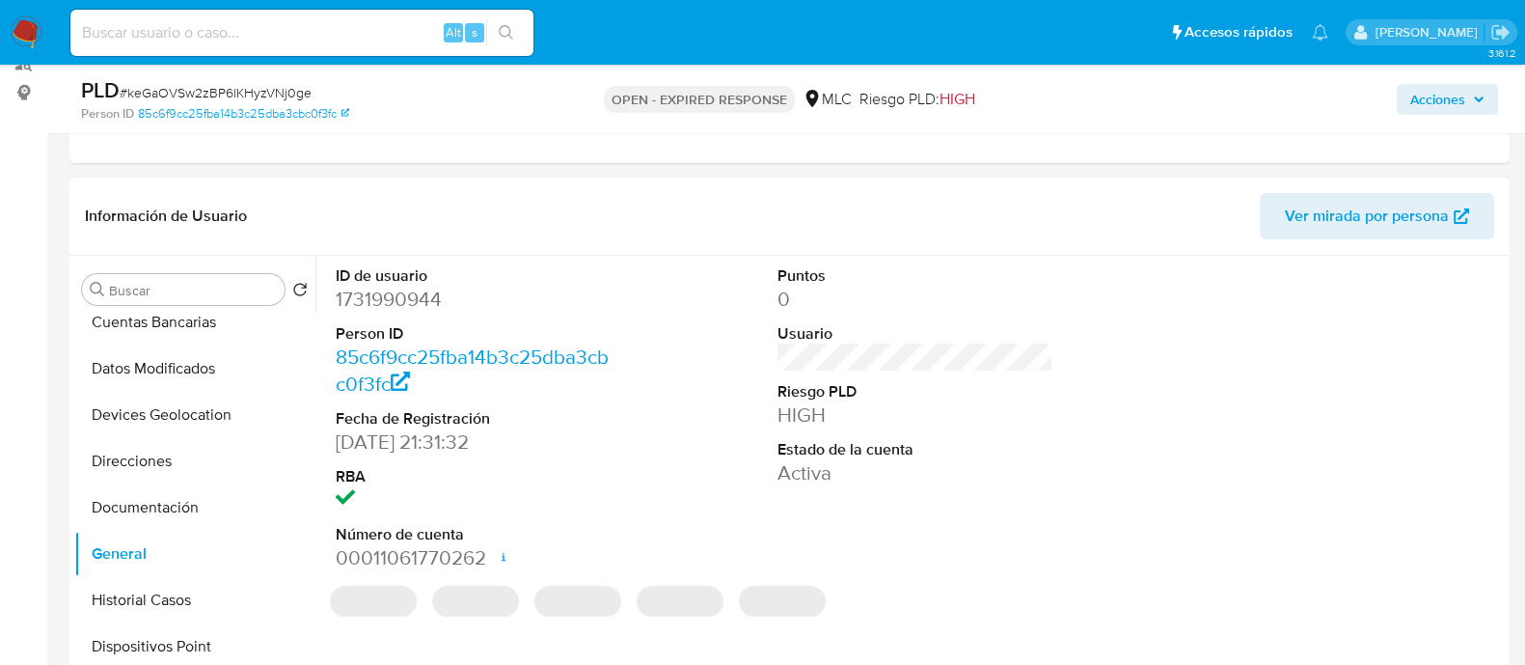
click at [424, 287] on dd "1731990944" at bounding box center [474, 299] width 276 height 27
copy dd "1731990944"
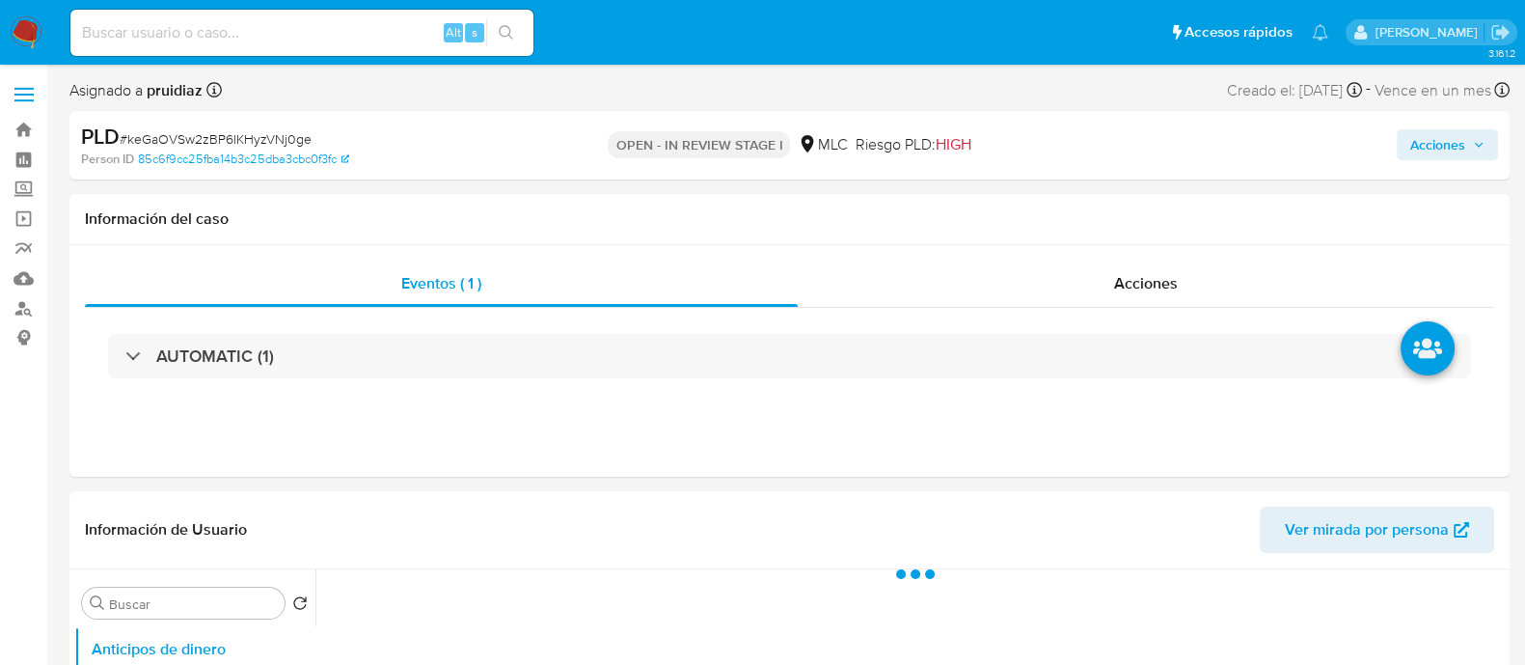
select select "10"
click at [1456, 146] on span "Acciones" at bounding box center [1437, 144] width 55 height 31
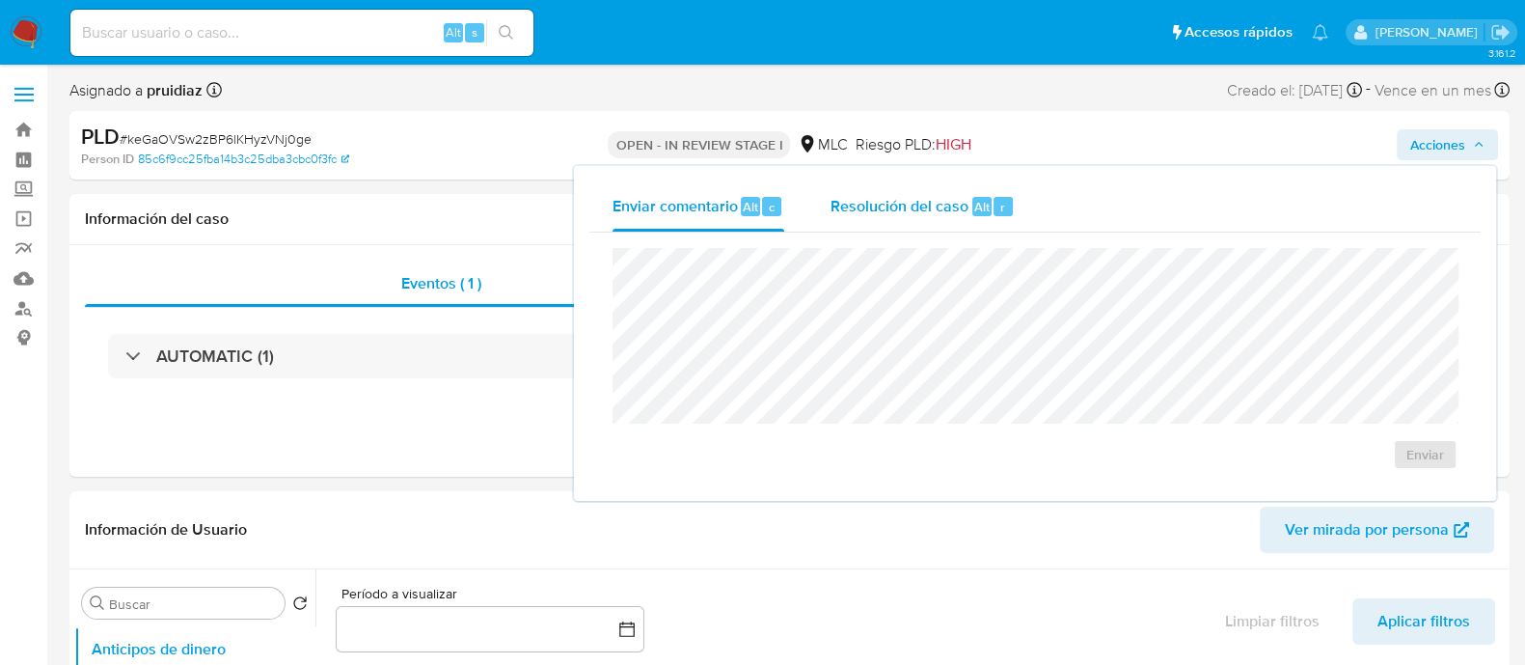
click at [902, 224] on div "Resolución del caso Alt r" at bounding box center [923, 206] width 184 height 50
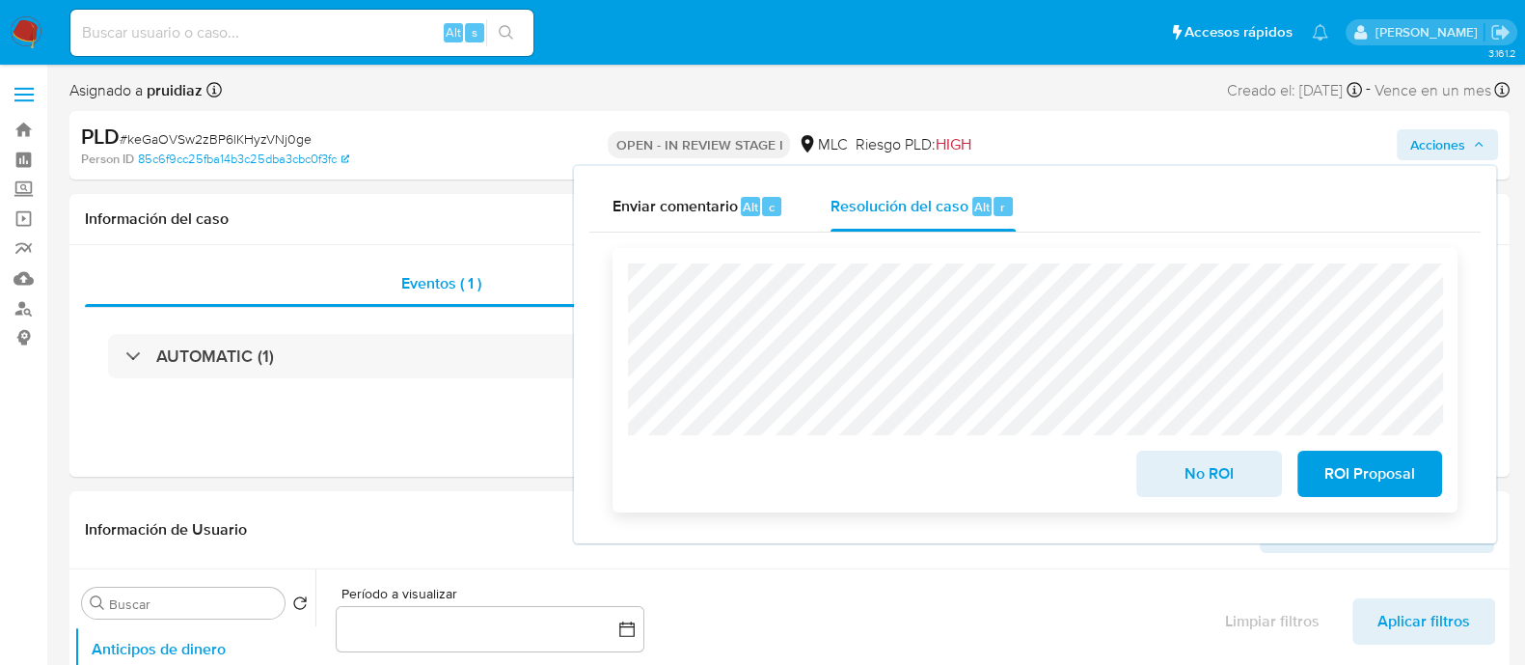
click at [1227, 512] on div "No ROI ROI Proposal" at bounding box center [1035, 380] width 845 height 264
click at [1222, 468] on span "No ROI" at bounding box center [1208, 473] width 95 height 42
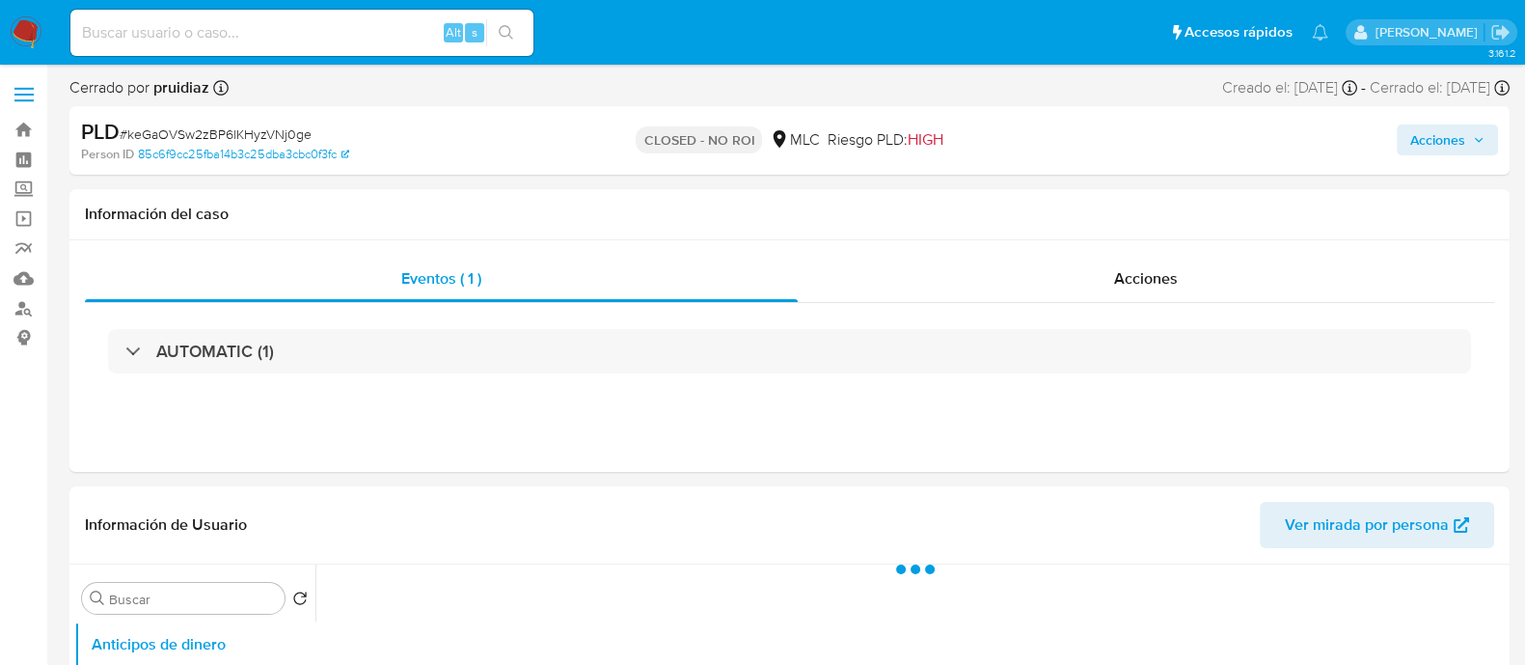
select select "10"
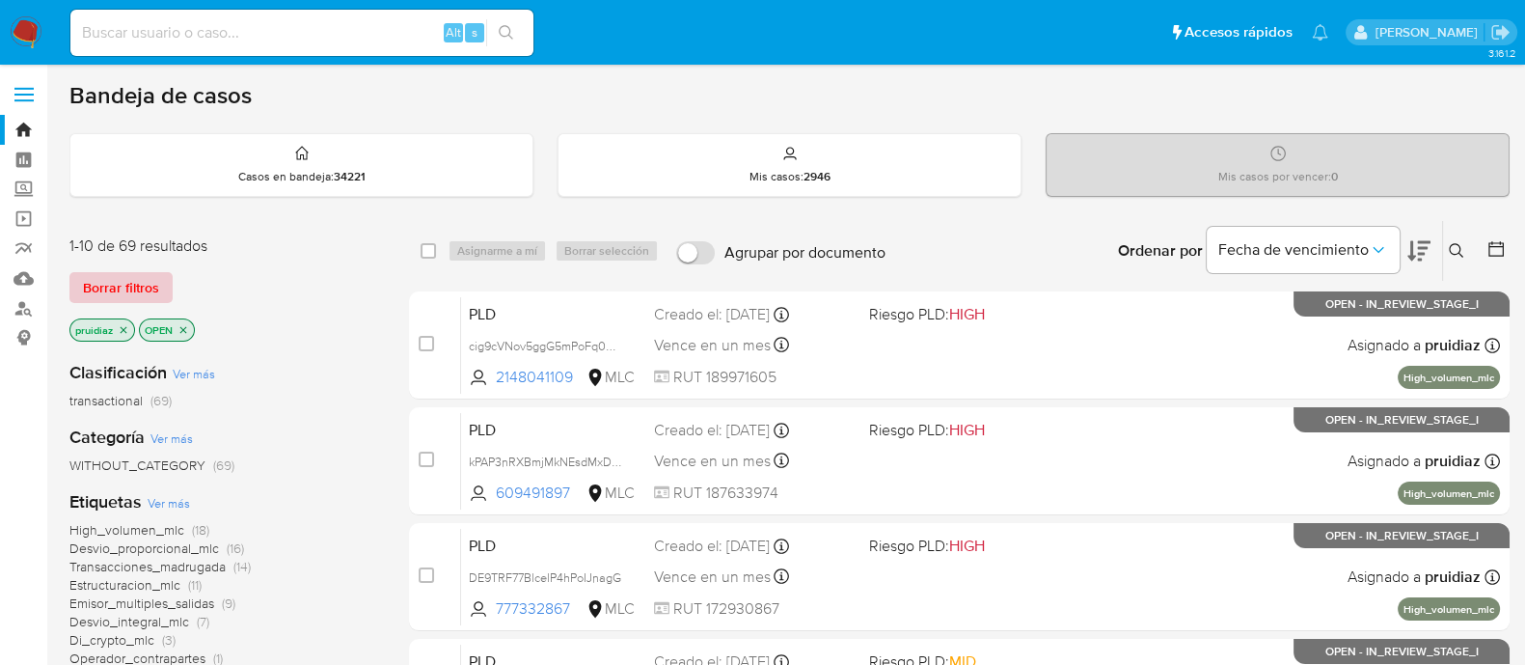
click at [125, 282] on span "Borrar filtros" at bounding box center [121, 287] width 76 height 27
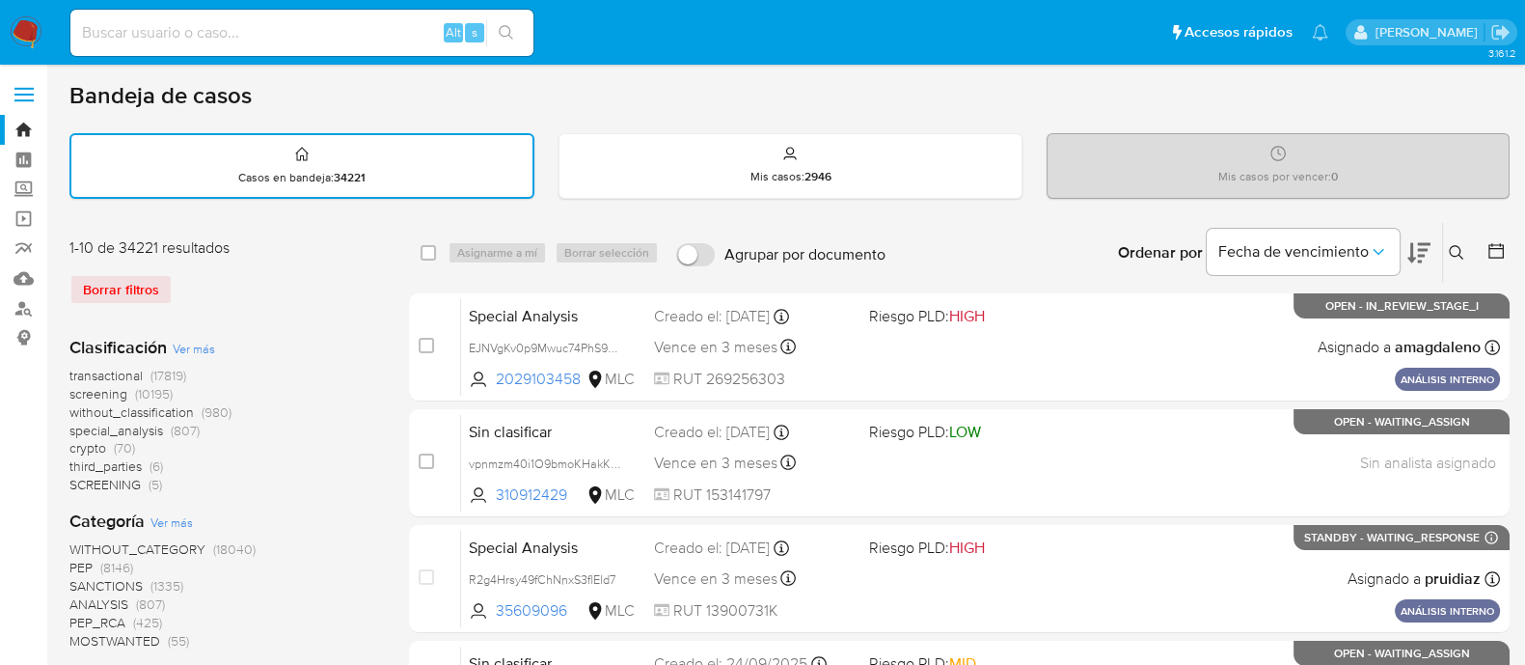
click at [1490, 242] on icon at bounding box center [1496, 250] width 19 height 19
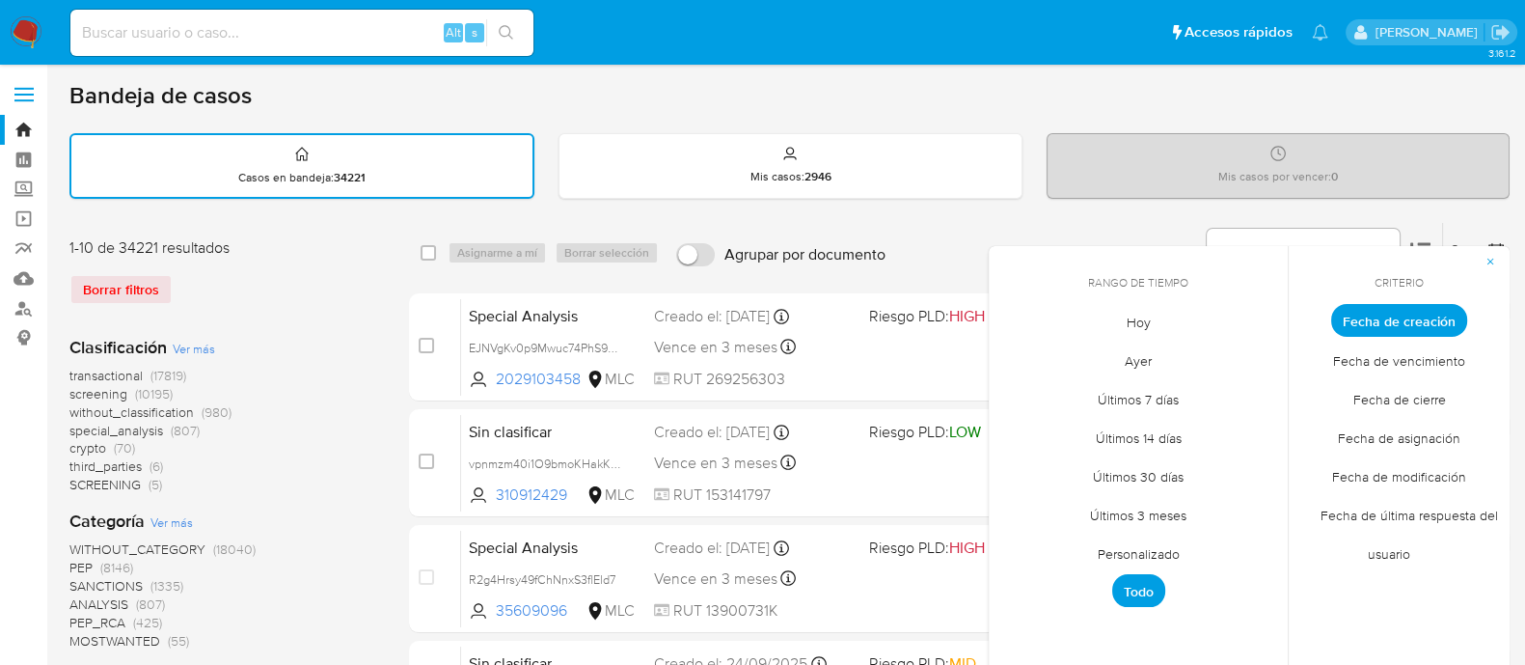
click at [1408, 470] on span "Fecha de modificación" at bounding box center [1399, 476] width 175 height 40
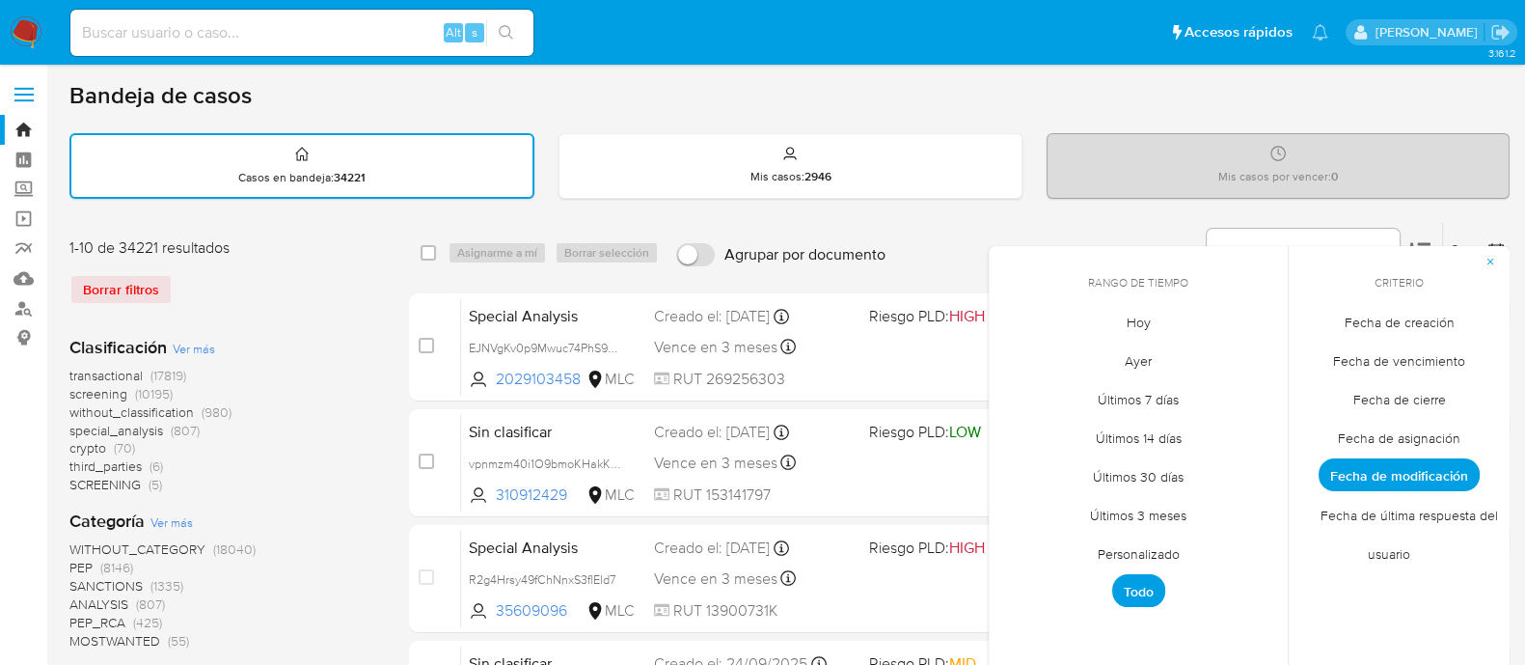
click at [1134, 314] on span "Hoy" at bounding box center [1138, 322] width 65 height 40
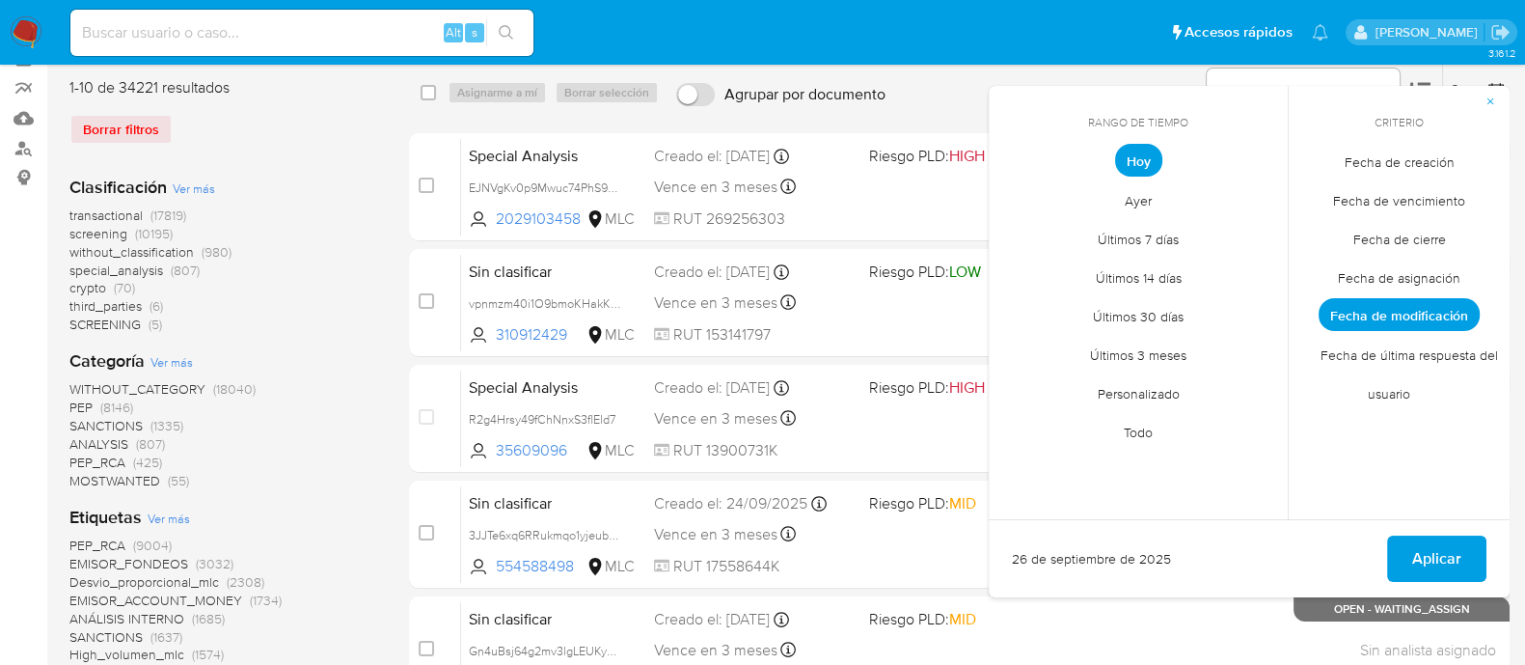
scroll to position [161, 0]
click at [1455, 546] on span "Aplicar" at bounding box center [1436, 557] width 49 height 42
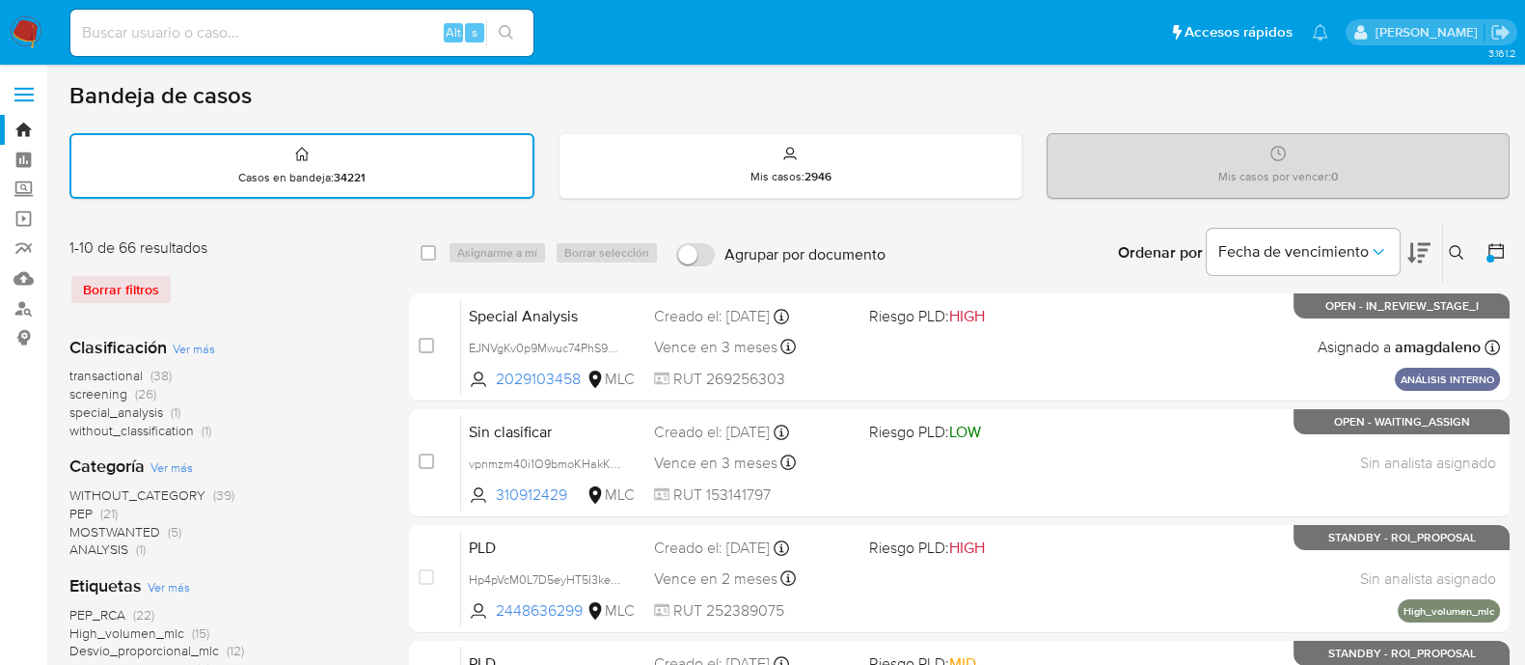
click at [21, 34] on img at bounding box center [26, 32] width 33 height 33
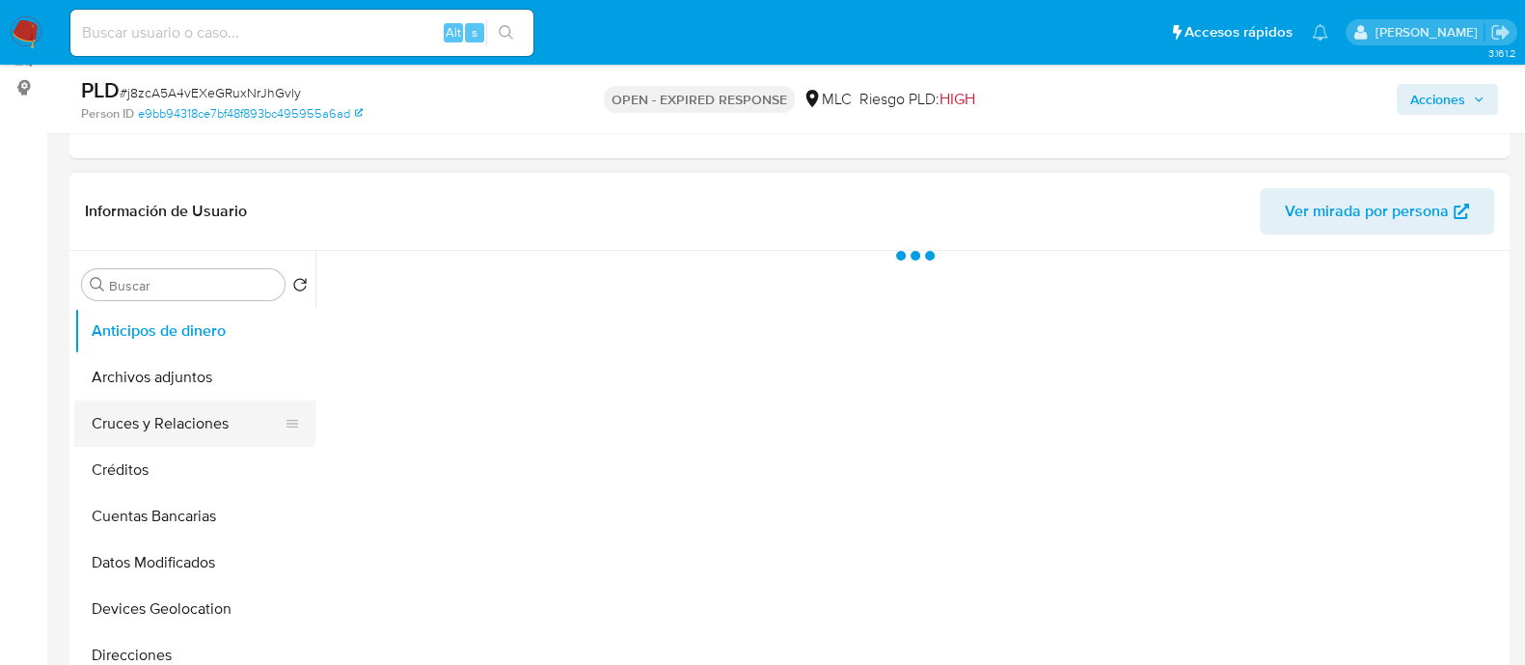
select select "10"
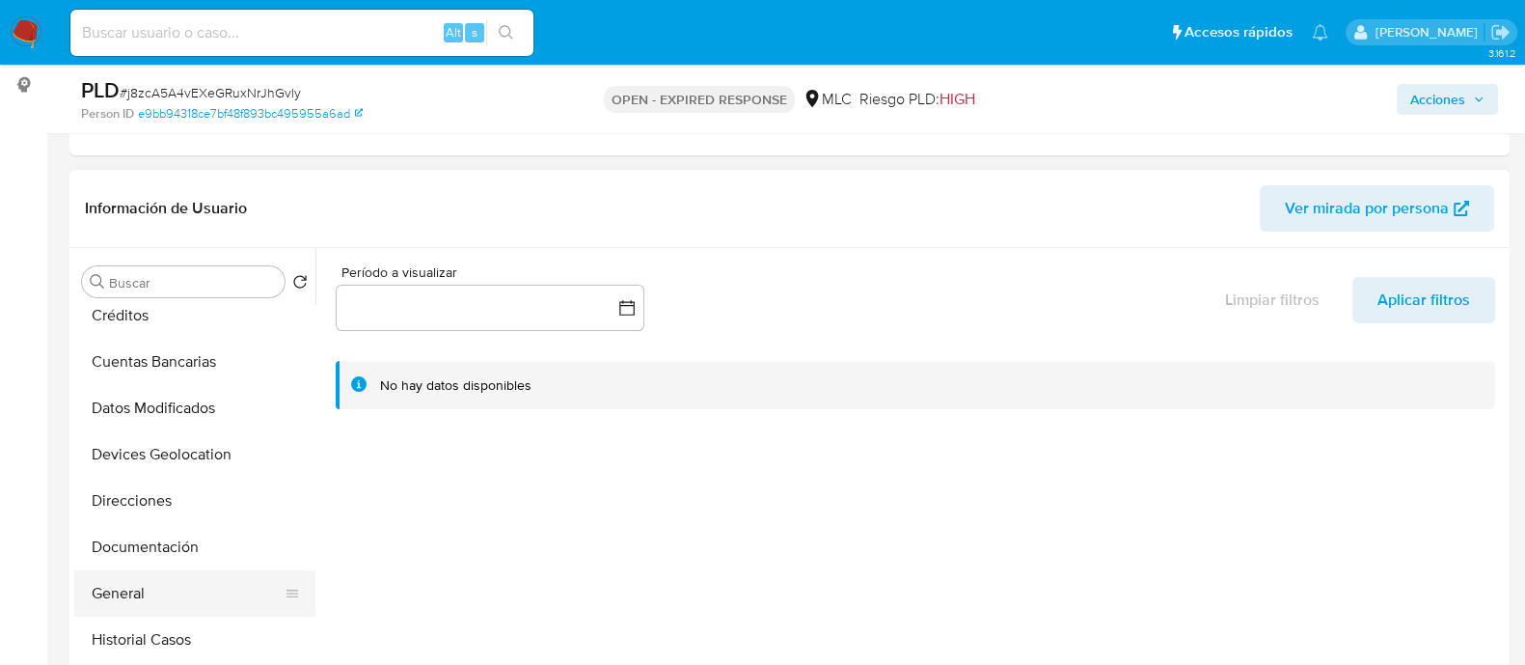
scroll to position [194, 0]
click at [153, 574] on button "Historial Casos" at bounding box center [187, 597] width 226 height 46
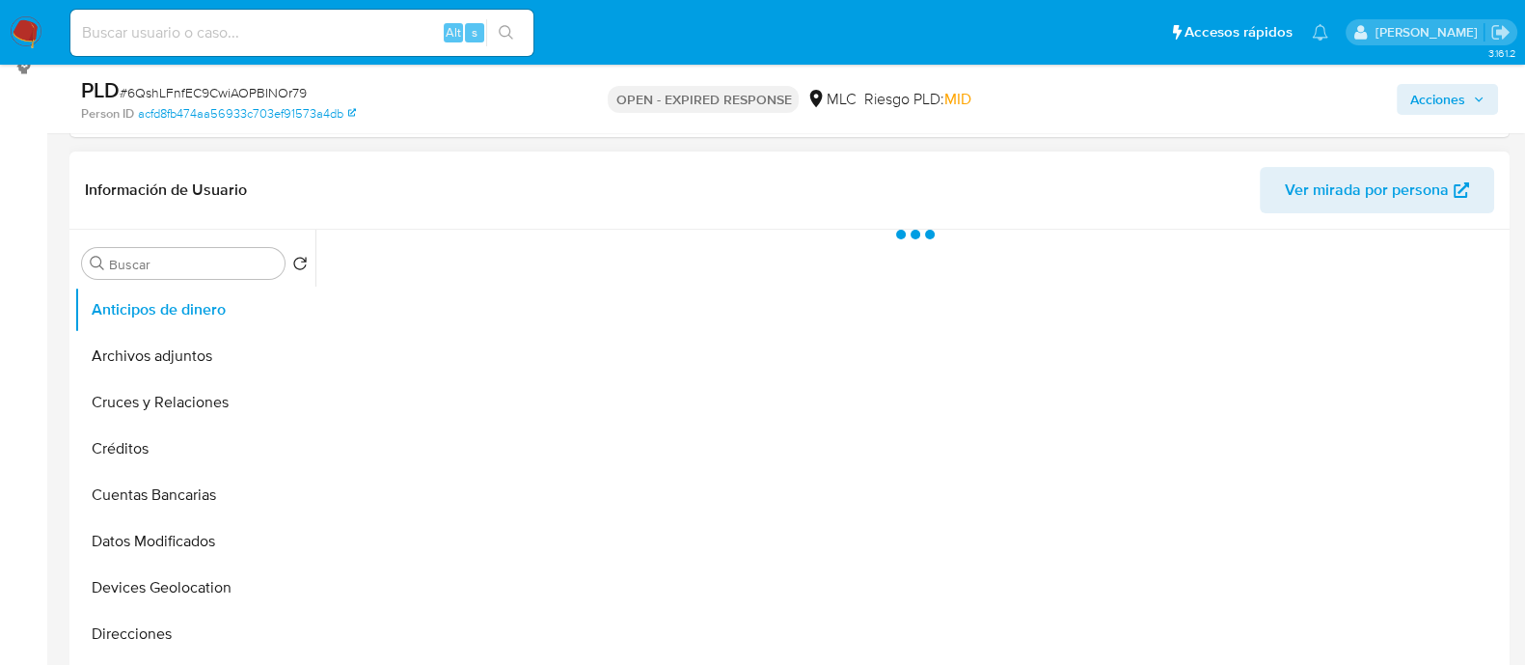
scroll to position [274, 0]
select select "10"
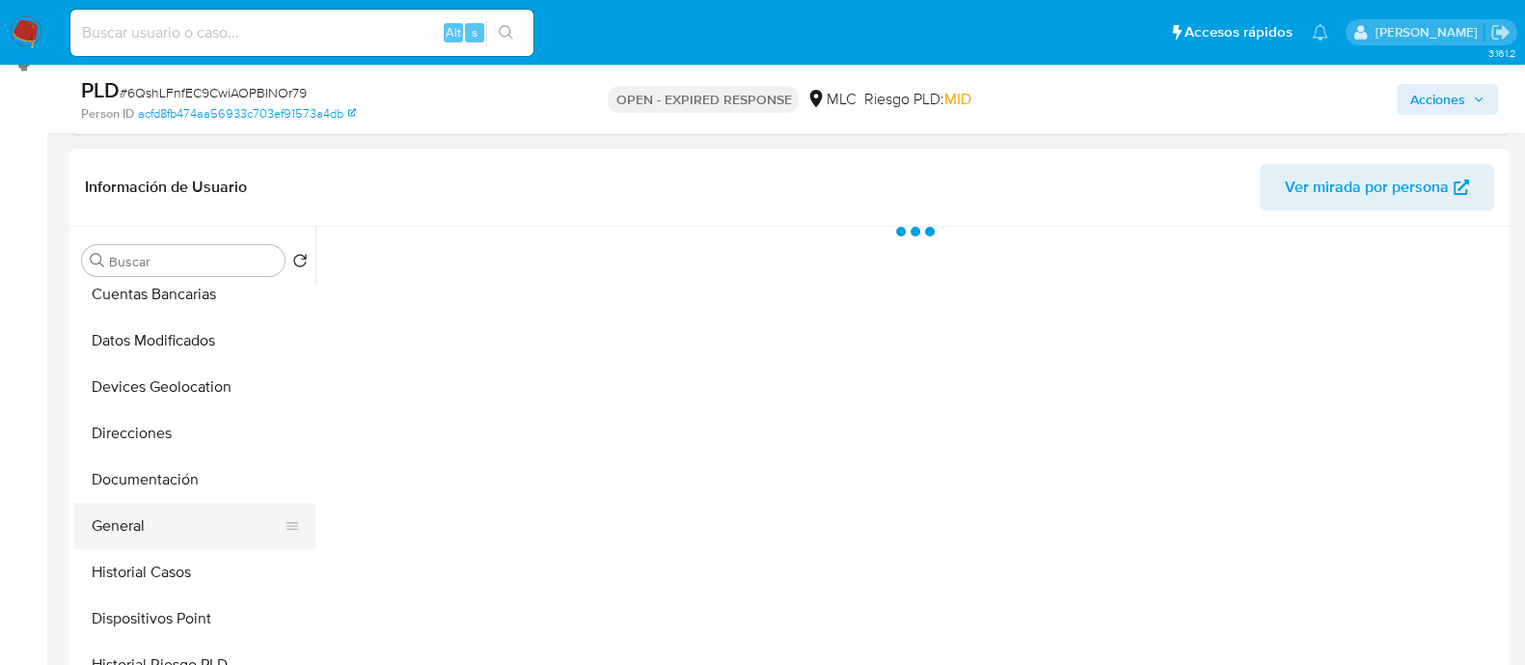
scroll to position [313, 0]
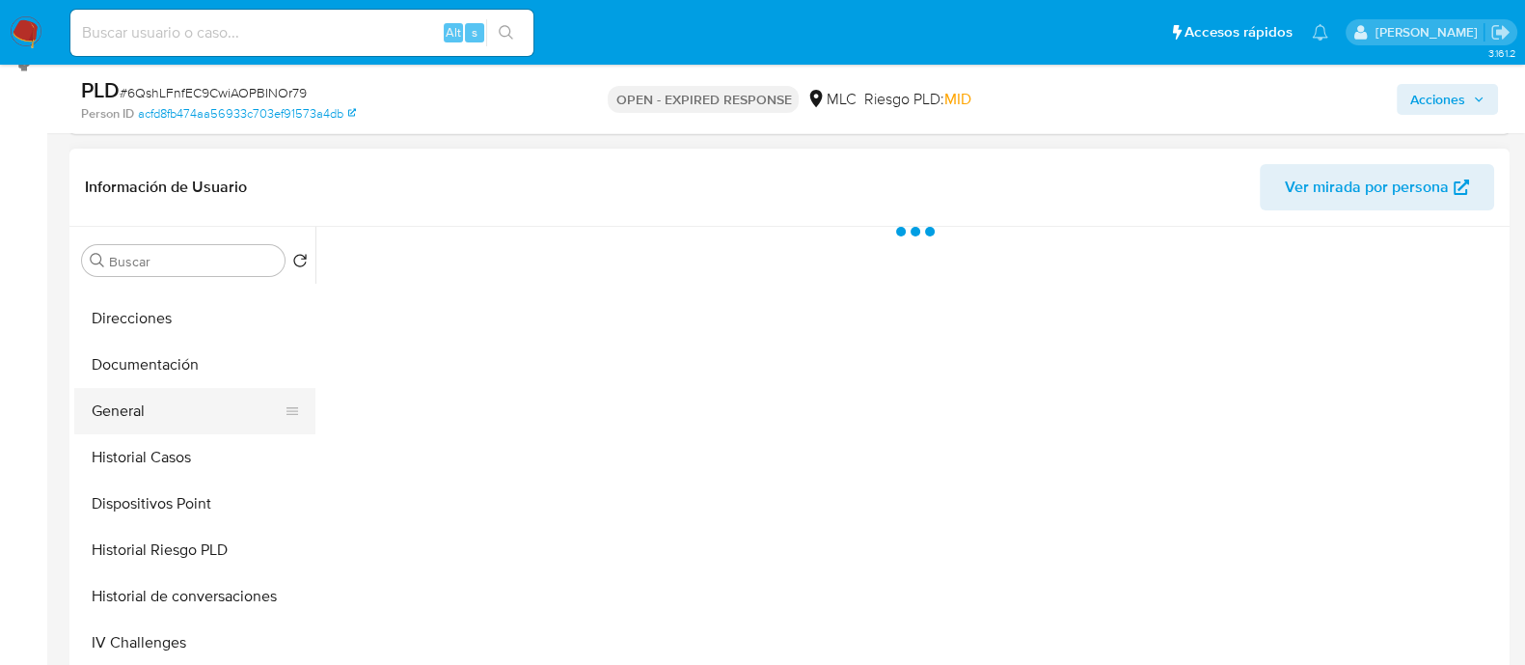
click at [123, 400] on button "General" at bounding box center [187, 411] width 226 height 46
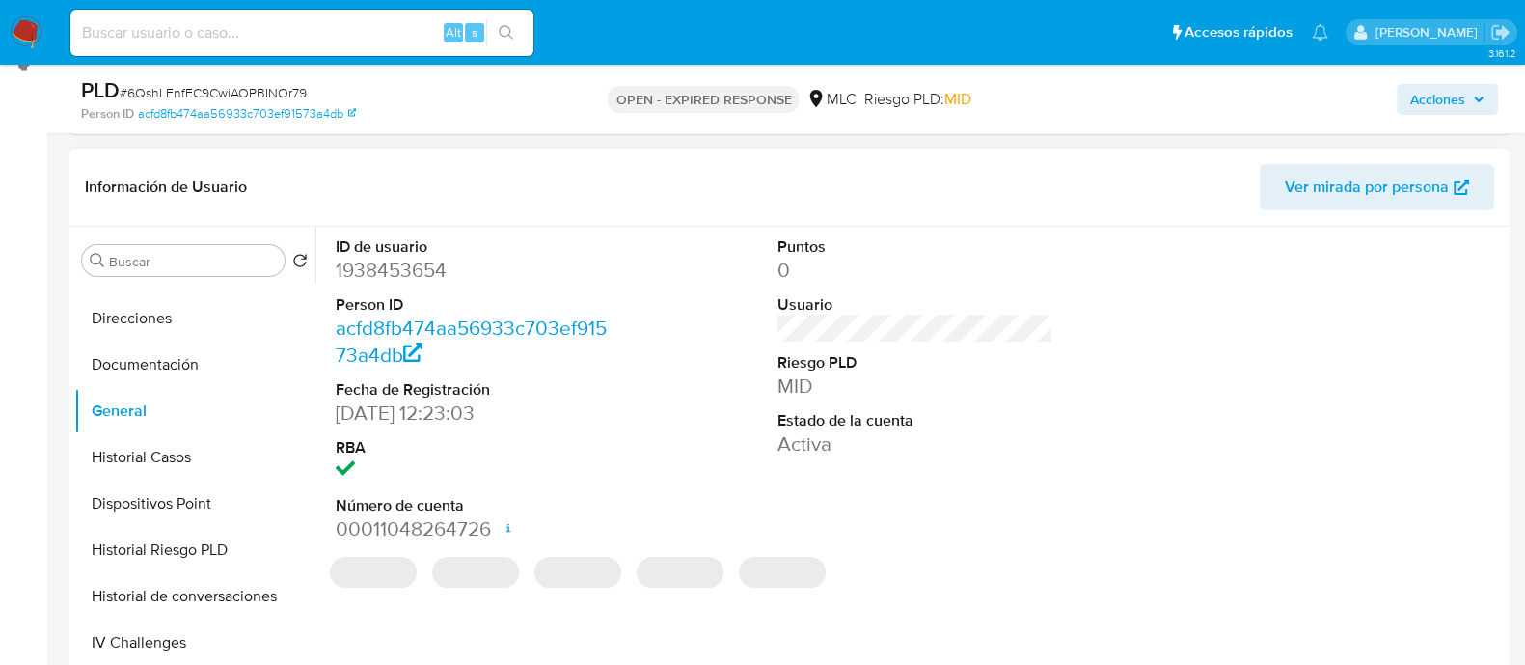
click at [410, 283] on dd "1938453654" at bounding box center [474, 270] width 276 height 27
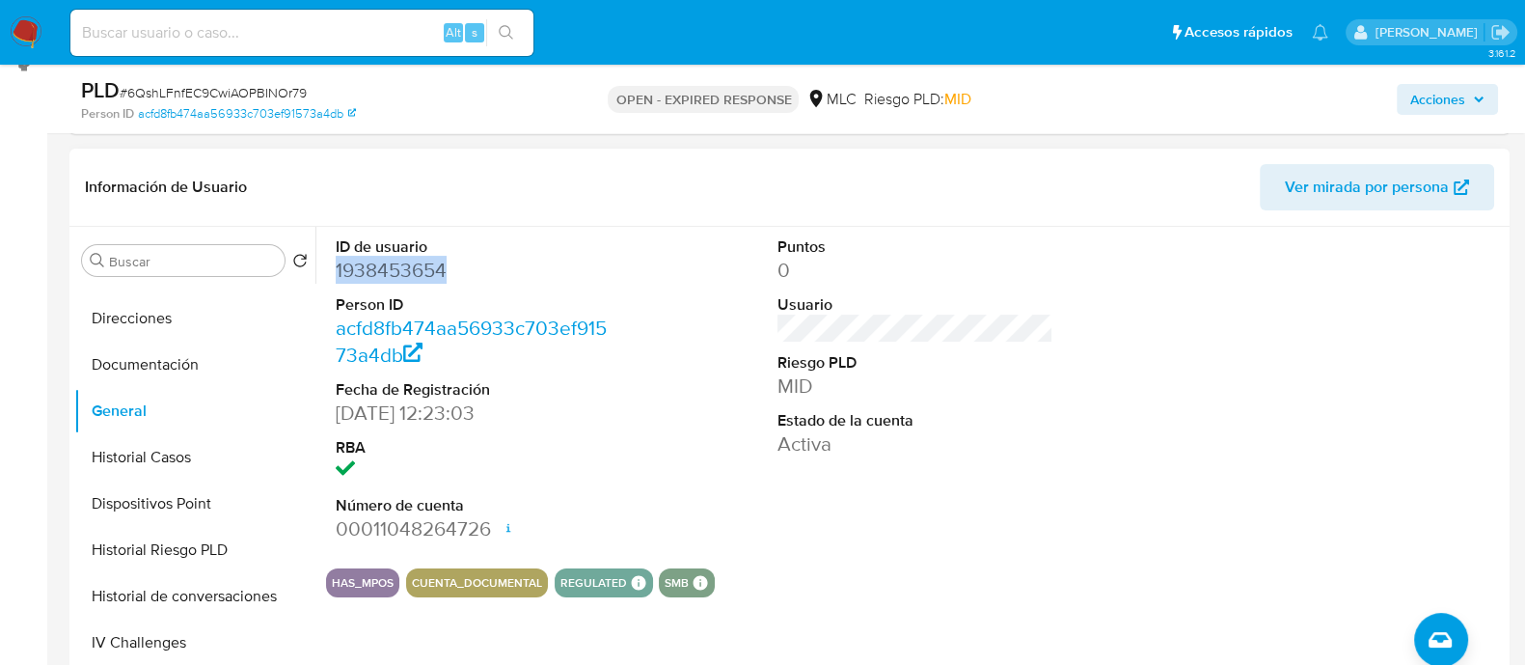
copy dd "1938453654"
click at [422, 260] on dd "1938453654" at bounding box center [474, 270] width 276 height 27
click at [284, 76] on div "PLD # 6QshLFnfEC9CwiAOPBINOr79" at bounding box center [313, 90] width 465 height 29
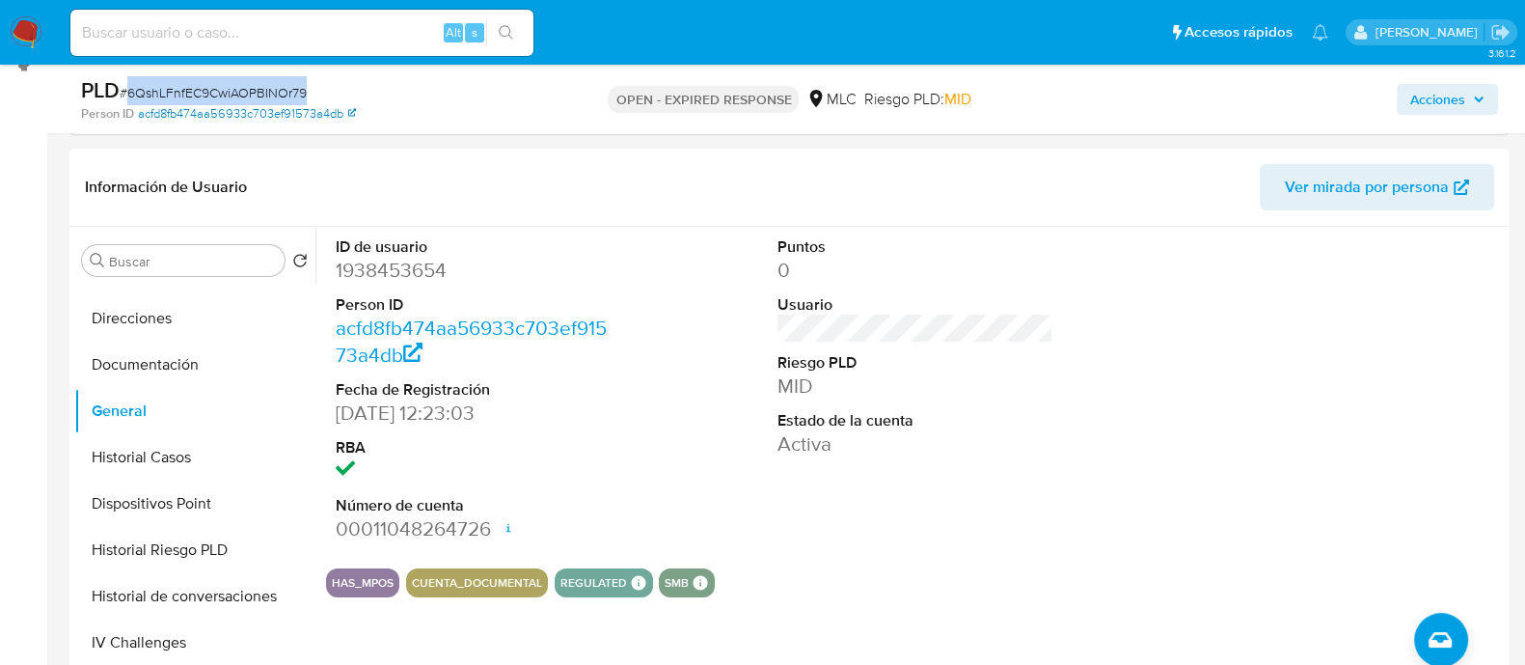
copy span "6QshLFnfEC9CwiAOPBINOr79"
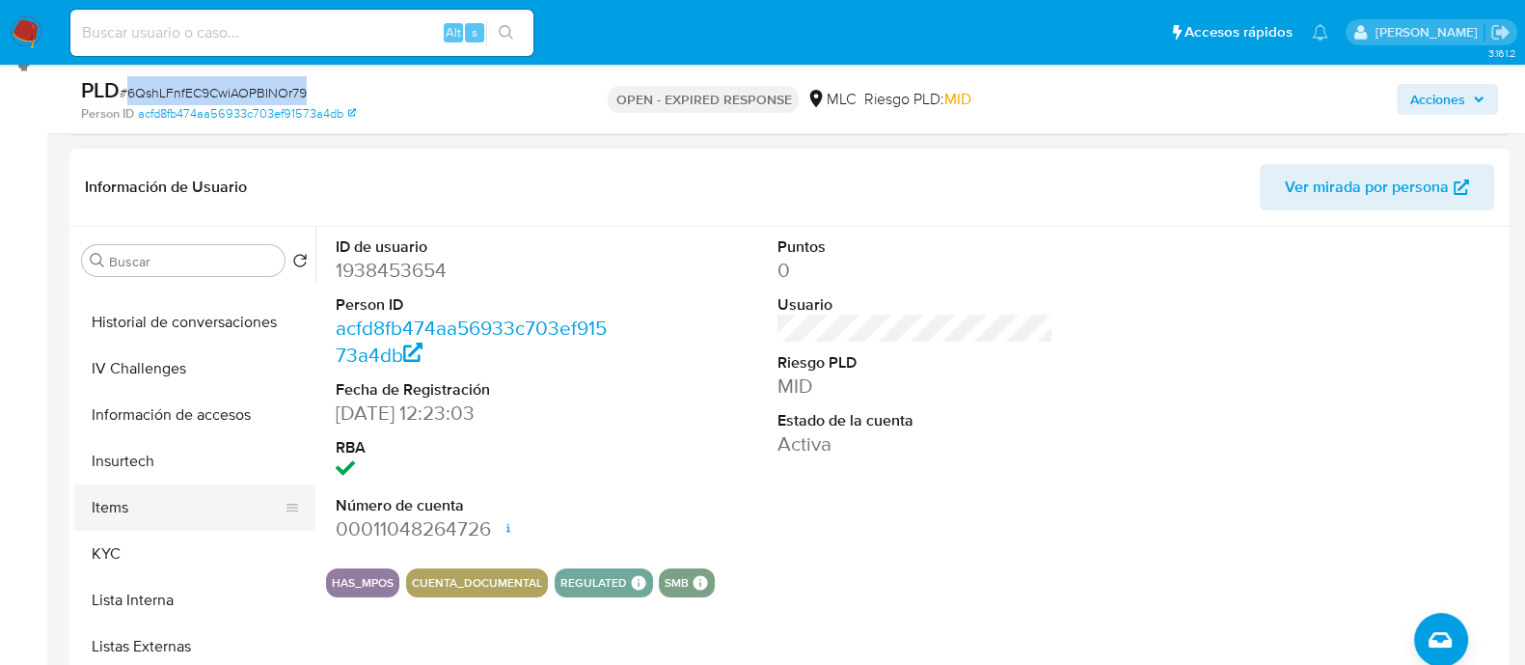
scroll to position [587, 0]
click at [87, 552] on button "KYC" at bounding box center [187, 553] width 226 height 46
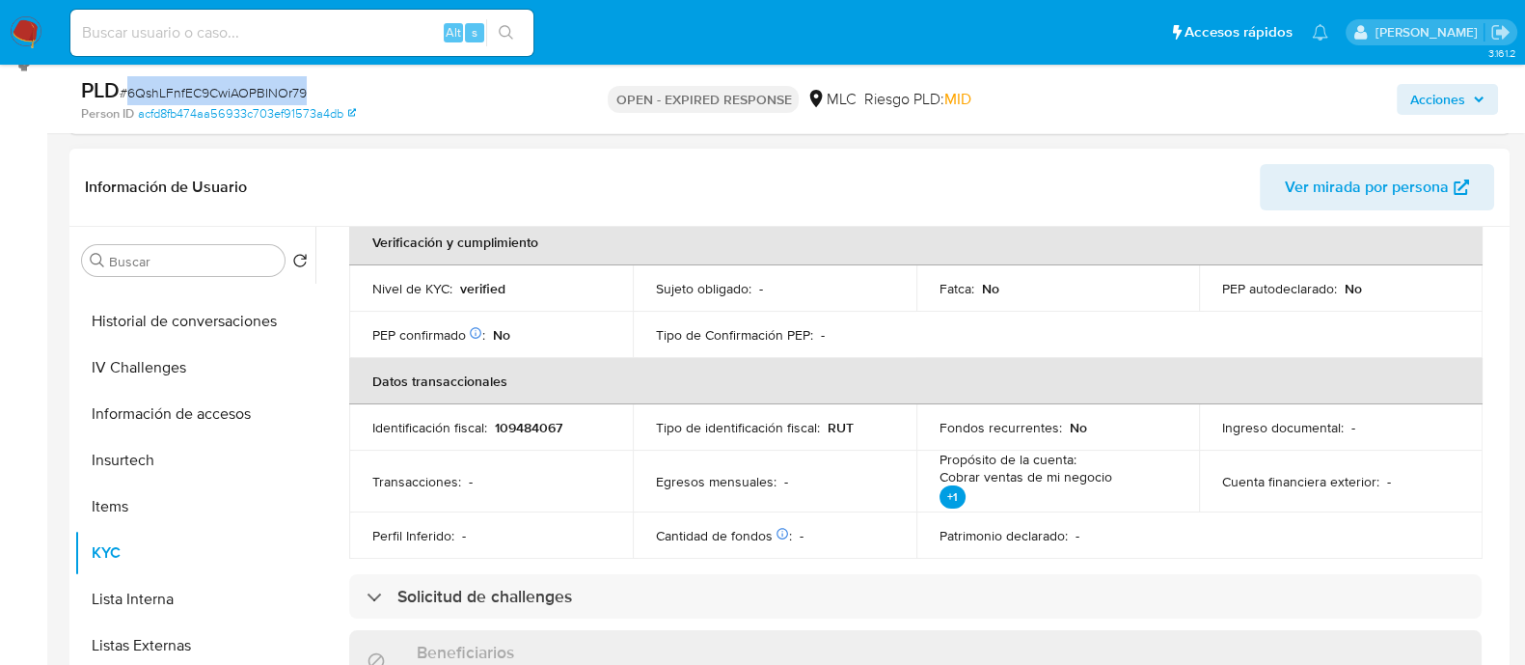
scroll to position [0, 0]
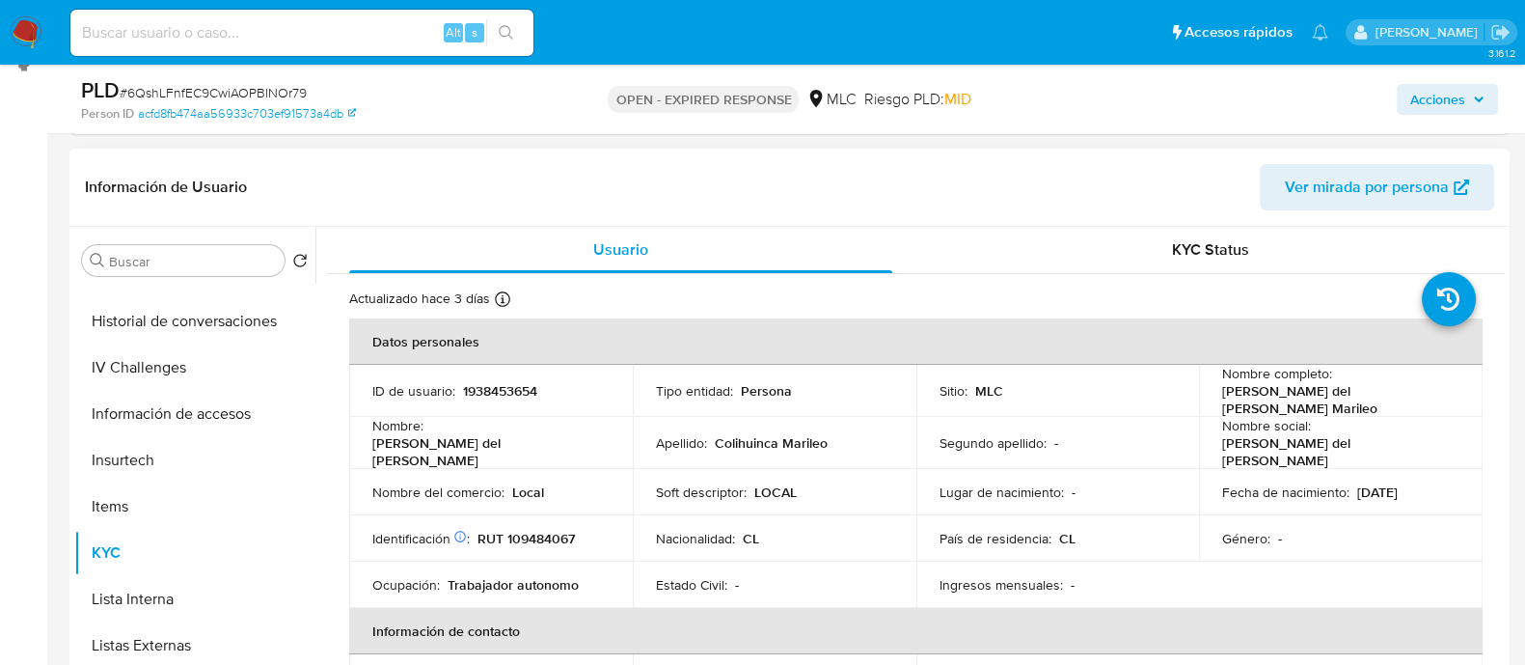
click at [532, 530] on p "RUT 109484067" at bounding box center [526, 538] width 97 height 17
copy p "109484067"
click at [527, 530] on p "RUT 109484067" at bounding box center [526, 538] width 97 height 17
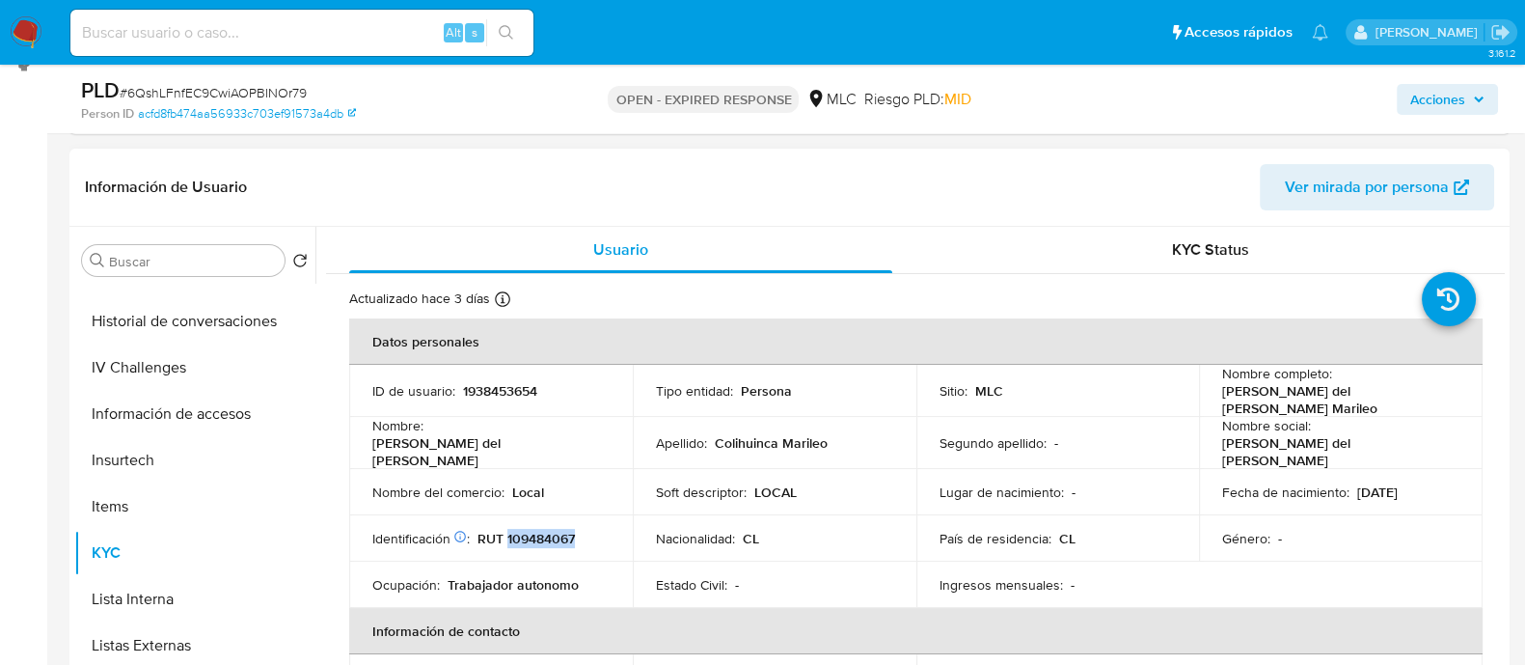
click at [543, 532] on p "RUT 109484067" at bounding box center [526, 538] width 97 height 17
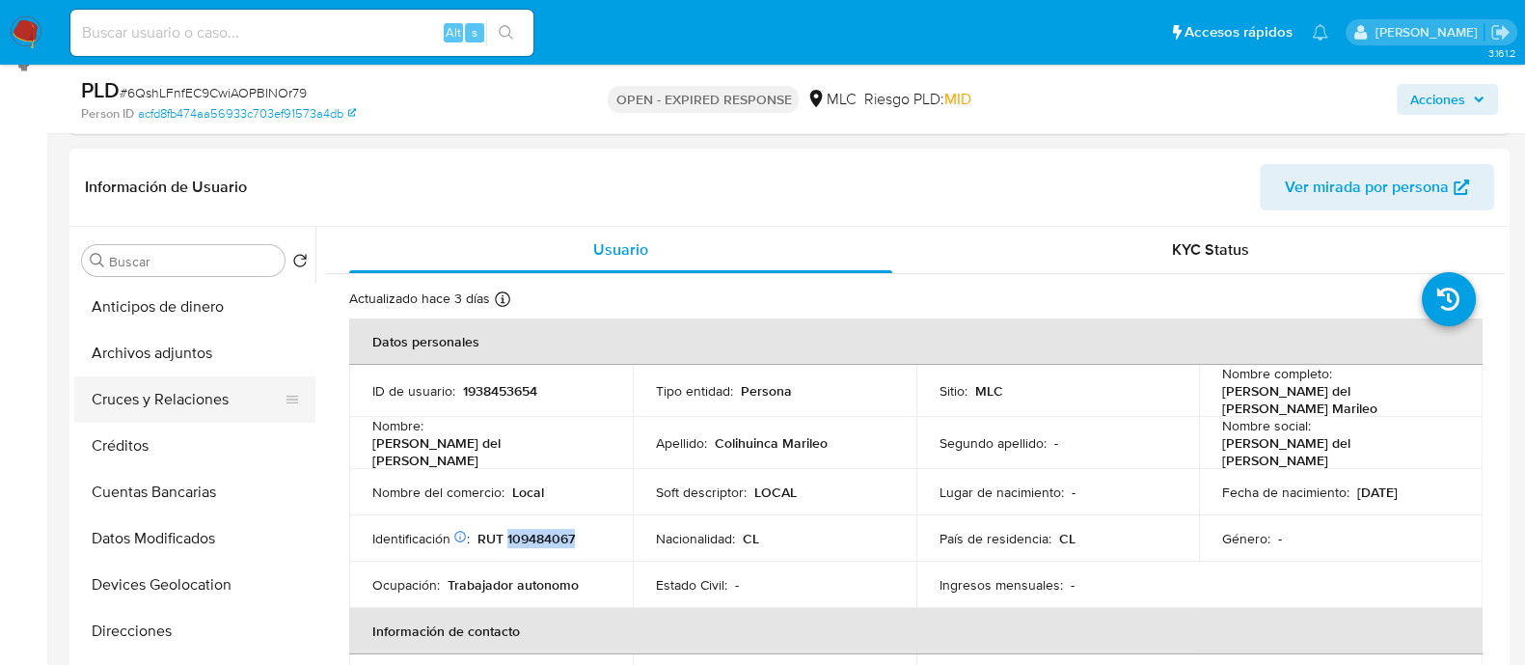
click at [150, 380] on button "Cruces y Relaciones" at bounding box center [187, 399] width 226 height 46
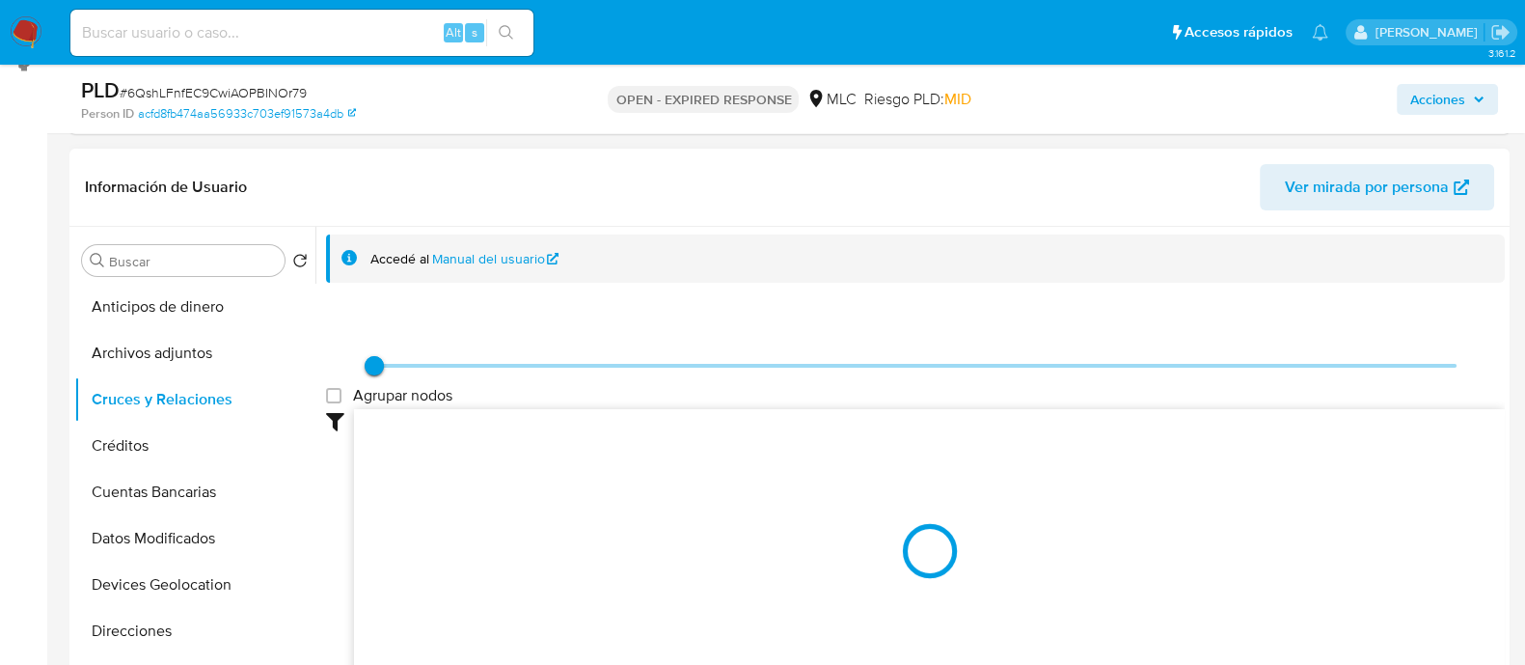
scroll to position [346, 0]
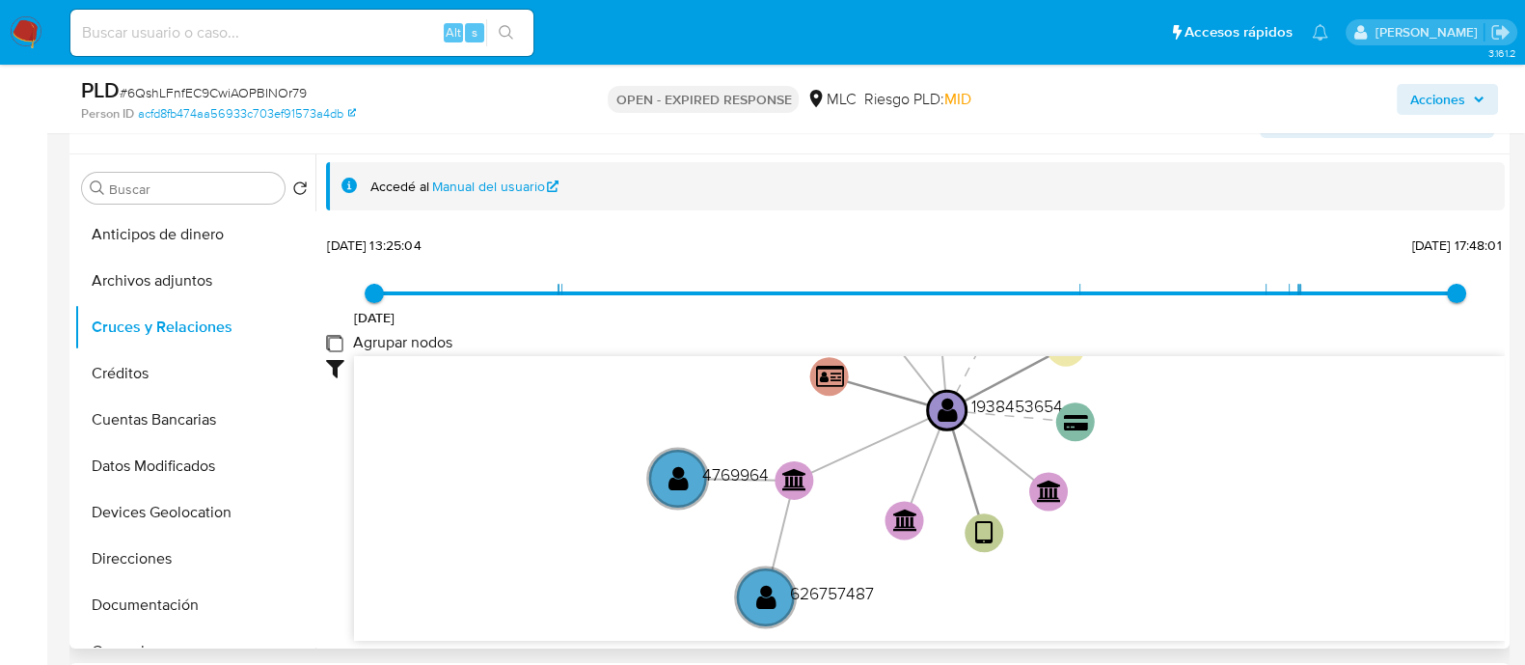
click at [332, 346] on group_nodes "Agrupar nodos" at bounding box center [333, 342] width 15 height 15
checkbox group_nodes "true"
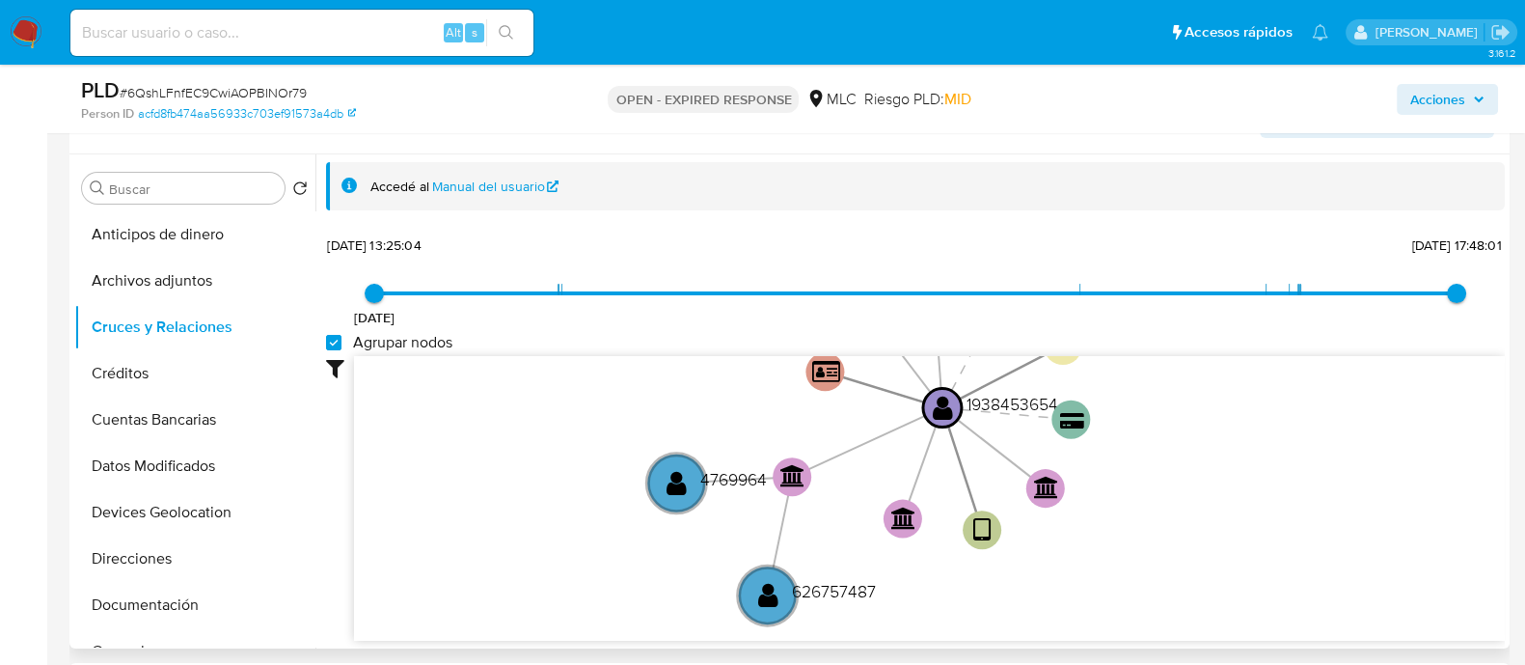
scroll to position [72, 0]
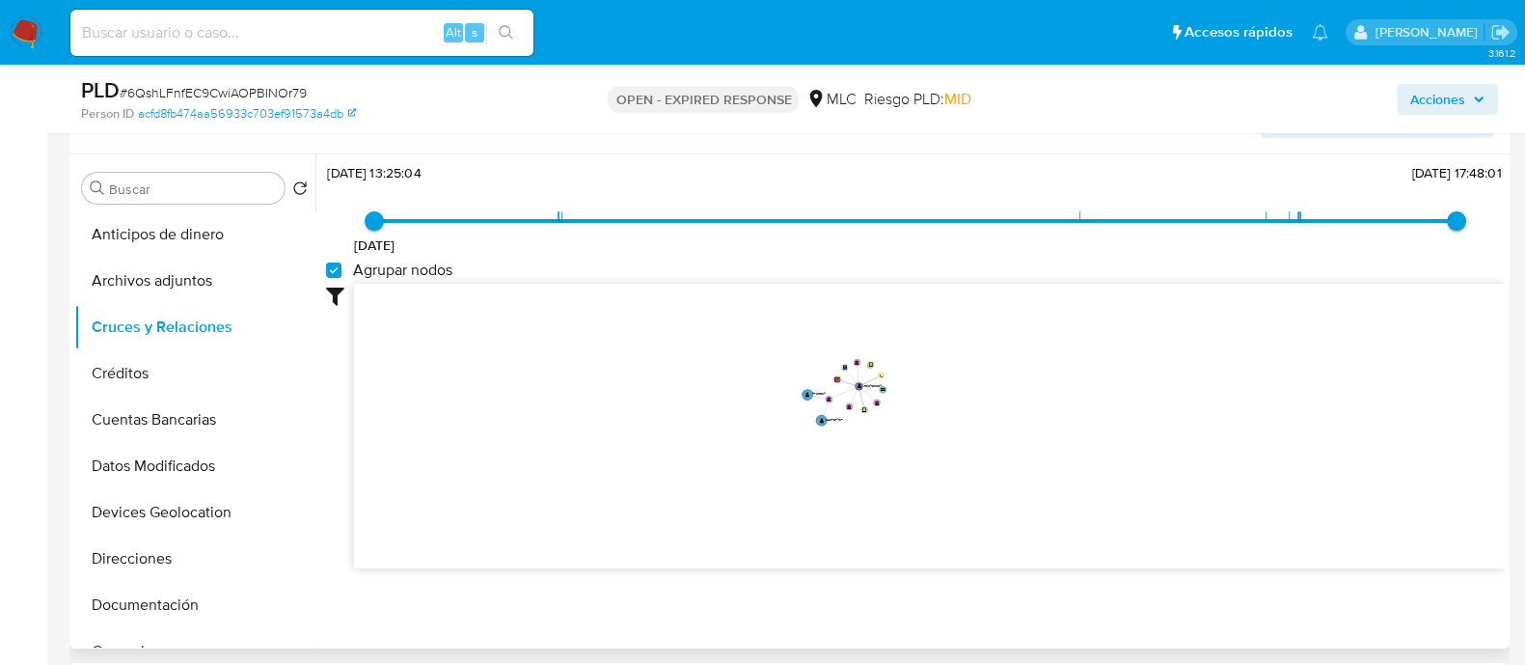
drag, startPoint x: 996, startPoint y: 334, endPoint x: 1001, endPoint y: 380, distance: 46.6
click at [1001, 380] on icon "user-1938453654  1938453654 device-605b75e808813b001ac4ae74  device-66fe0139c…" at bounding box center [929, 424] width 1151 height 280
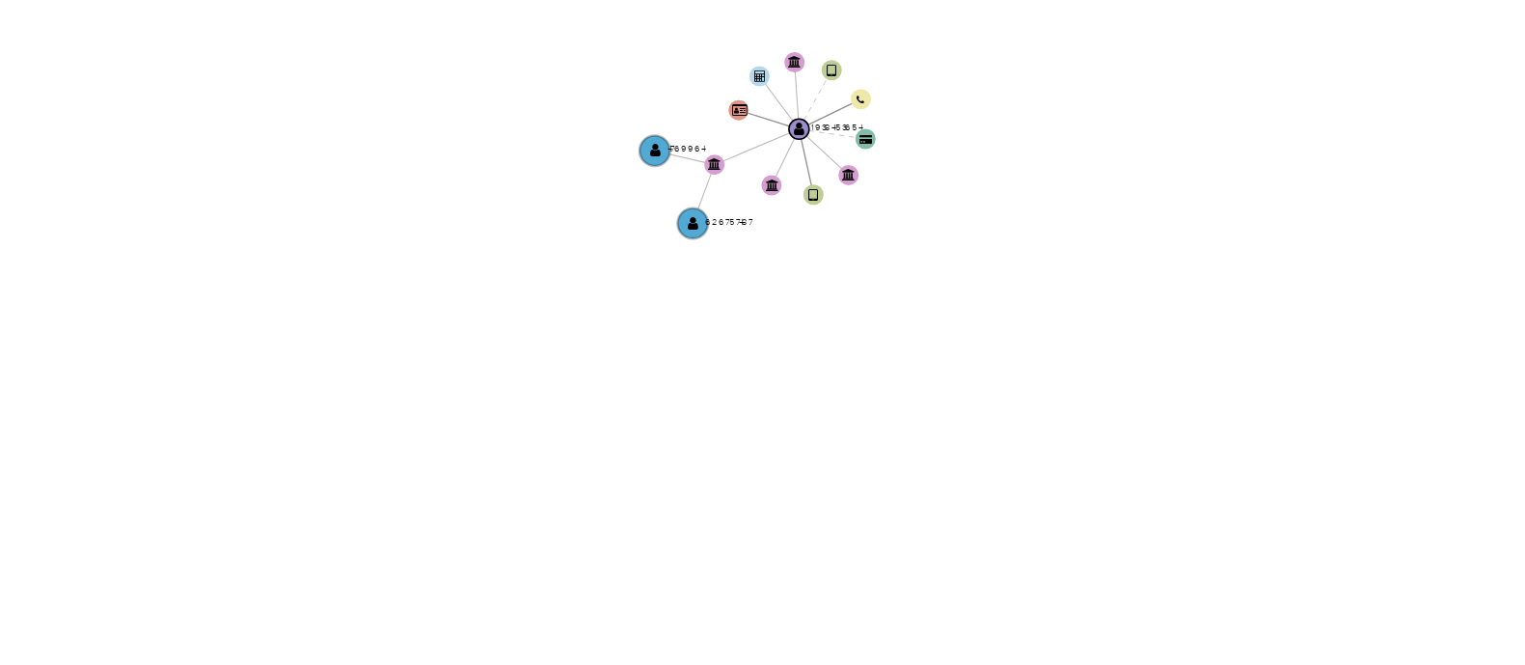
scroll to position [346, 0]
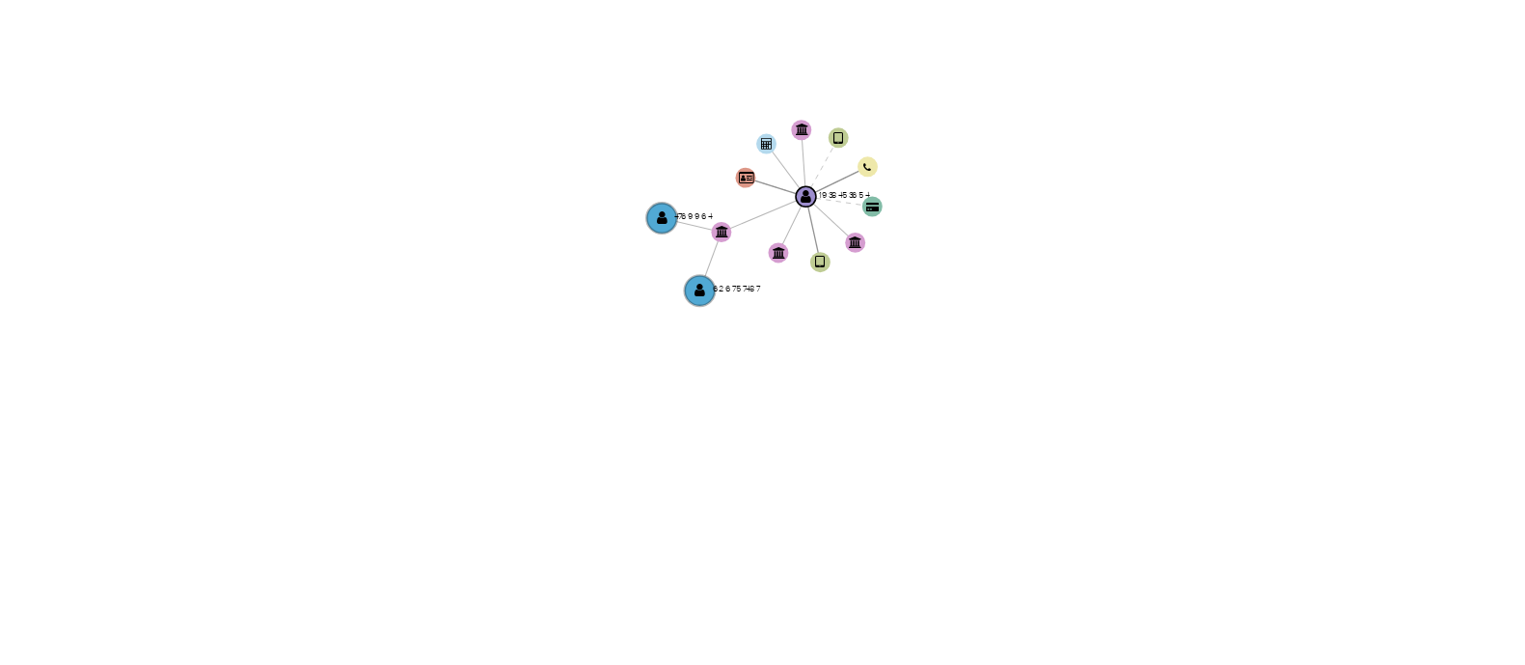
drag, startPoint x: 909, startPoint y: 423, endPoint x: 908, endPoint y: 482, distance: 58.9
click at [908, 482] on icon "user-1938453654  1938453654 device-605b75e808813b001ac4ae74  device-66fe0139c…" at bounding box center [929, 424] width 1151 height 280
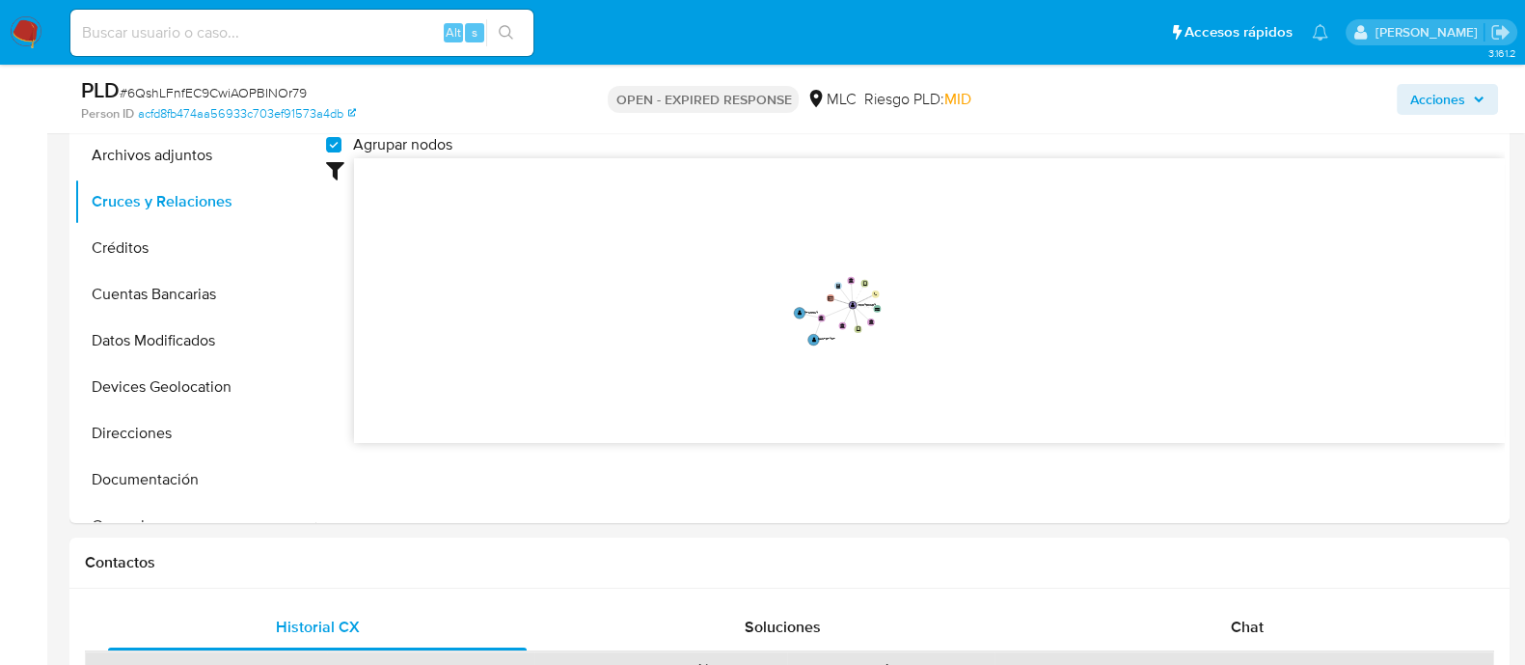
scroll to position [477, 0]
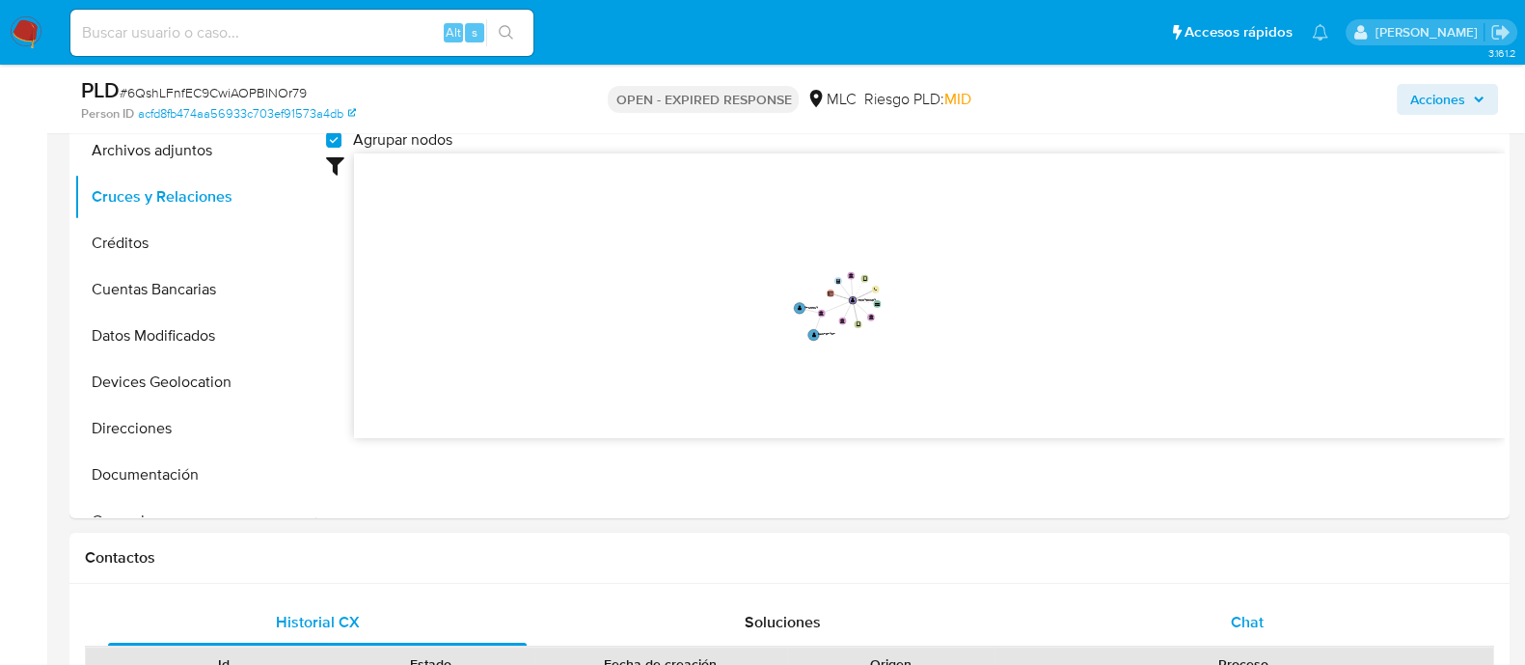
click at [1232, 600] on div "Chat" at bounding box center [1247, 622] width 419 height 46
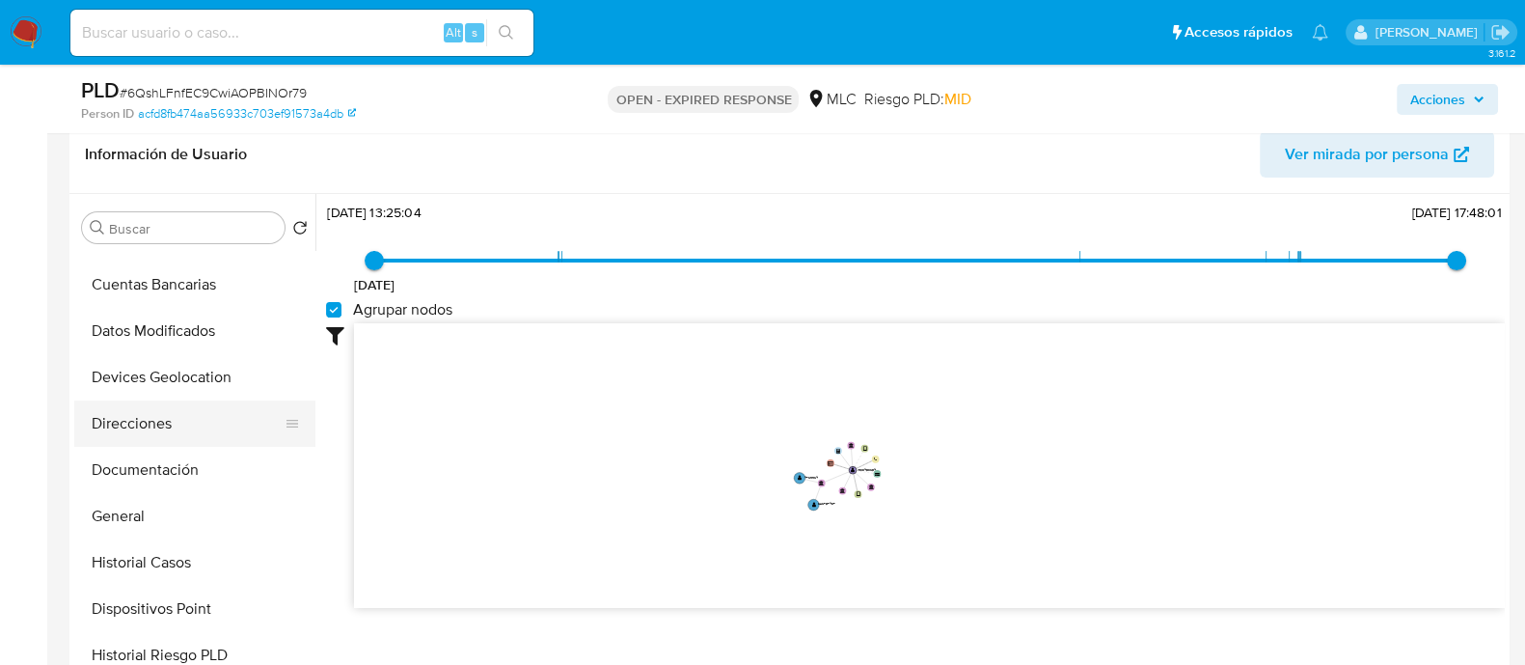
scroll to position [177, 0]
click at [122, 450] on button "Documentación" at bounding box center [187, 467] width 226 height 46
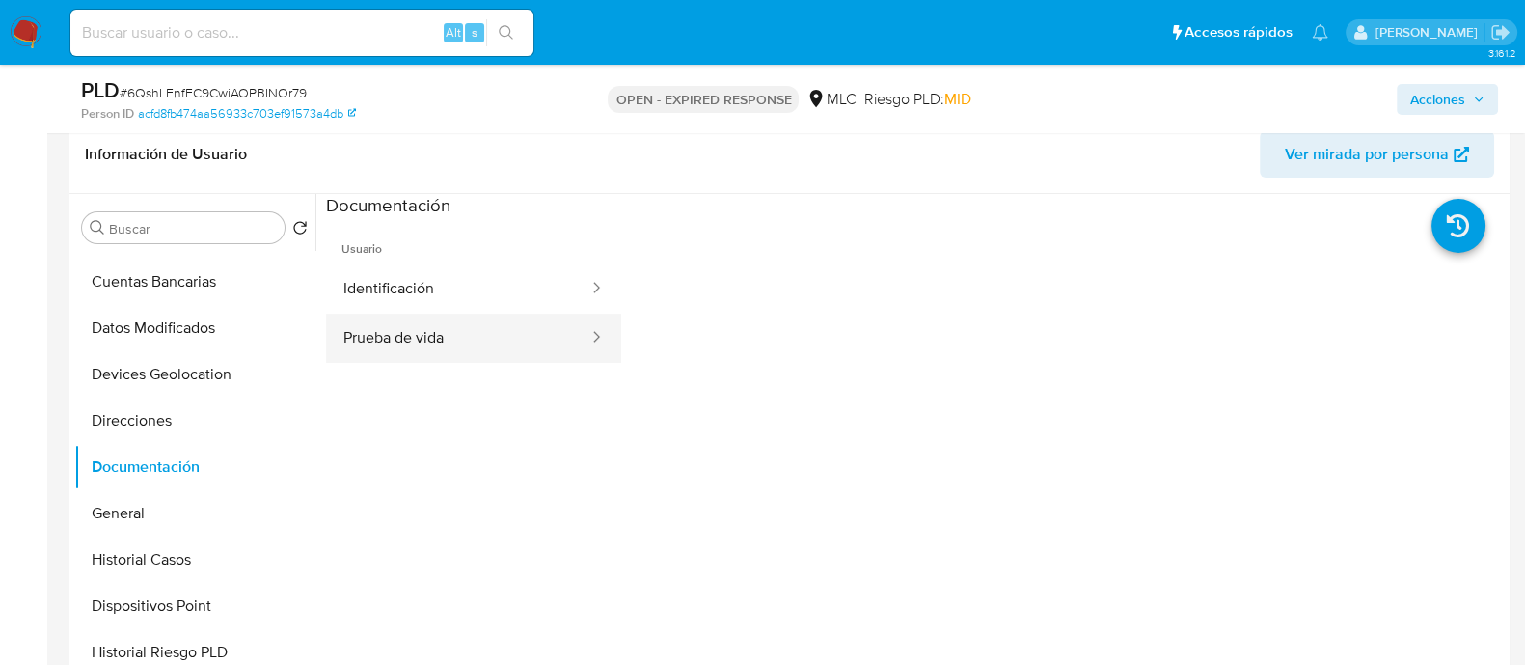
click at [460, 336] on button "Prueba de vida" at bounding box center [458, 338] width 264 height 49
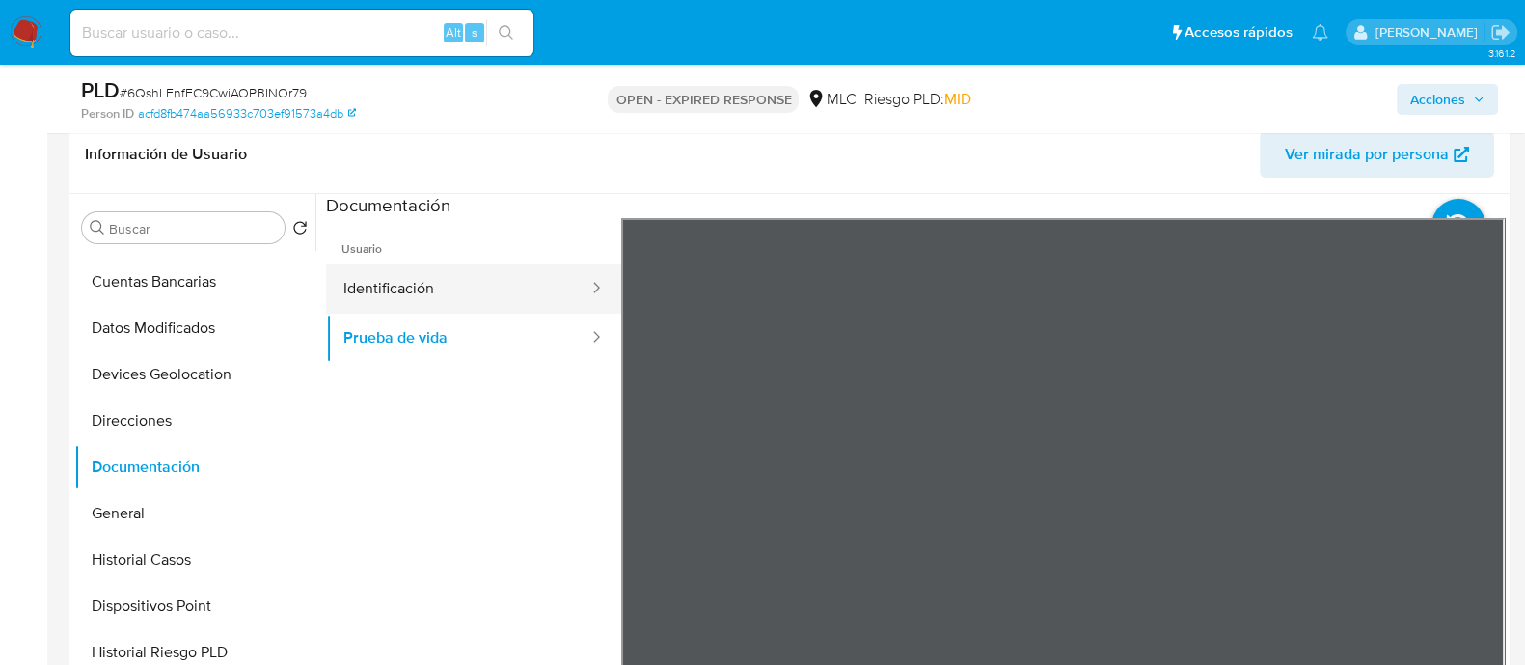
click at [470, 298] on button "Identificación" at bounding box center [458, 288] width 264 height 49
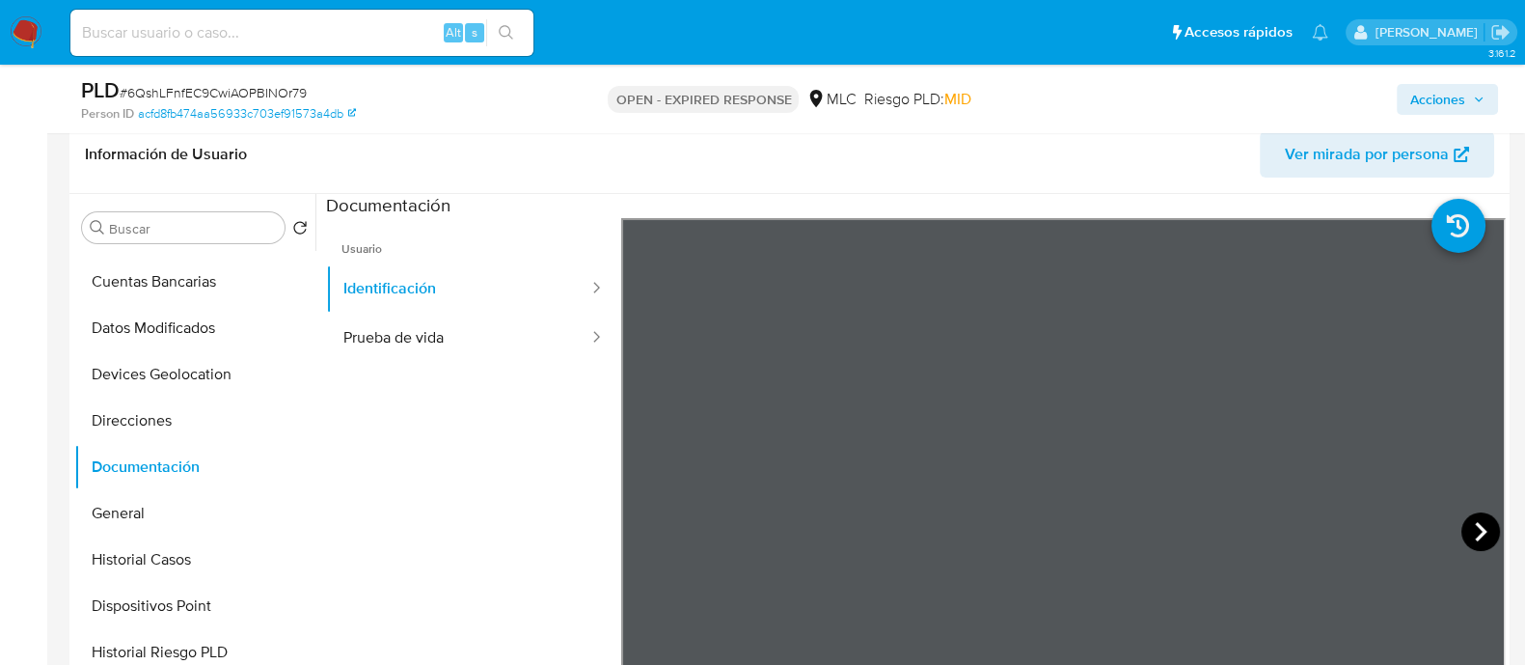
click at [1470, 532] on icon at bounding box center [1480, 531] width 39 height 39
click at [395, 360] on button "Prueba de vida" at bounding box center [458, 338] width 264 height 49
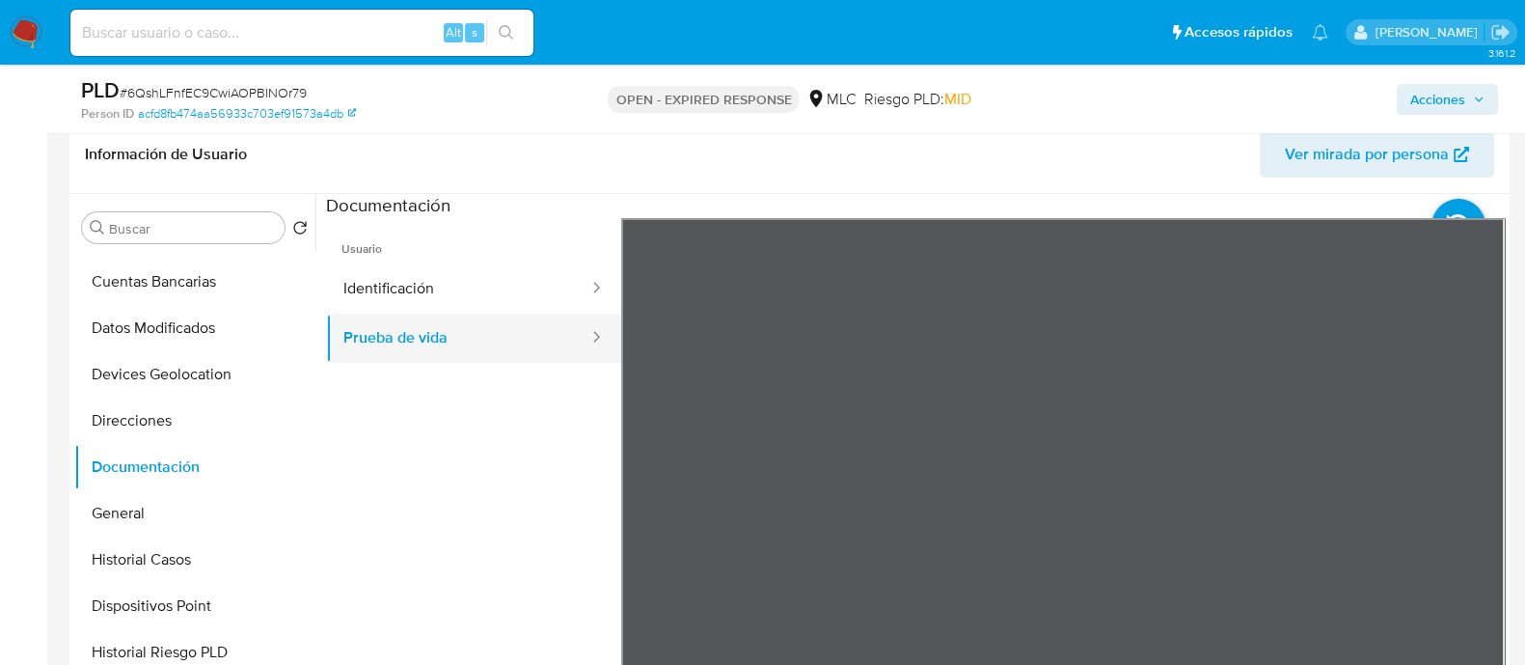
click at [395, 360] on button "Prueba de vida" at bounding box center [458, 338] width 264 height 49
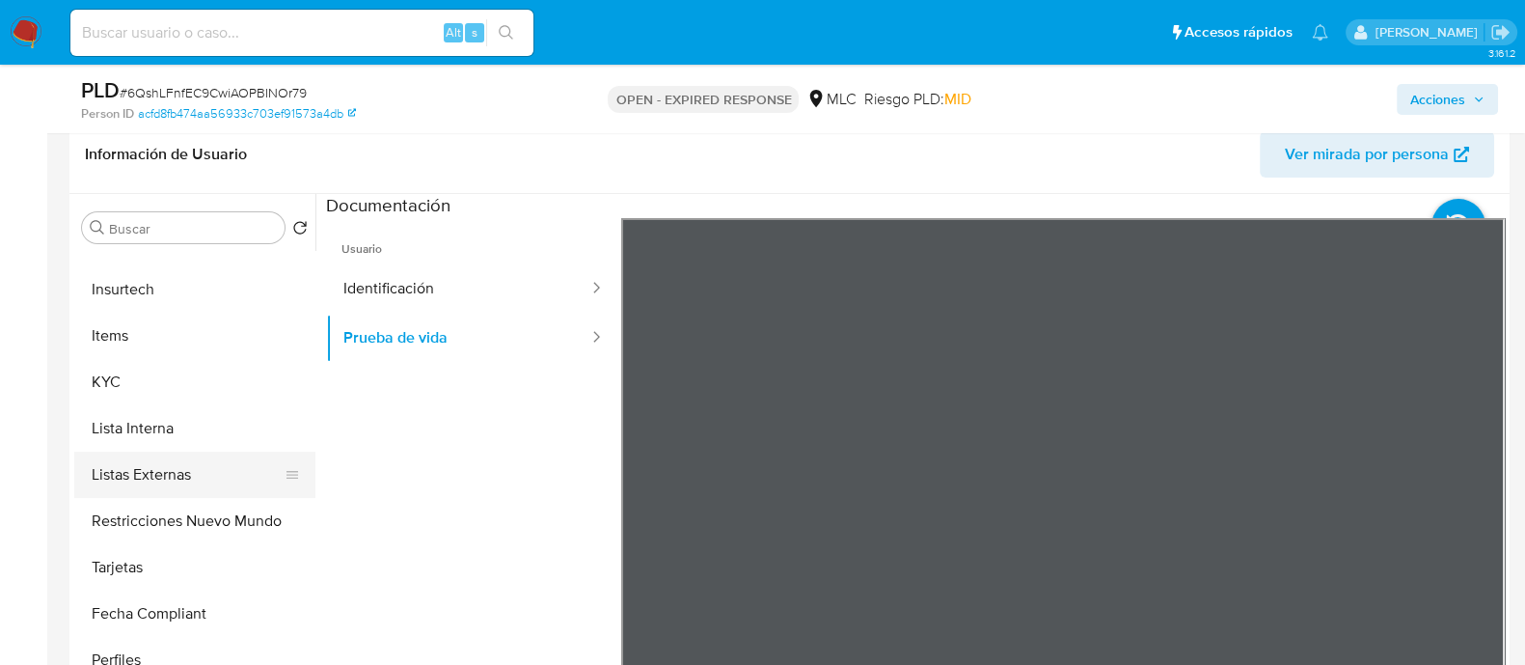
scroll to position [733, 0]
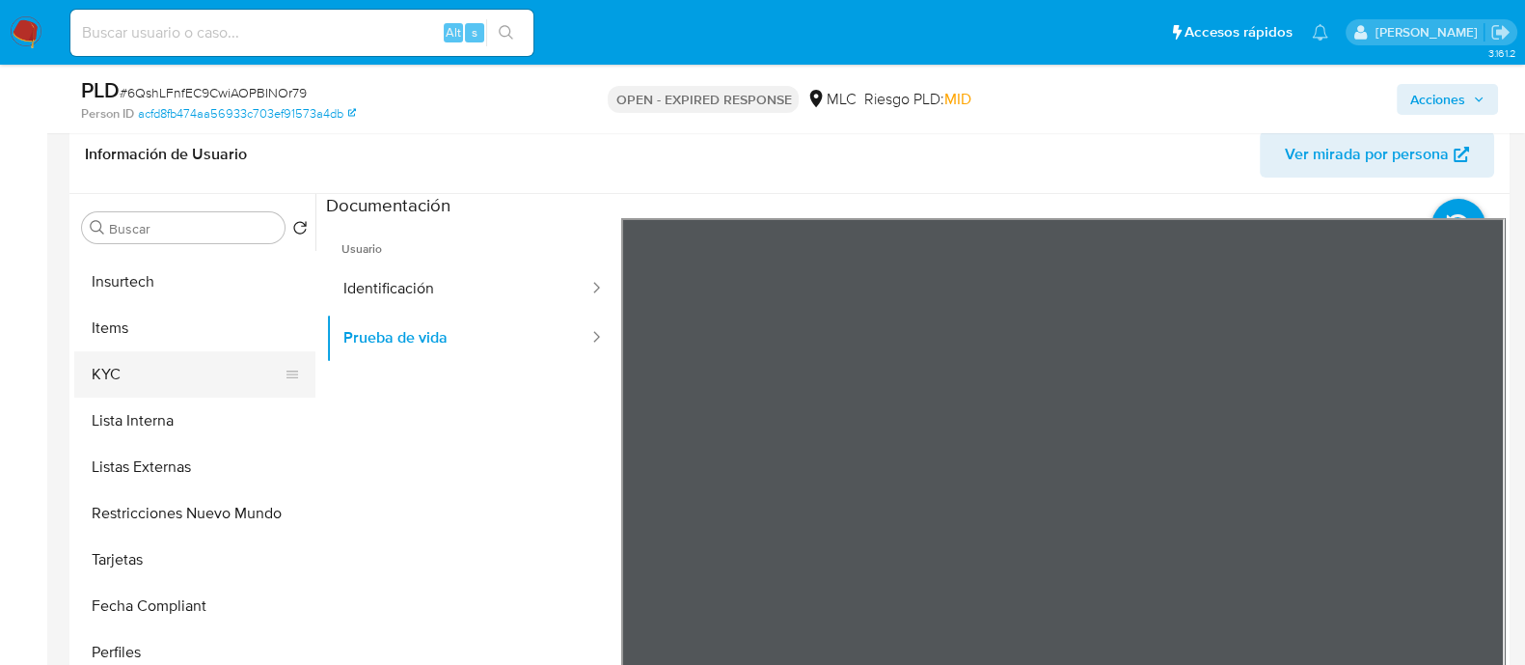
click at [101, 386] on button "KYC" at bounding box center [187, 374] width 226 height 46
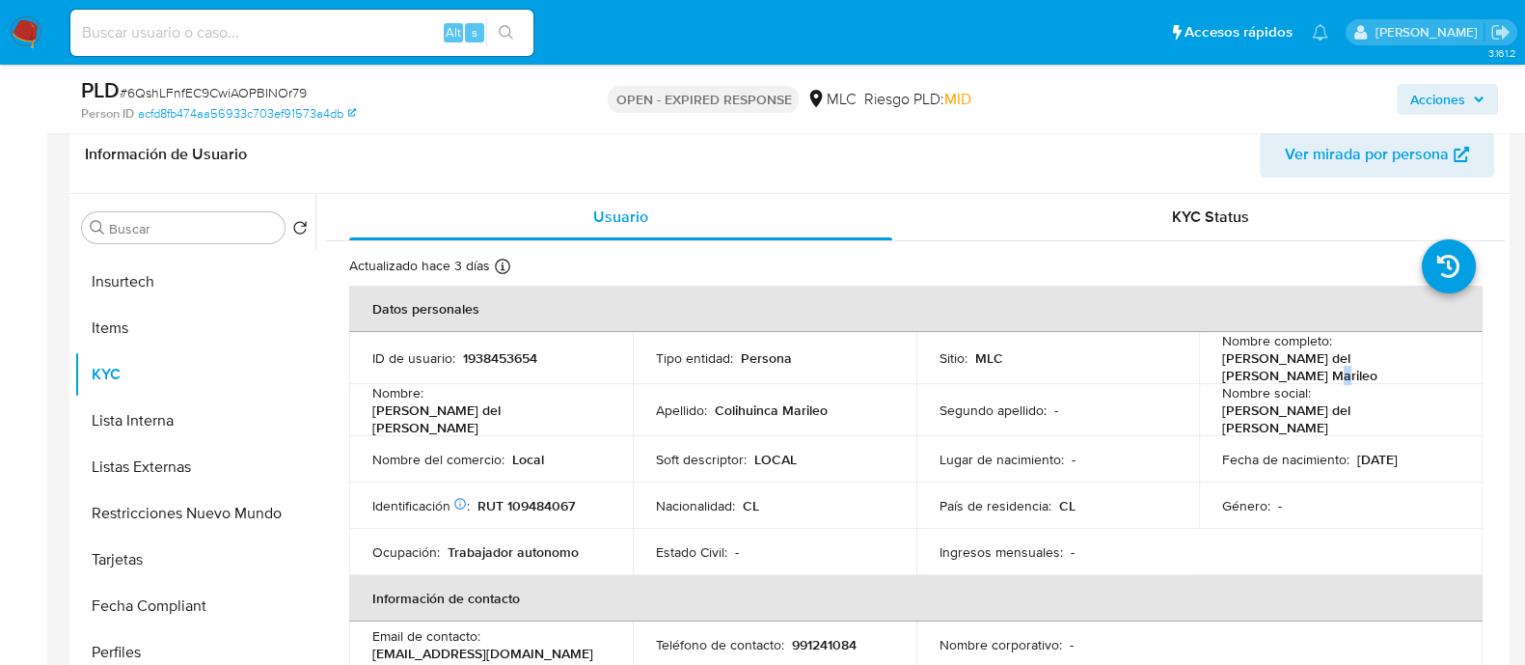
click at [1438, 366] on div "Nombre completo : [PERSON_NAME] del [PERSON_NAME] Colihuinca Marileo" at bounding box center [1340, 358] width 237 height 52
drag, startPoint x: 1443, startPoint y: 364, endPoint x: 1214, endPoint y: 363, distance: 229.6
click at [1214, 363] on td "Nombre completo : [PERSON_NAME] del [PERSON_NAME] Colihuinca Marileo" at bounding box center [1341, 358] width 284 height 52
copy p "[PERSON_NAME] del [PERSON_NAME] Marileo"
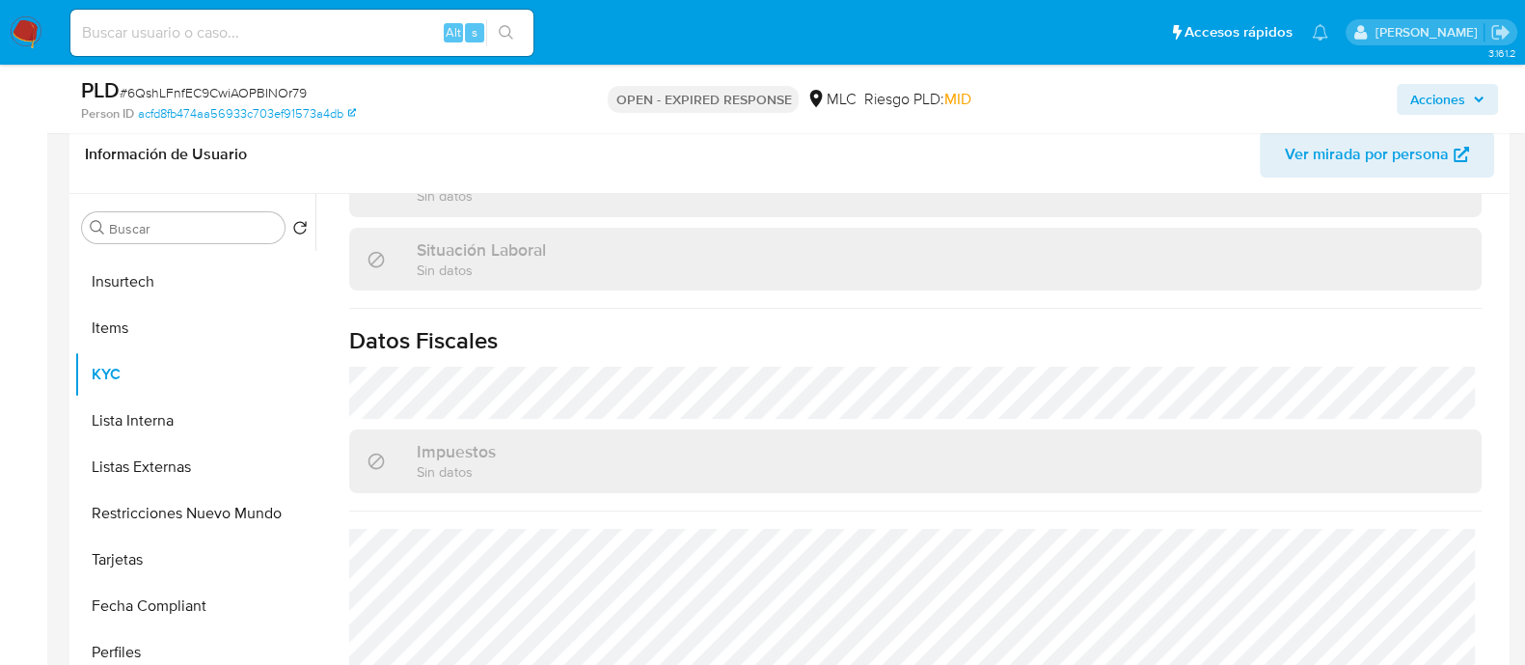
scroll to position [1080, 0]
